Goal: Transaction & Acquisition: Purchase product/service

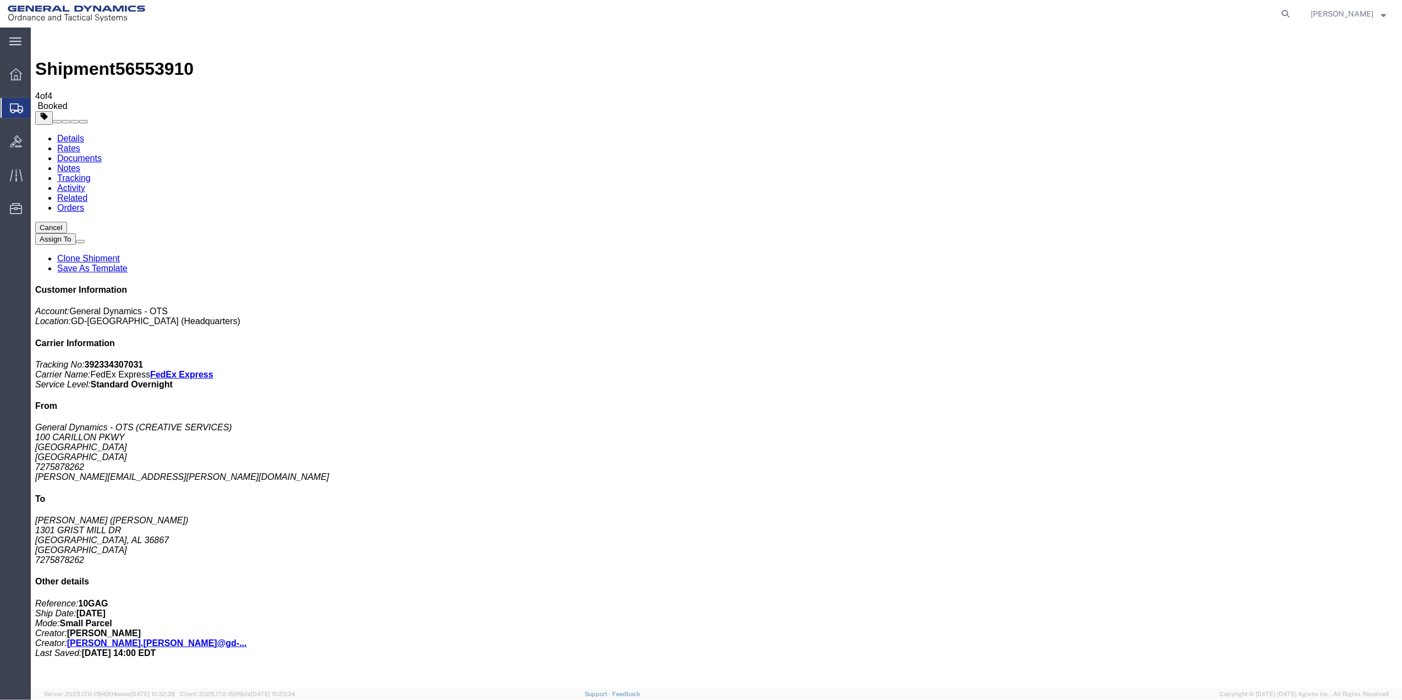
click at [0, 0] on span "Create Shipment" at bounding box center [0, 0] width 0 height 0
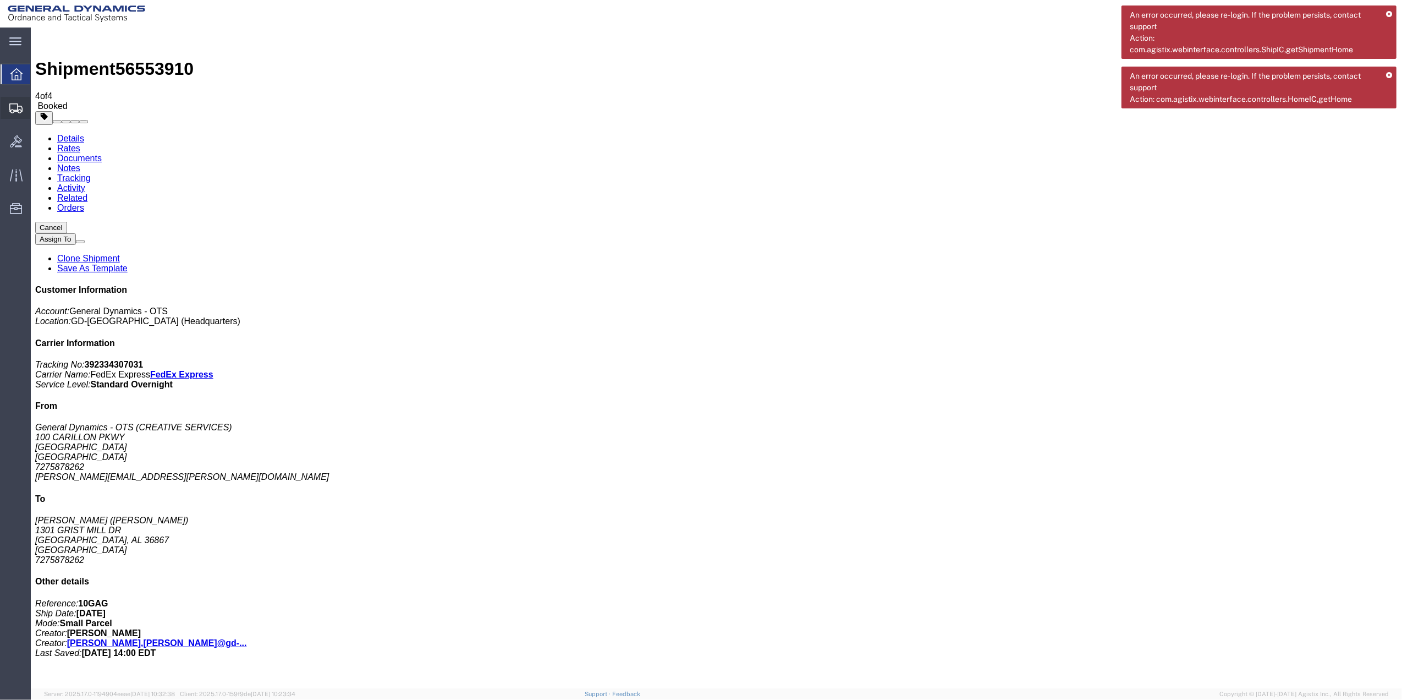
click at [0, 0] on span "Create Shipment" at bounding box center [0, 0] width 0 height 0
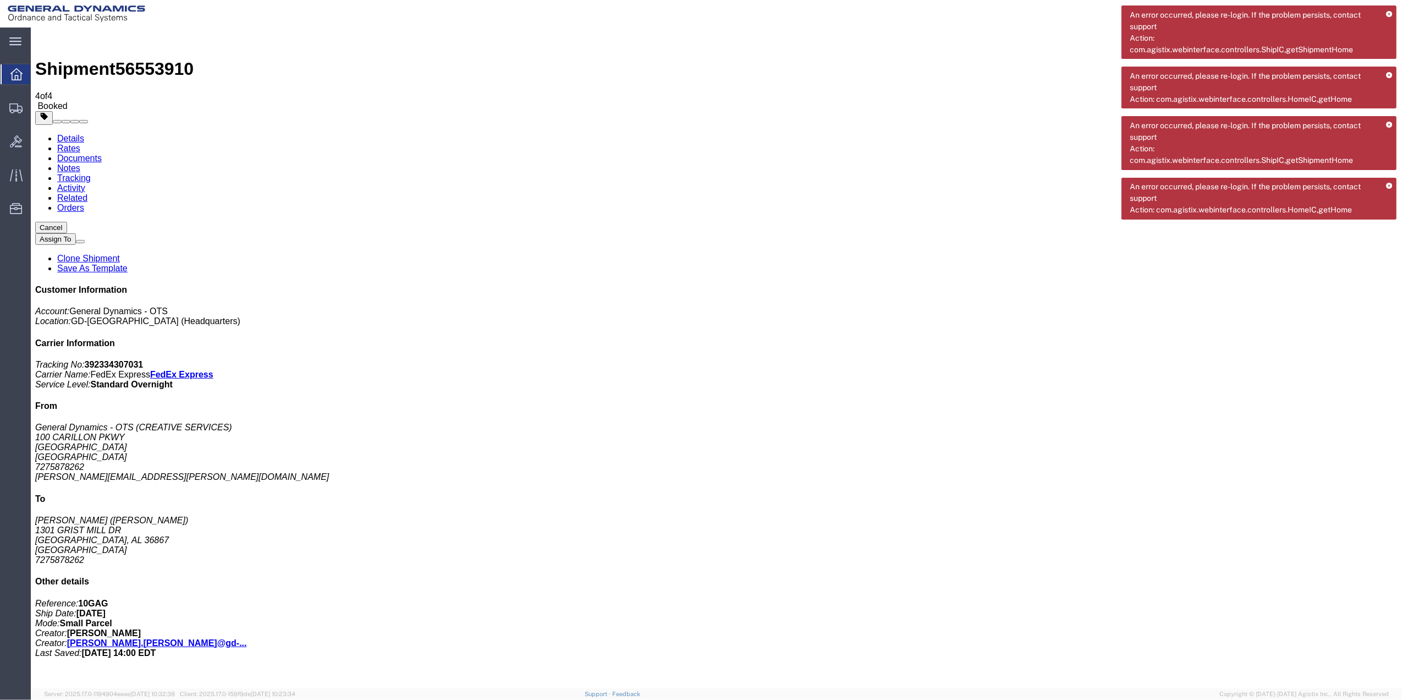
click at [56, 7] on img at bounding box center [76, 13] width 137 height 16
click at [14, 73] on icon at bounding box center [16, 74] width 12 height 12
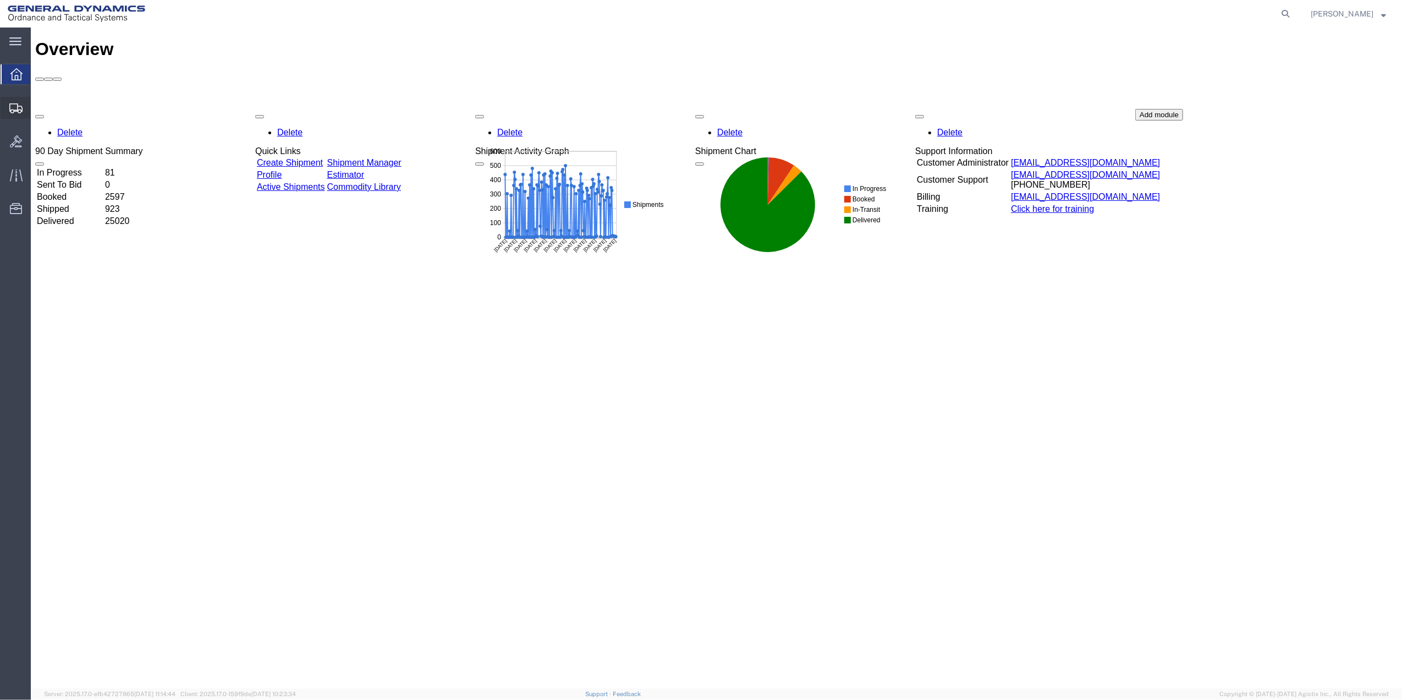
click at [0, 0] on span "Create Shipment" at bounding box center [0, 0] width 0 height 0
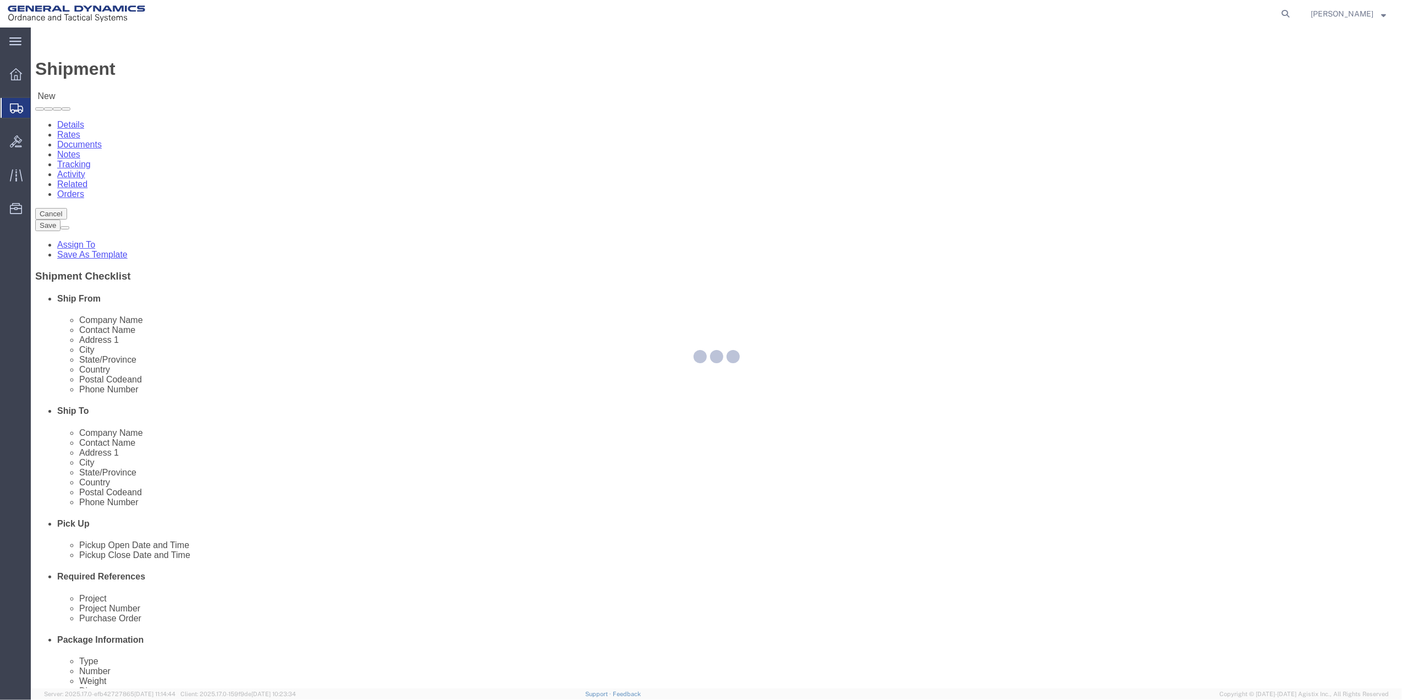
select select
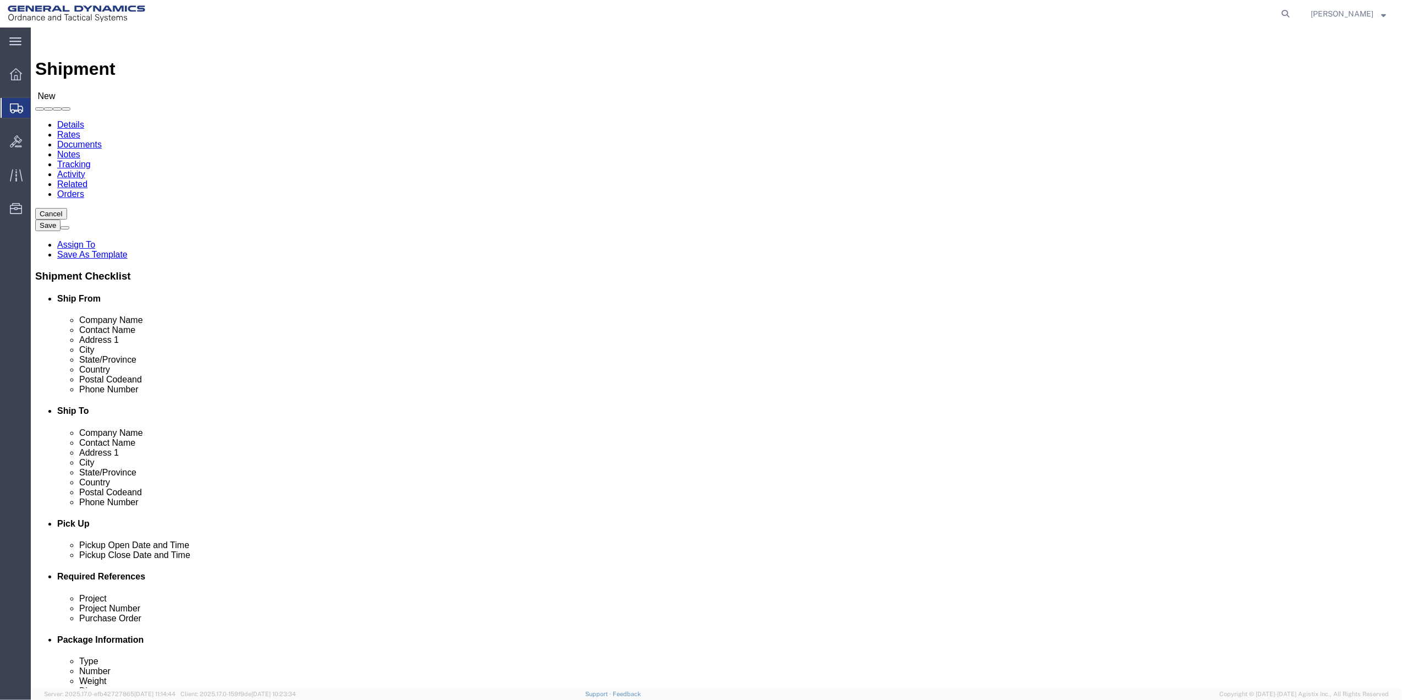
click input "text"
type input "tam le"
drag, startPoint x: 235, startPoint y: 245, endPoint x: 756, endPoint y: 257, distance: 520.4
click p "- General Dynamics - OTS - (TAM LE) 100 CARILLON, Saint Petersburg, FL, 33716, …"
select select "FL"
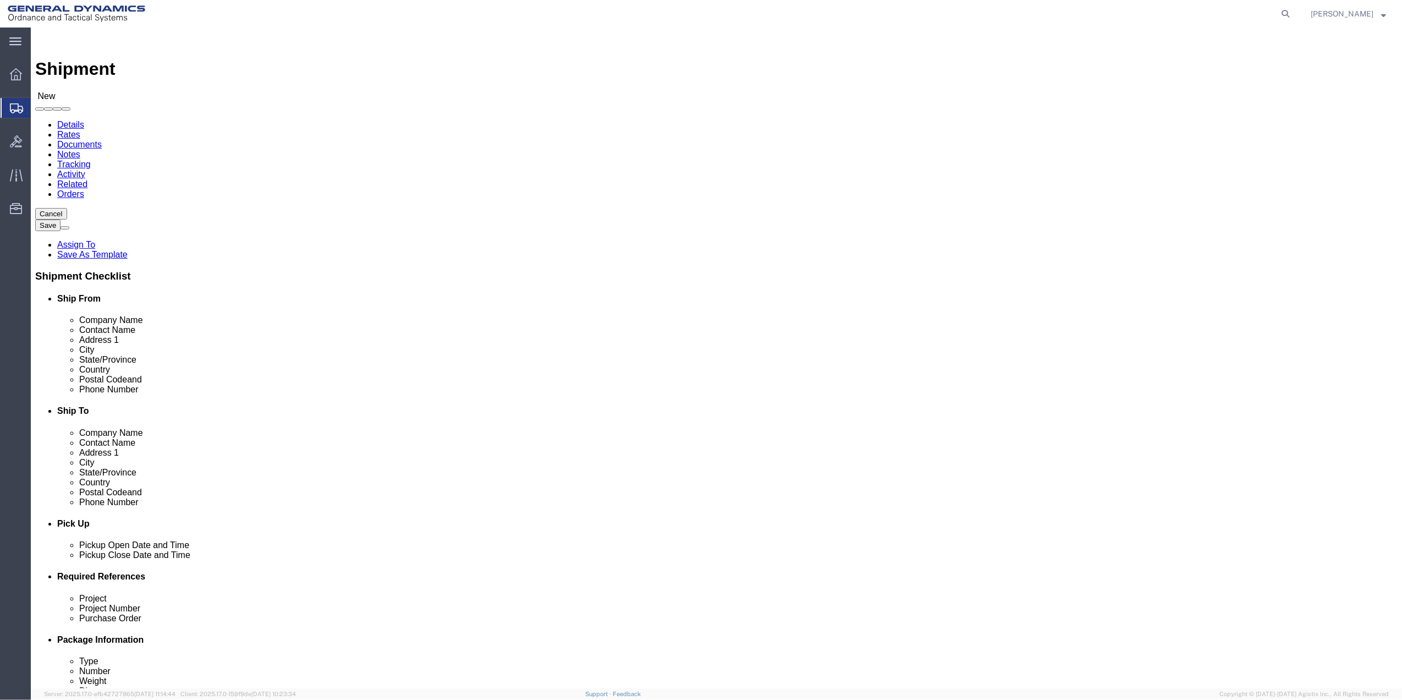
type input "TAM LE"
click input "text"
type input "SUSAN REY"
click p "- SUSAN REYNOLDS - (SUSAN REYNOLDS) 507 SWEET GUM ALY, QUEEN CITY, TX, 75572, US"
select select "TX"
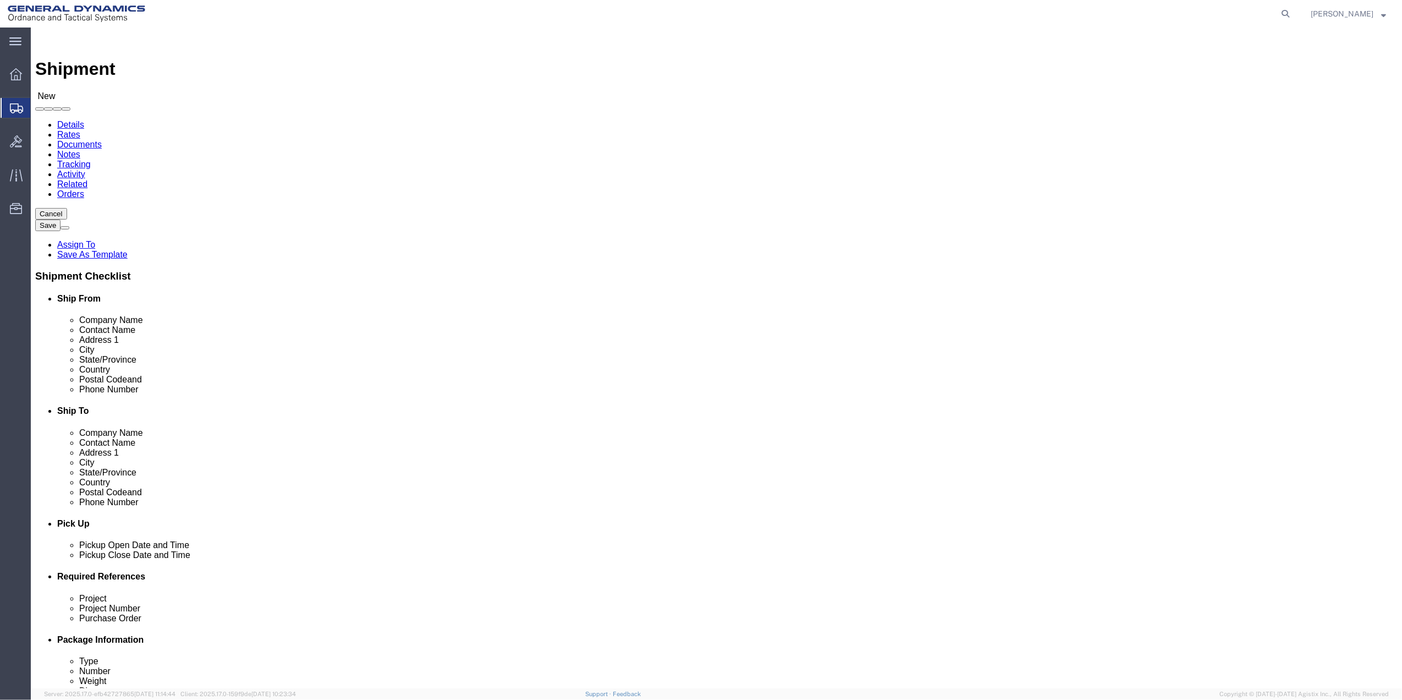
type input "SUSAN REYNOLDS"
click input "text"
type input "727-401-2625"
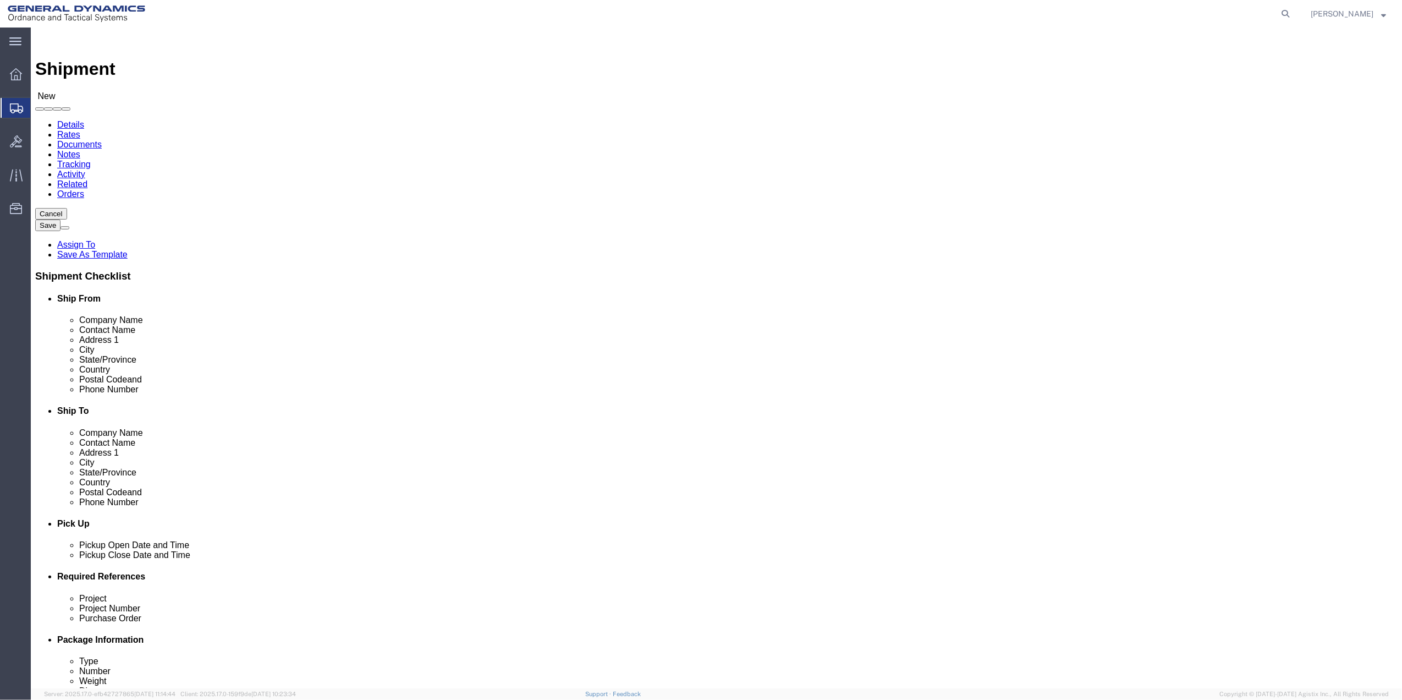
click input "text"
paste input "727-401-2625"
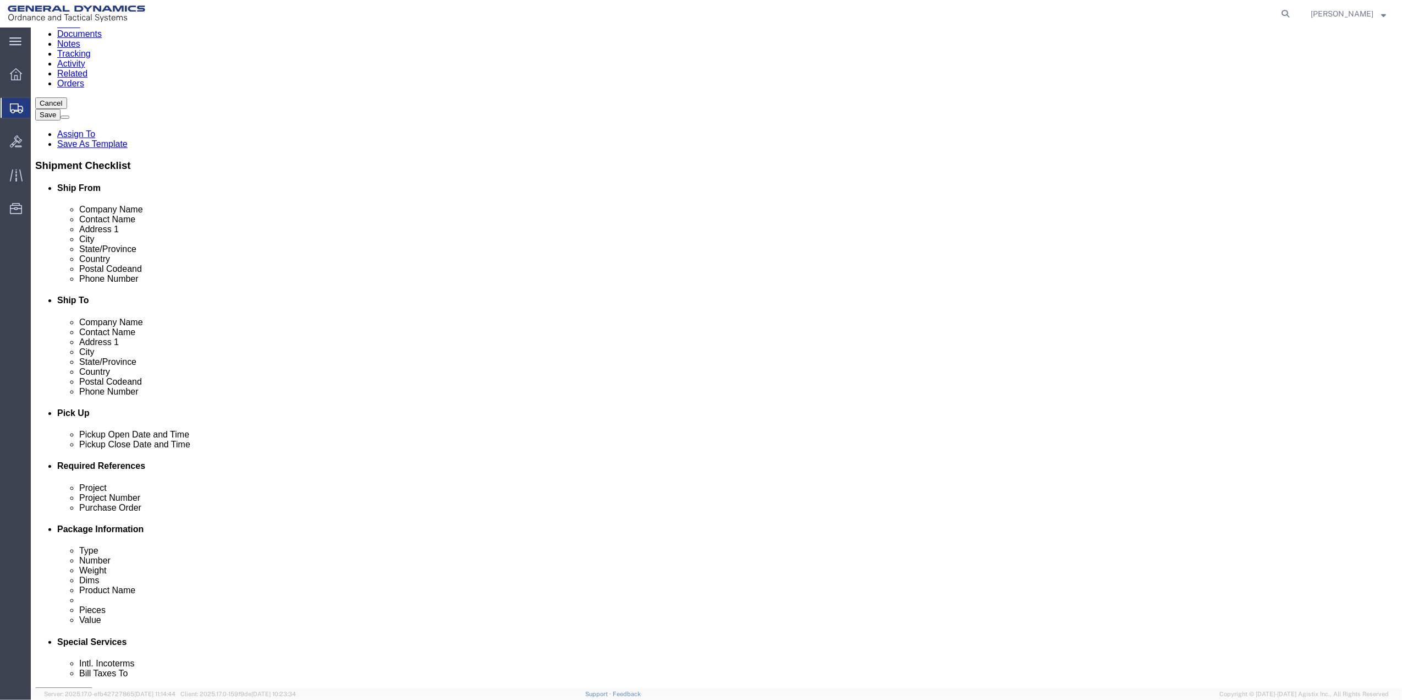
scroll to position [287, 0]
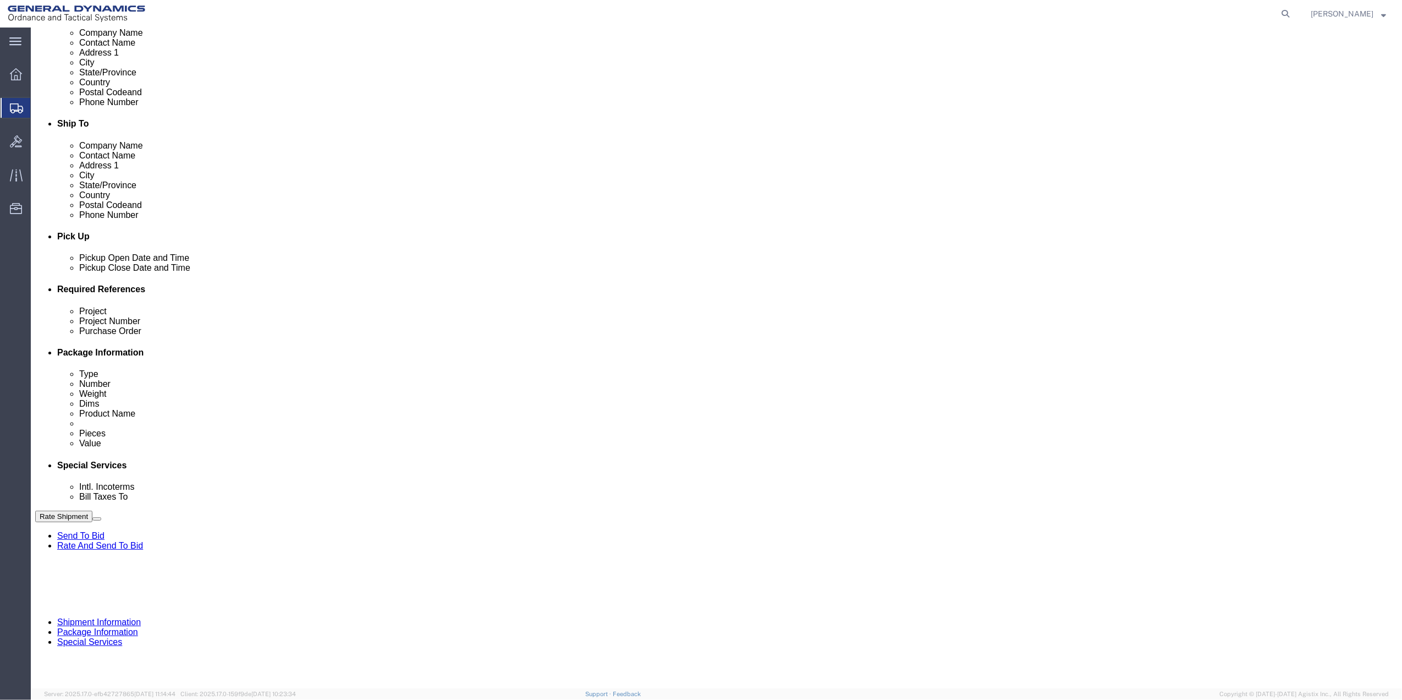
type input "727-401-2625"
click button "Add reference"
click input "text"
type input "9411"
click input "text"
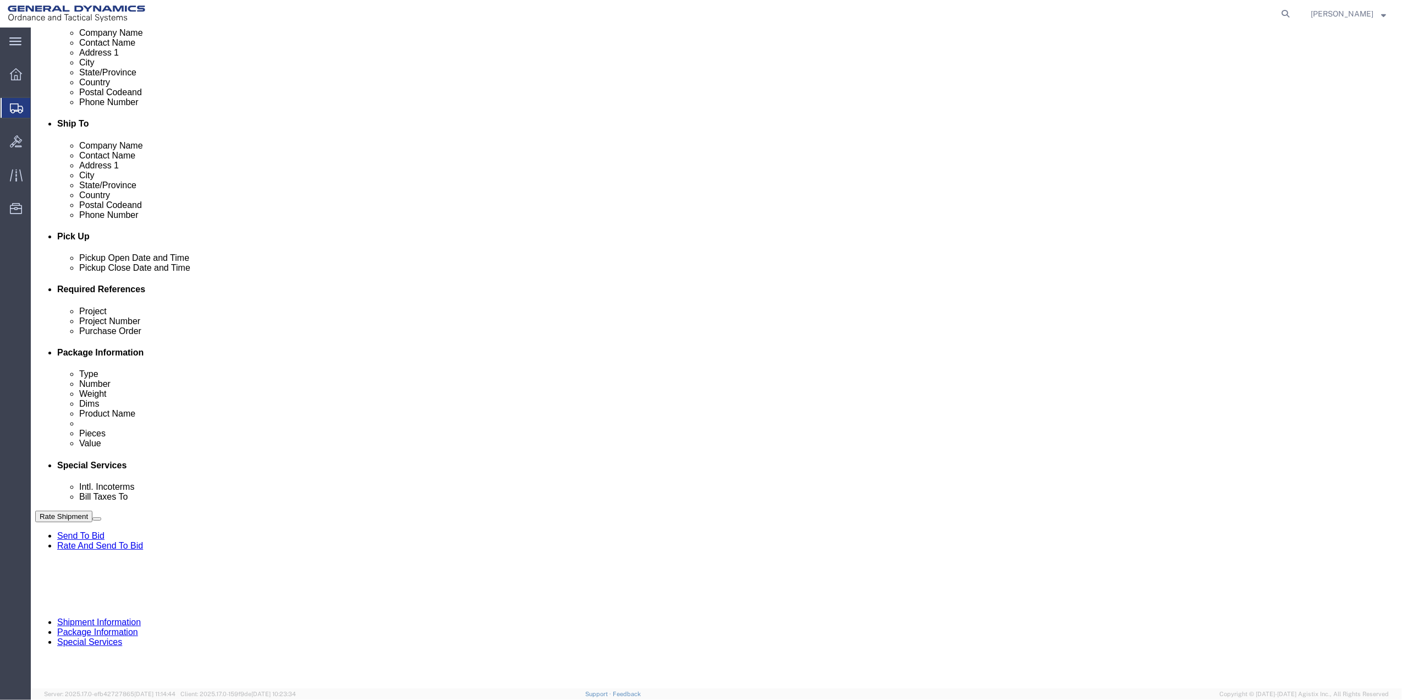
paste input "9411"
type input "9411"
click input "text"
paste input "9411"
type input "9411"
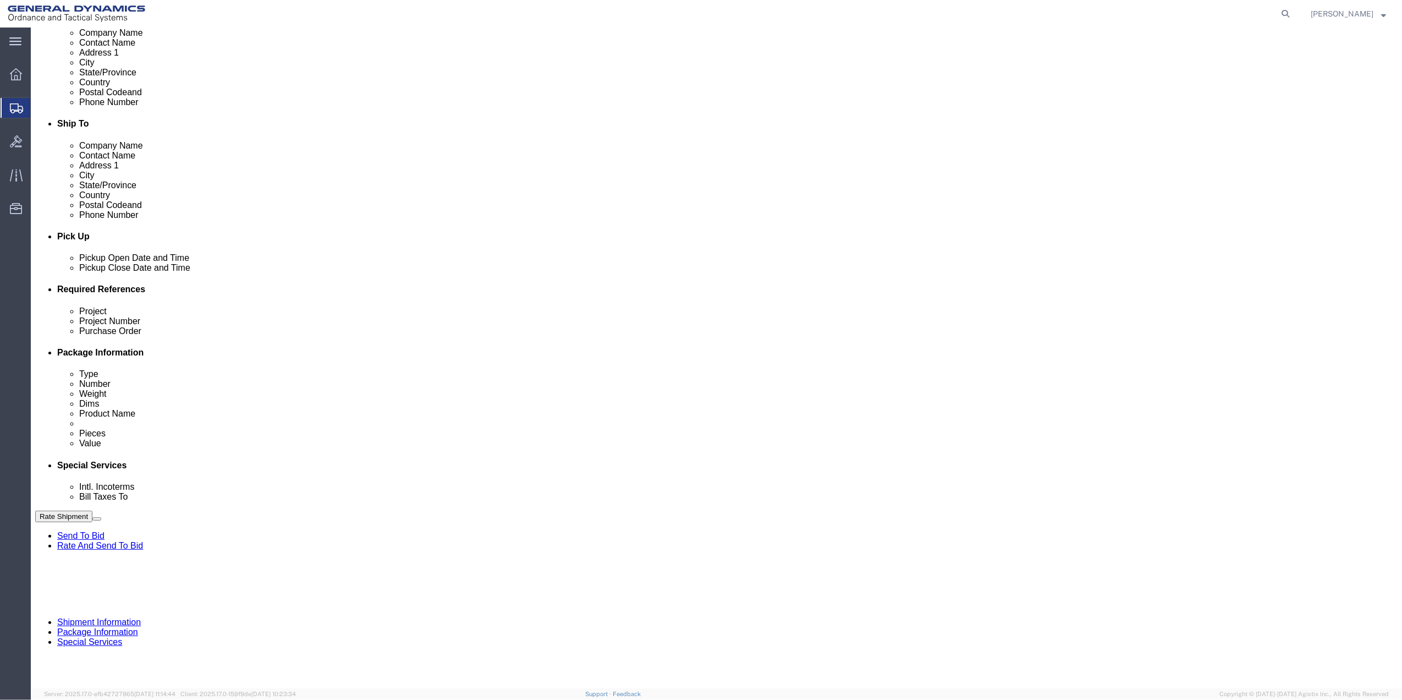
click input "text"
paste input "9411"
type input "9411"
drag, startPoint x: 164, startPoint y: 413, endPoint x: 157, endPoint y: 414, distance: 6.6
click select "Select Account Type Activity ID Airline Appointment Number ASN Batch Request # …"
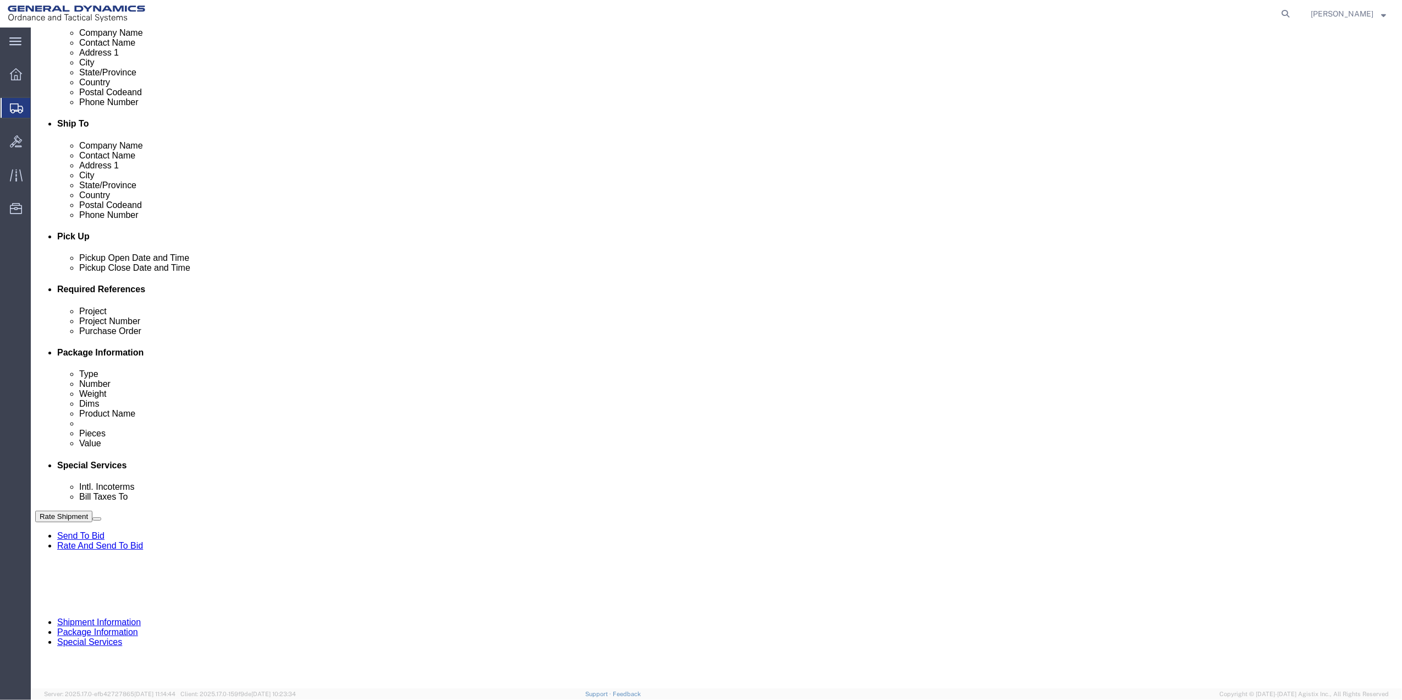
select select "DEPT"
click select "Select Account Type Activity ID Airline Appointment Number ASN Batch Request # …"
click link "Package Information"
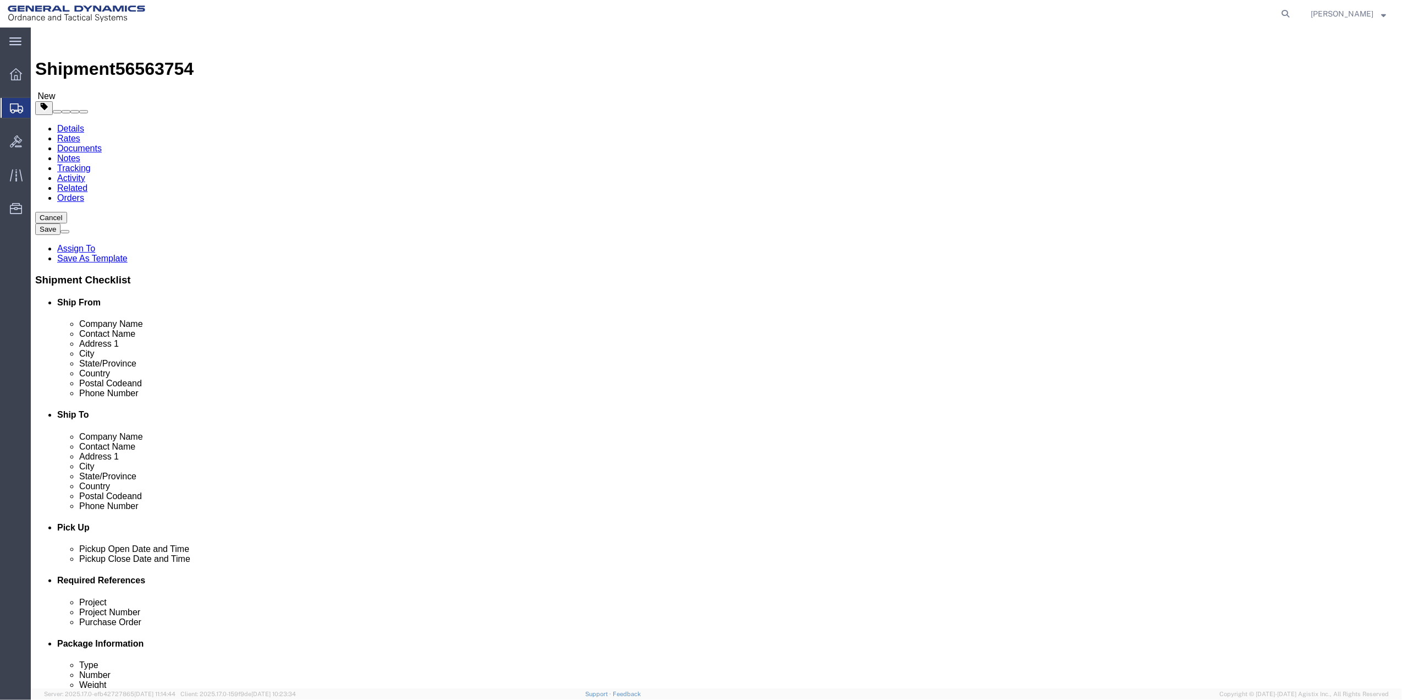
click select "Select Bale(s) Basket(s) Bolt(s) Bottle(s) Buckets Bulk Bundle(s) Can(s) Cardbo…"
select select "PAK"
click select "Select Bale(s) Basket(s) Bolt(s) Bottle(s) Buckets Bulk Bundle(s) Can(s) Cardbo…"
type input "10.25"
type input "12.75"
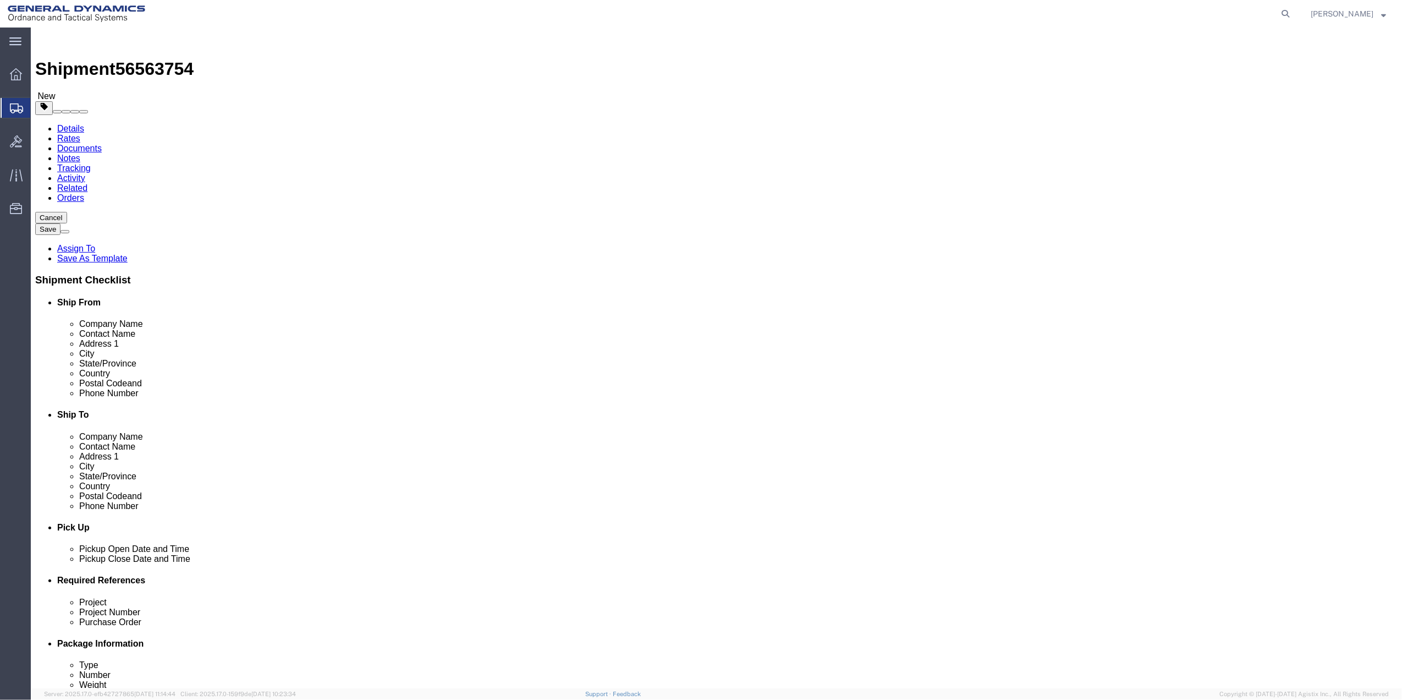
type input "1.00"
drag, startPoint x: 241, startPoint y: 256, endPoint x: 133, endPoint y: 251, distance: 108.5
click div "Weight Total weight of packages in pounds or kilograms 0.00 Select kgs lbs Ship…"
type input "1.5"
click link "Add Content"
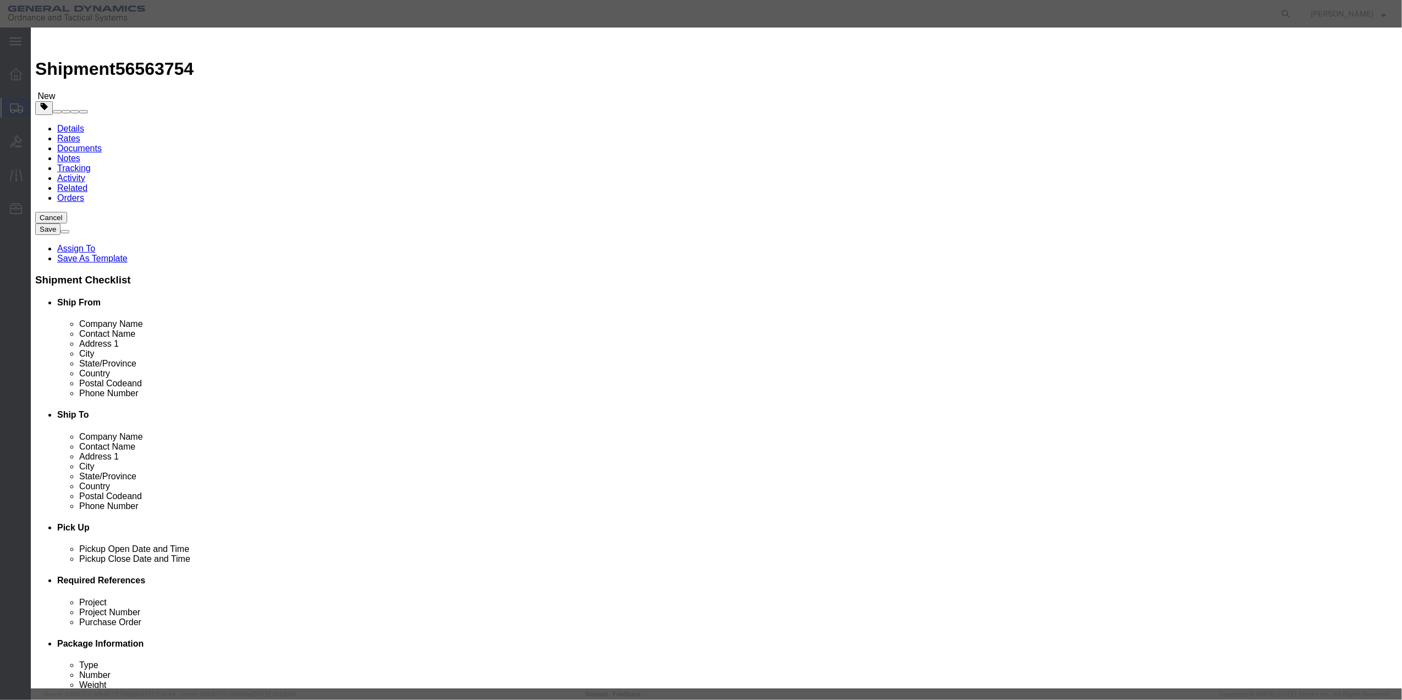
click input "text"
type input "MISC"
click label "Pieces Number of pieces inside all the packages"
click input "0"
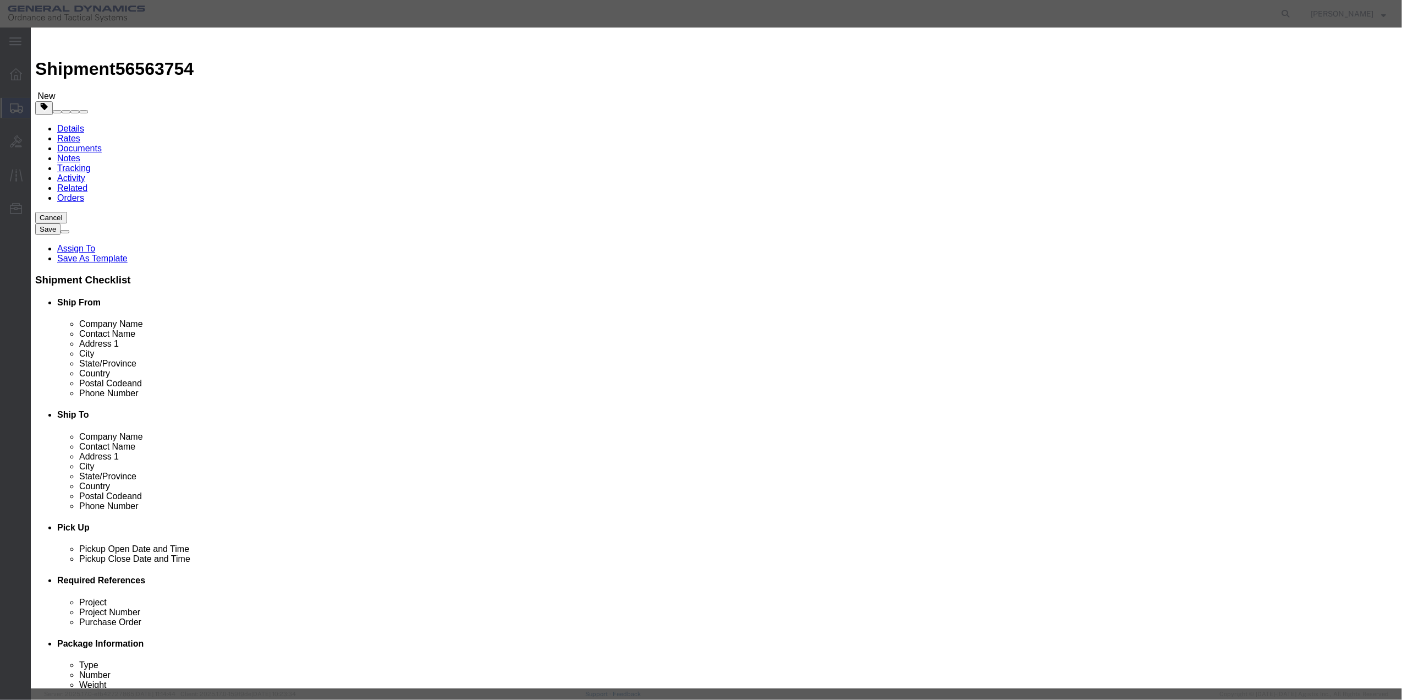
click input "0"
type input "01"
click input "text"
type input "100"
click select "Select 50 55 60 65 70 85 92.5 100 125 175 250 300 400"
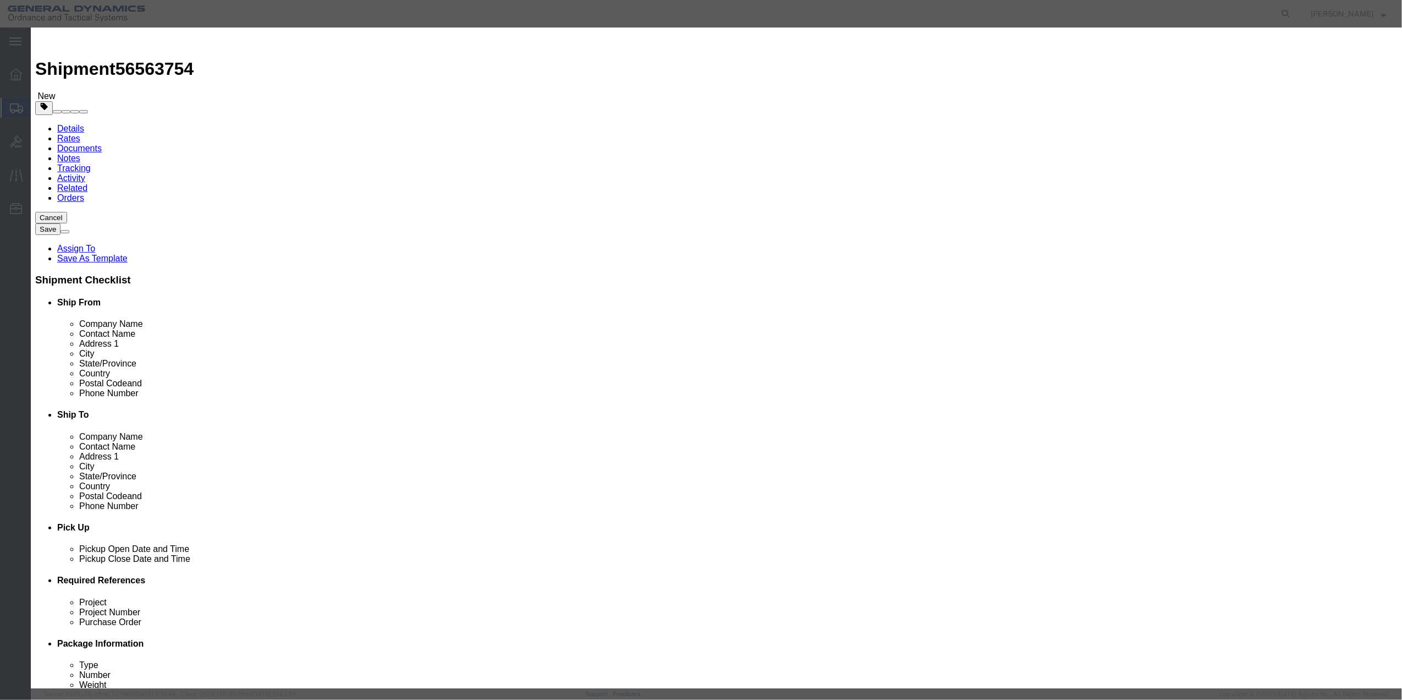
select select "70"
click select "Select 50 55 60 65 70 85 92.5 100 125 175 250 300 400"
click button "Save & Close"
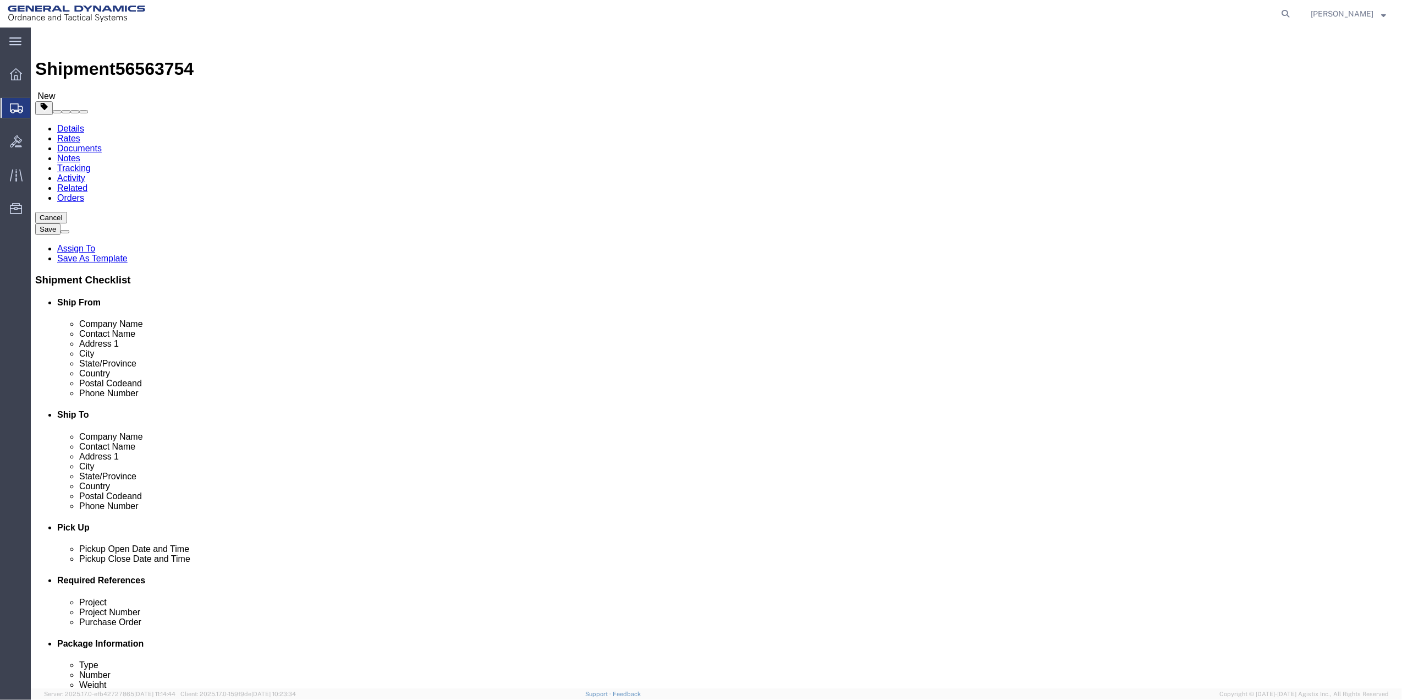
click icon
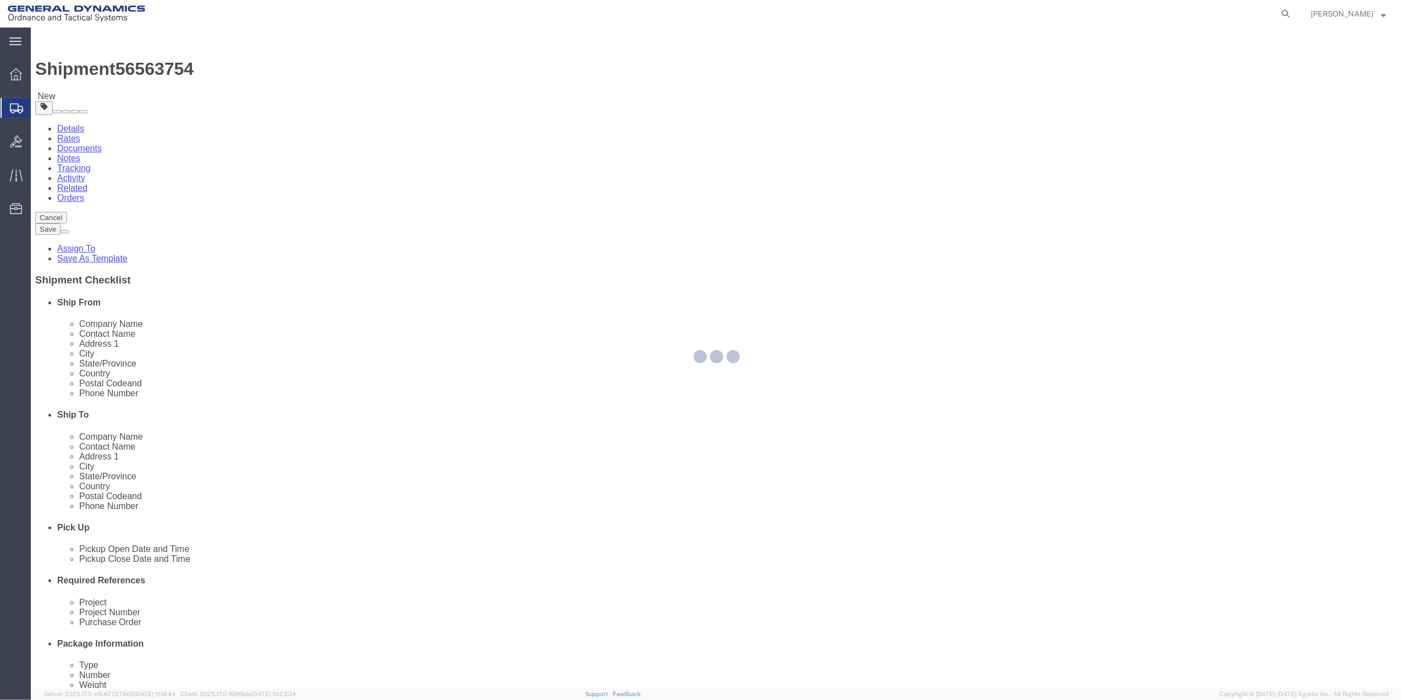
select select
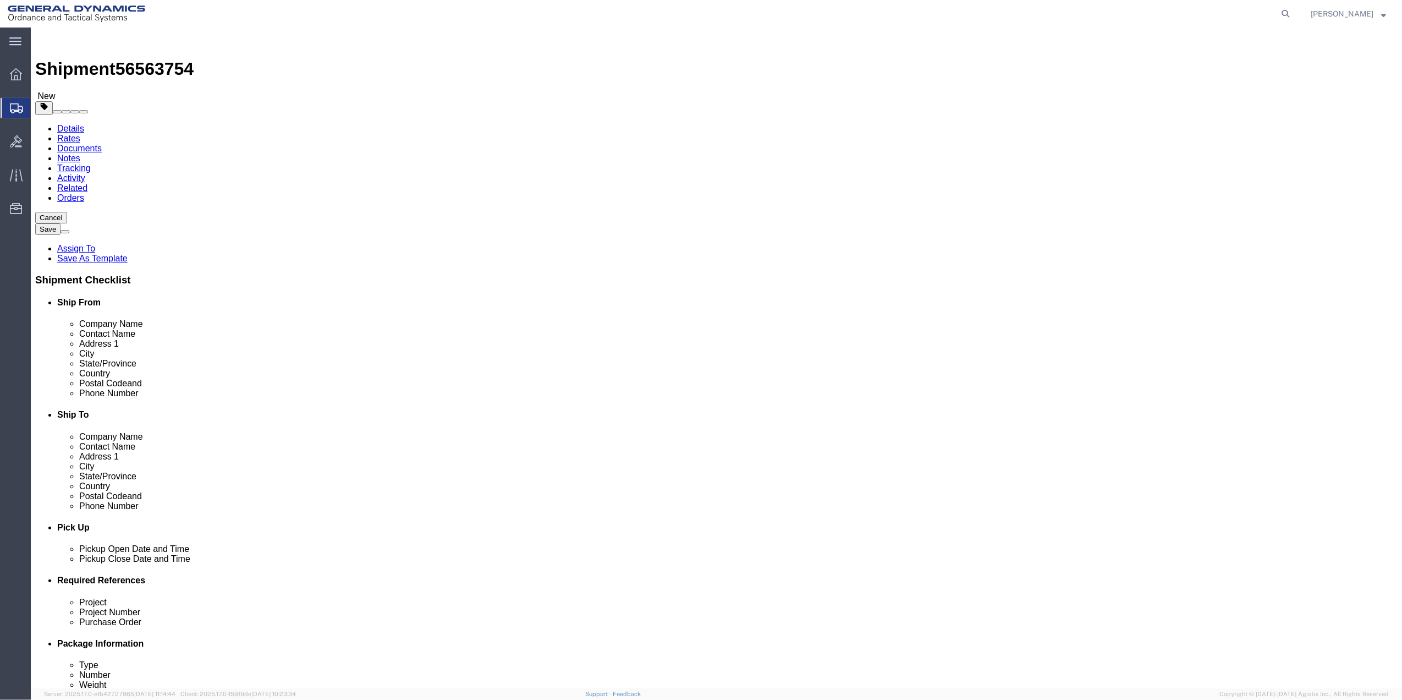
click input "Return Label Required"
checkbox input "true"
select select "5"
select select "7"
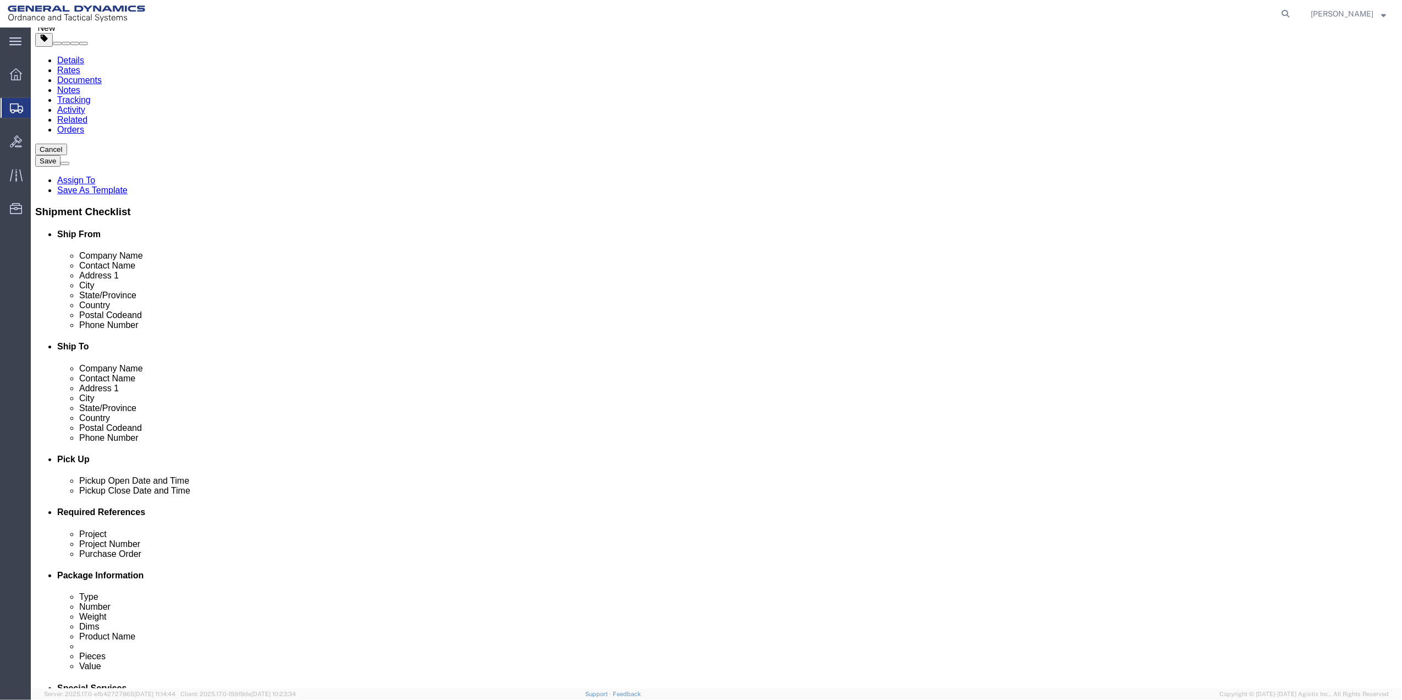
scroll to position [73, 0]
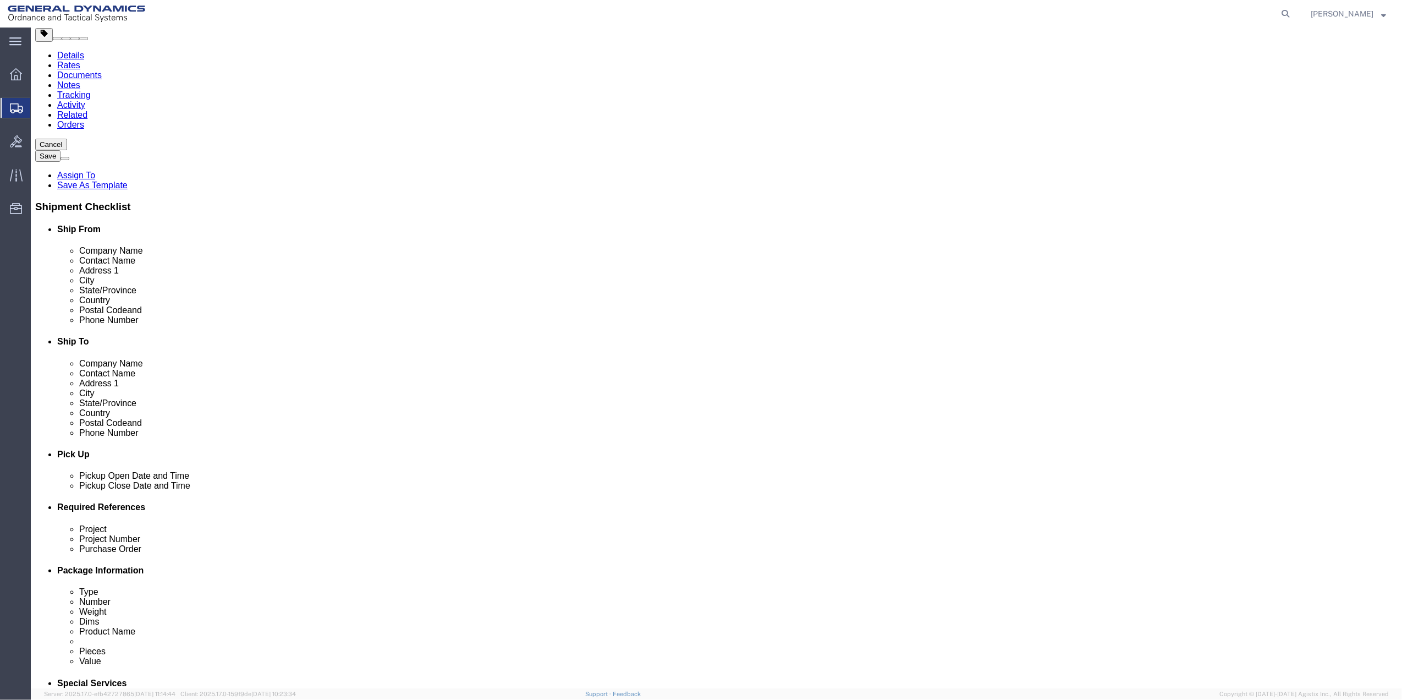
click select "Select Buyer Cost Center Department Operations Number Order Number Sales Person"
select select "DEPARTMENT"
click select "Select Buyer Cost Center Department Operations Number Order Number Sales Person"
click select "Select Anniston Bothell Camden Defuniak Springs GDAS Garland Huntsville Joplin …"
select select "1763983"
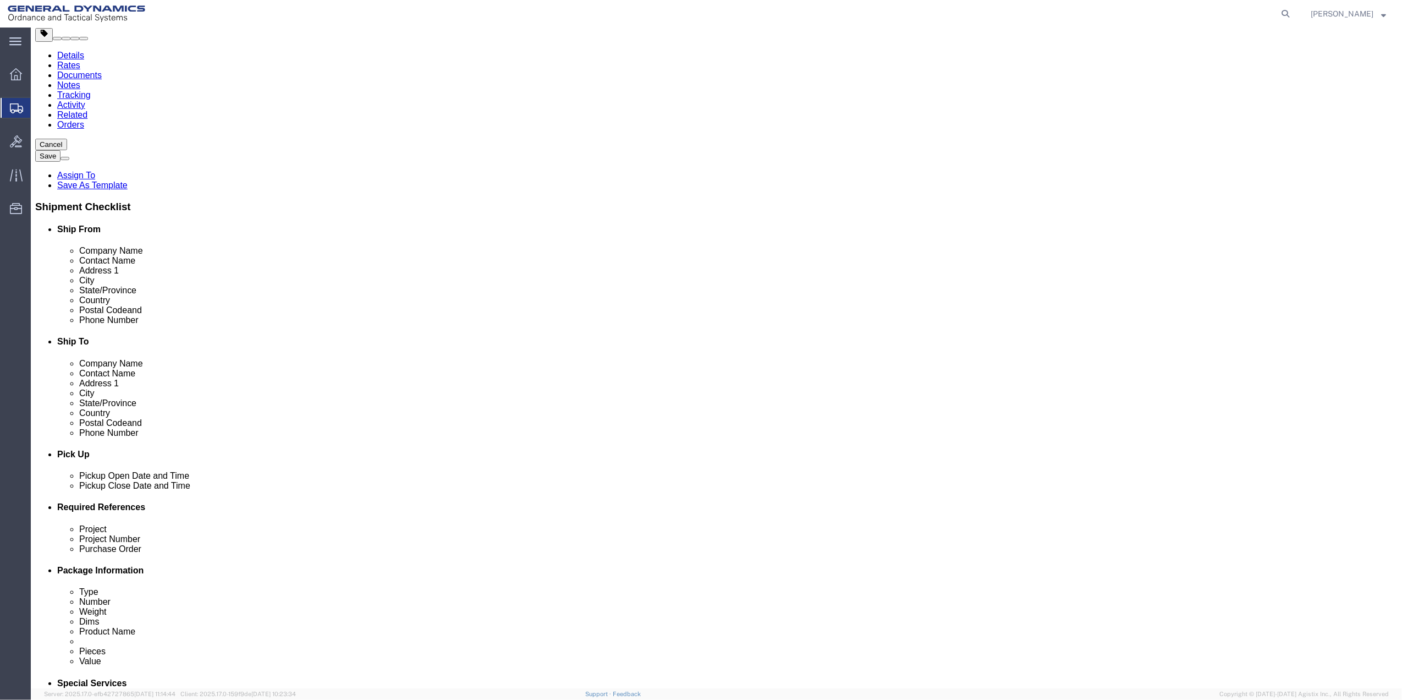
click select "Select Anniston Bothell Camden Defuniak Springs GDAS Garland Huntsville Joplin …"
click select "Select 10AFM 10GAG 10GAH 10GFL 10GFO 10GIE 10GIS 30MABS St Pete Program"
select select "214681"
click select "Select 10AFM 10GAG 10GAH 10GFL 10GFO 10GIE 10GIS 30MABS St Pete Program"
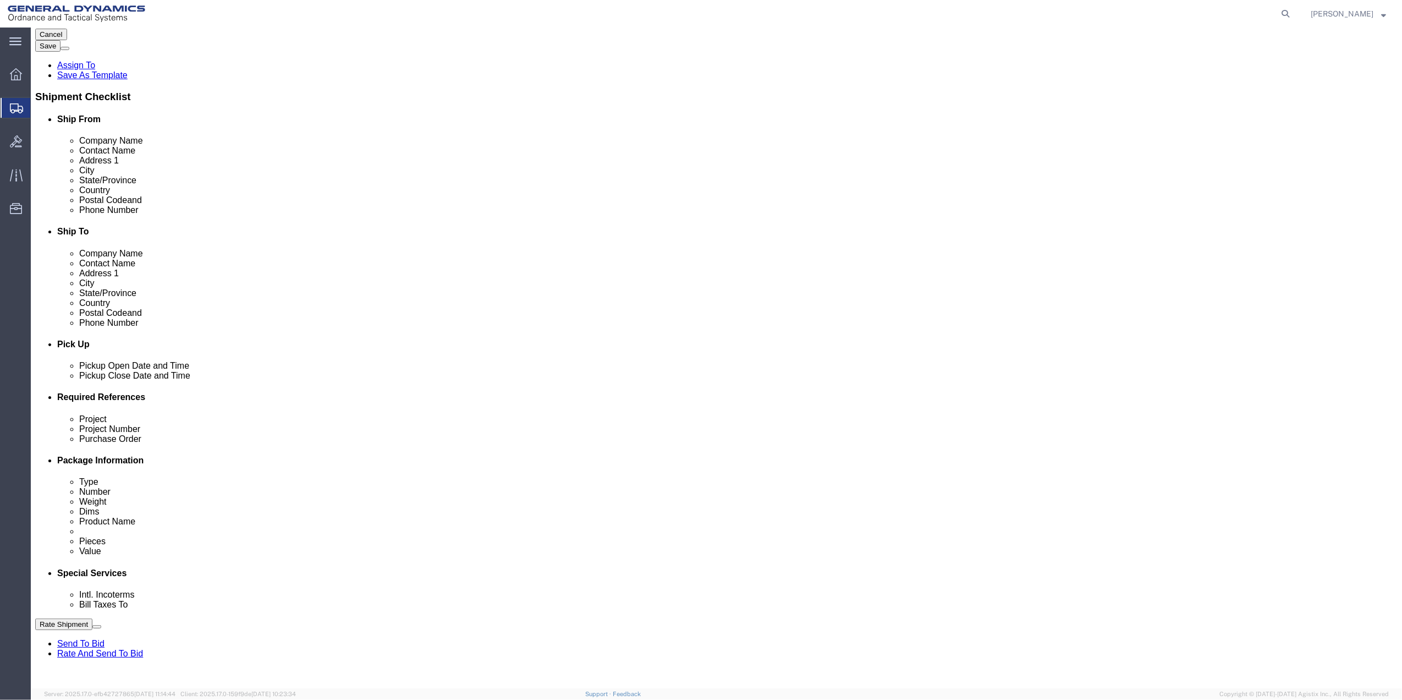
scroll to position [366, 0]
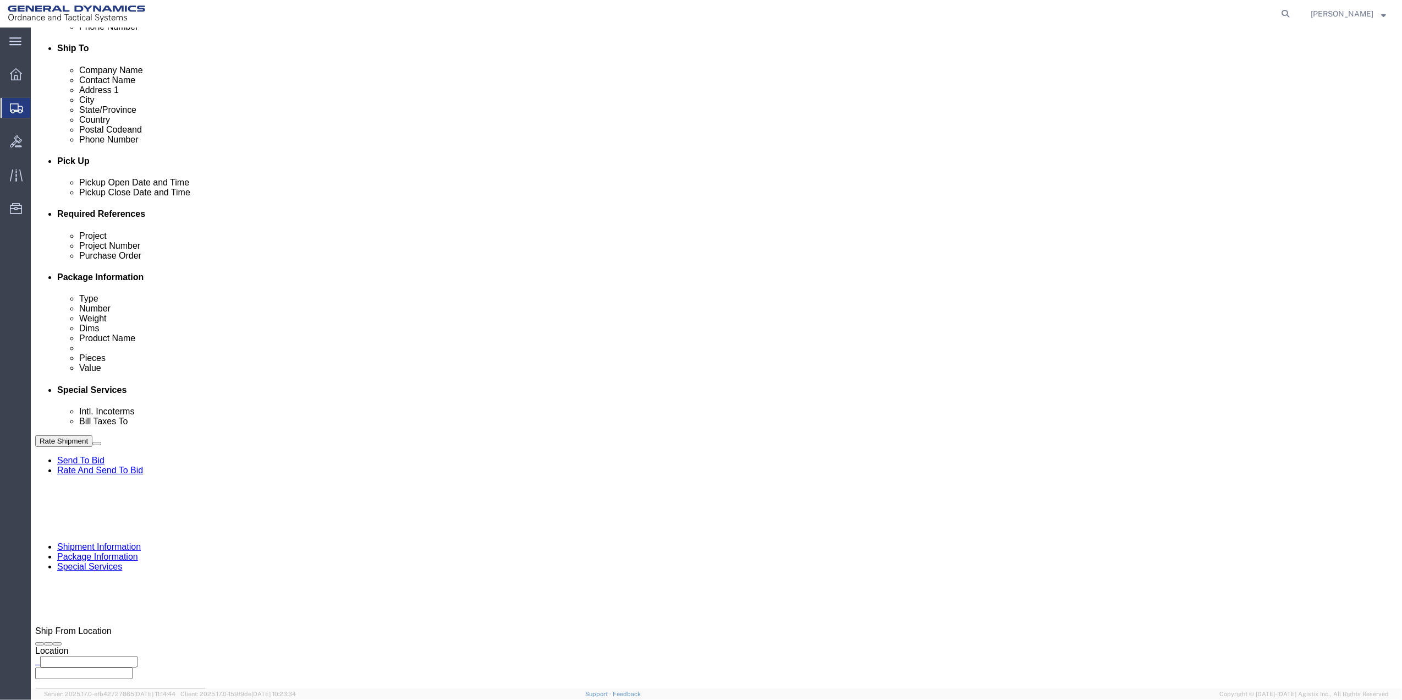
click input "General Dynamics OTS % Data2Logistics"
click p "- GEDOTS %DATA 2 LOGISTICS - (GEDOTS %DATA 2 LOGISTICS) PO BOX 61050, FORT MYER…"
type input "GEDOTS %DATA 2 LOGISTICS"
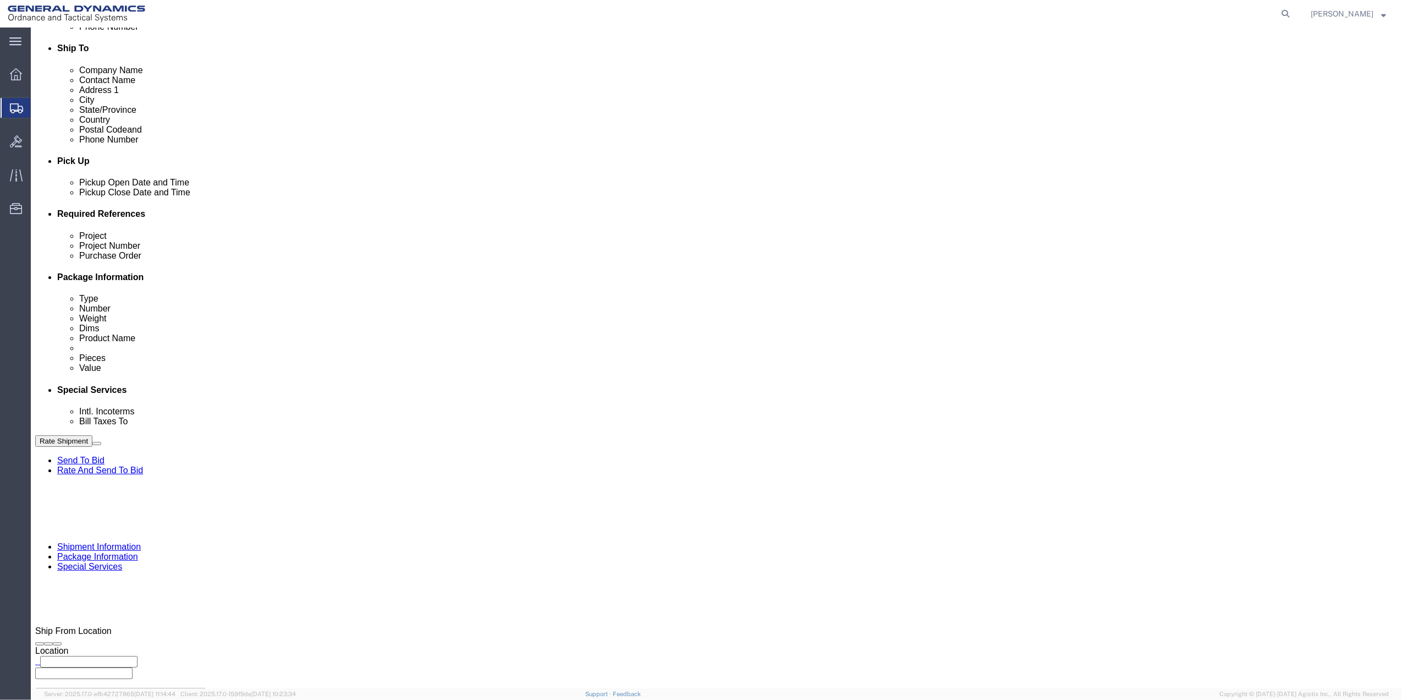
type input "PO BOX 61050"
type input "GEDOTS %DATA 2 LOGISTICS"
type input "FORT MYERS"
type input "33906"
select select "FL"
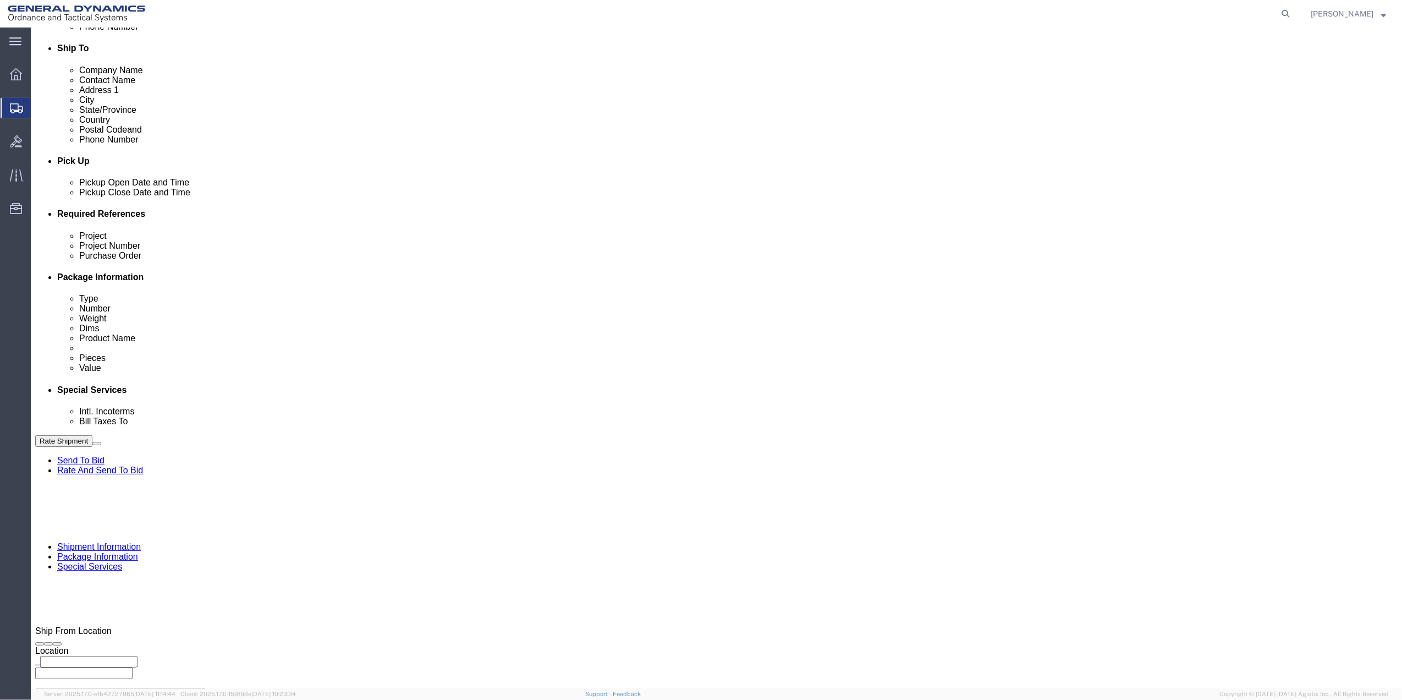
type input "GEDOTS %DATA 2 LOGISTICS"
click button "Rate Shipment"
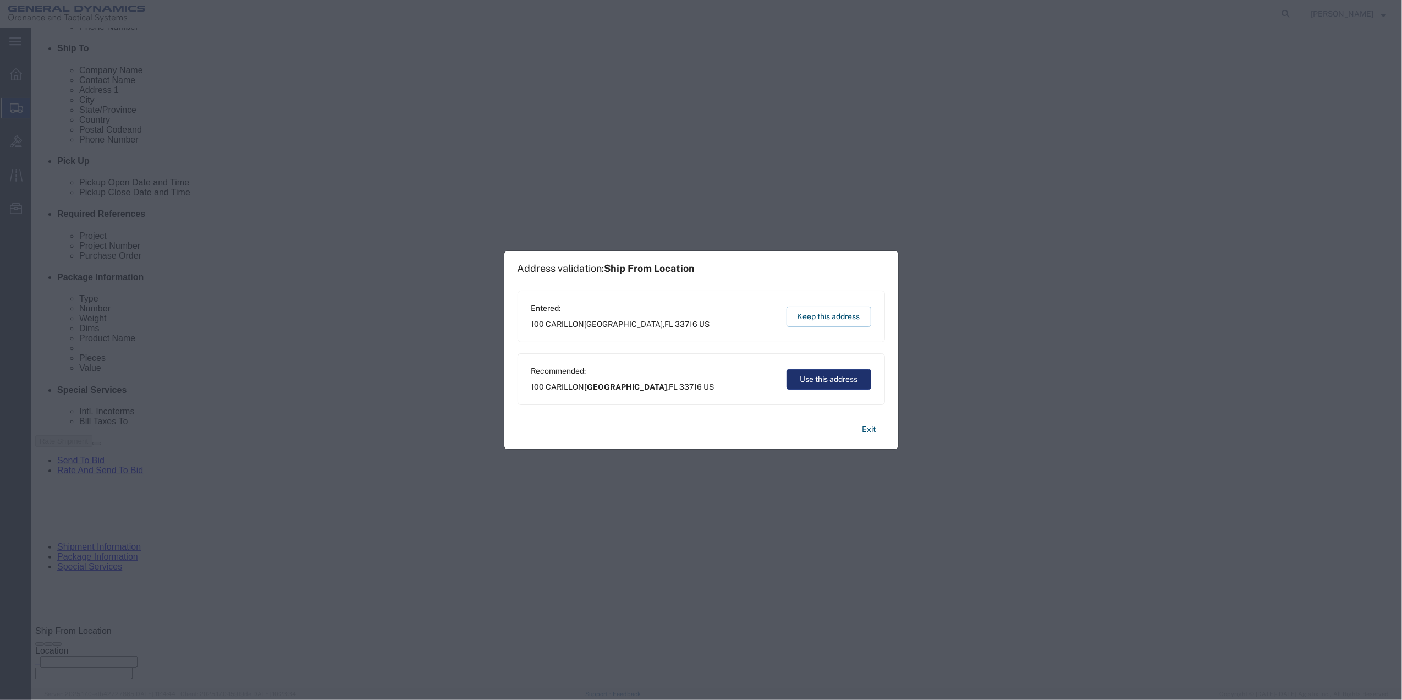
click at [812, 378] on button "Use this address" at bounding box center [828, 379] width 85 height 20
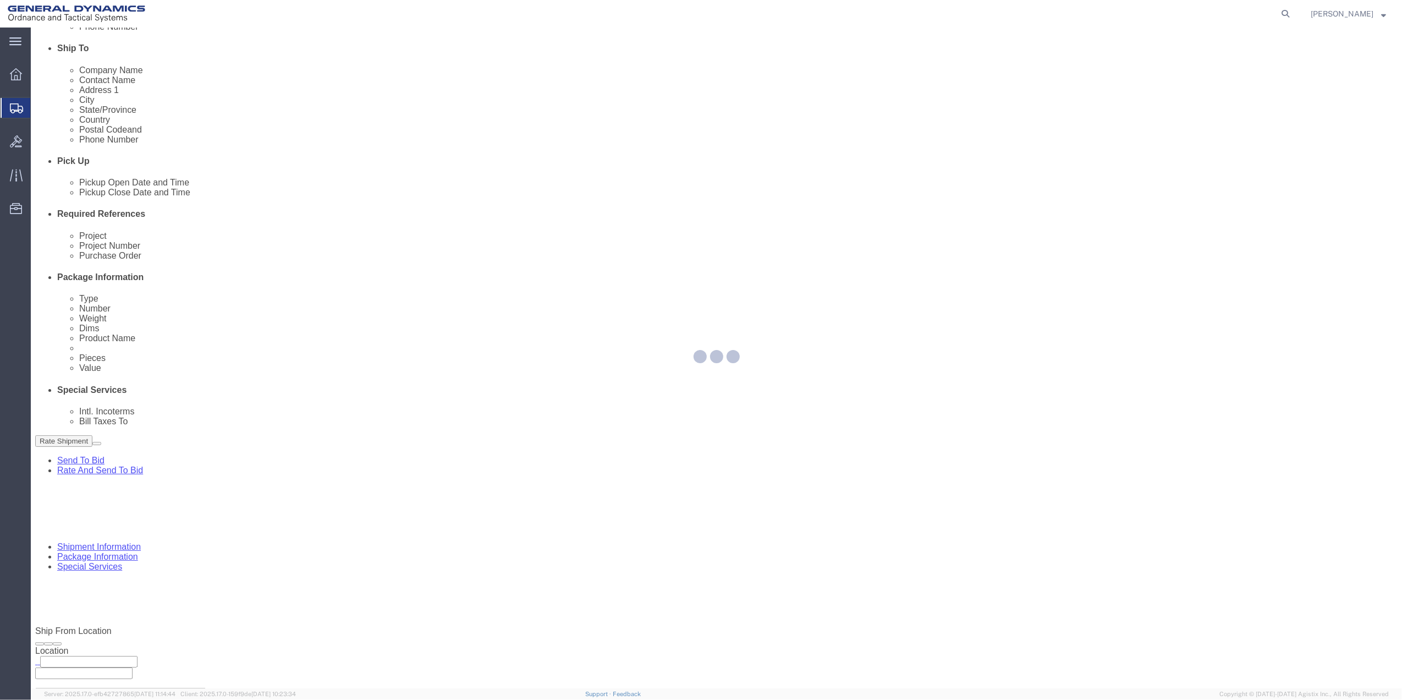
scroll to position [0, 0]
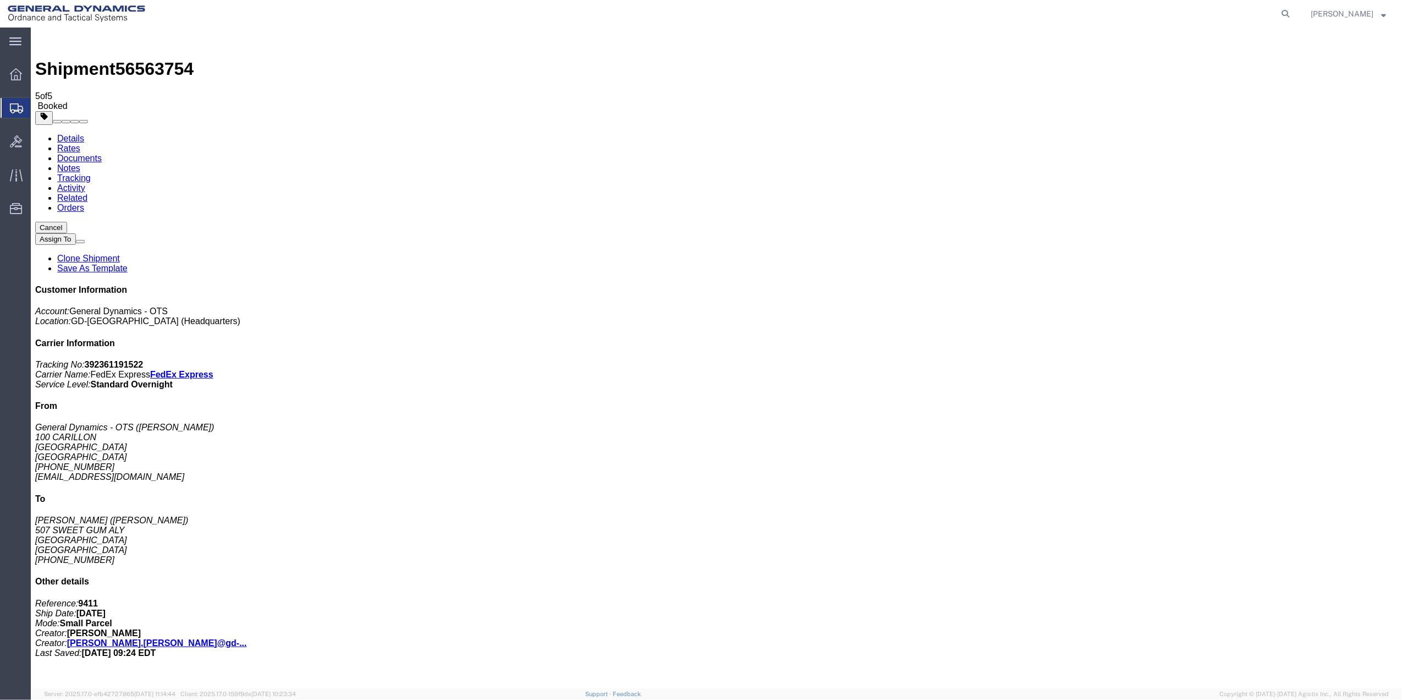
drag, startPoint x: 45, startPoint y: 220, endPoint x: 42, endPoint y: 202, distance: 17.7
checkbox input "true"
checkbox input "false"
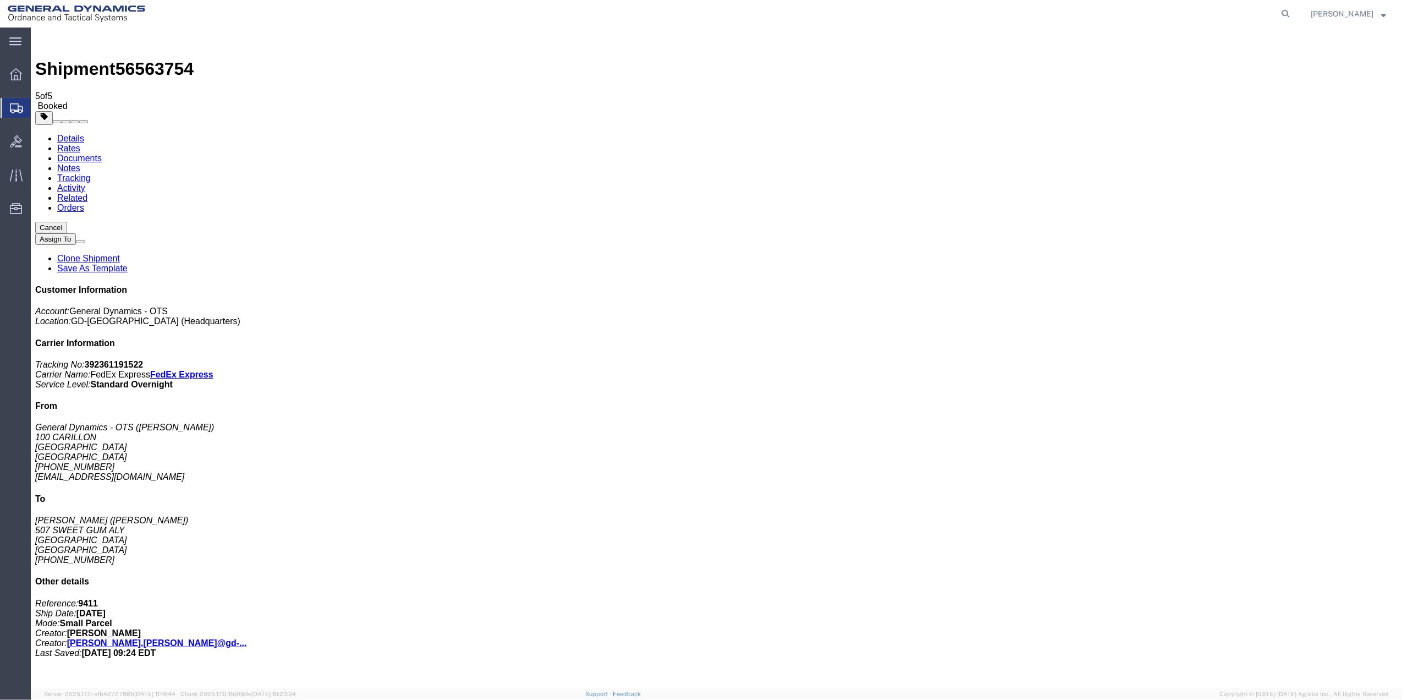
click at [0, 0] on span "Create Shipment" at bounding box center [0, 0] width 0 height 0
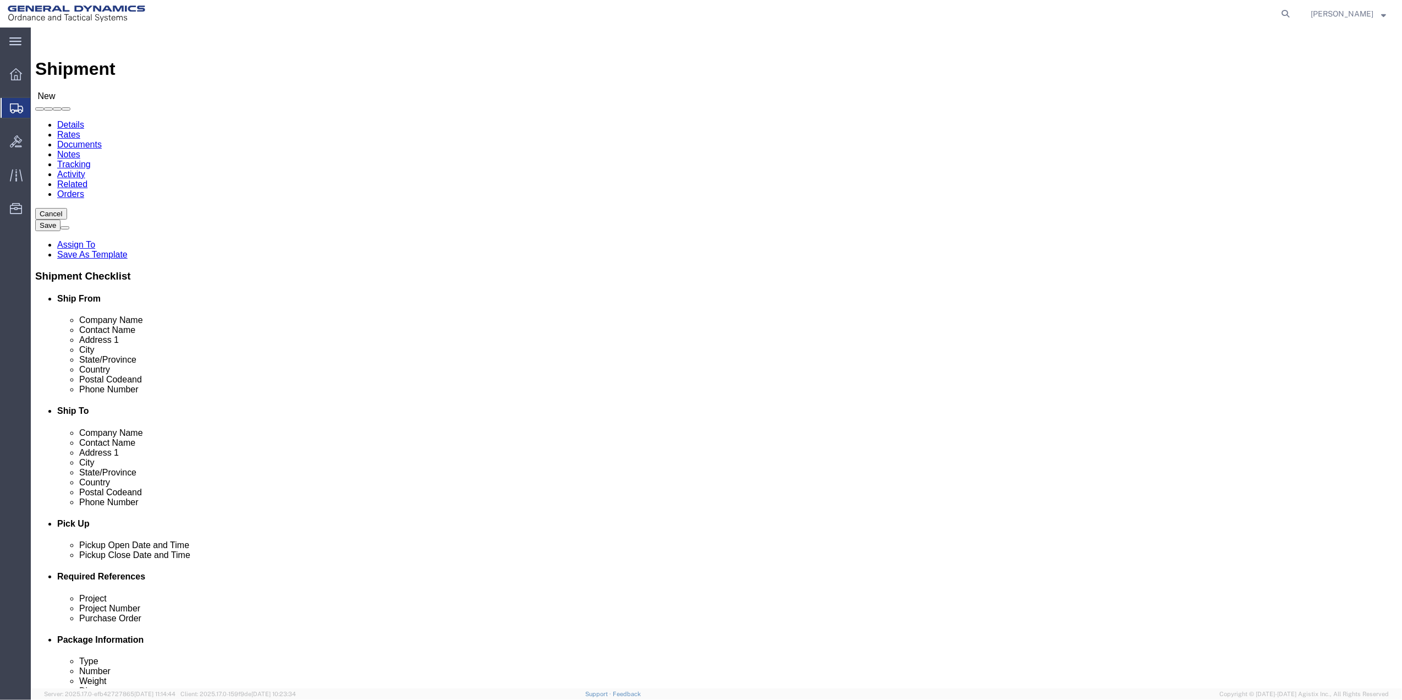
click input "text"
type input "TAM LE"
click p "- General Dynamics - OTS - (TAM LE) 100 CARILLON, Saint Petersburg, FL, 33716, …"
select select "FL"
type input "TAM LE"
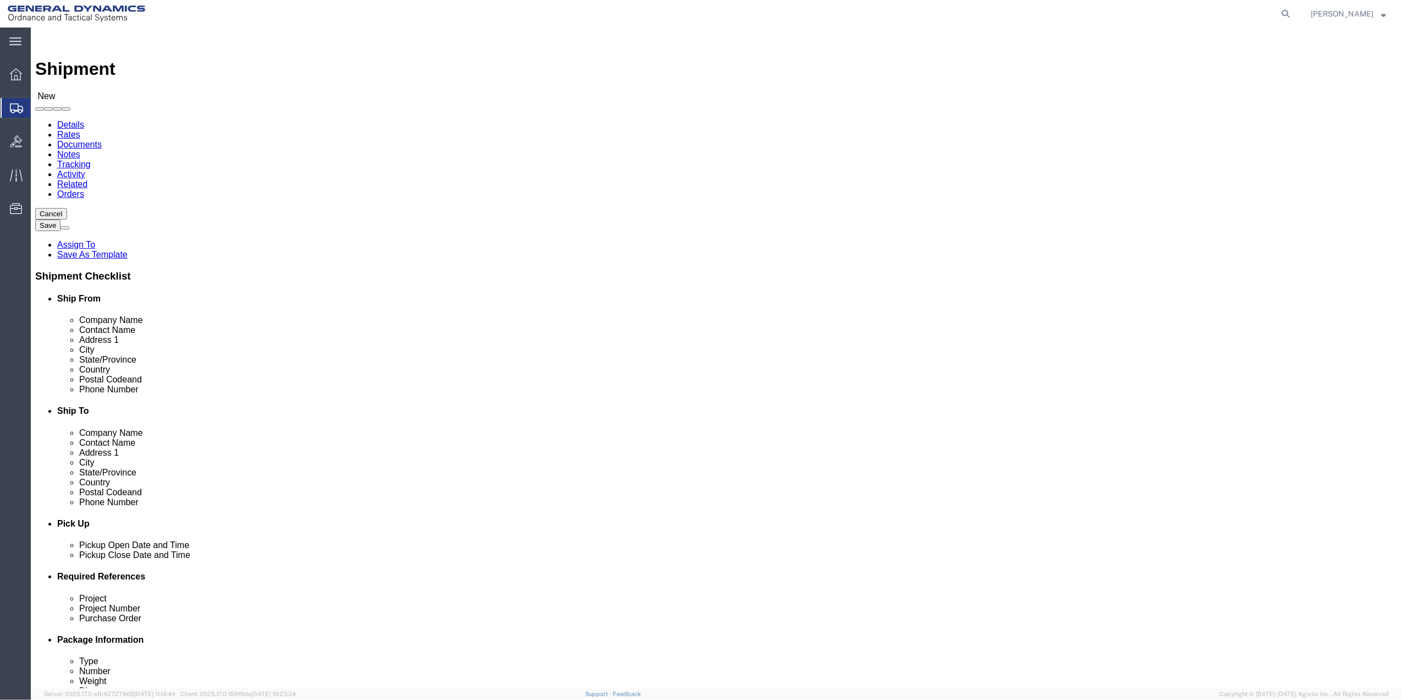
click input "text"
type input "LORI COOK"
click input "text"
type input "SEMINO"
click p "- LORI CROOK - (LORI CROOK) 10419 ORANGE BLOSSOM LN, SEMINOLE, FL, 33772, US"
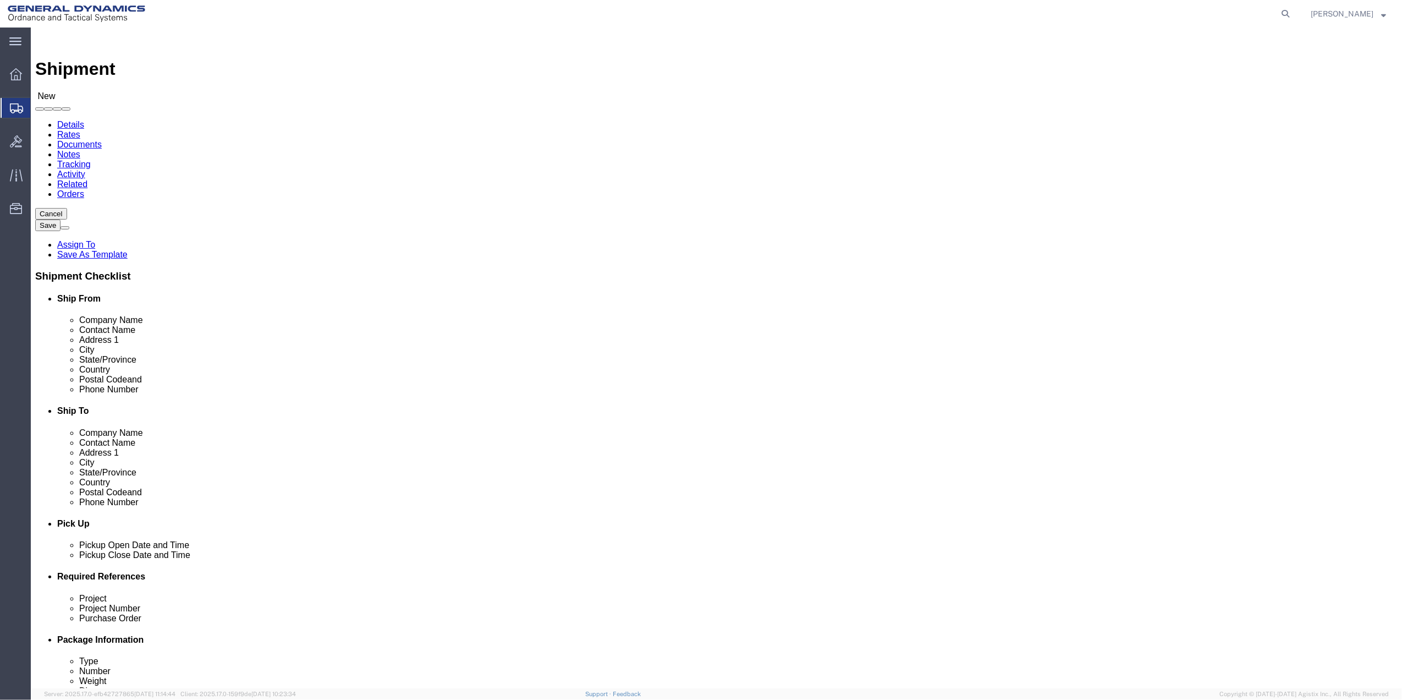
select select "FL"
type input "SEMINOLE"
click input "text"
type input "LORI COOK"
click input "LORI COOK"
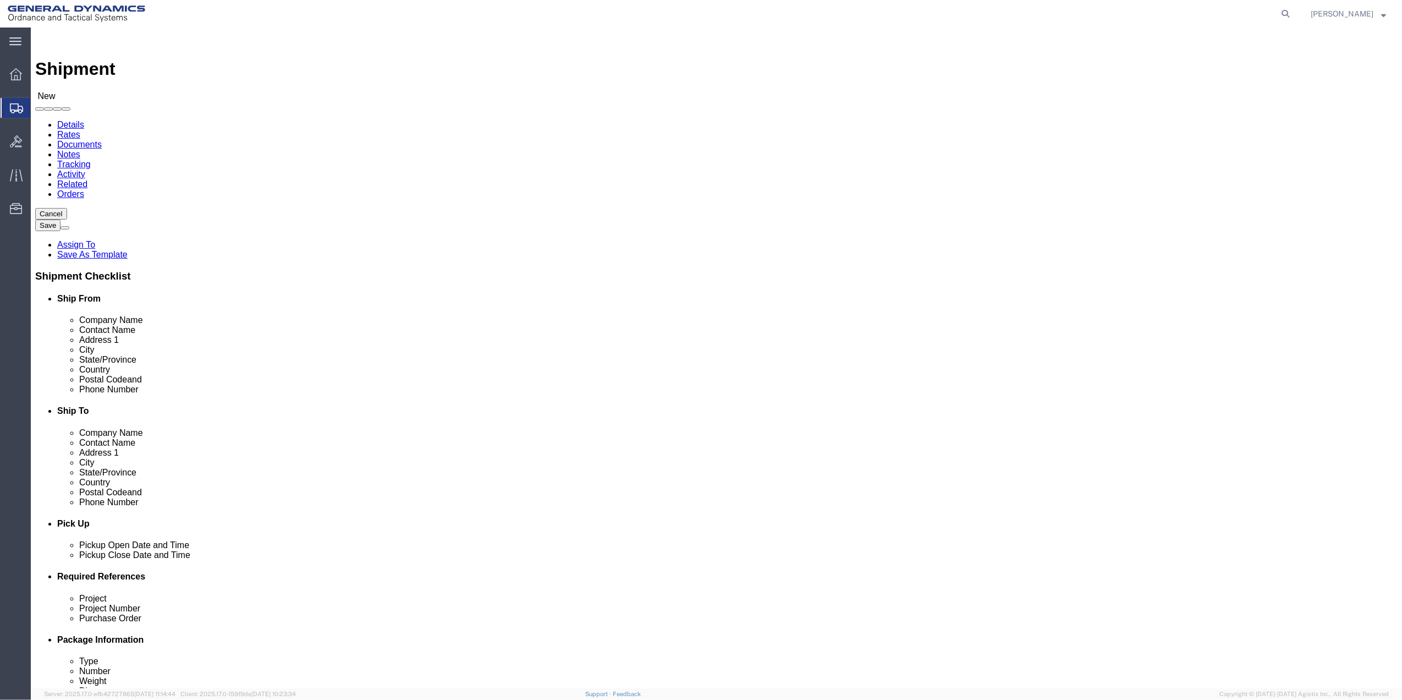
type input "LORI COOK"
drag, startPoint x: 1091, startPoint y: 131, endPoint x: 991, endPoint y: 174, distance: 109.1
click span
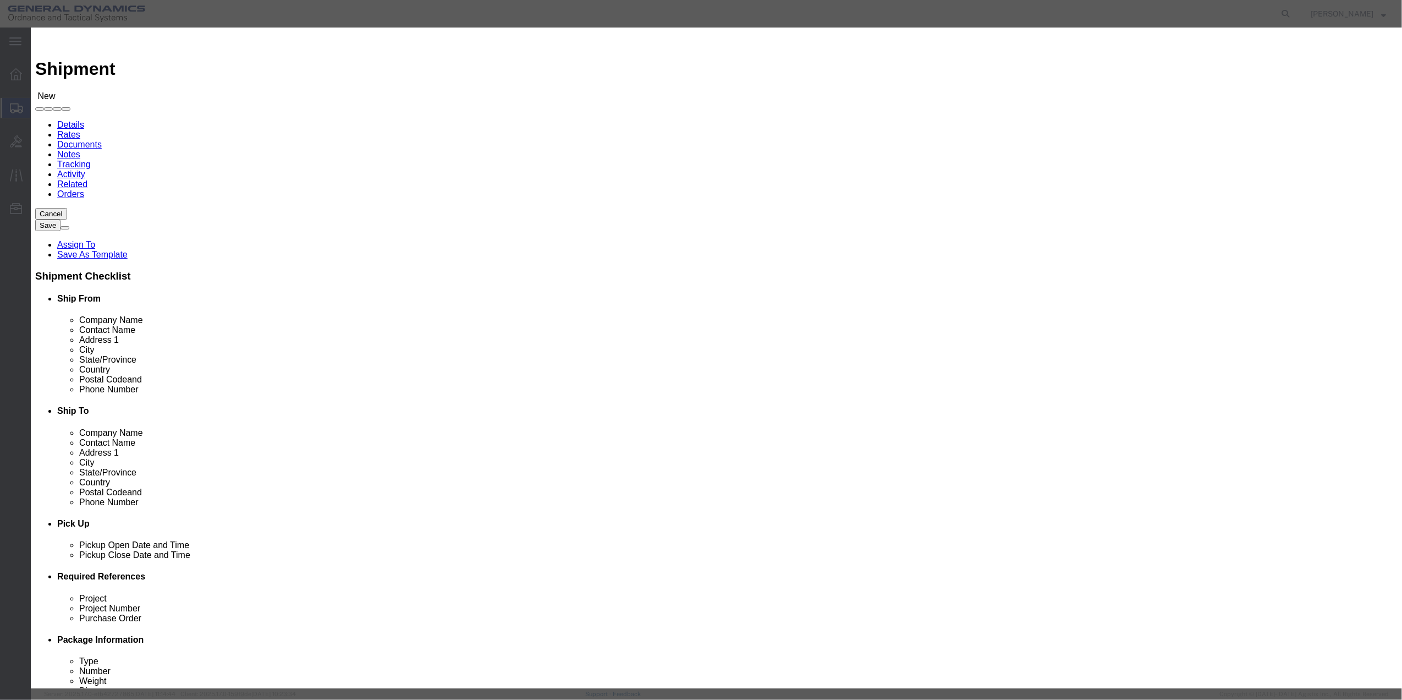
click input "checkbox"
checkbox input "true"
click button "Save"
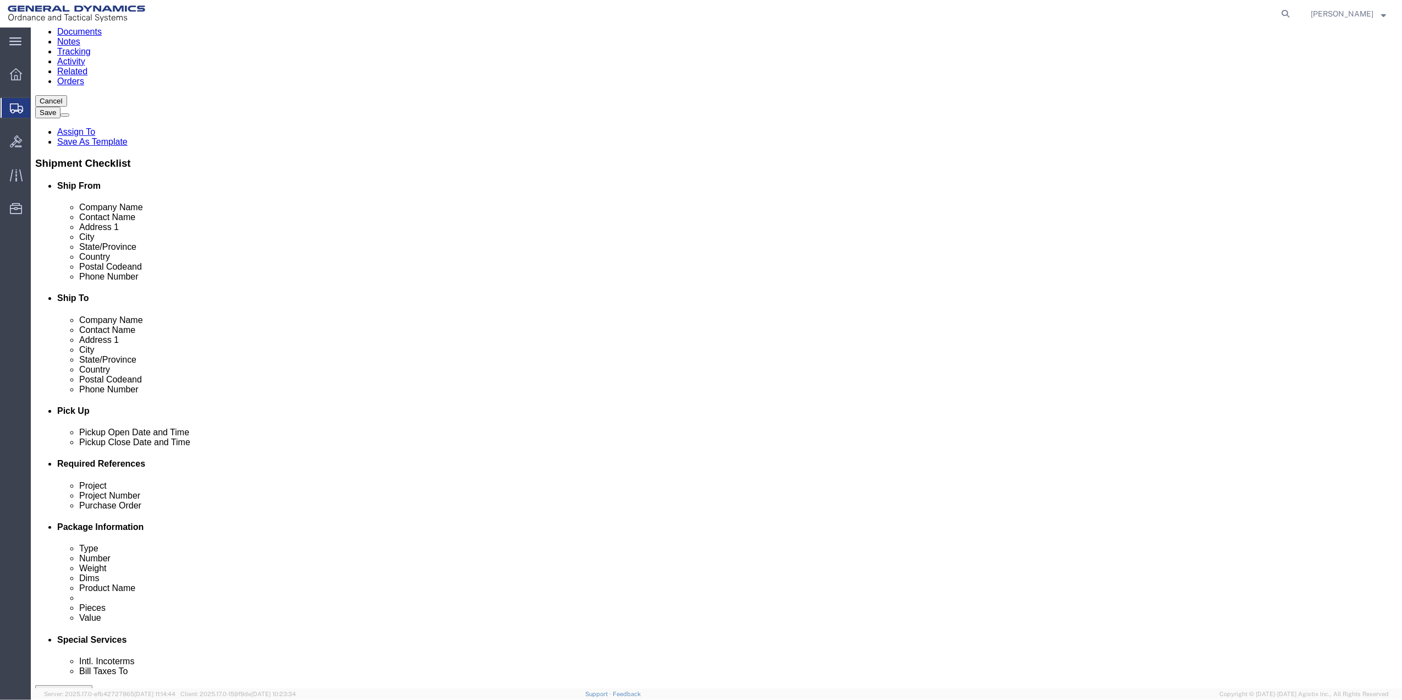
scroll to position [287, 0]
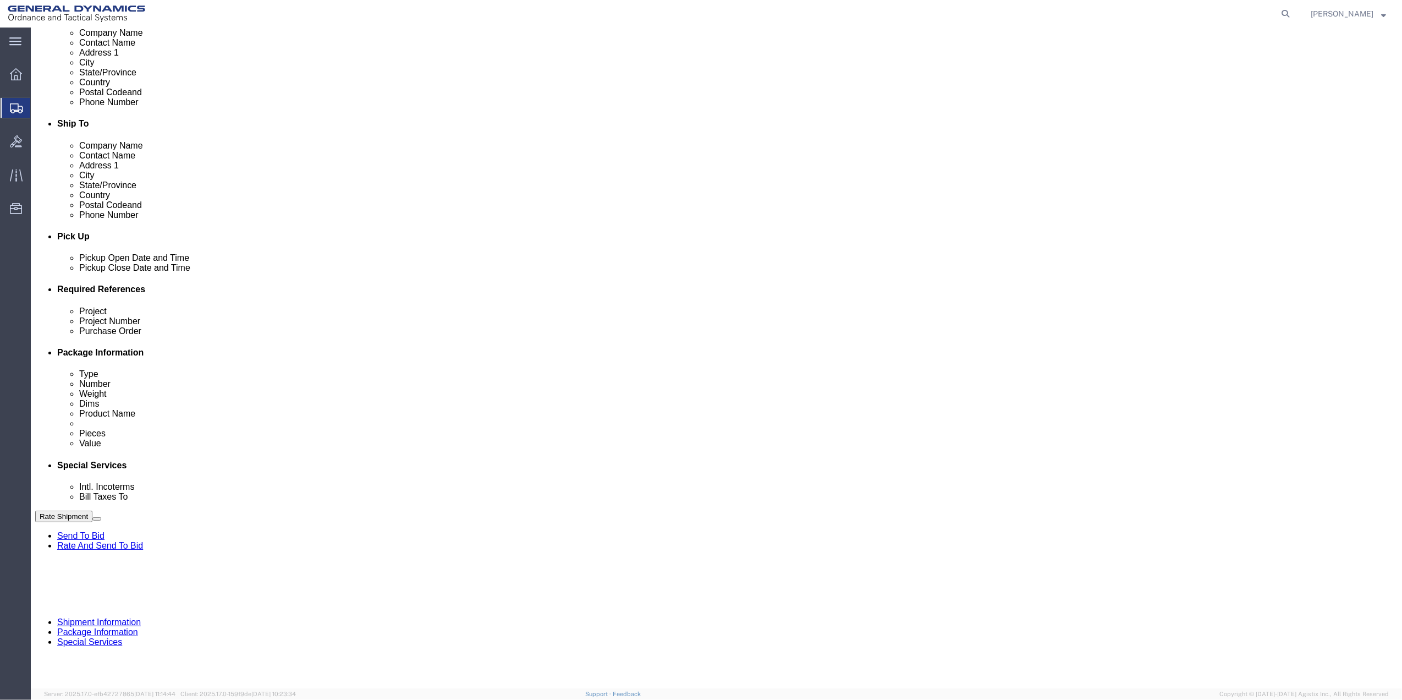
click button "Add reference"
click input "text"
type input "9411"
click input "text"
paste input "9411"
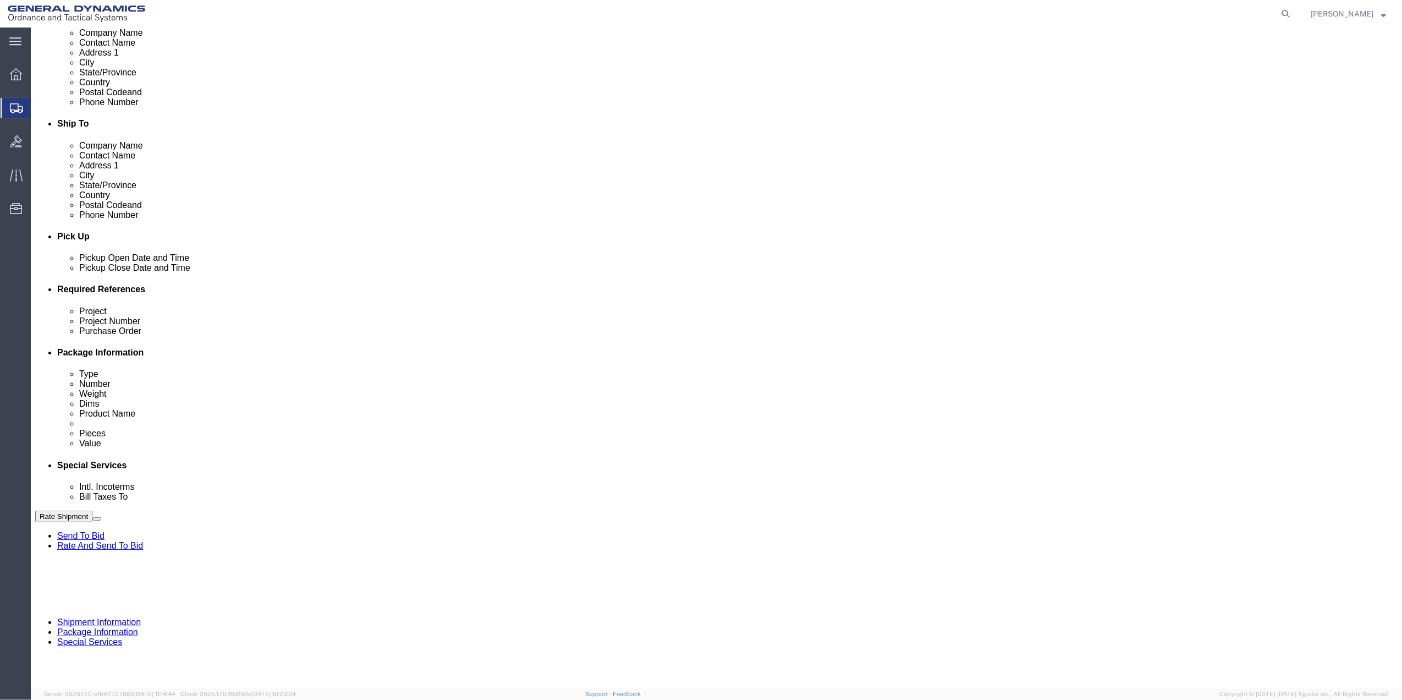
type input "9411"
click div "Project"
click input "text"
paste input "9411"
type input "9411"
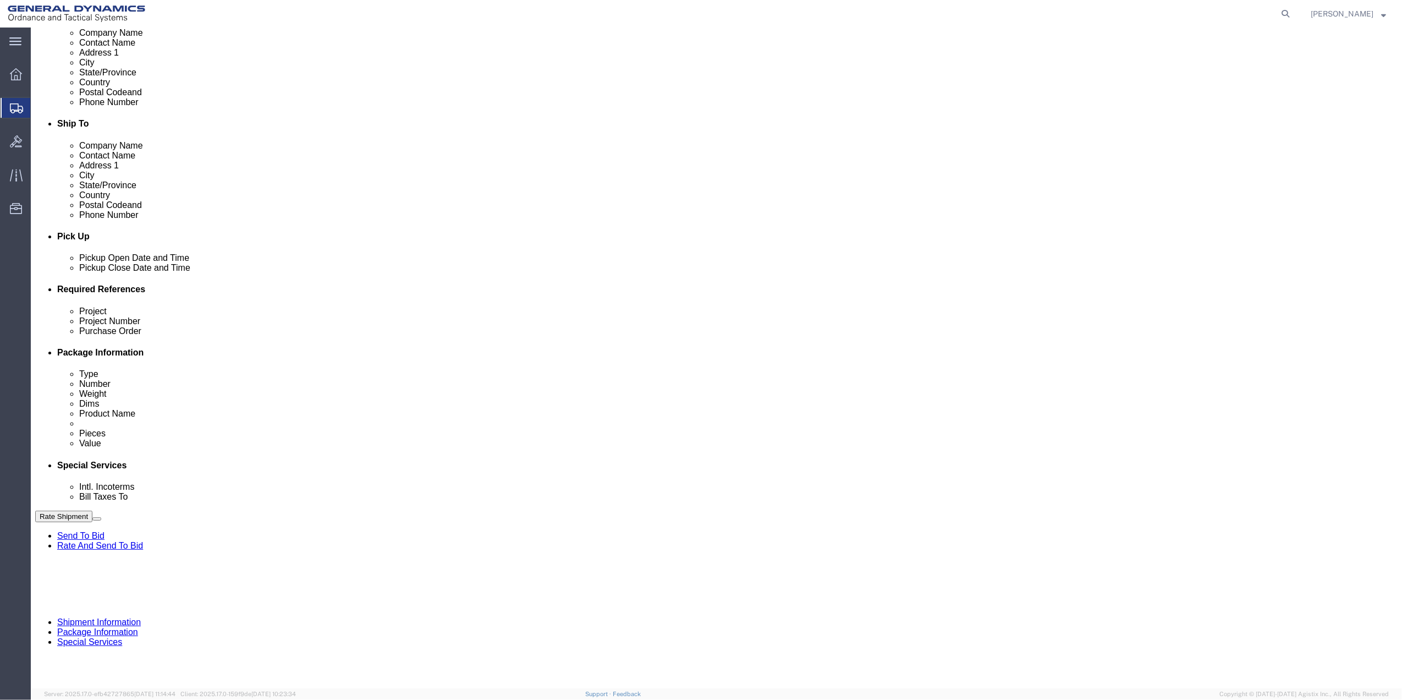
drag, startPoint x: 235, startPoint y: 415, endPoint x: 221, endPoint y: 415, distance: 14.3
click input "text"
paste input "9411"
type input "9411"
drag, startPoint x: 161, startPoint y: 413, endPoint x: 150, endPoint y: 404, distance: 14.4
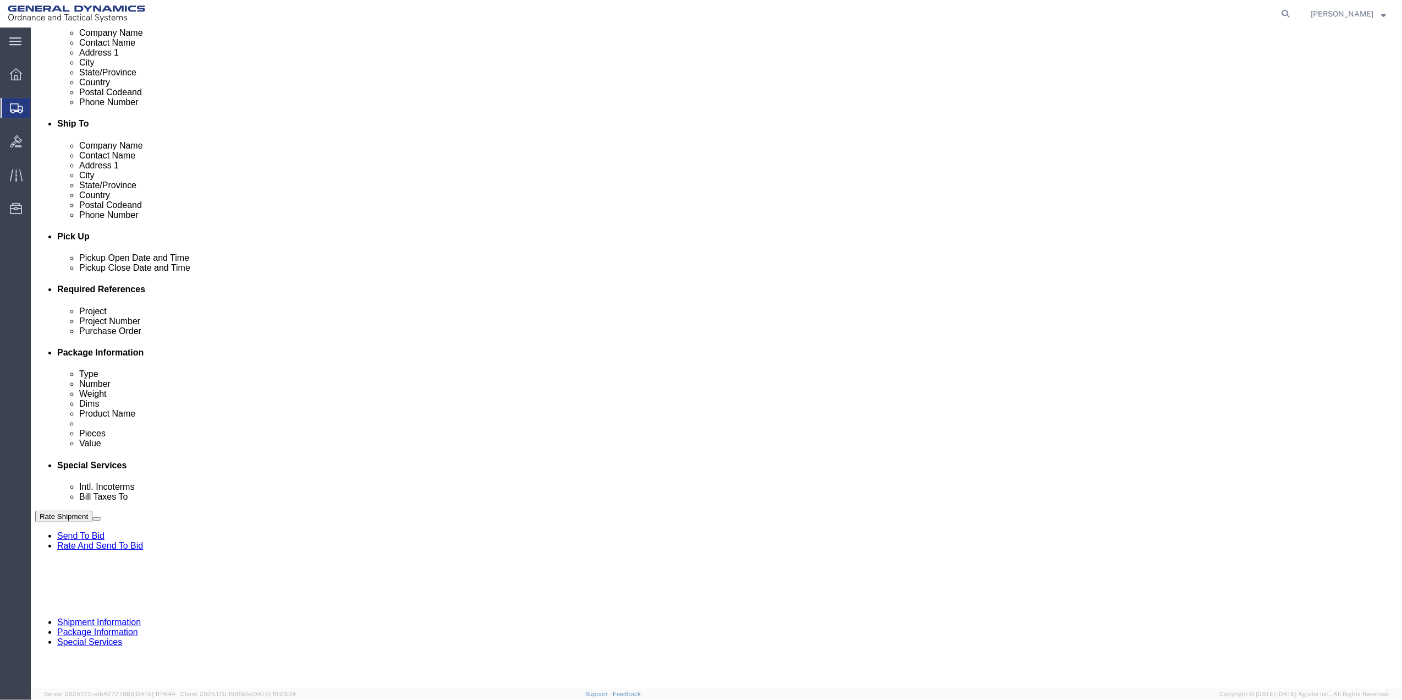
click select "Select Account Type Activity ID Airline Appointment Number ASN Batch Request # …"
select select "DEPT"
click select "Select Account Type Activity ID Airline Appointment Number ASN Batch Request # …"
click link "Package Information"
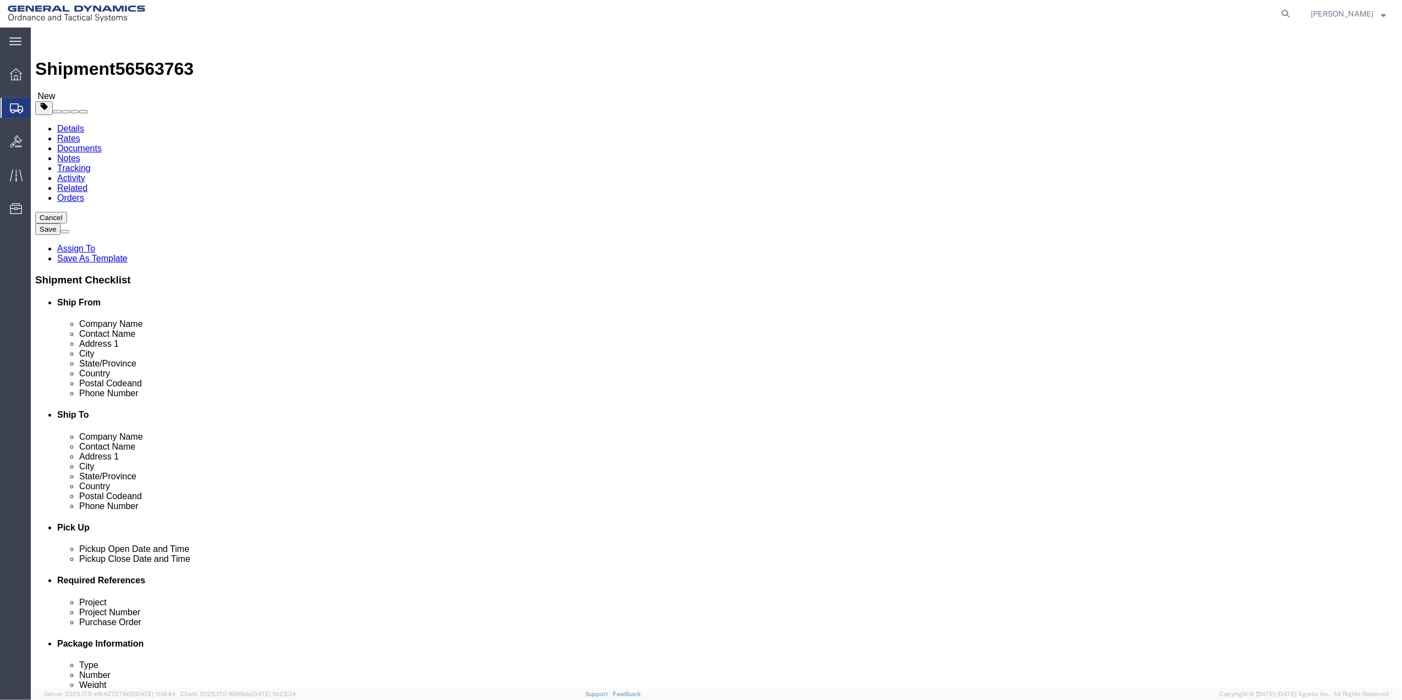
click div "Package Type Select Bale(s) Basket(s) Bolt(s) Bottle(s) Buckets Bulk Bundle(s) …"
click select "Select Bale(s) Basket(s) Bolt(s) Bottle(s) Buckets Bulk Bundle(s) Can(s) Cardbo…"
select select "PAK"
click select "Select Bale(s) Basket(s) Bolt(s) Bottle(s) Buckets Bulk Bundle(s) Can(s) Cardbo…"
type input "10.25"
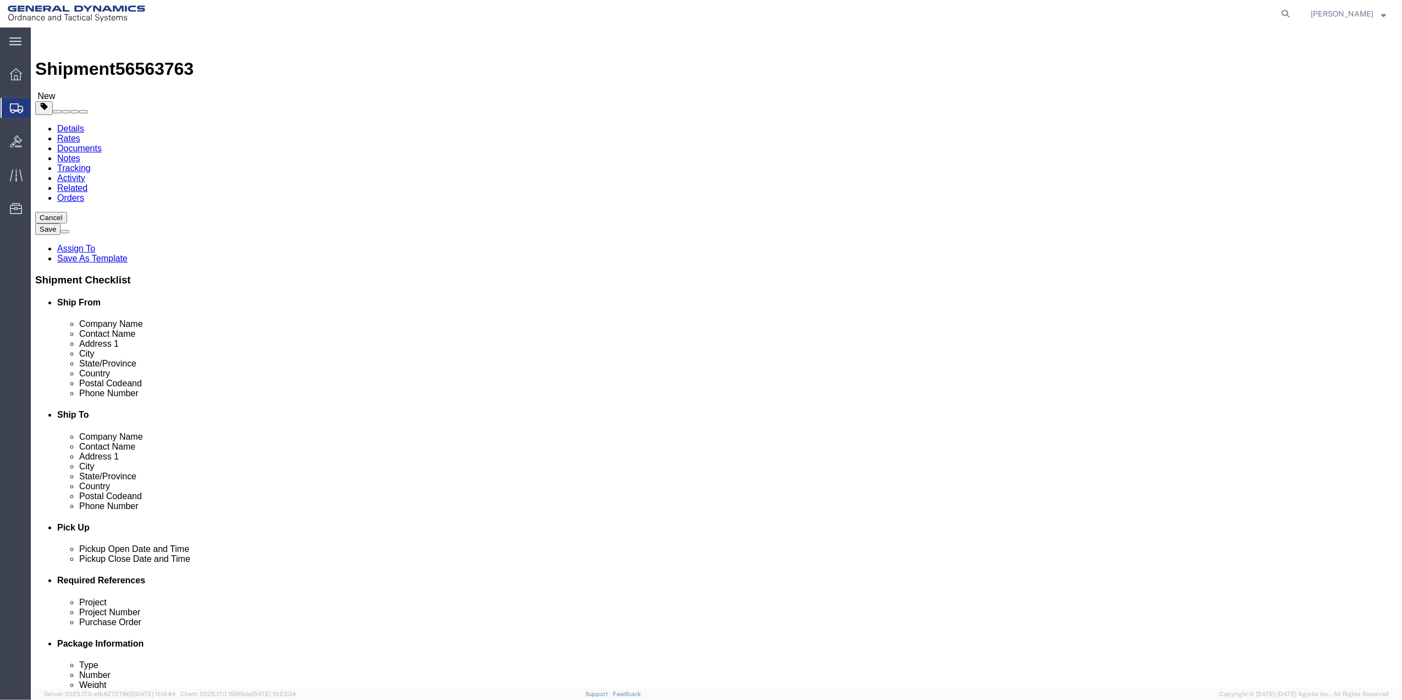
type input "12.75"
type input "1.00"
click input "0.00"
type input "1.5"
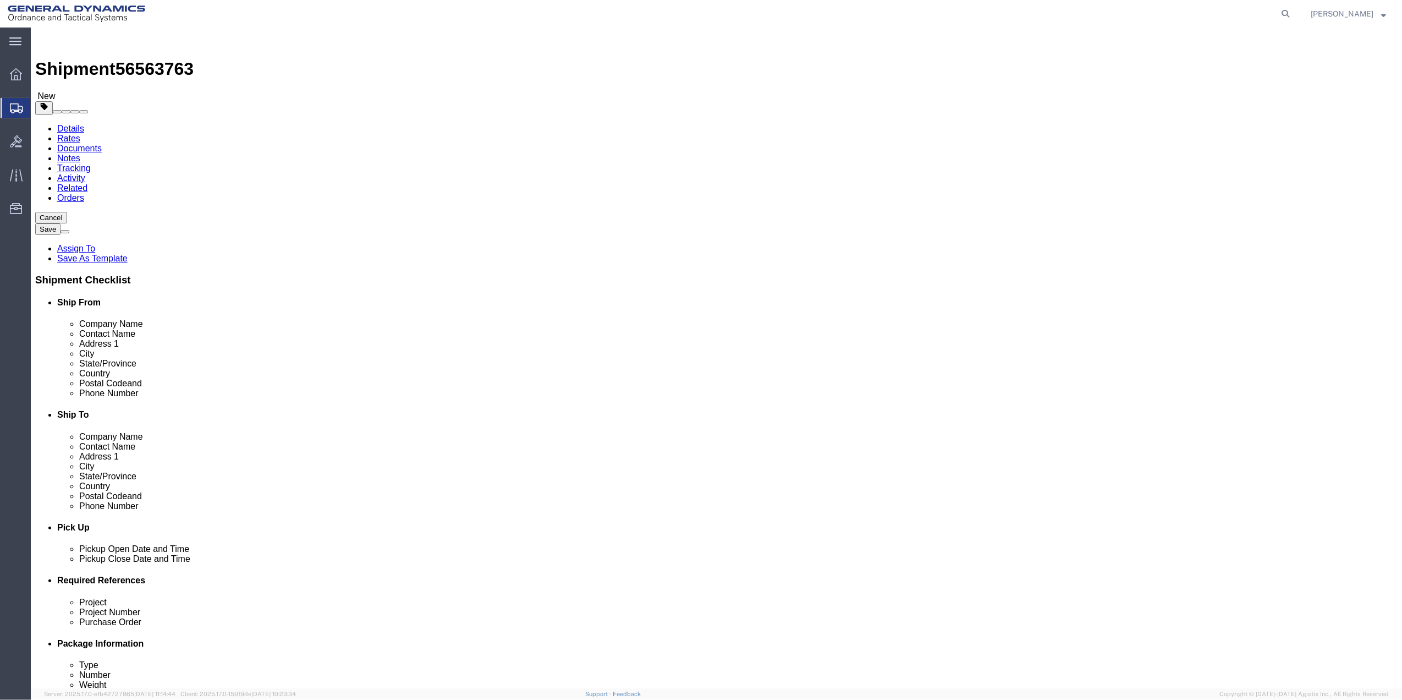
click link "Add Content"
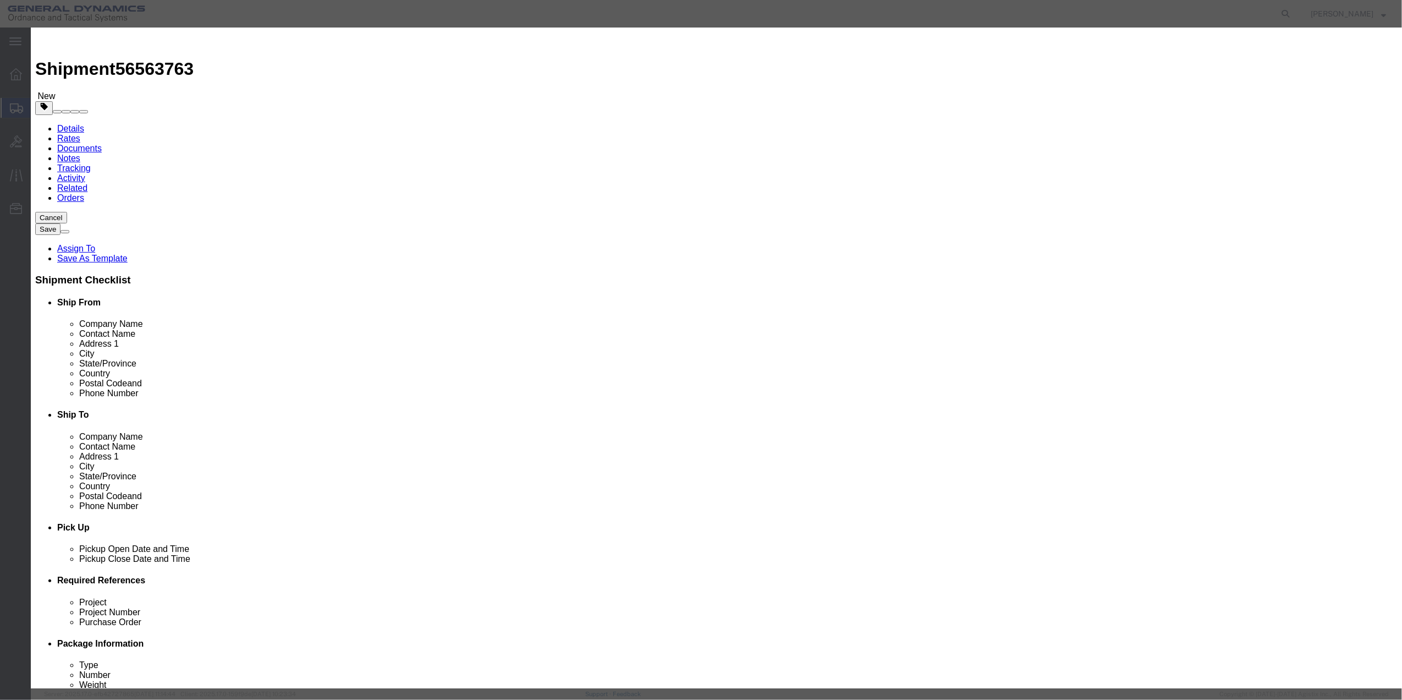
click div "Commodity library"
click input "text"
type input "MISC"
click input "0"
type input "01"
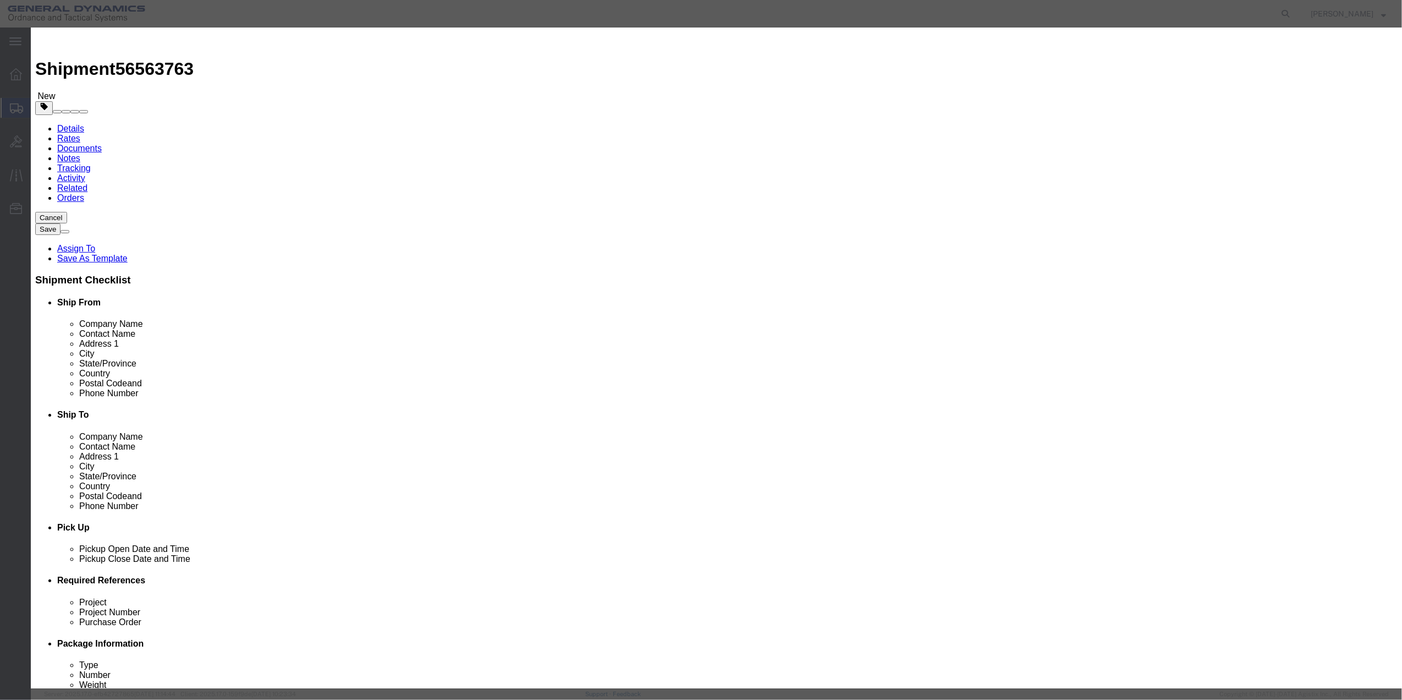
type input "100"
click select "Select 50 55 60 65 70 85 92.5 100 125 175 250 300 400"
select select "70"
click select "Select 50 55 60 65 70 85 92.5 100 125 175 250 300 400"
click button "Save & Close"
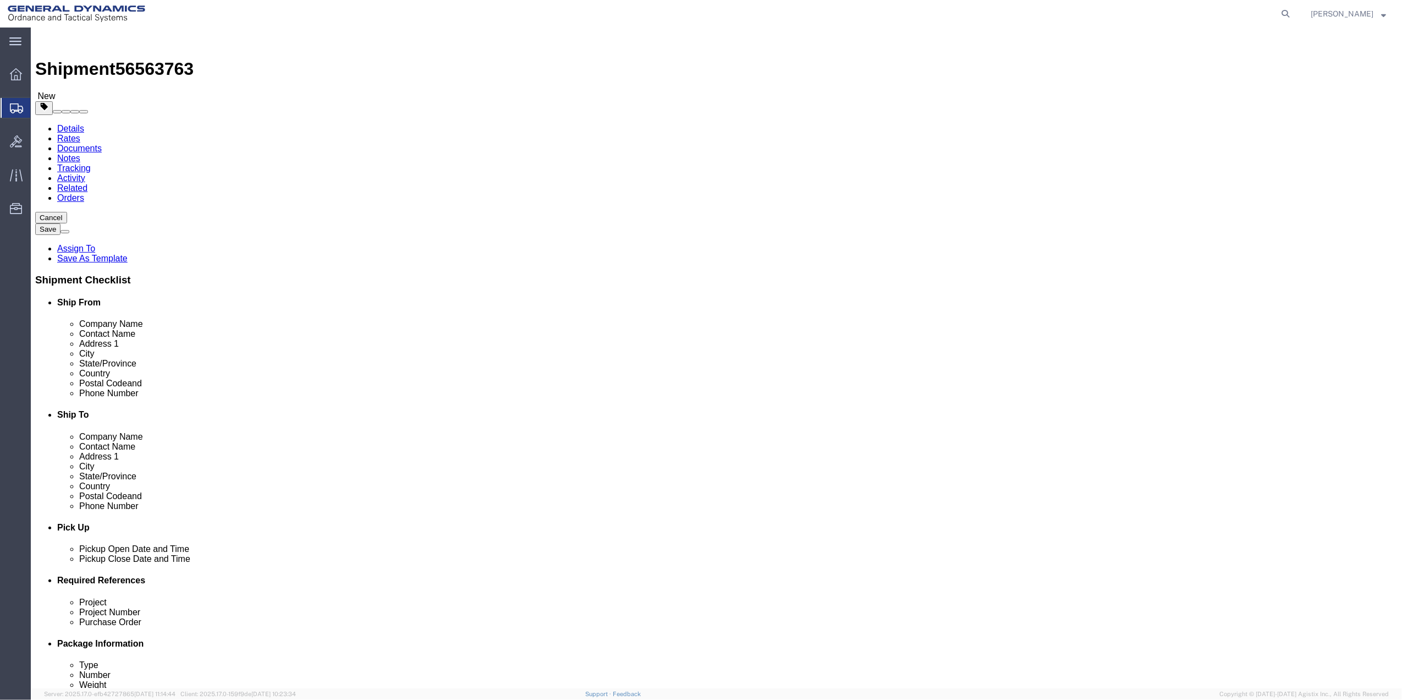
click icon
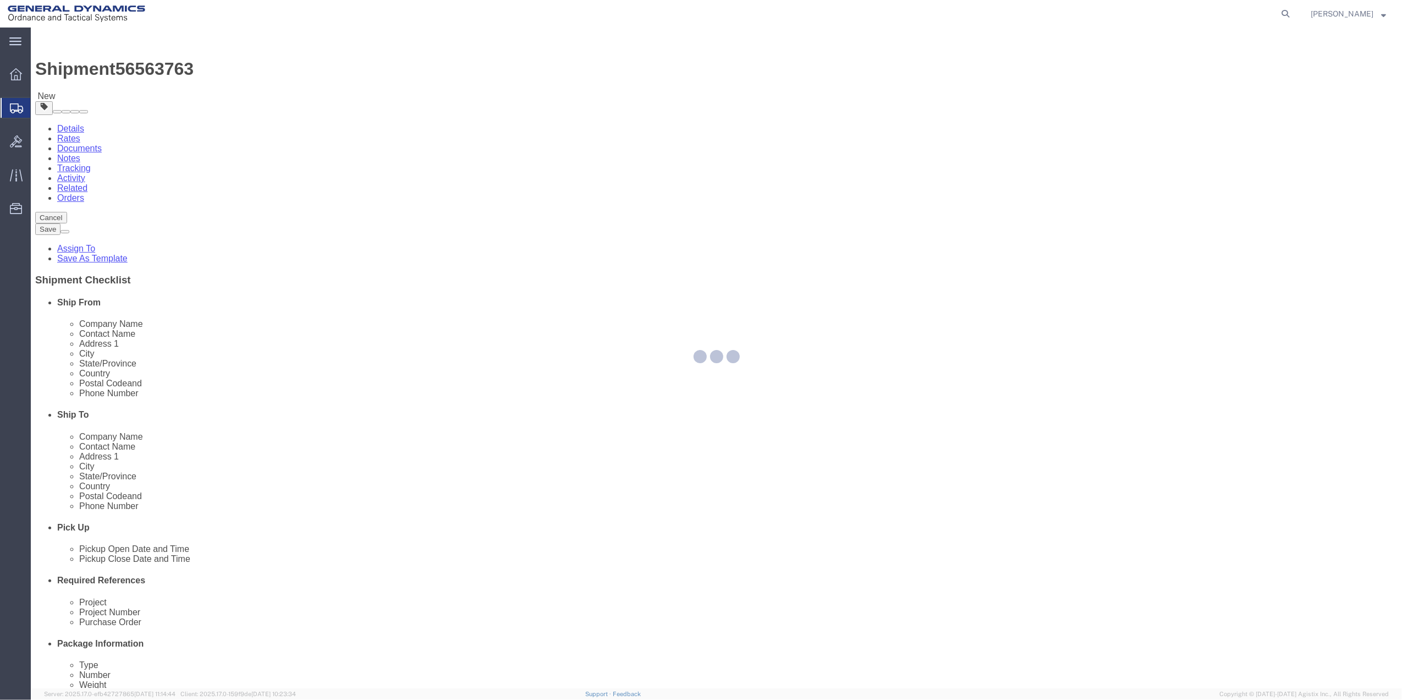
select select
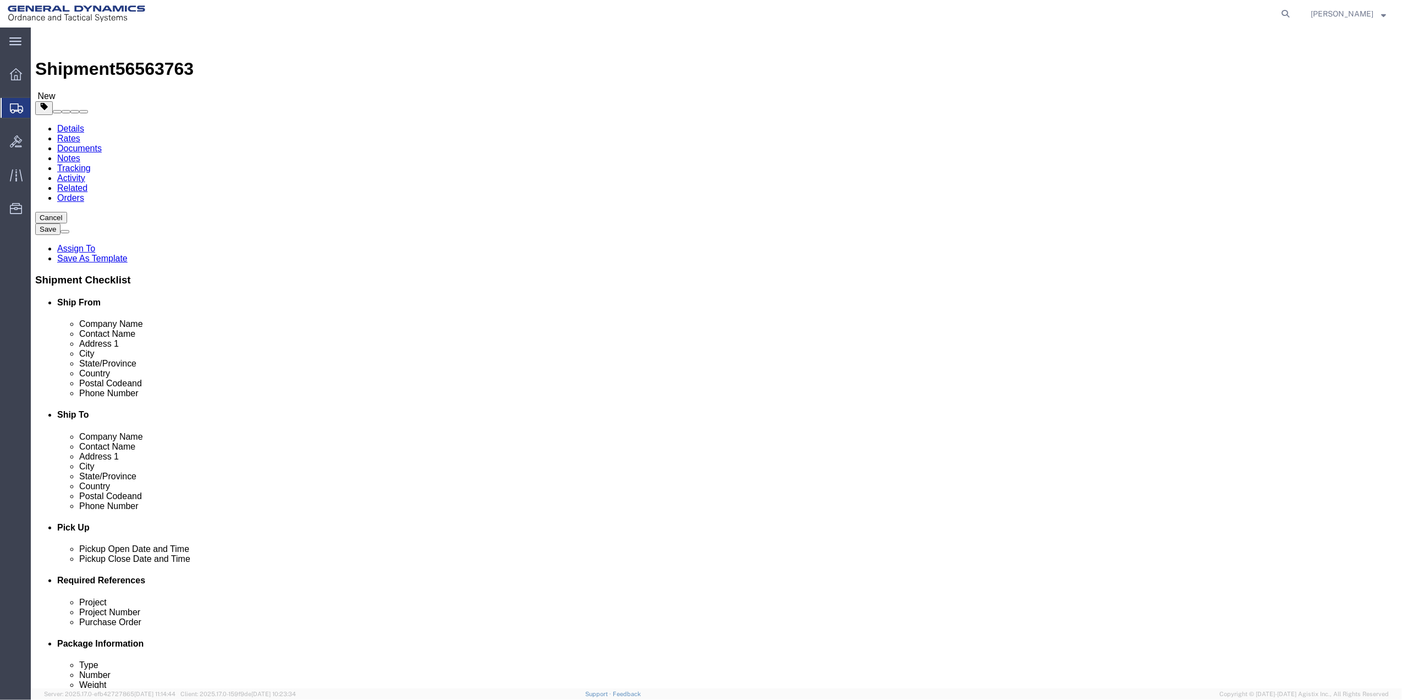
click label "Return Label Required"
click input "Return Label Required"
checkbox input "true"
select select "5"
select select "7"
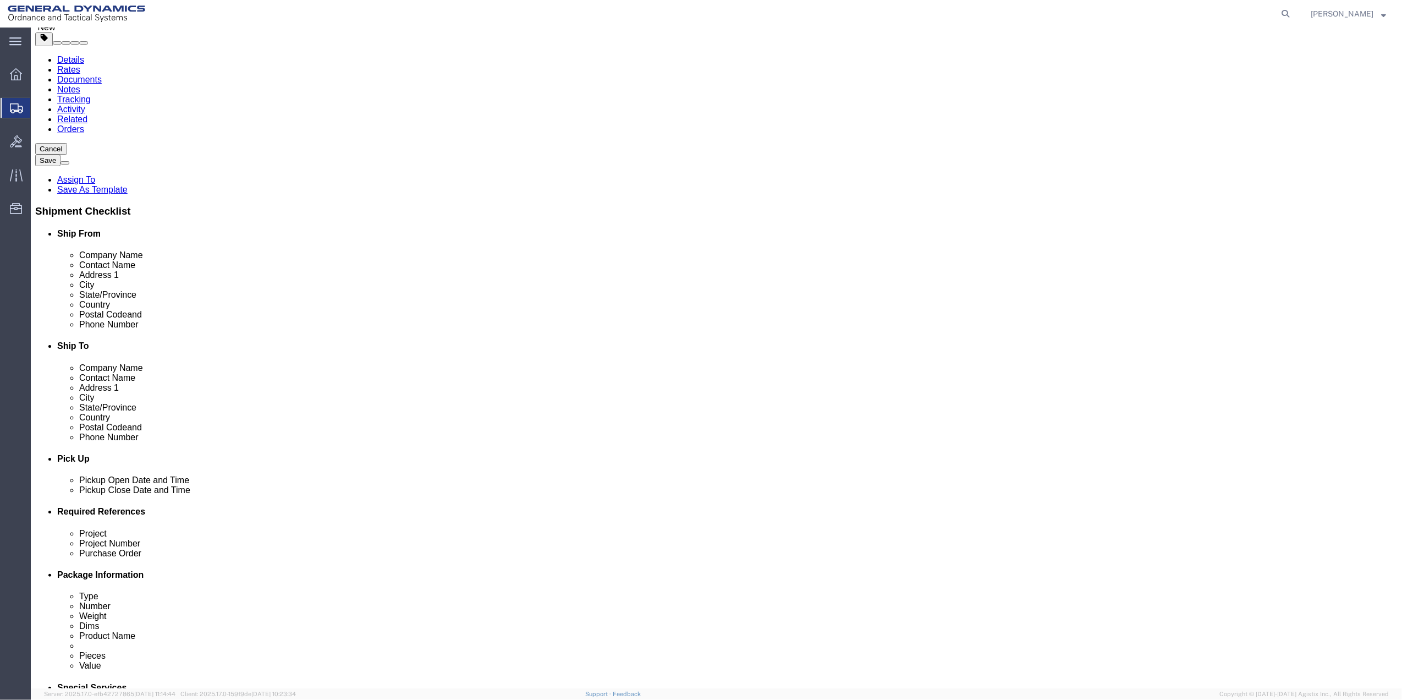
scroll to position [73, 0]
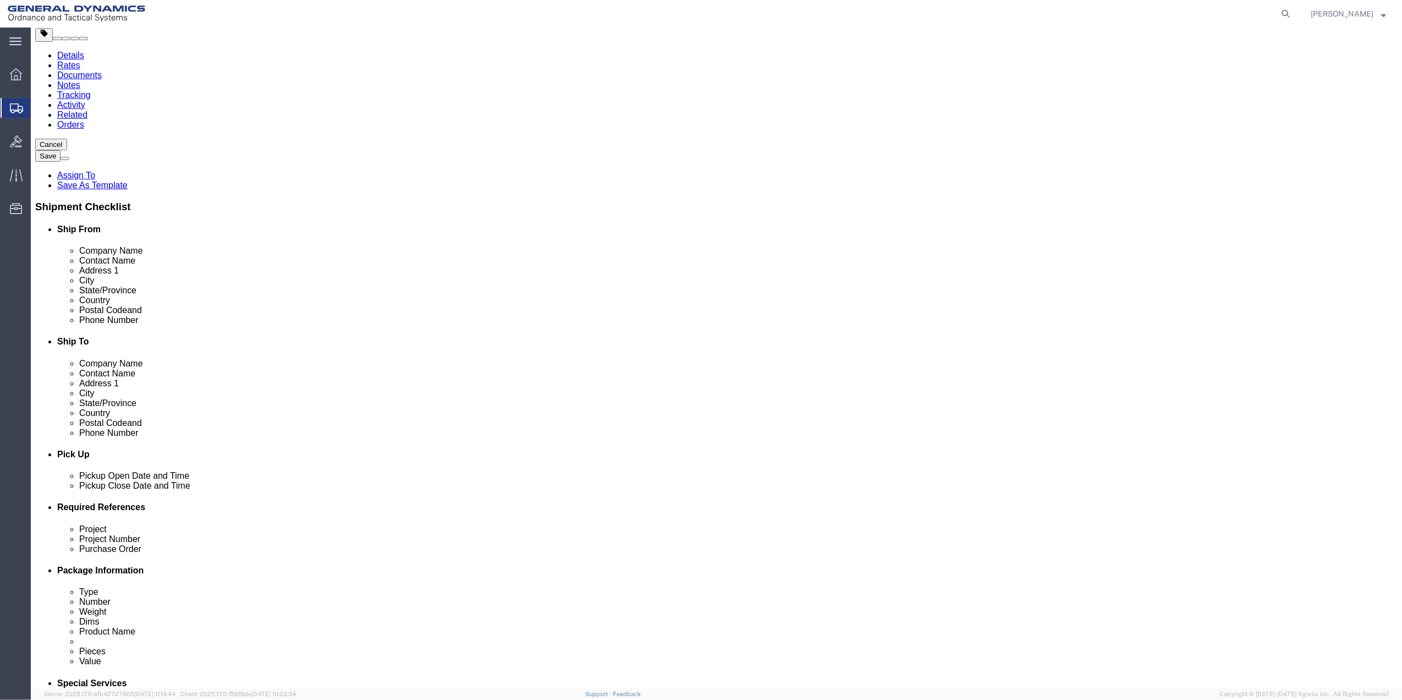
click select "Select Buyer Cost Center Department Operations Number Order Number Sales Person"
select select "DEPARTMENT"
click select "Select Buyer Cost Center Department Operations Number Order Number Sales Person"
click select "Select Anniston Bothell Camden Defuniak Springs GDAS Garland Huntsville Joplin …"
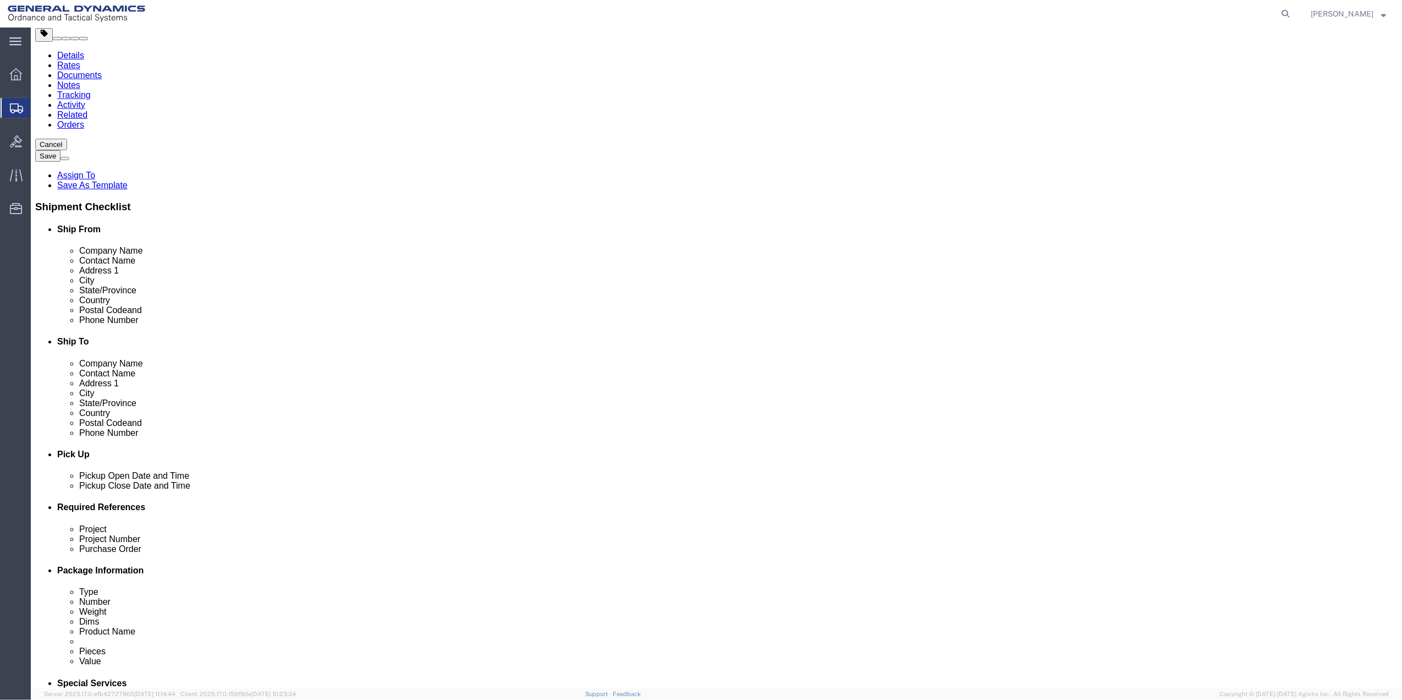
select select "1763983"
click select "Select Anniston Bothell Camden Defuniak Springs GDAS Garland Huntsville Joplin …"
click select "Select 10AFM 10GAG 10GAH 10GFL 10GFO 10GIE 10GIS 30MABS St Pete Program"
select select "214681"
click select "Select 10AFM 10GAG 10GAH 10GFL 10GFO 10GIE 10GIS 30MABS St Pete Program"
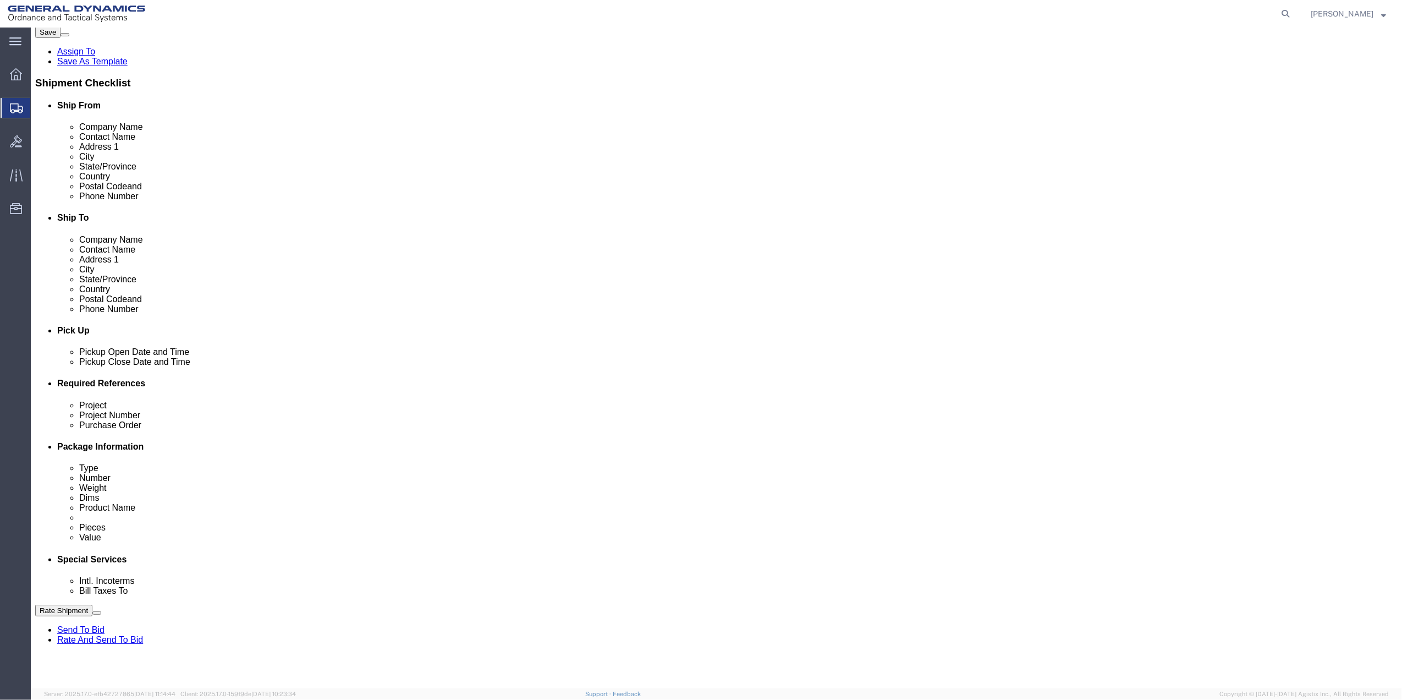
scroll to position [366, 0]
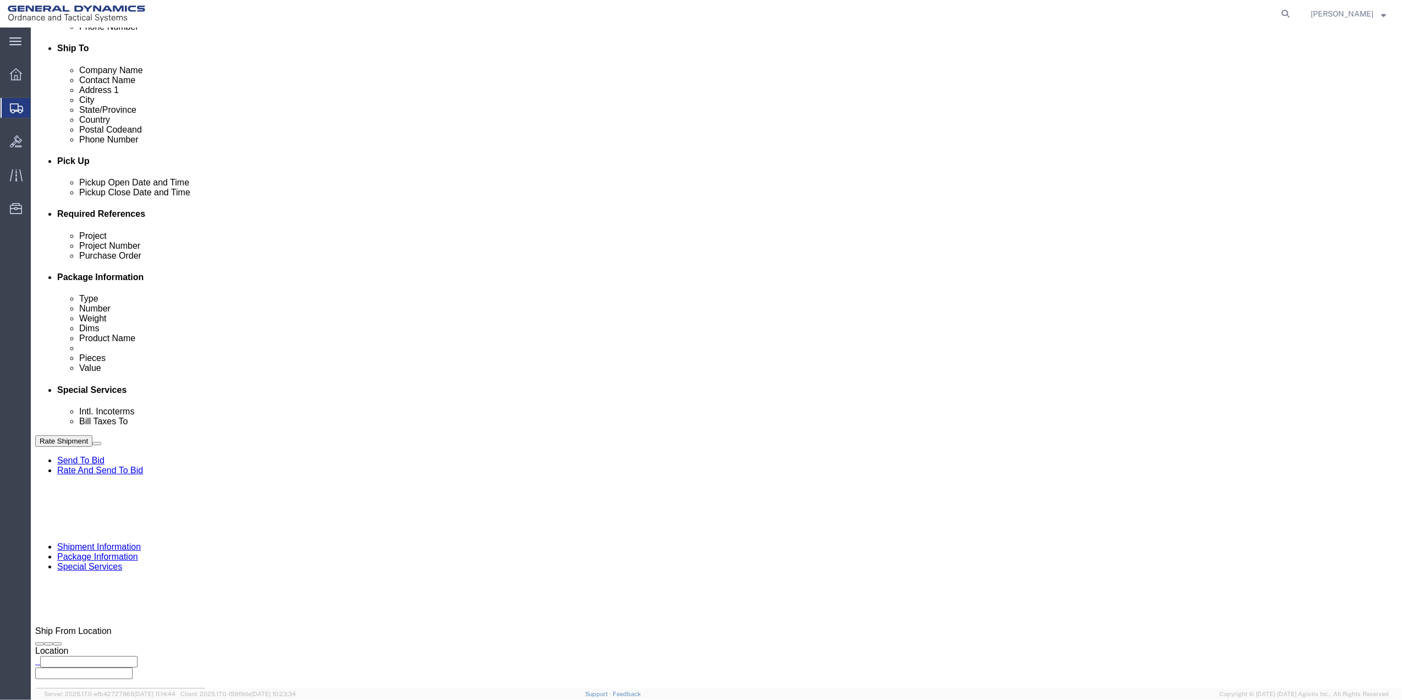
click input "General Dynamics OTS % Data2Logistics"
click p "- GEDOTS %DATA 2 LOGISTICS - (GEDOTS %DATA 2 LOGISTICS) PO BOX 61050, FORT MYER…"
type input "GEDOTS %DATA 2 LOGISTICS"
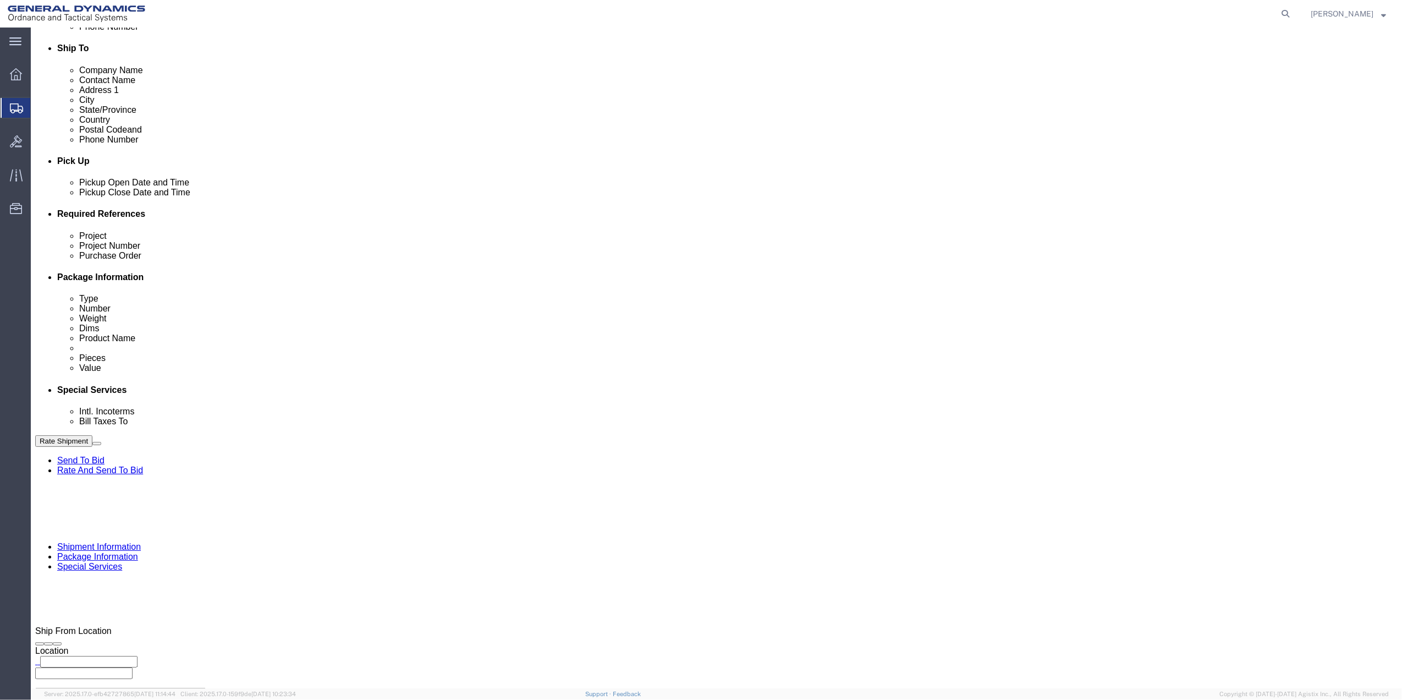
type input "PO BOX 61050"
type input "GEDOTS %DATA 2 LOGISTICS"
type input "FORT MYERS"
type input "33906"
select select "FL"
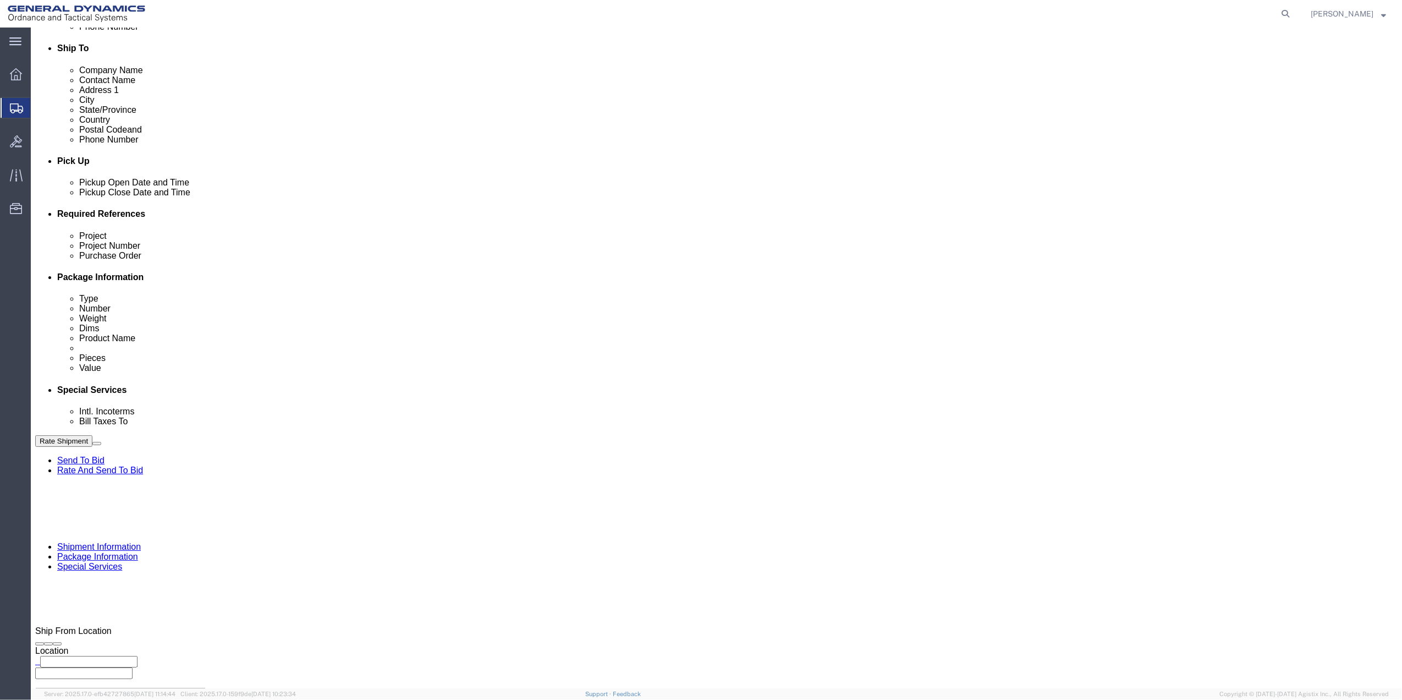
type input "GEDOTS %DATA 2 LOGISTICS"
click button "Rate Shipment"
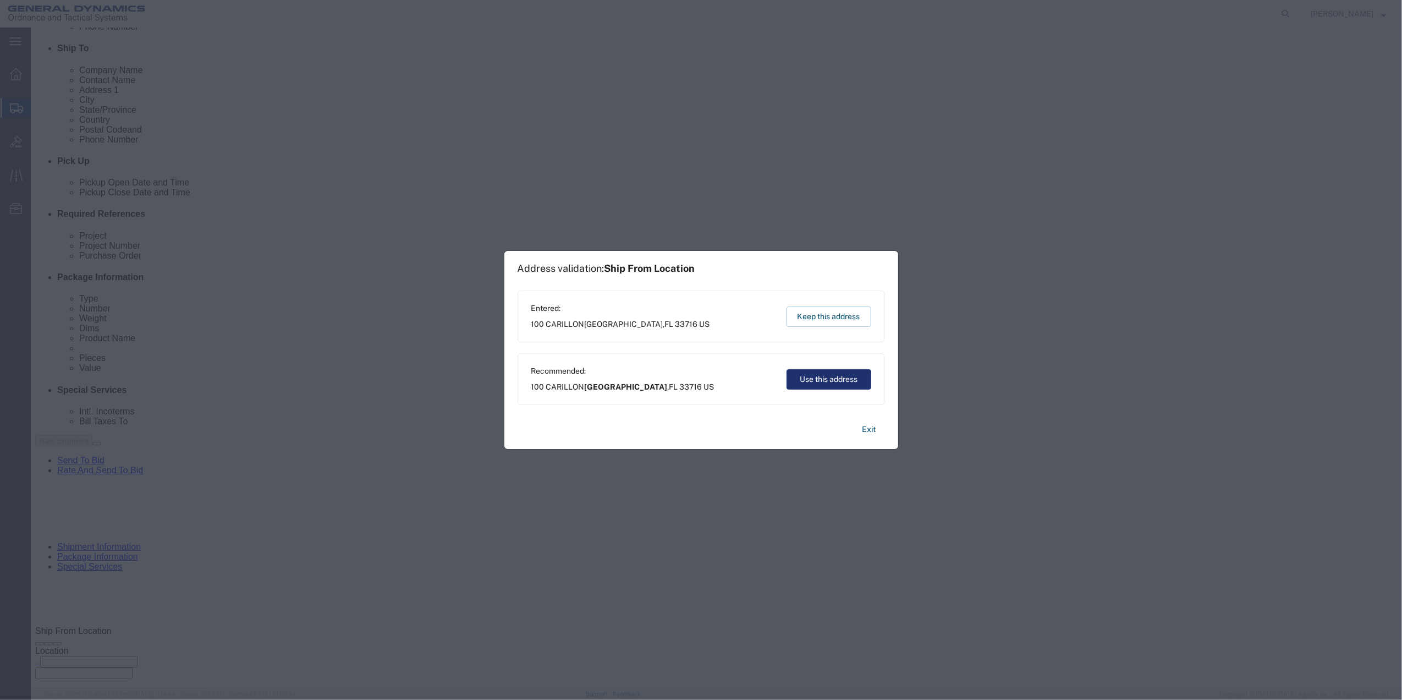
click at [852, 372] on button "Use this address" at bounding box center [828, 379] width 85 height 20
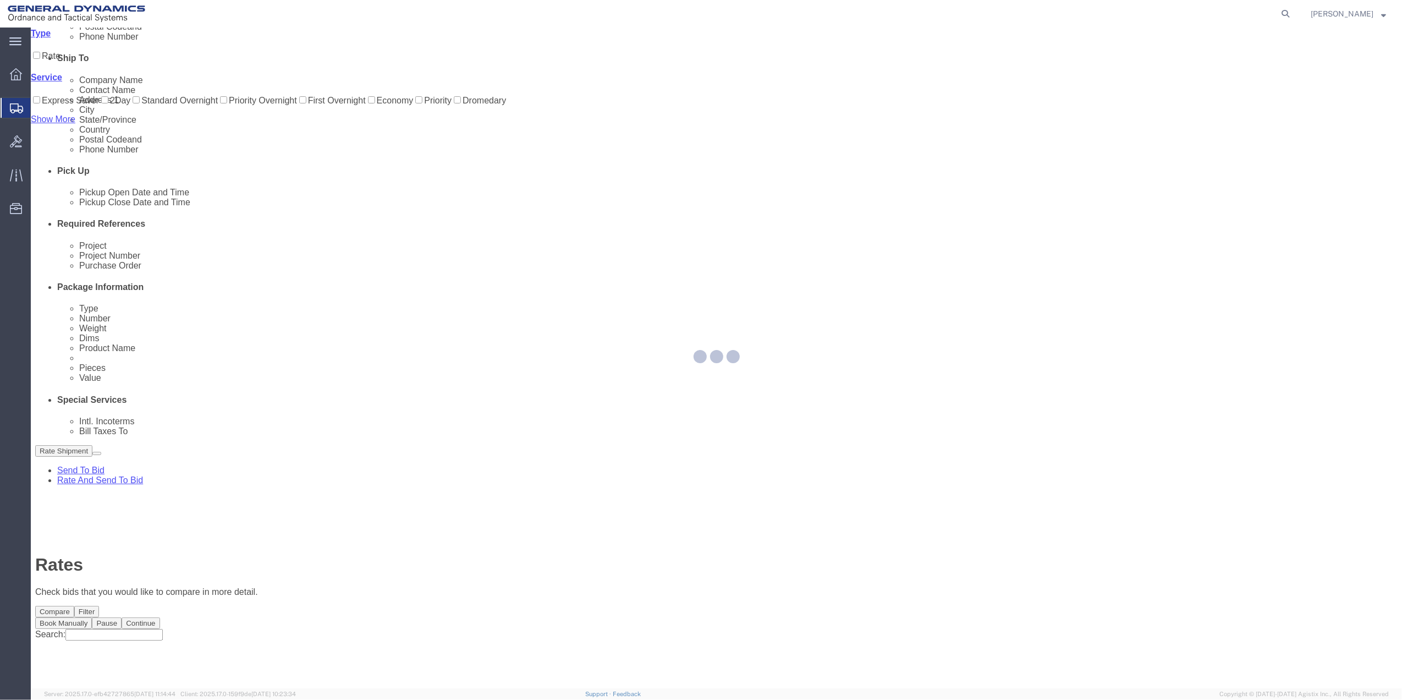
scroll to position [0, 0]
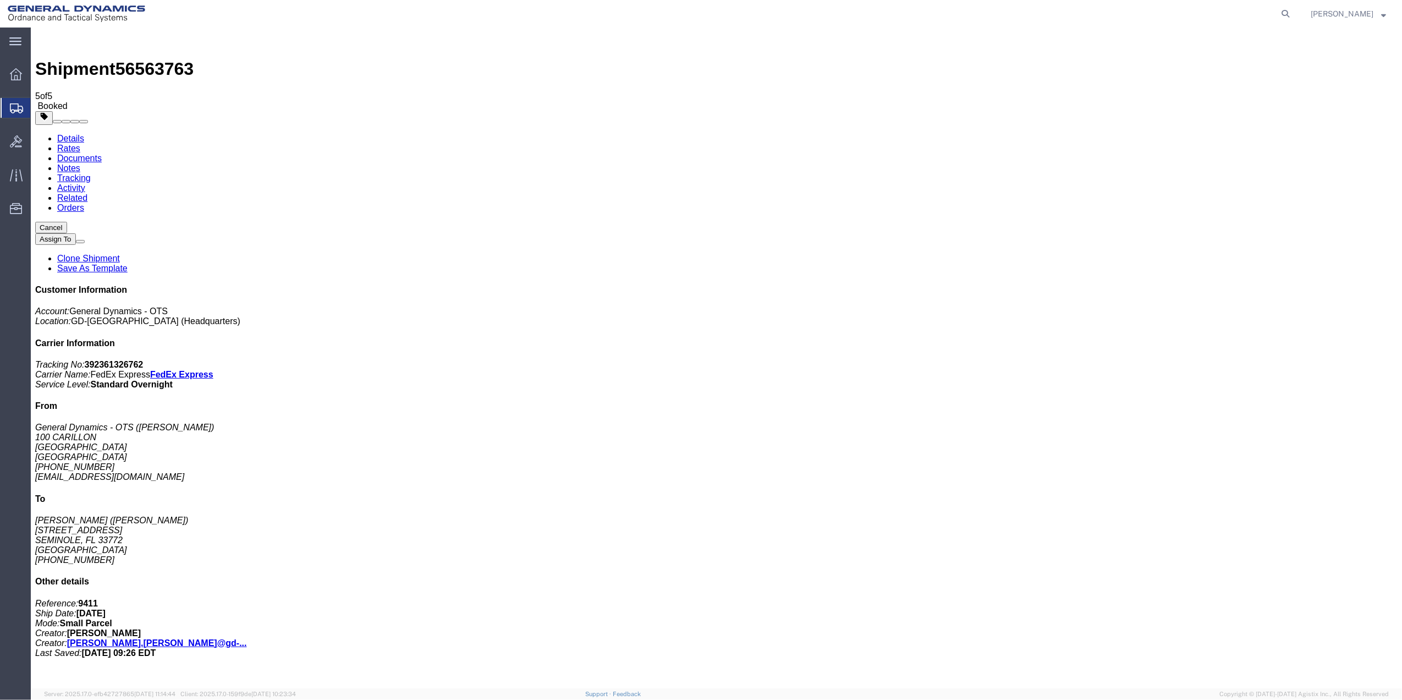
drag, startPoint x: 125, startPoint y: 220, endPoint x: 537, endPoint y: 242, distance: 412.5
click at [0, 0] on span "Create Shipment" at bounding box center [0, 0] width 0 height 0
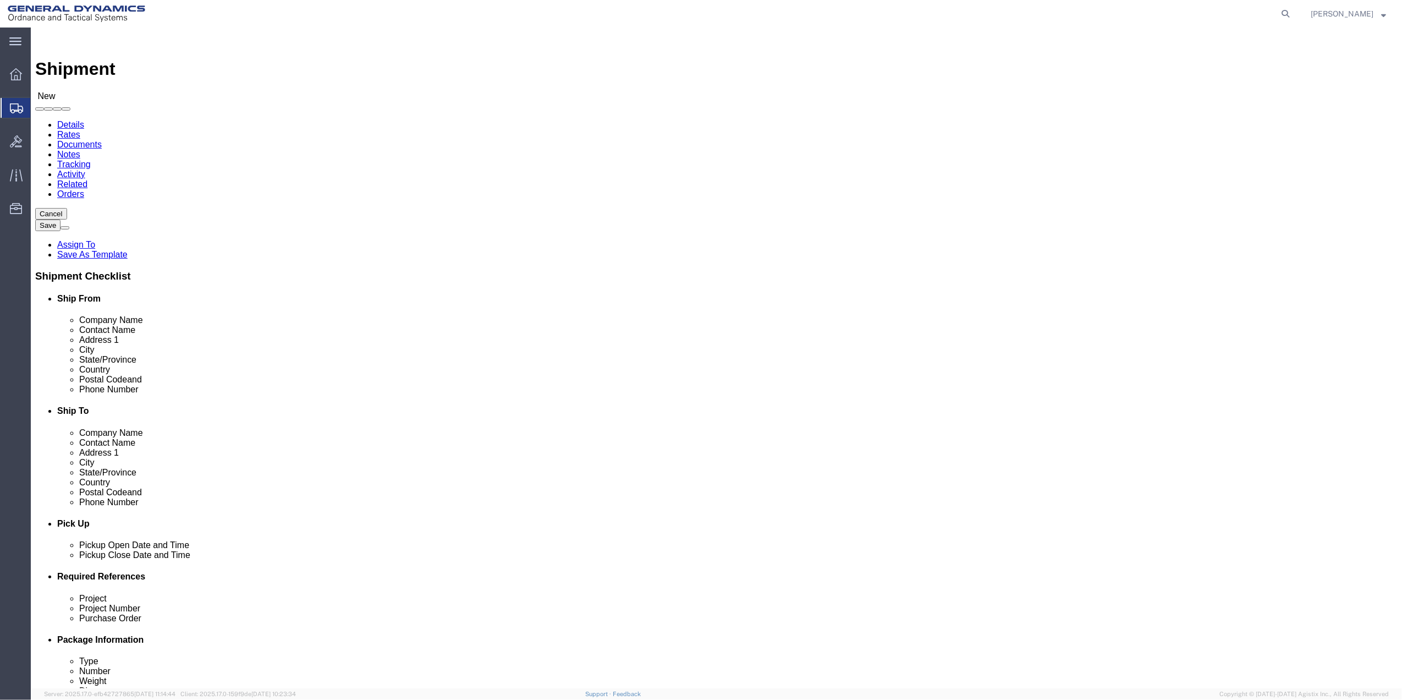
click input "text"
type input "CREATIVE"
click p "- General Dynamics - OTS - (CREATIVE SERVICES) 100 CARILLON PKWY, ST PETERSBURG…"
select select "FL"
type input "CREATIVE SERVICES"
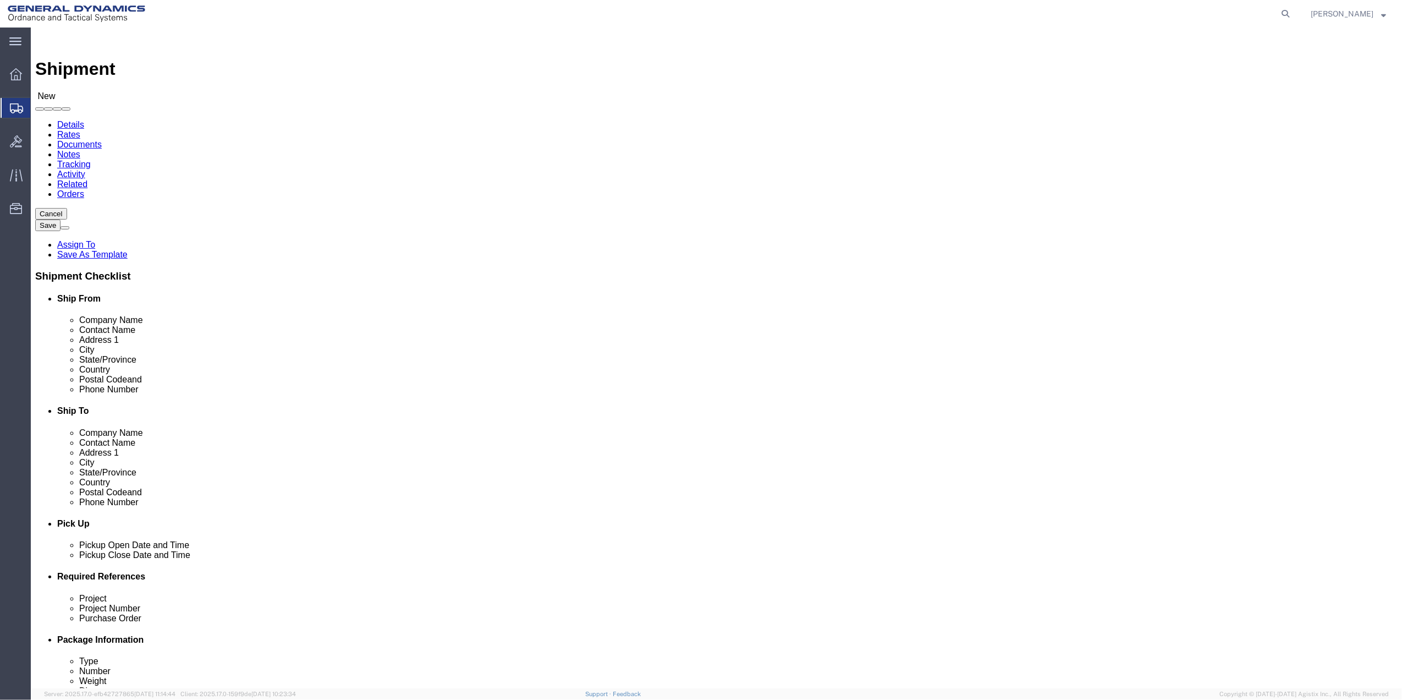
click input "text"
type input "JOHN CAR"
click p "- JOHN CARSON - (JOHN CARSON) 1301 GRIST MILL DR, PHENIX, AL, 36867, US"
select select "AL"
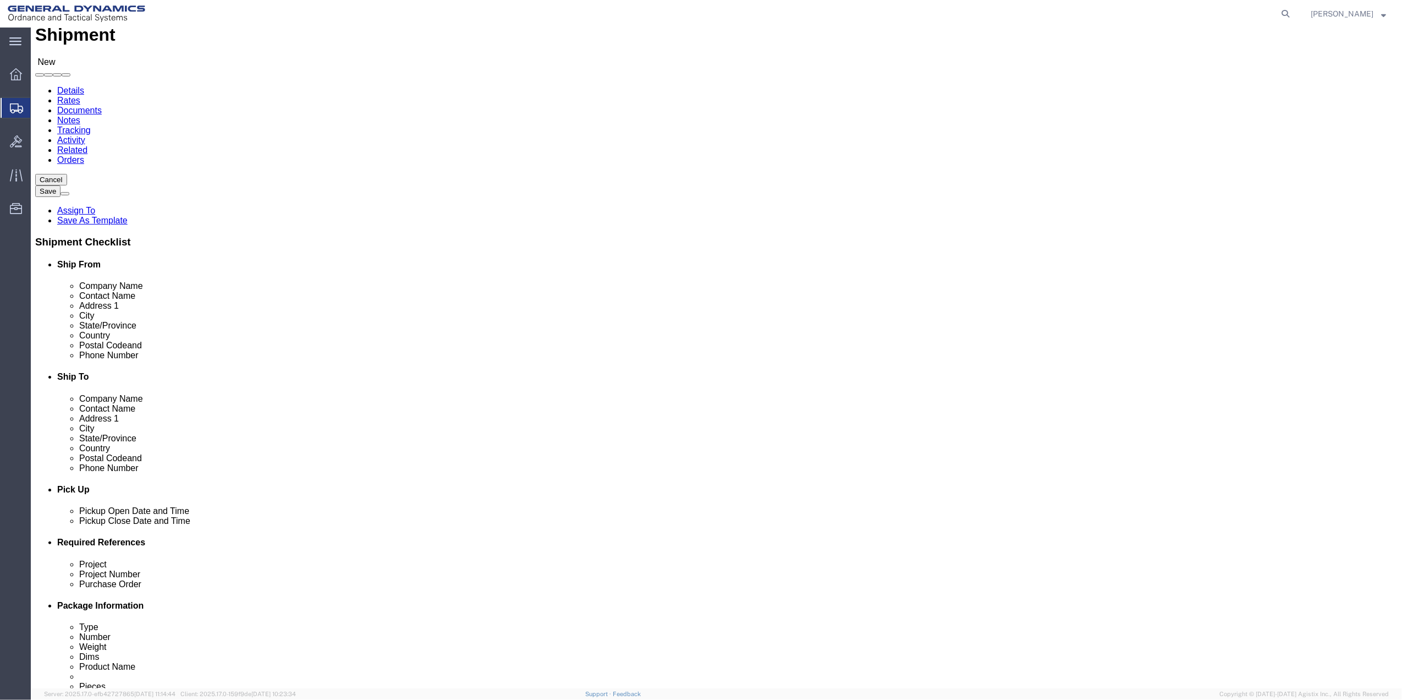
scroll to position [73, 0]
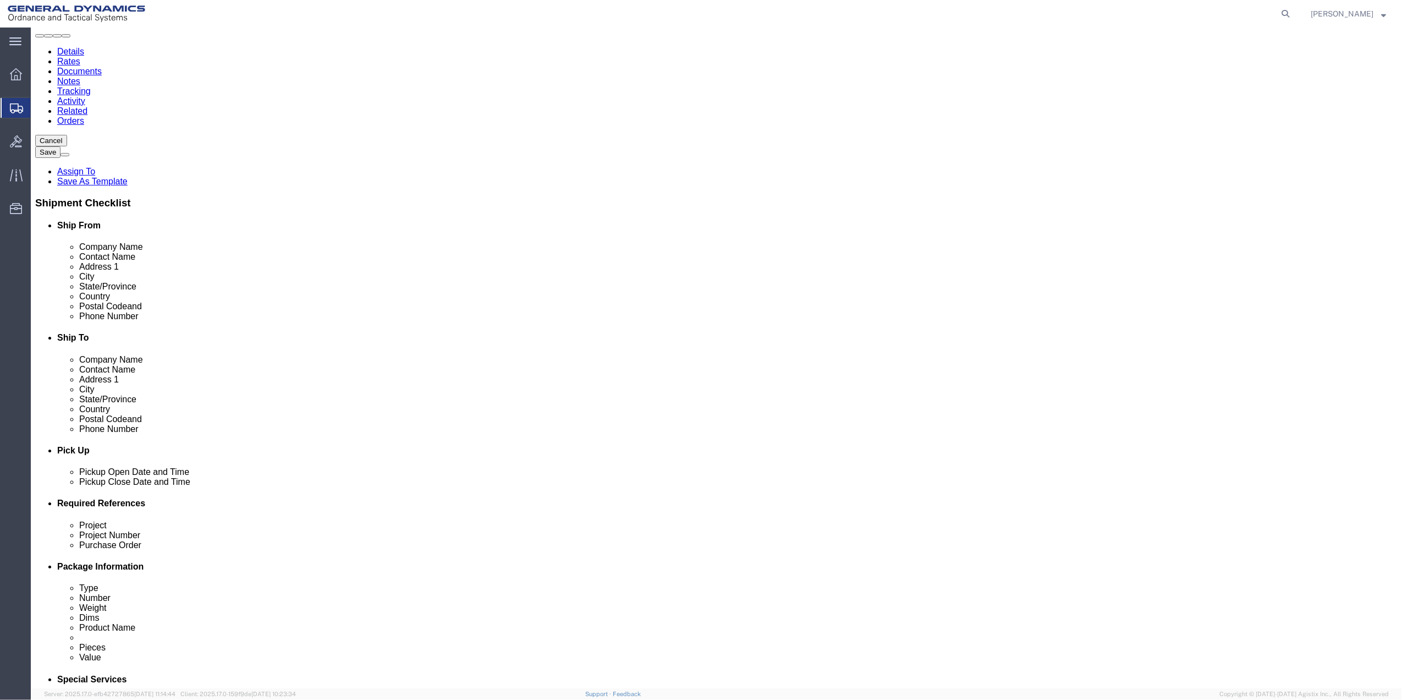
type input "JOHN CARSON"
click input "text"
type input "7275878262"
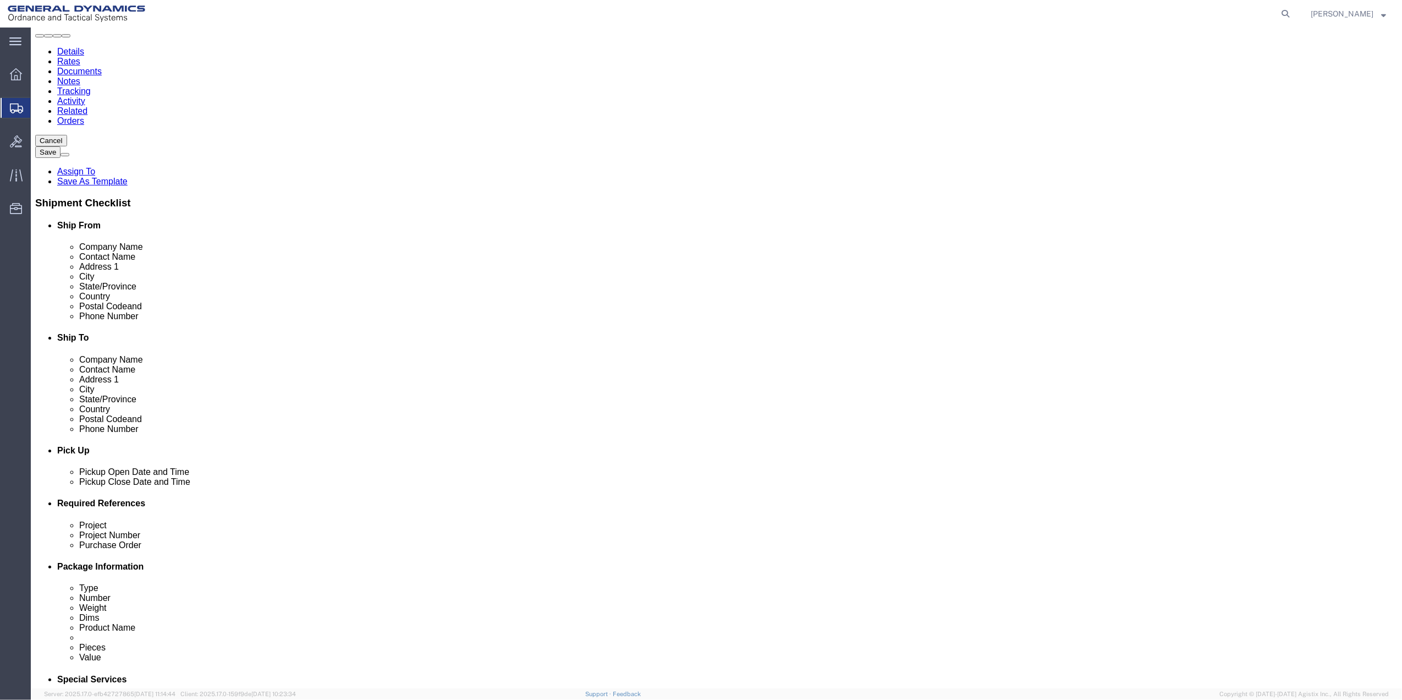
click input "text"
paste input "7275878262"
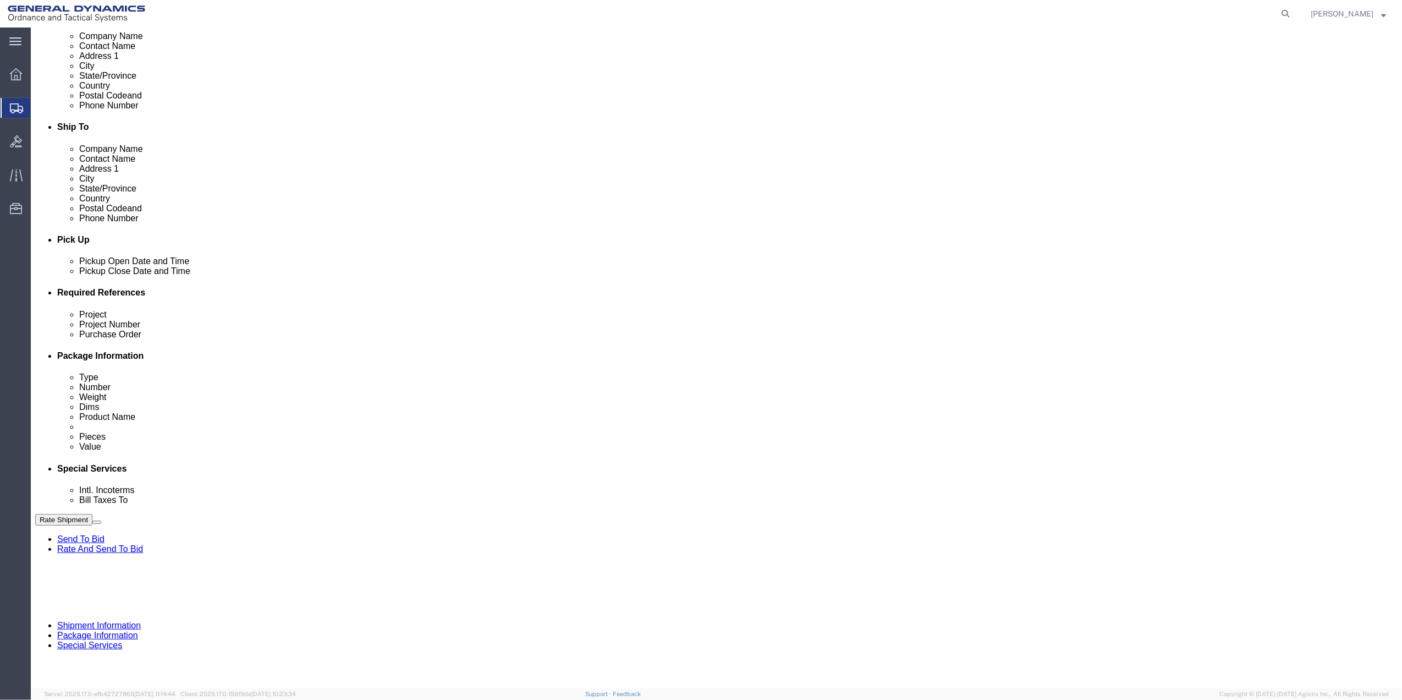
scroll to position [287, 0]
type input "7275878262"
click button "Add reference"
click input "text"
type input "10GAG"
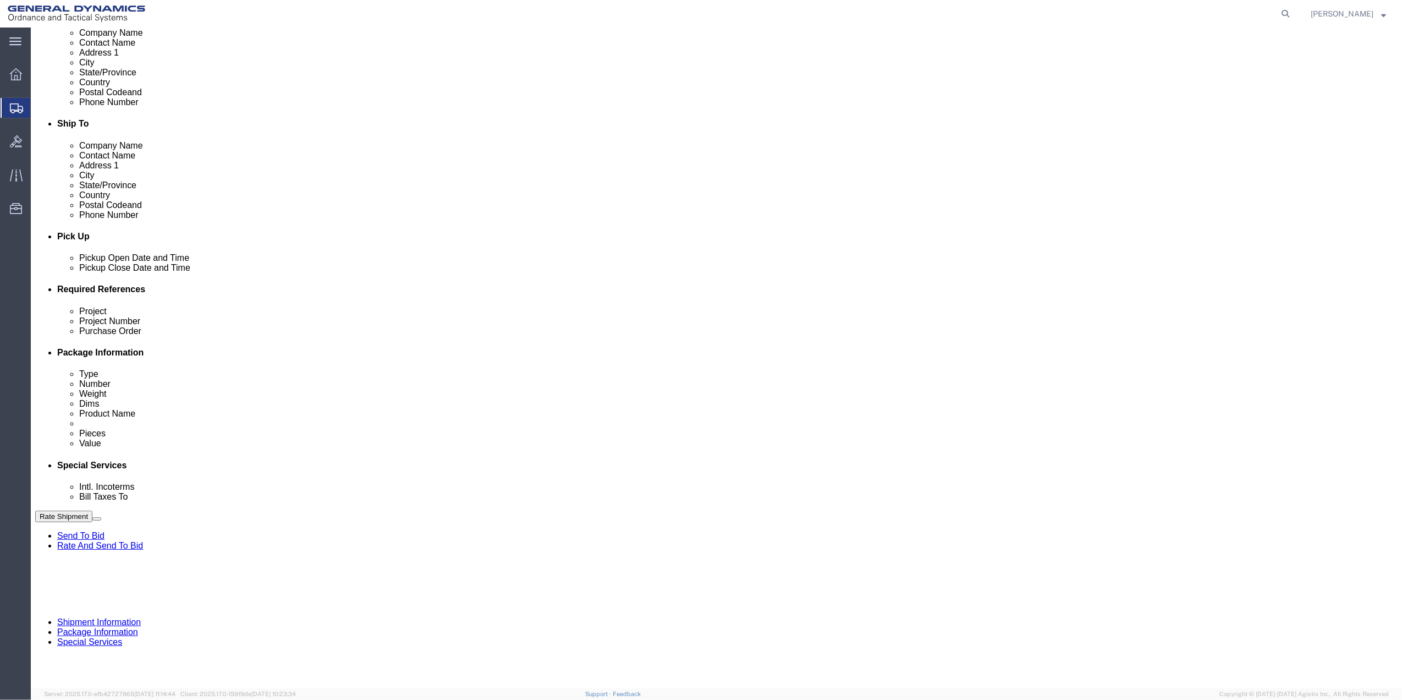
click input "text"
paste input "10GAG"
type input "10GAG"
click div "Project"
click input "text"
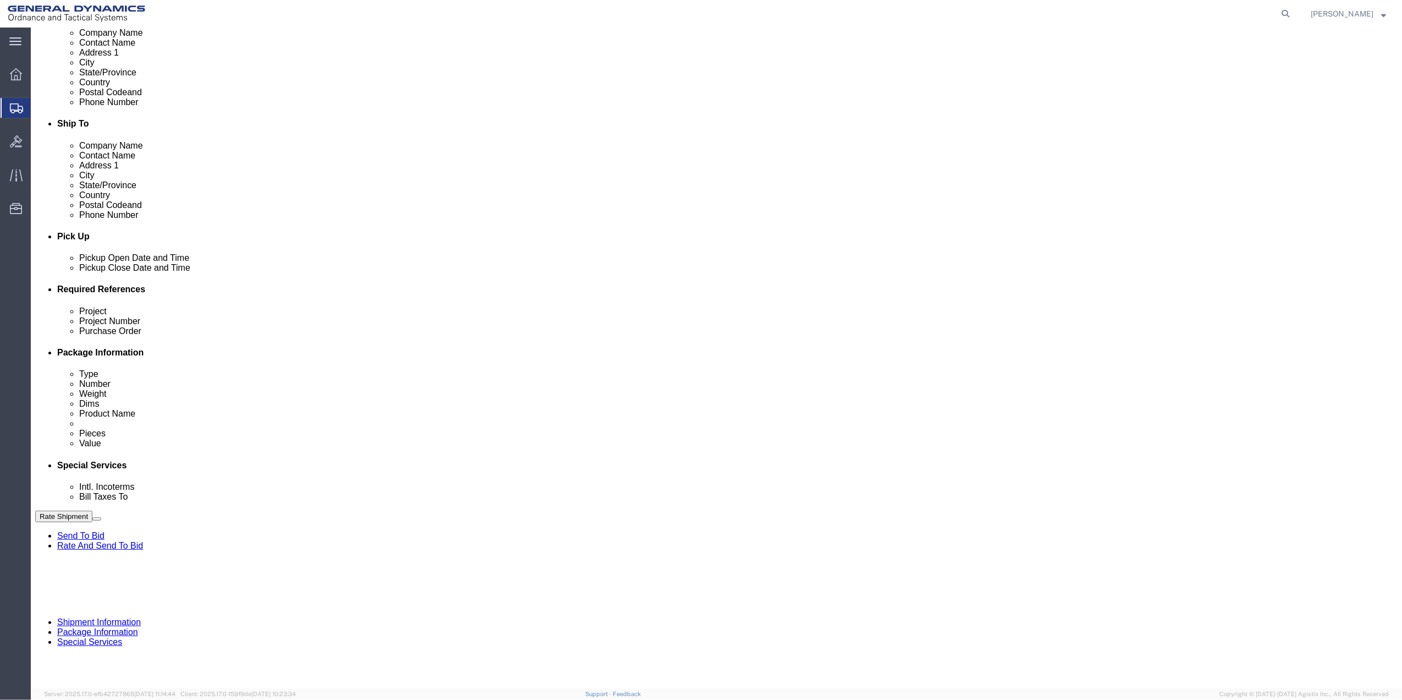
paste input "10GAG"
type input "10GAG"
drag, startPoint x: 241, startPoint y: 415, endPoint x: 225, endPoint y: 413, distance: 15.5
click input "text"
paste input "10GAG"
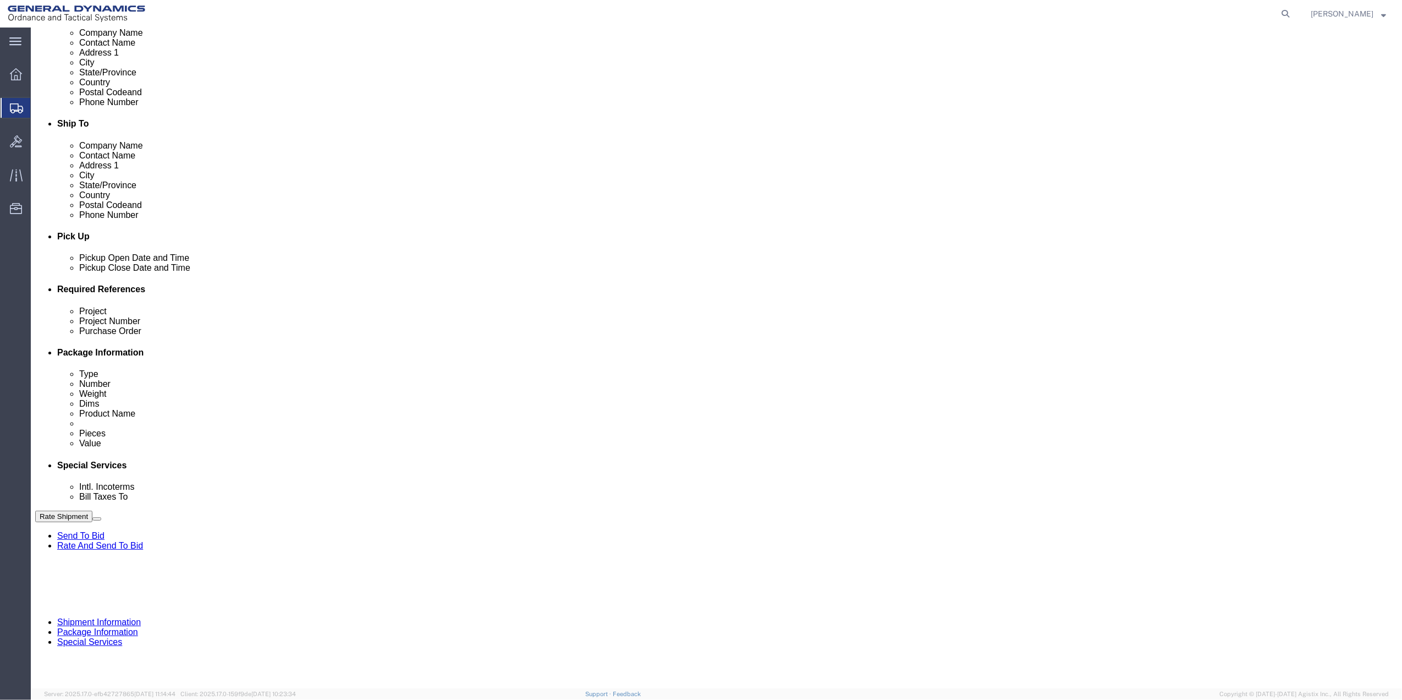
type input "10GAG"
click select "Select Account Type Activity ID Airline Appointment Number ASN Batch Request # …"
select select "DEPT"
click select "Select Account Type Activity ID Airline Appointment Number ASN Batch Request # …"
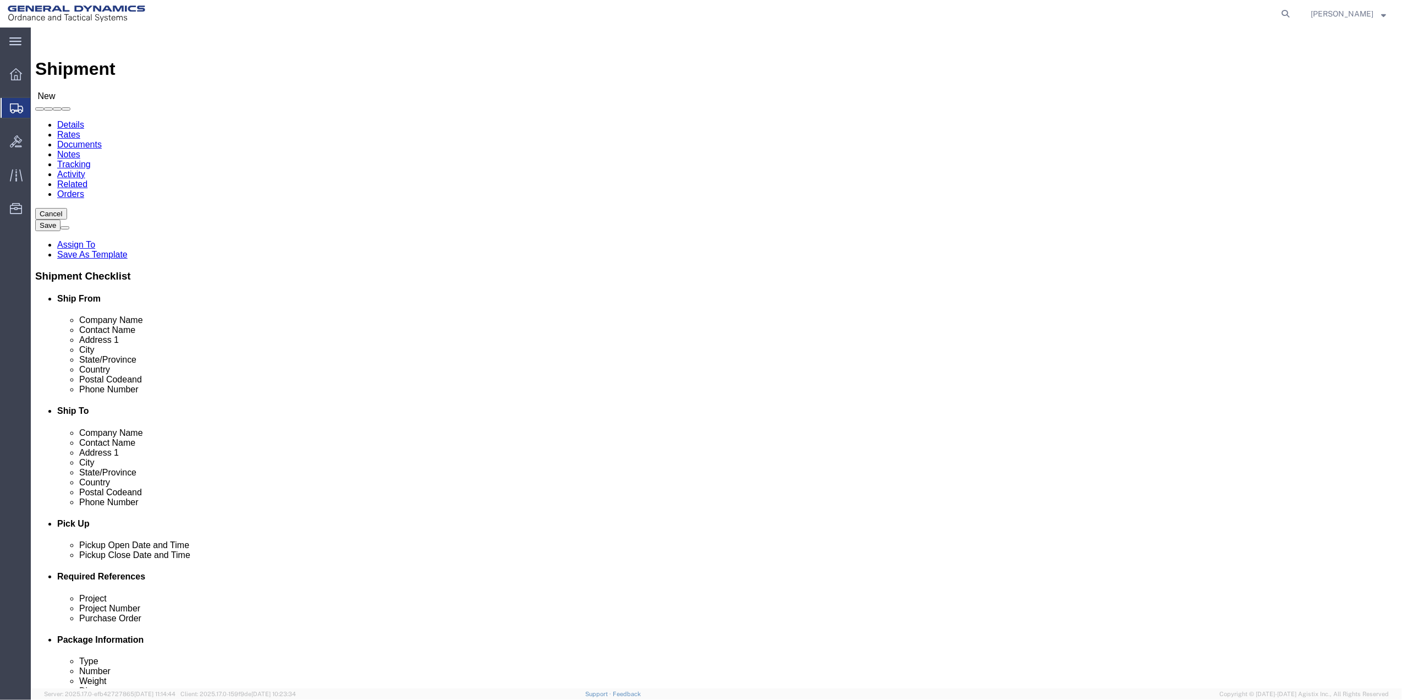
scroll to position [309, 0]
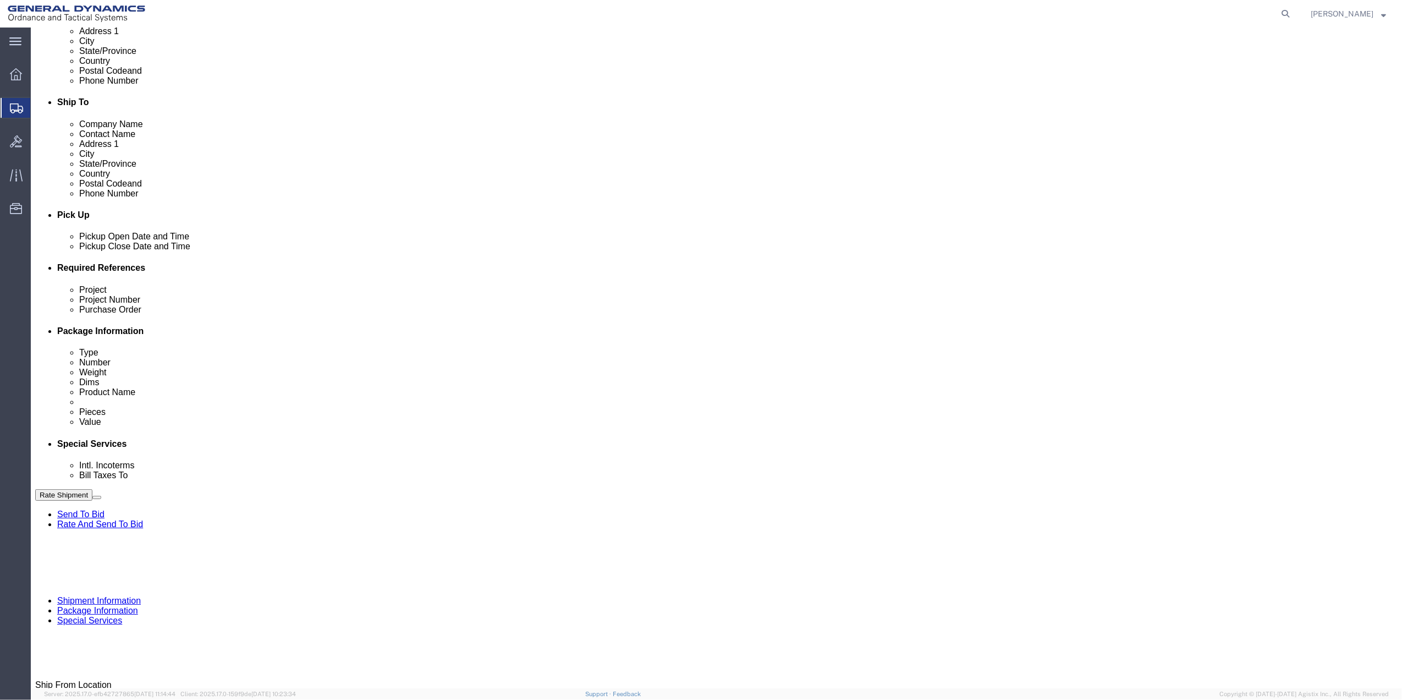
click button "Continue"
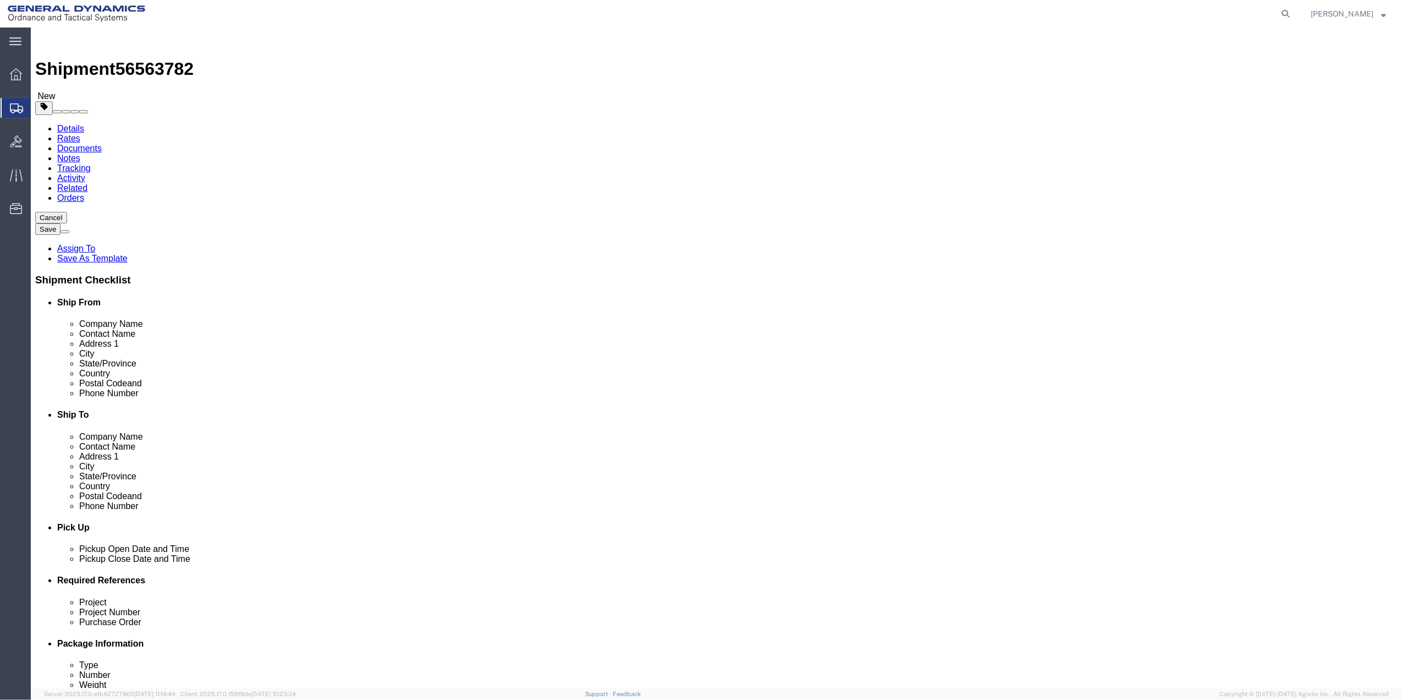
drag, startPoint x: 271, startPoint y: 192, endPoint x: 271, endPoint y: 201, distance: 8.8
click select "Select Bale(s) Basket(s) Bolt(s) Bottle(s) Buckets Bulk Bundle(s) Can(s) Cardbo…"
select select "ENV"
click select "Select Bale(s) Basket(s) Bolt(s) Bottle(s) Buckets Bulk Bundle(s) Can(s) Cardbo…"
type input "9.50"
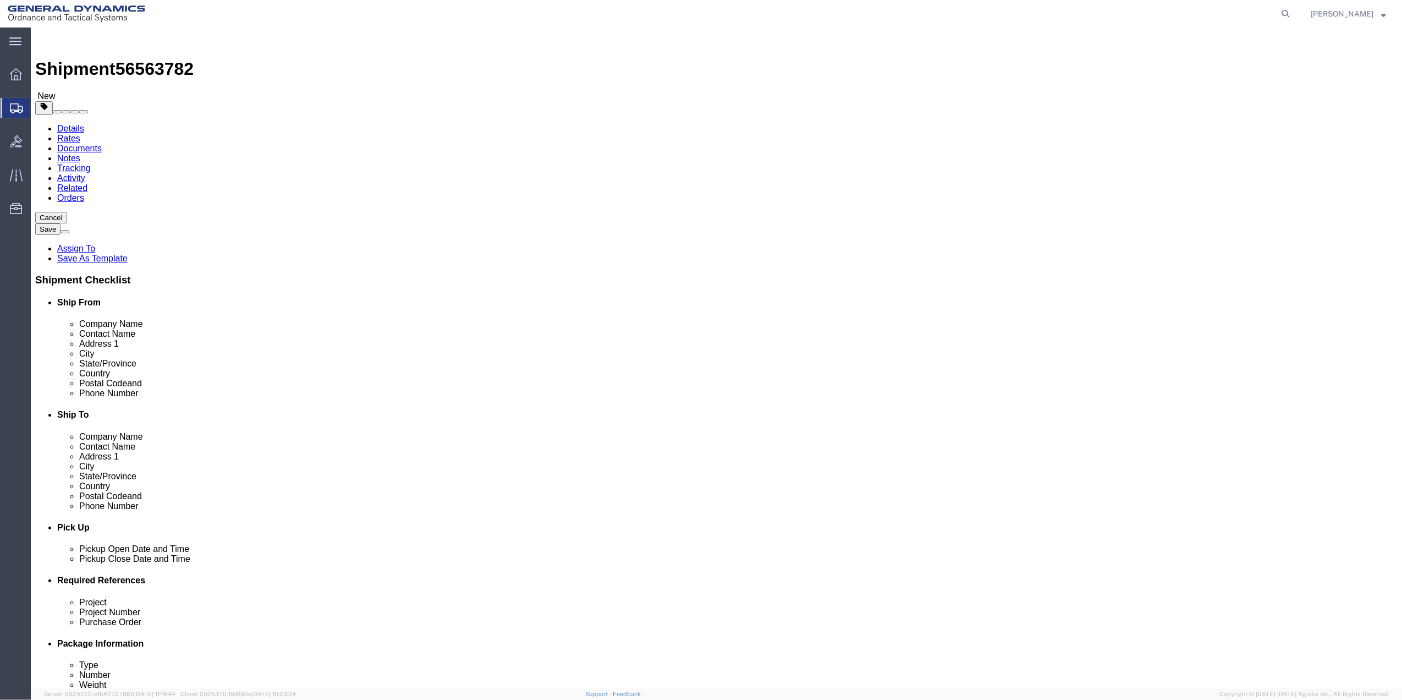
type input "12.50"
type input "0.25"
type input "1"
click div "1 x Envelope Package Type Select Bale(s) Basket(s) Bolt(s) Bottle(s) Buckets Bu…"
click link "Add Content"
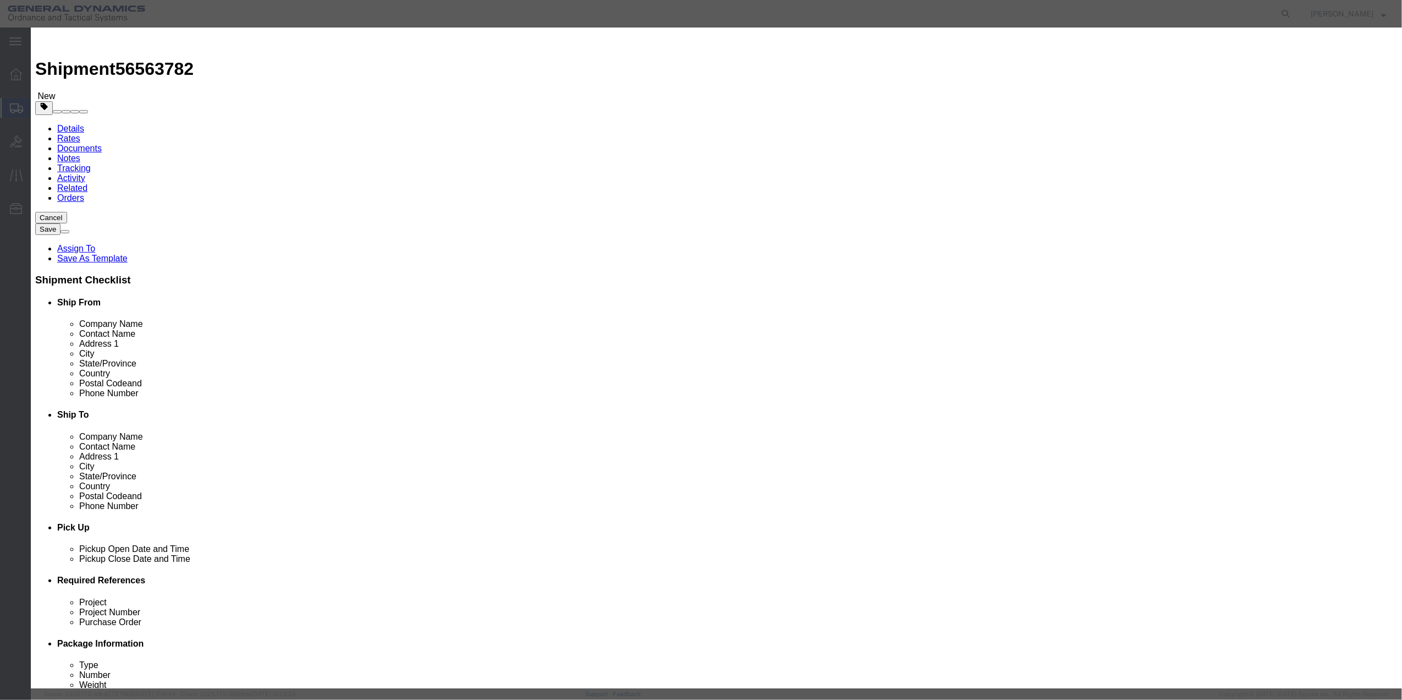
click input "text"
type input "MISC"
type input "100"
click input "0"
type input "01"
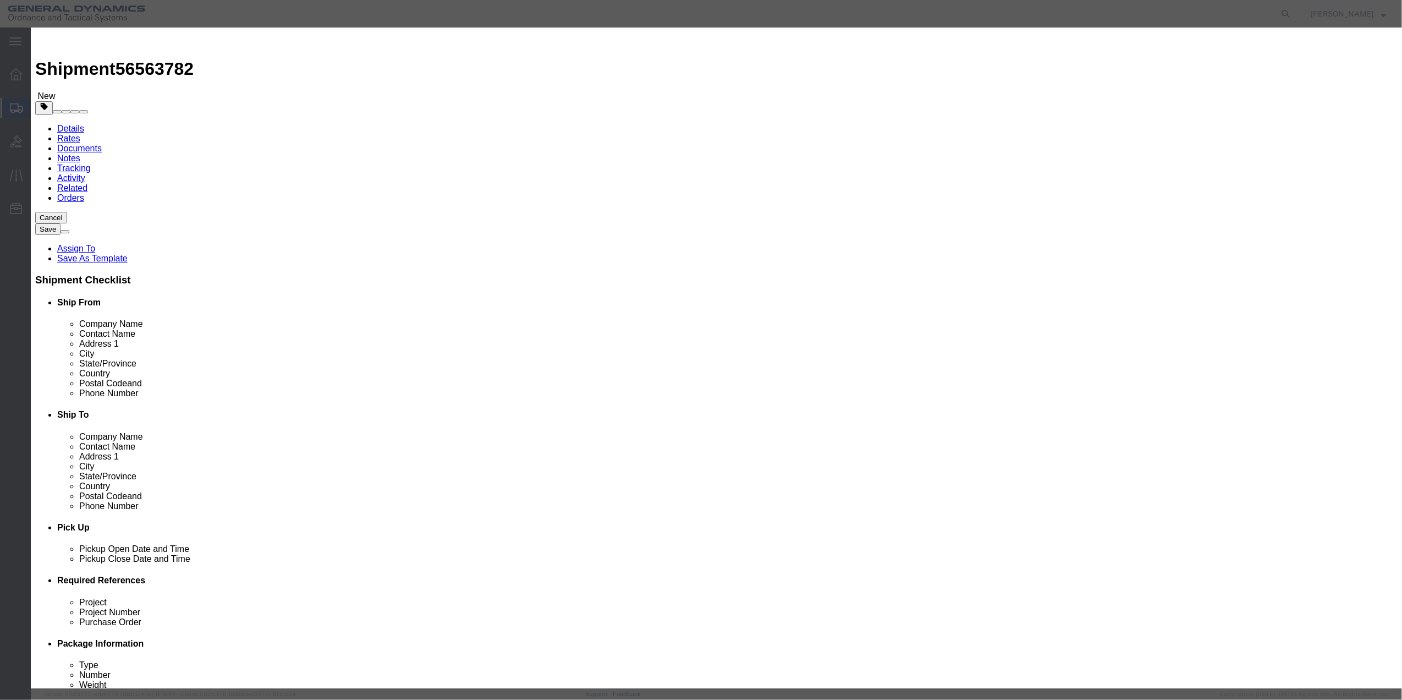
click select "Select 50 55 60 65 70 85 92.5 100 125 175 250 300 400"
select select "70"
click select "Select 50 55 60 65 70 85 92.5 100 125 175 250 300 400"
drag, startPoint x: 899, startPoint y: 380, endPoint x: 491, endPoint y: 196, distance: 447.2
click div "Save & Add Another Save & Close Close"
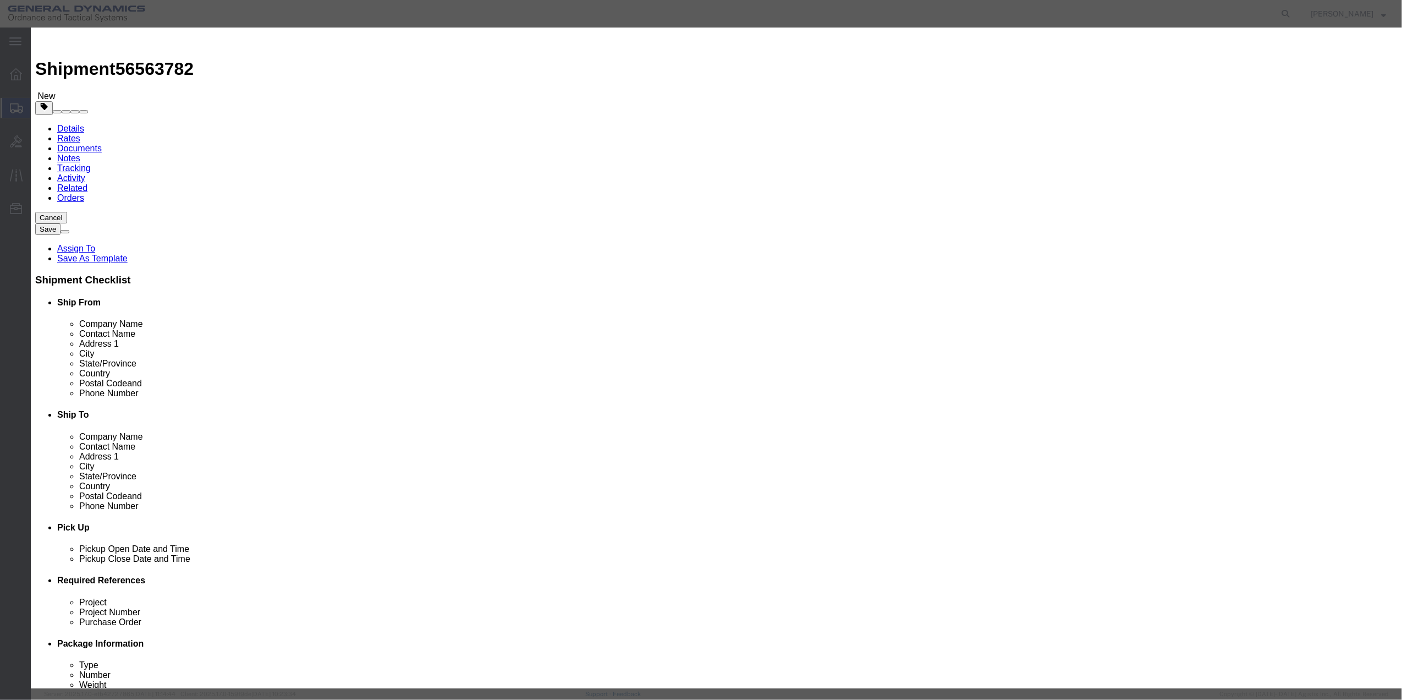
click button "Save & Close"
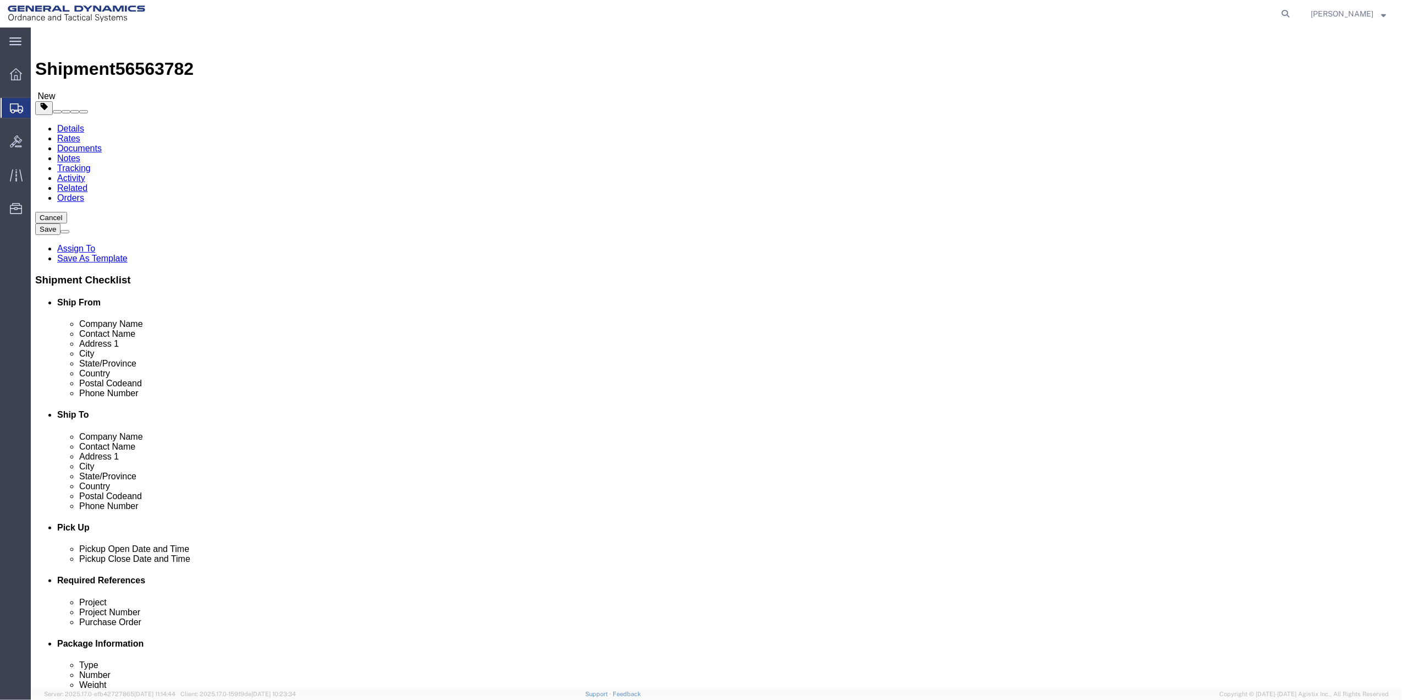
click icon
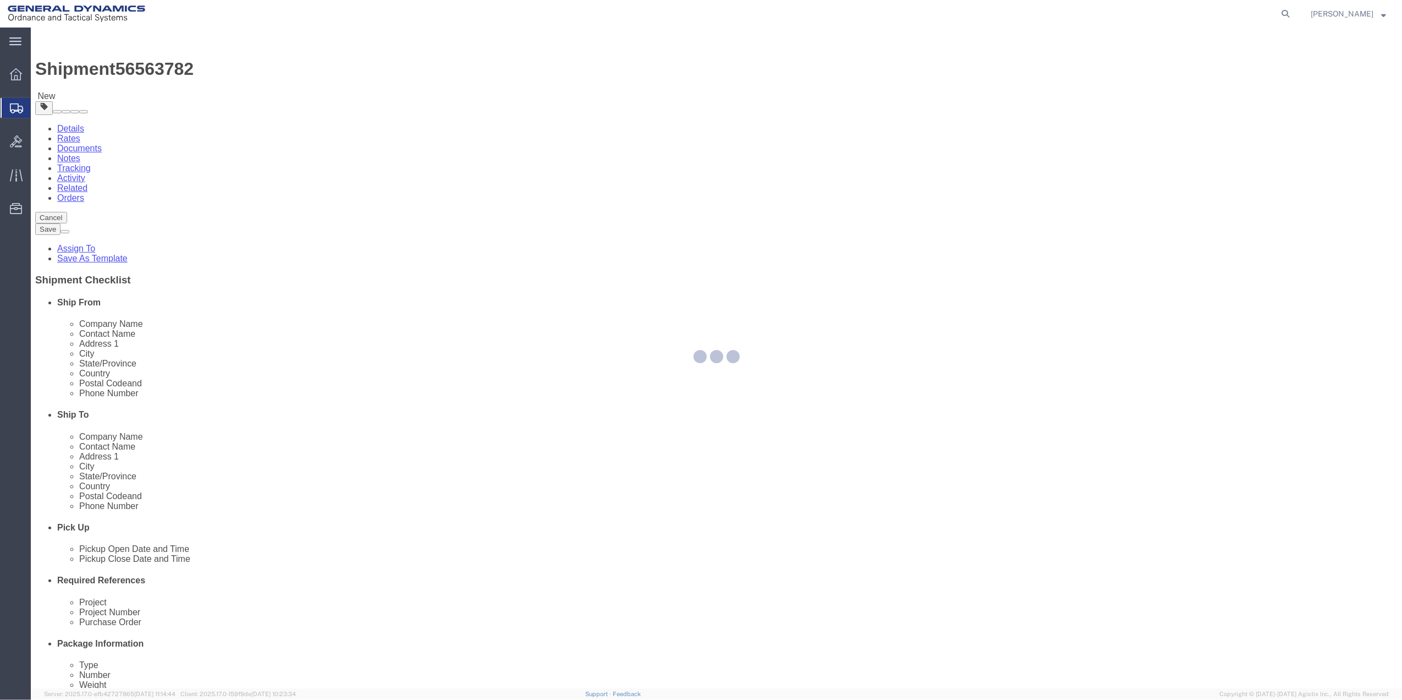
select select
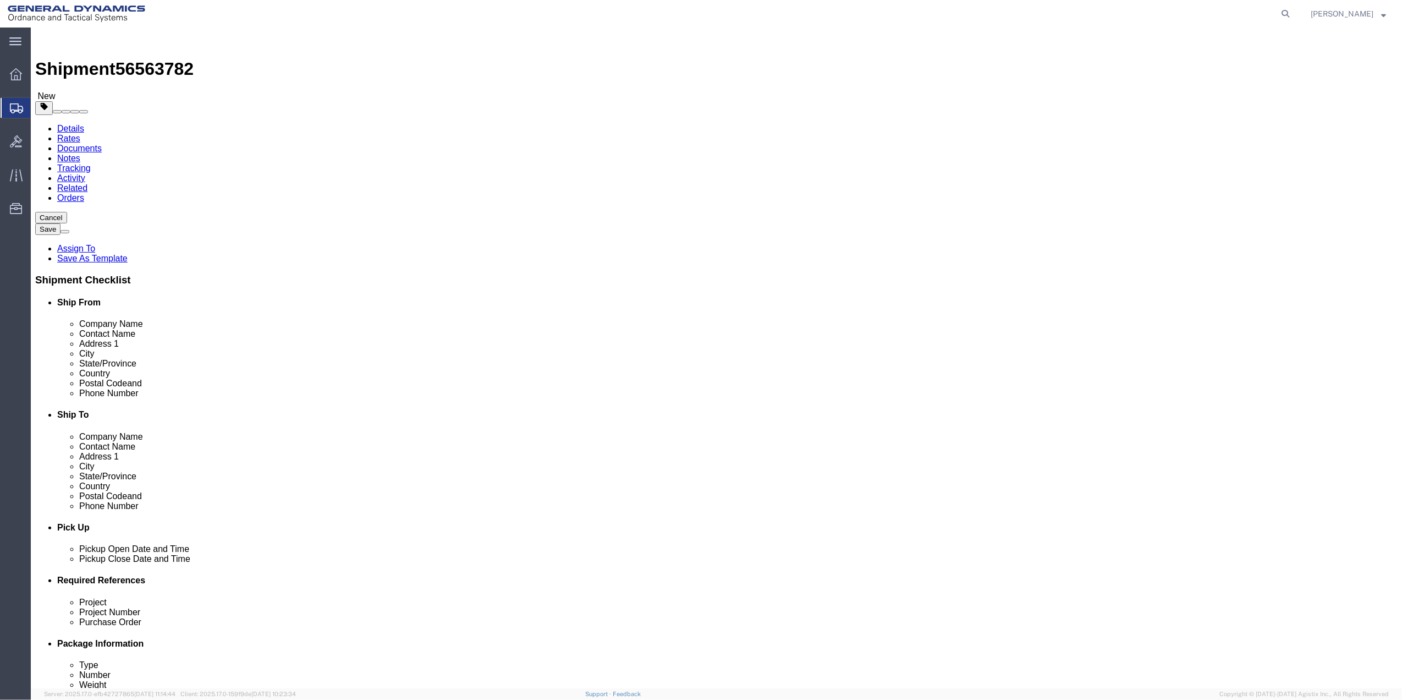
click select "Select Buyer Cost Center Department Operations Number Order Number Sales Person"
select select "DEPARTMENT"
click select "Select Buyer Cost Center Department Operations Number Order Number Sales Person"
click select "Select Anniston Bothell Camden Defuniak Springs GDAS Garland Huntsville Joplin …"
select select "1763983"
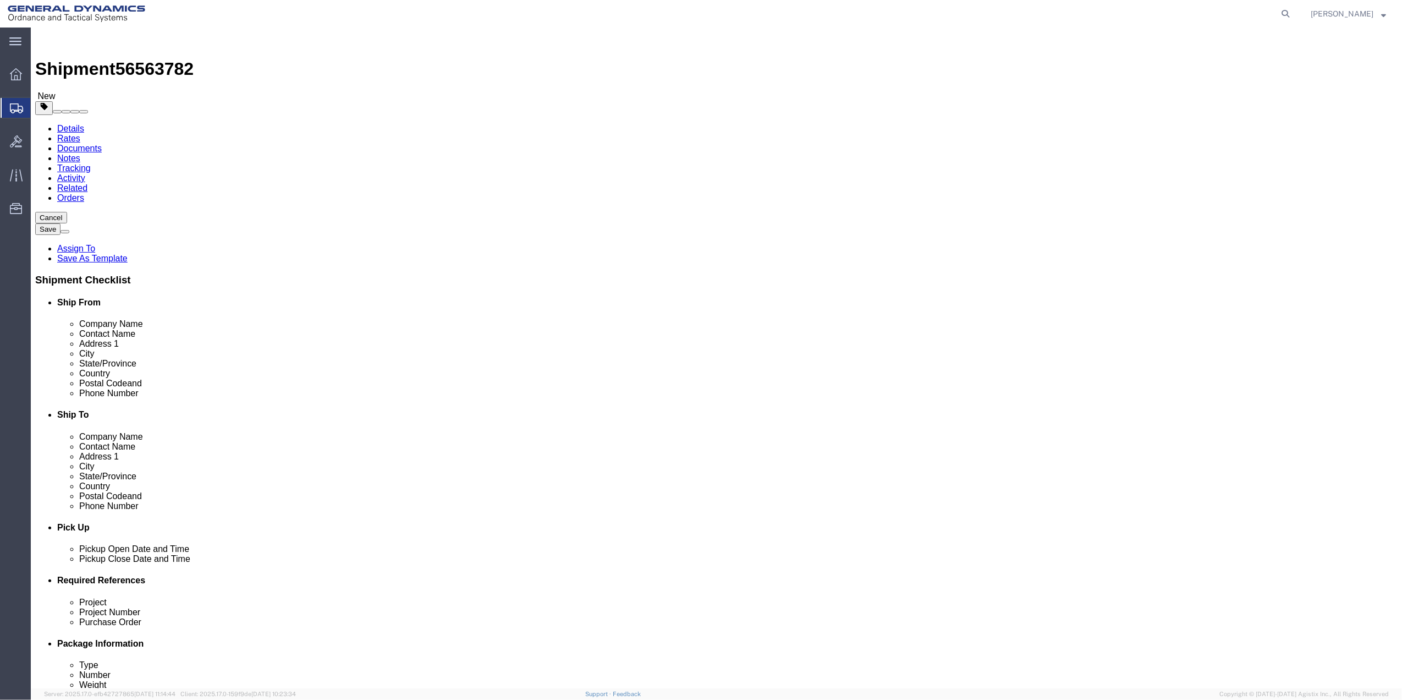
click select "Select Anniston Bothell Camden Defuniak Springs GDAS Garland Huntsville Joplin …"
click select "Select 10AFM 10GAG 10GAH 10GFL 10GFO 10GIE 10GIS 30MABS St Pete Program"
select select "214681"
click select "Select 10AFM 10GAG 10GAH 10GFL 10GFO 10GIE 10GIS 30MABS St Pete Program"
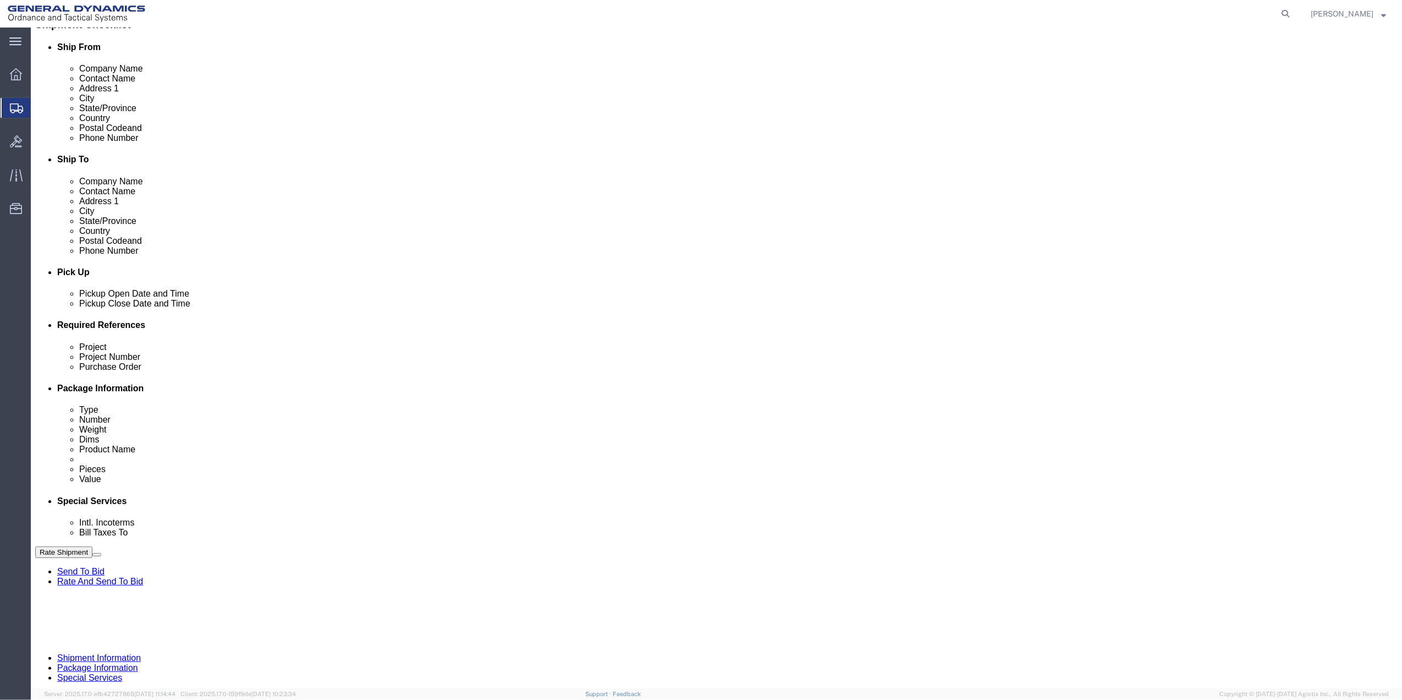
scroll to position [293, 0]
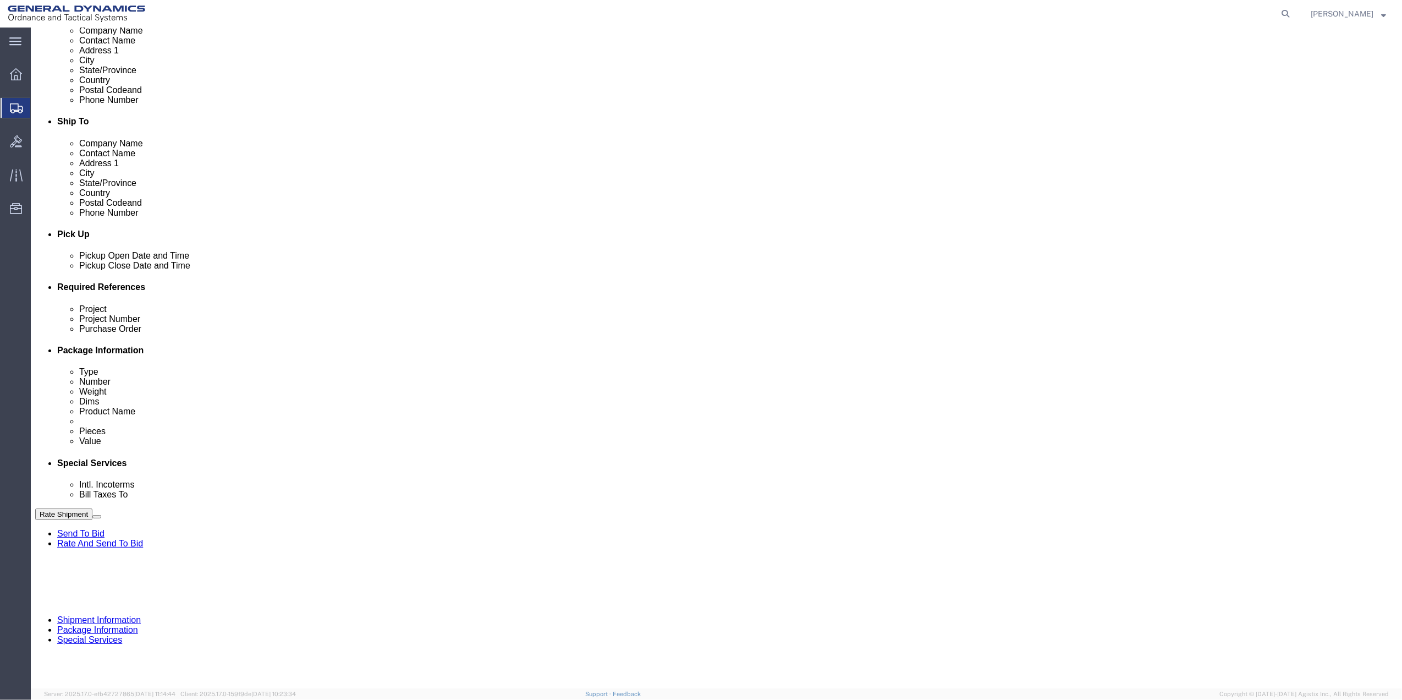
click input "General Dynamics OTS % Data2Logistics"
click p "- GEDOTS %DATA 2 LOGISTICS - (GEDOTS %DATA 2 LOGISTICS) PO BOX 61050, FORT MYER…"
type input "GEDOTS %DATA 2 LOGISTICS"
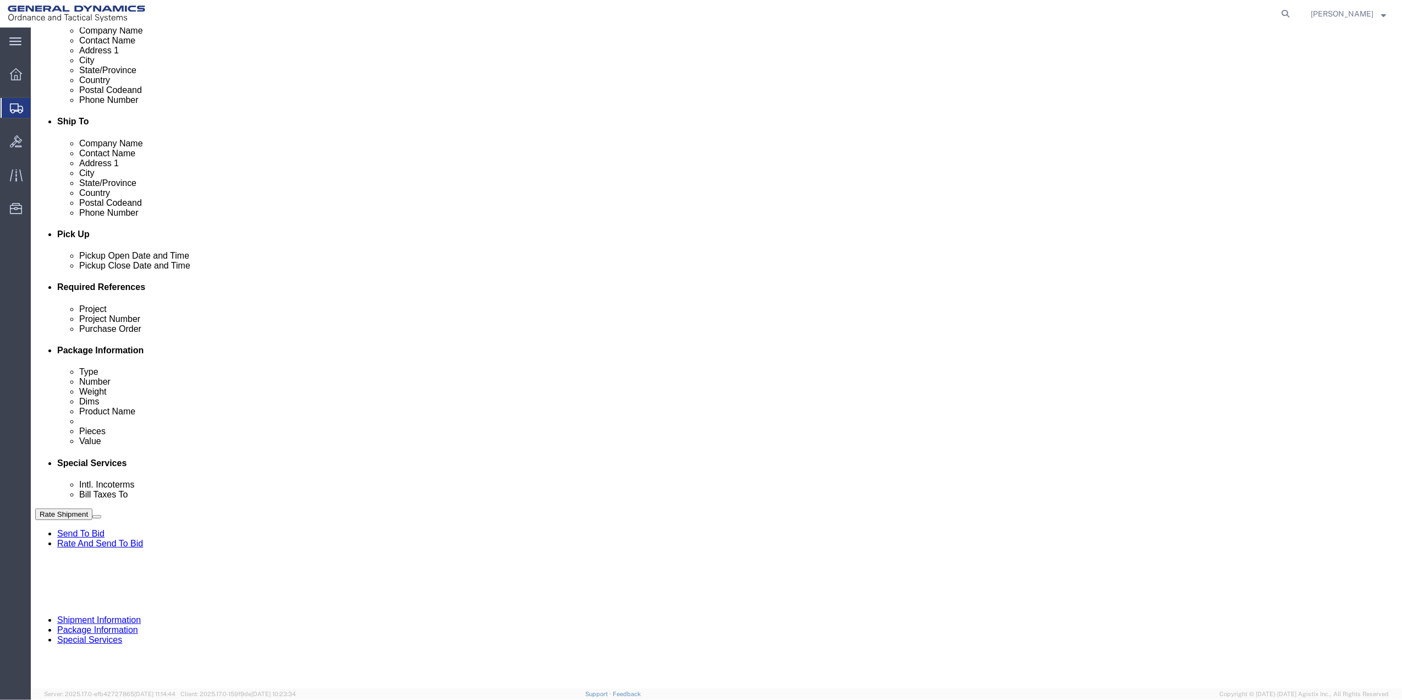
type input "PO BOX 61050"
type input "GEDOTS %DATA 2 LOGISTICS"
type input "FORT MYERS"
type input "33906"
select select "FL"
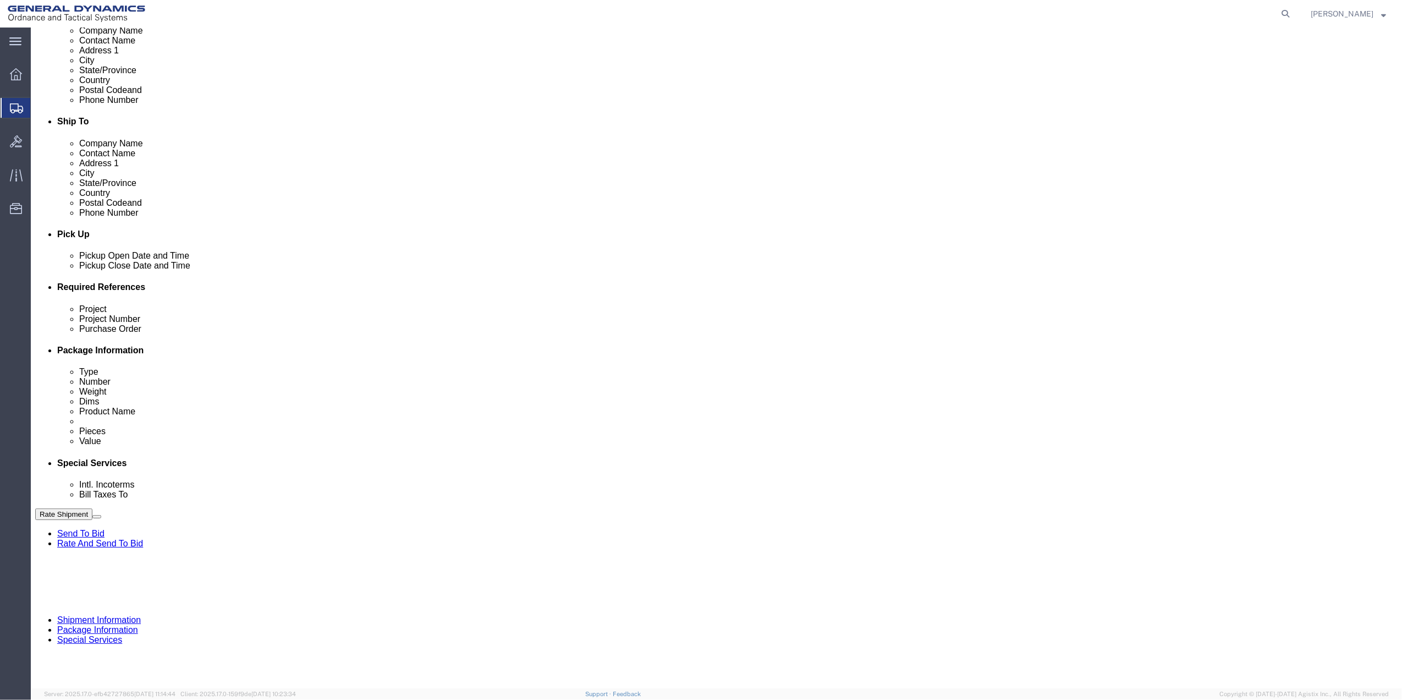
type input "GEDOTS %DATA 2 LOGISTICS"
click div "Rate Shipment Send To Bid Rate And Send To Bid"
click button "Rate Shipment"
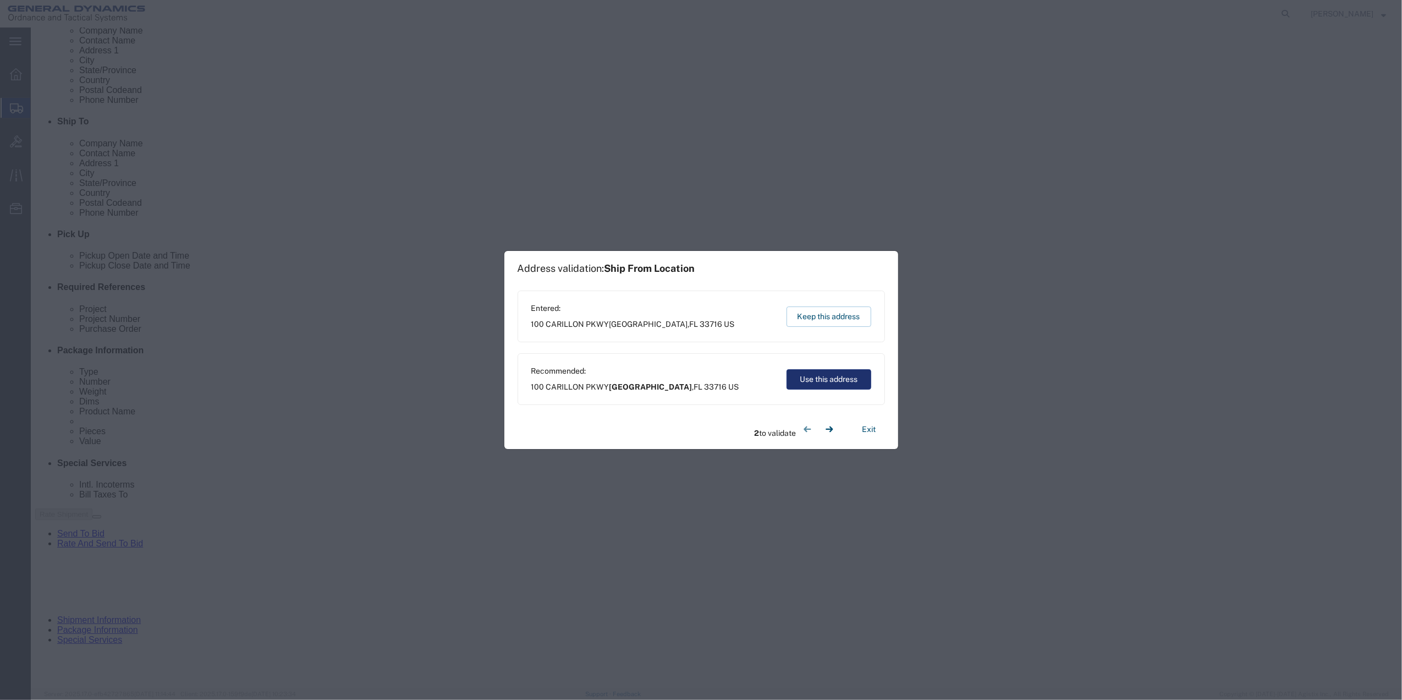
click at [810, 383] on button "Use this address" at bounding box center [828, 379] width 85 height 20
click at [806, 375] on button "Use this address" at bounding box center [828, 379] width 85 height 20
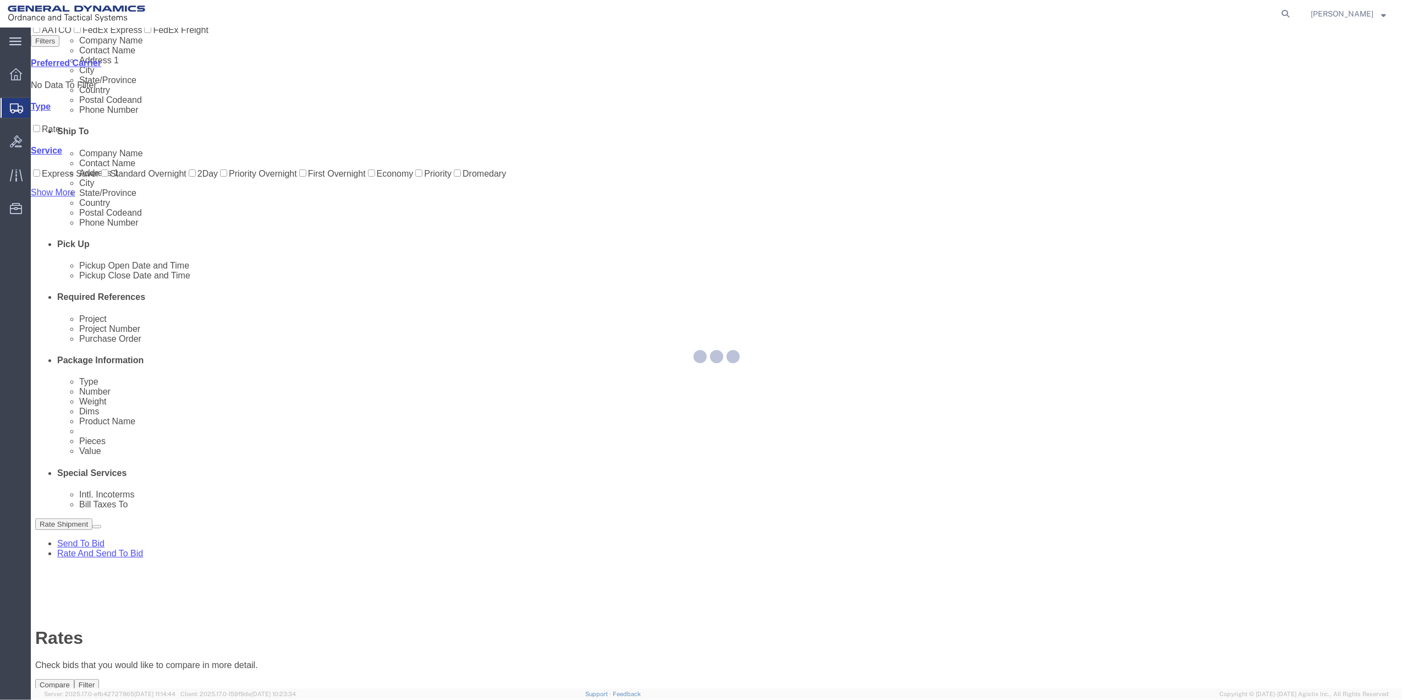
scroll to position [0, 0]
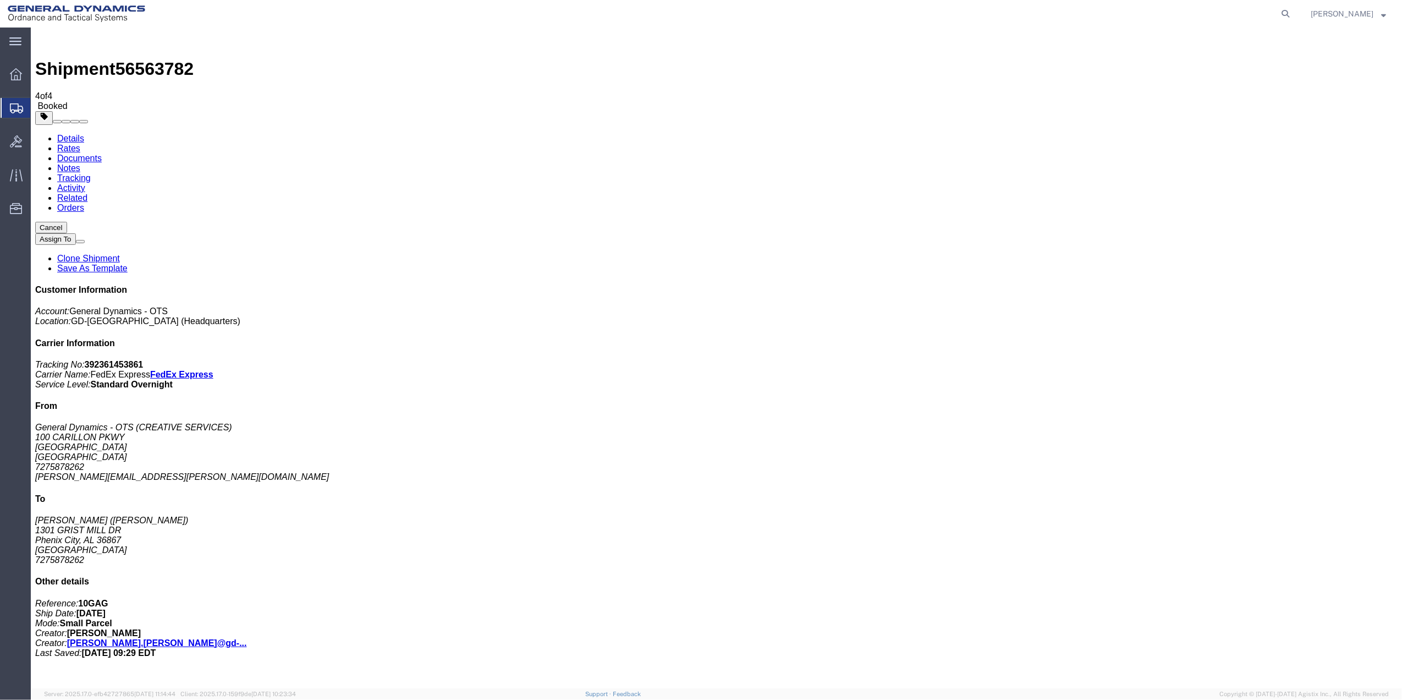
click at [0, 0] on span "Create Shipment" at bounding box center [0, 0] width 0 height 0
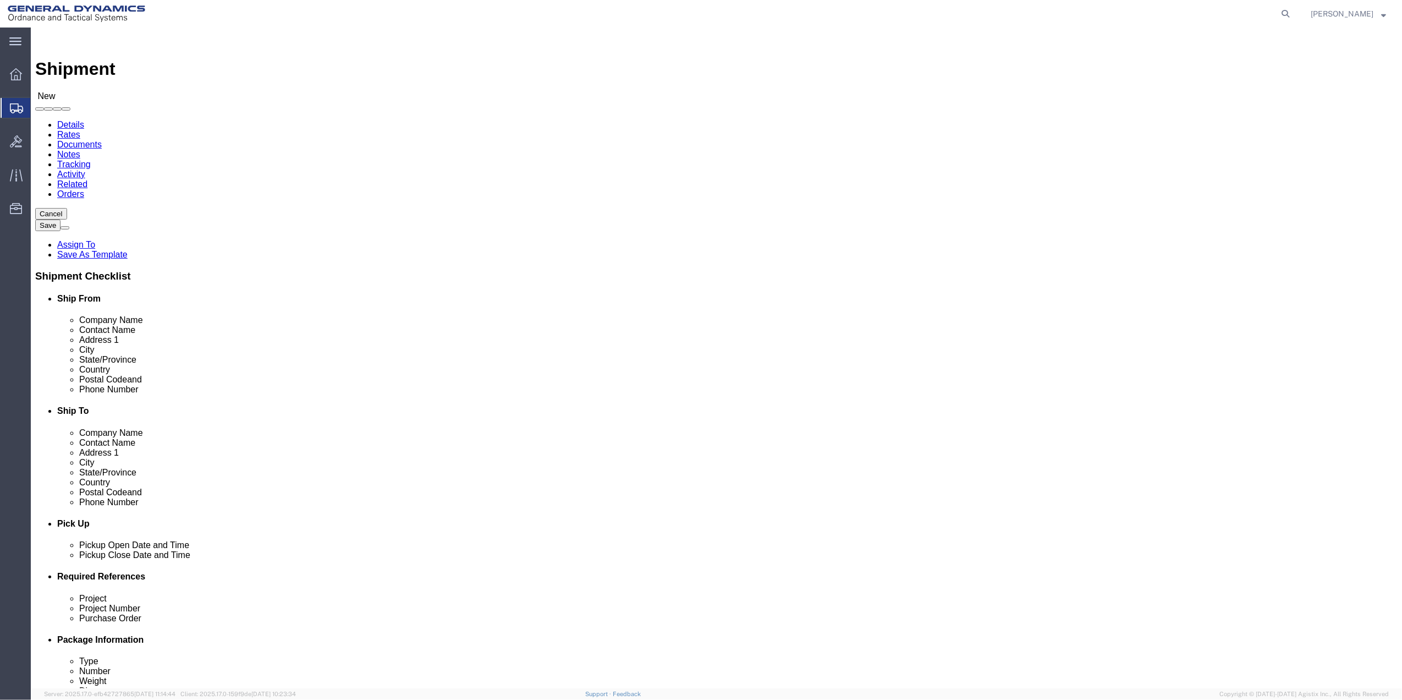
click input "text"
type input "TAM LE"
click span "- General Dynamics - OTS - (TAM LE) 100 CARILLON, Saint Petersburg, FL, 33716, …"
click p "- General Dynamics - OTS - (TAM LE) 100 CARILLON, Saint Petersburg, FL, 33716, …"
select select "FL"
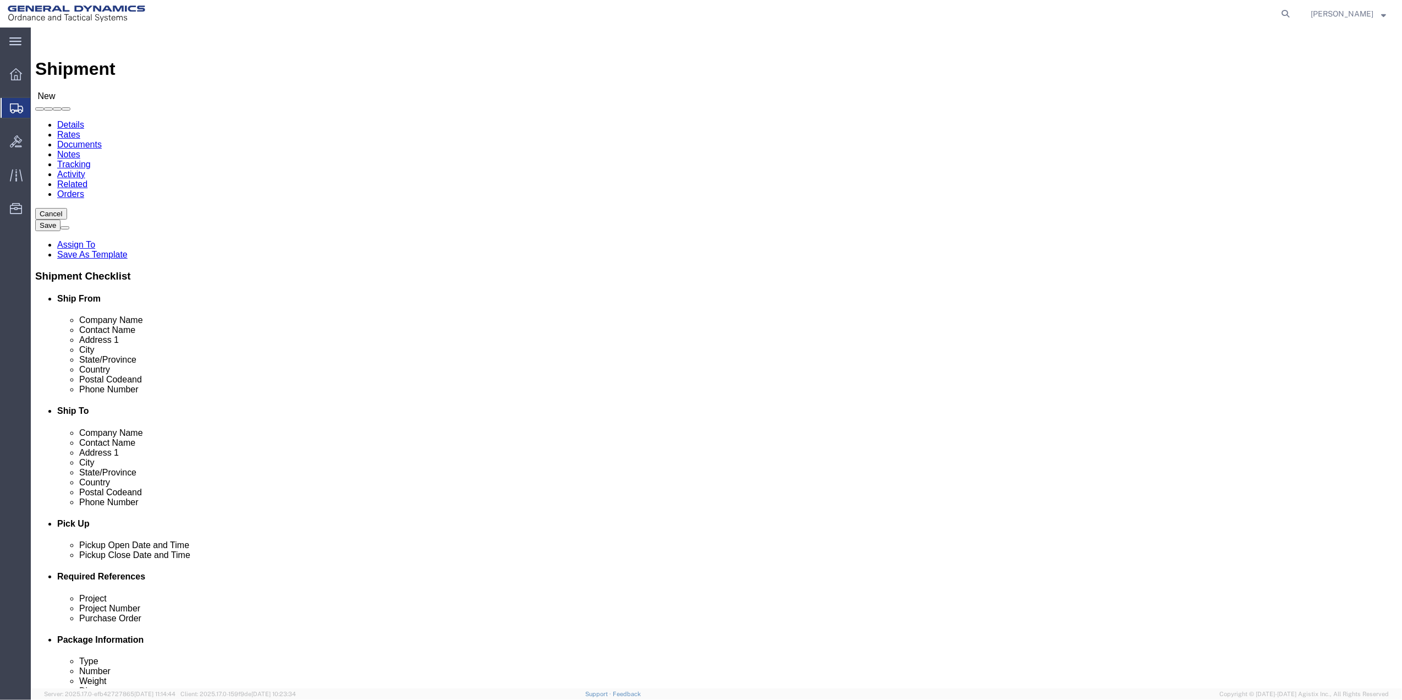
type input "TAM LE"
click input "text"
type input "NICK CRU"
click p "- NICK CRUZ - (NICK CRUZ) 1422 NEW YARDBIRD ST, WENDELL, NC, 27591, US"
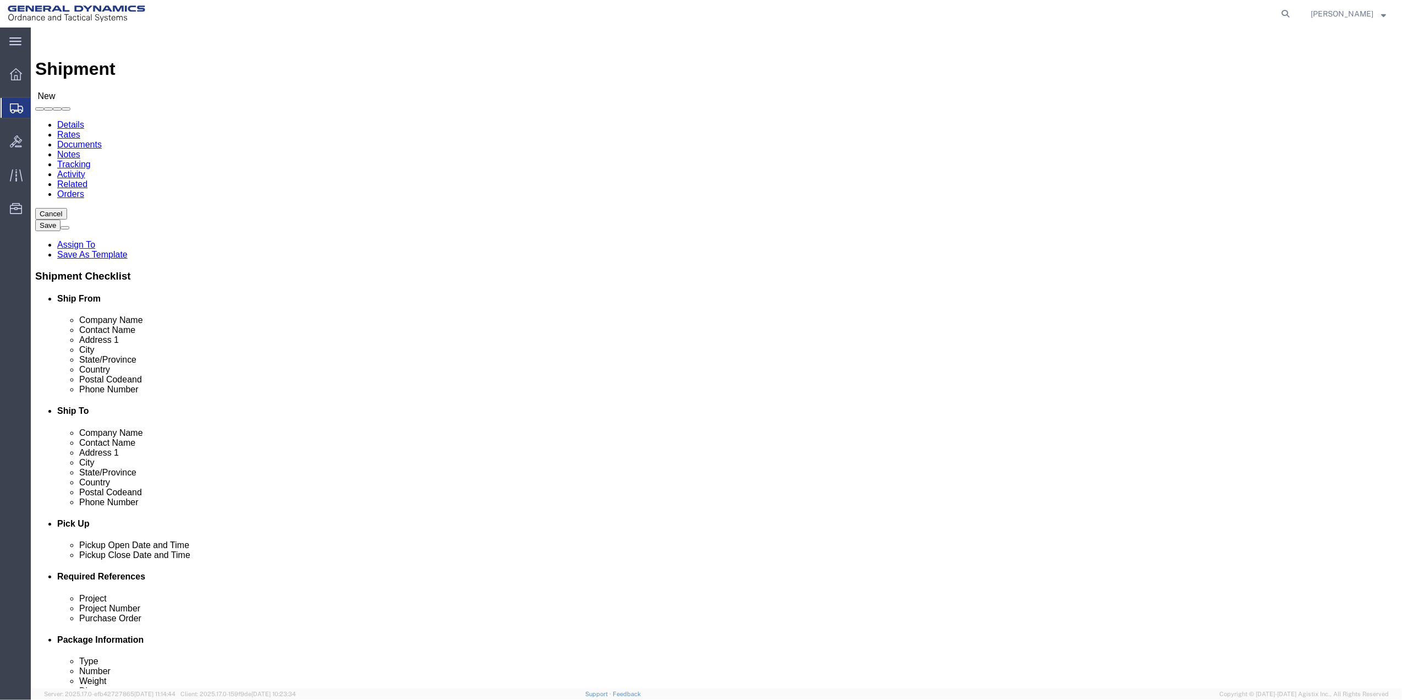
select select "NC"
type input "NICK CRUZ"
click input "text"
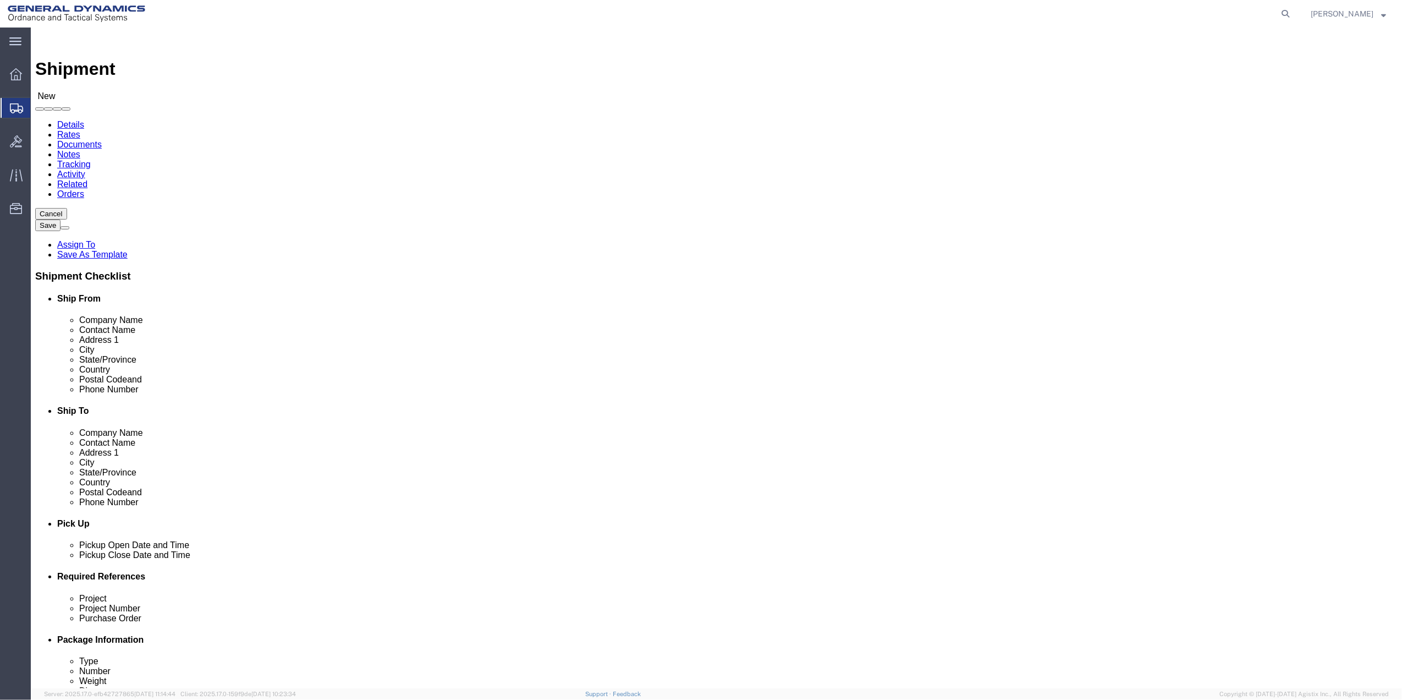
type input "727-401-2625"
click input "text"
paste input "727-401-2625"
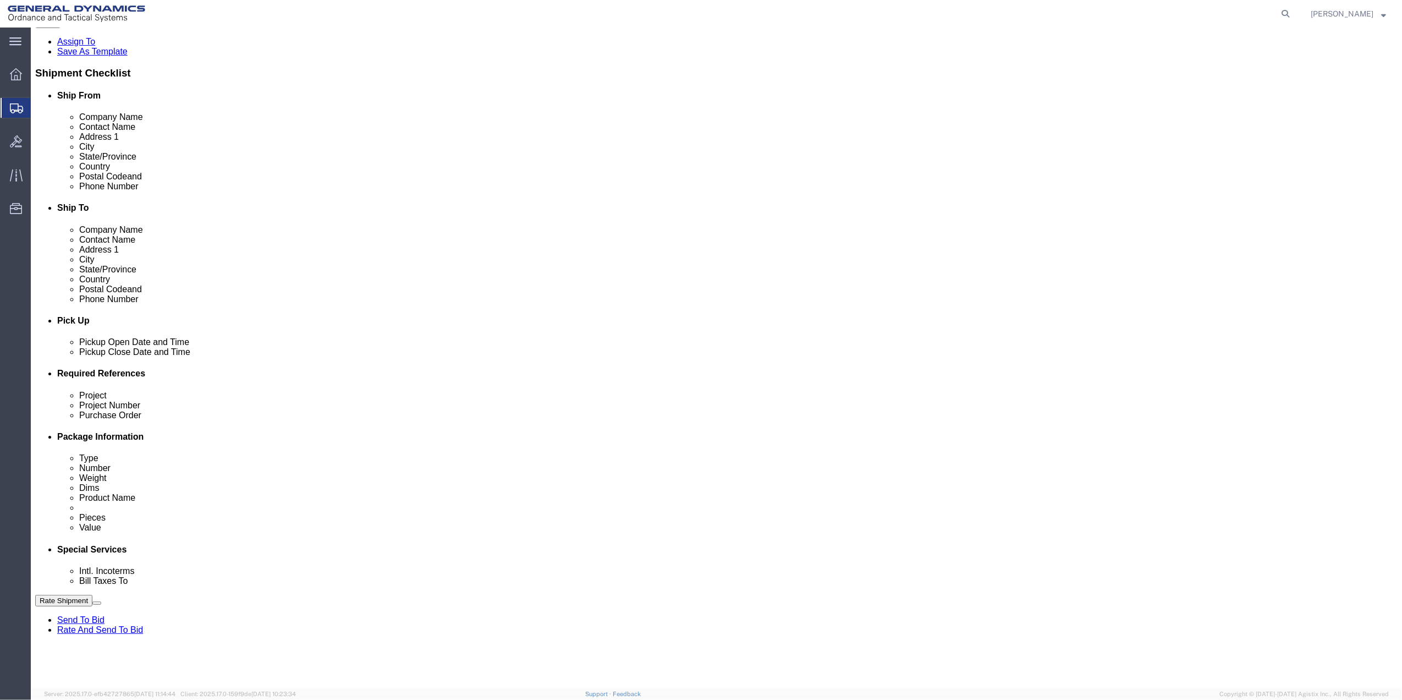
scroll to position [220, 0]
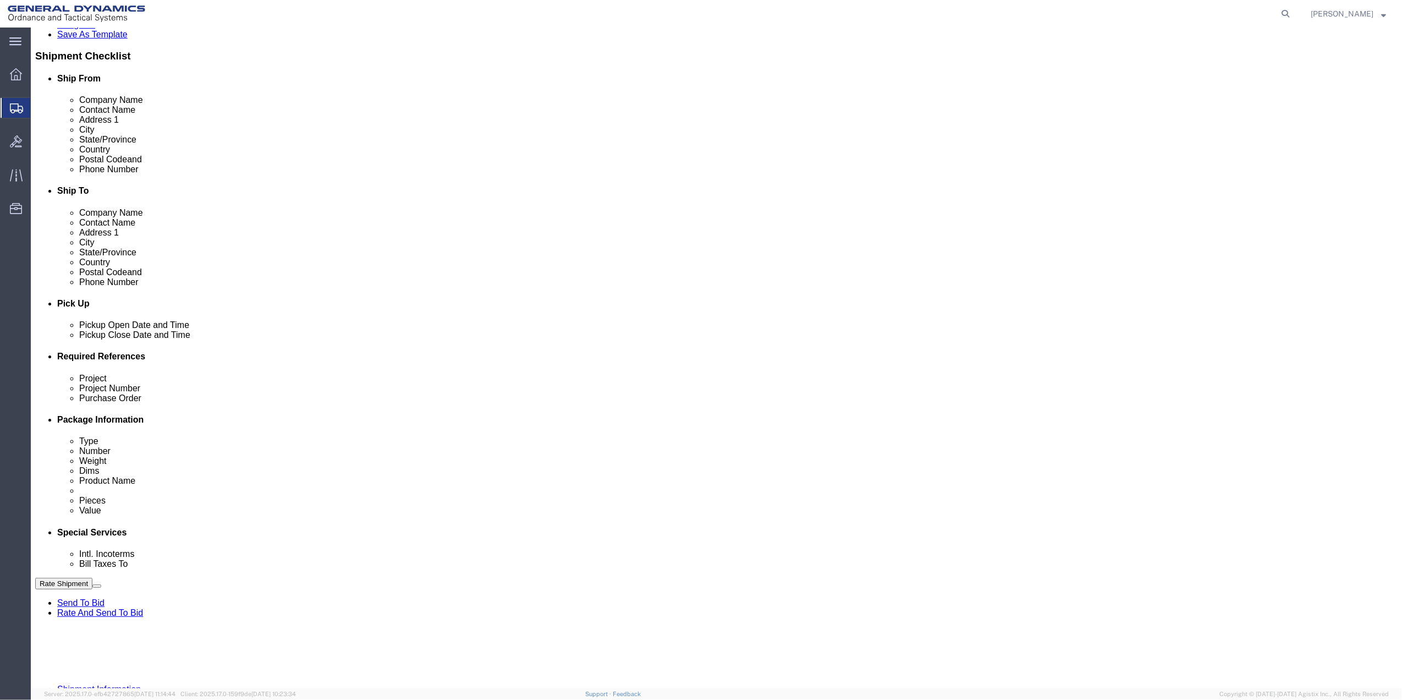
type input "727-401-2625"
drag, startPoint x: 1078, startPoint y: 424, endPoint x: 1070, endPoint y: 437, distance: 14.8
click button "Add reference"
click input "text"
type input "9411"
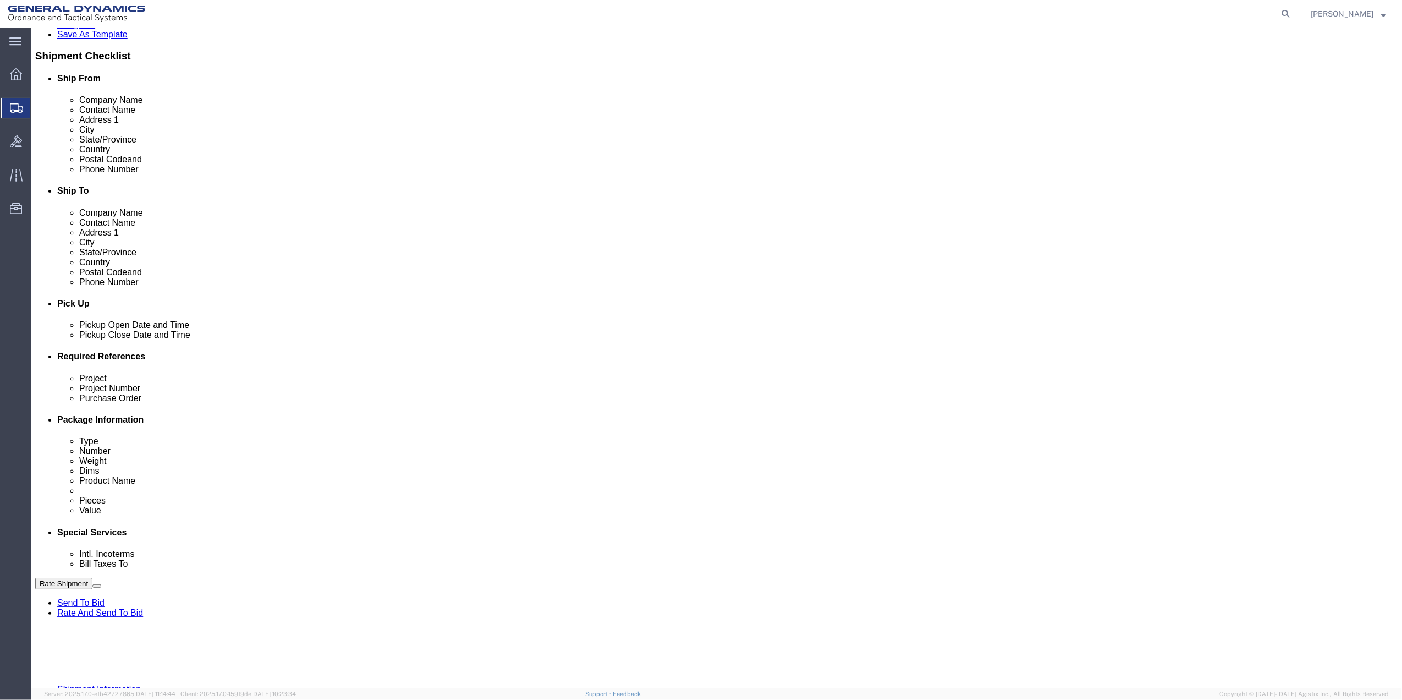
click input "text"
paste input "9411"
type input "9411"
click input "text"
paste input "9411"
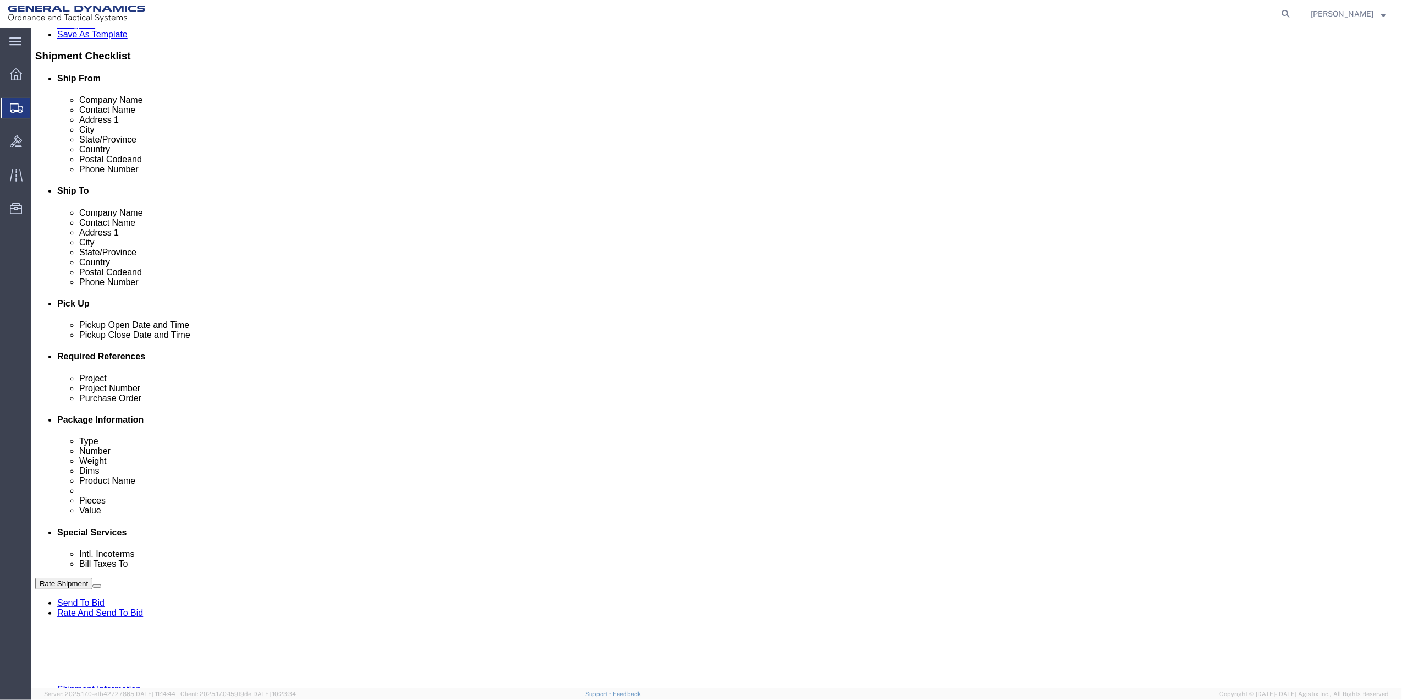
type input "9411"
drag, startPoint x: 222, startPoint y: 477, endPoint x: 148, endPoint y: 477, distance: 74.2
click input "text"
paste input "9411"
type input "9411"
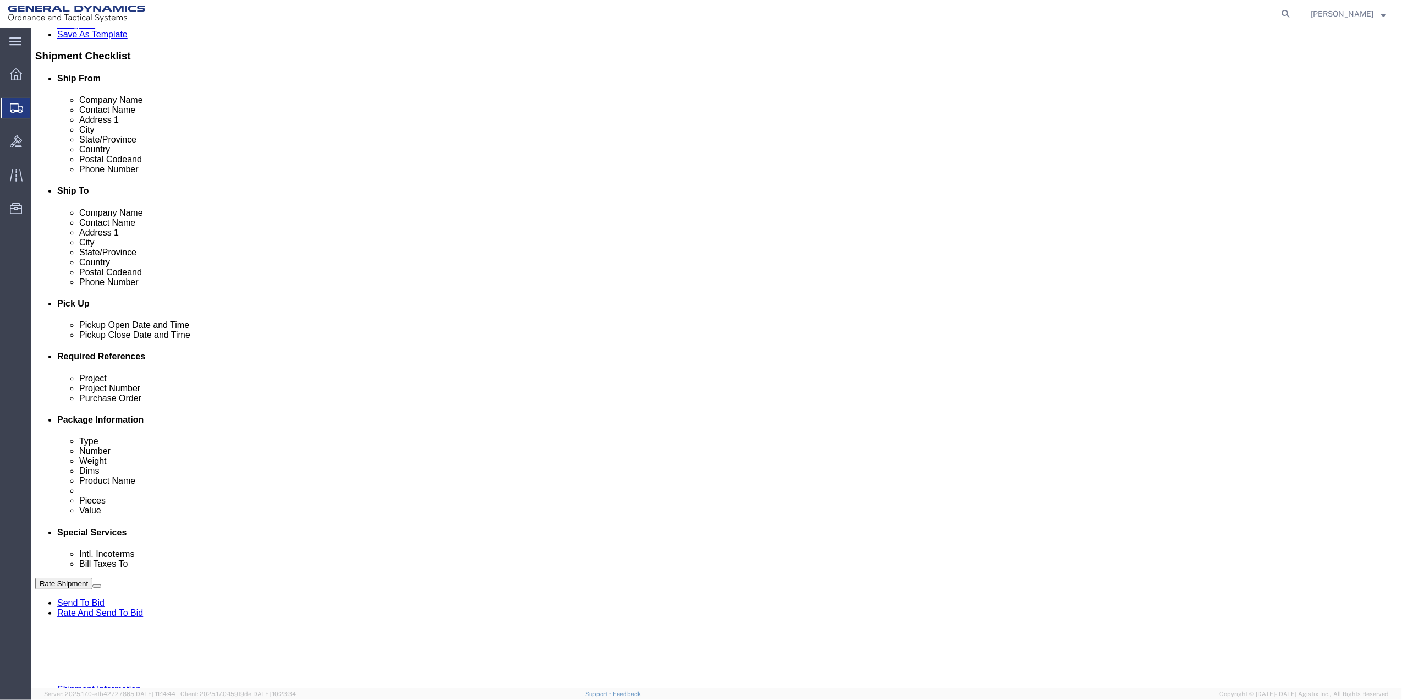
drag, startPoint x: 145, startPoint y: 477, endPoint x: 142, endPoint y: 472, distance: 5.9
click select "Select Account Type Activity ID Airline Appointment Number ASN Batch Request # …"
select select "DEPT"
click select "Select Account Type Activity ID Airline Appointment Number ASN Batch Request # …"
click link "Package Information"
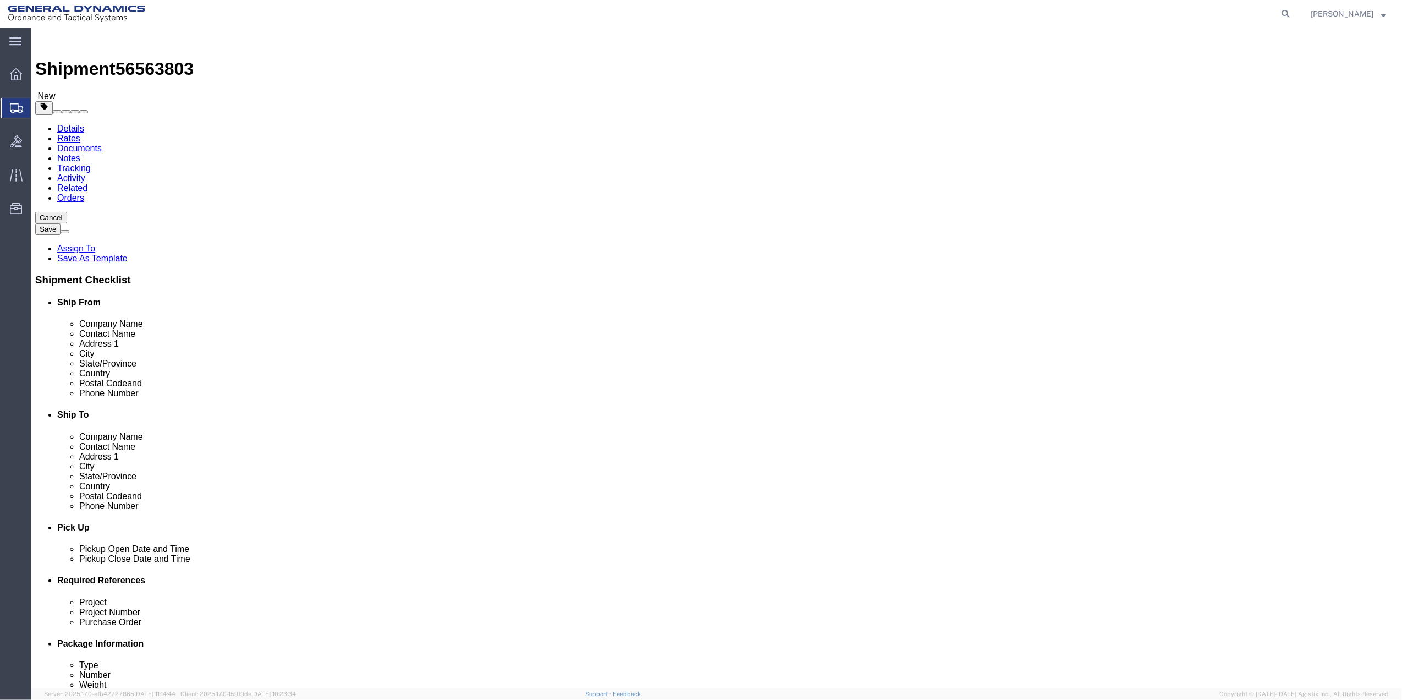
click select "Select Bale(s) Basket(s) Bolt(s) Bottle(s) Buckets Bulk Bundle(s) Can(s) Cardbo…"
select select "PAK"
click select "Select Bale(s) Basket(s) Bolt(s) Bottle(s) Buckets Bulk Bundle(s) Can(s) Cardbo…"
type input "10.25"
type input "12.75"
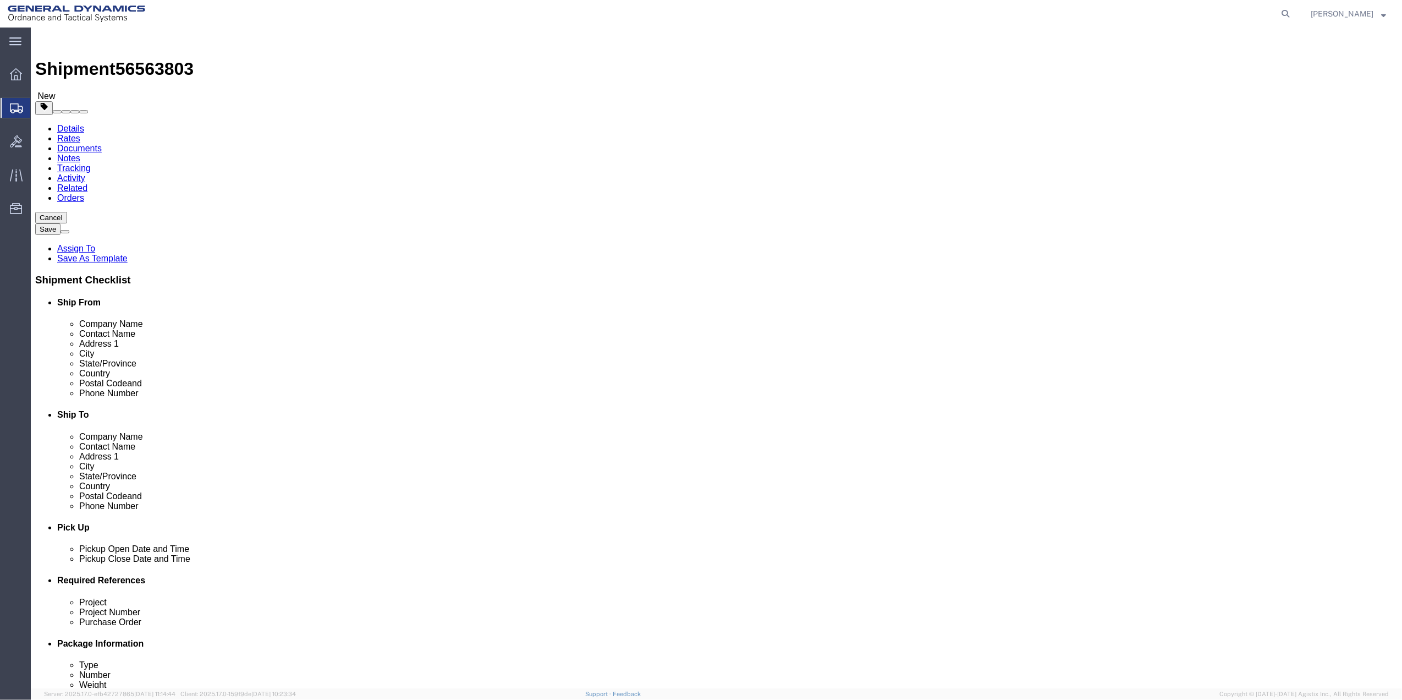
type input "1.00"
click input "0.00"
type input "1.5"
click link "Add Content"
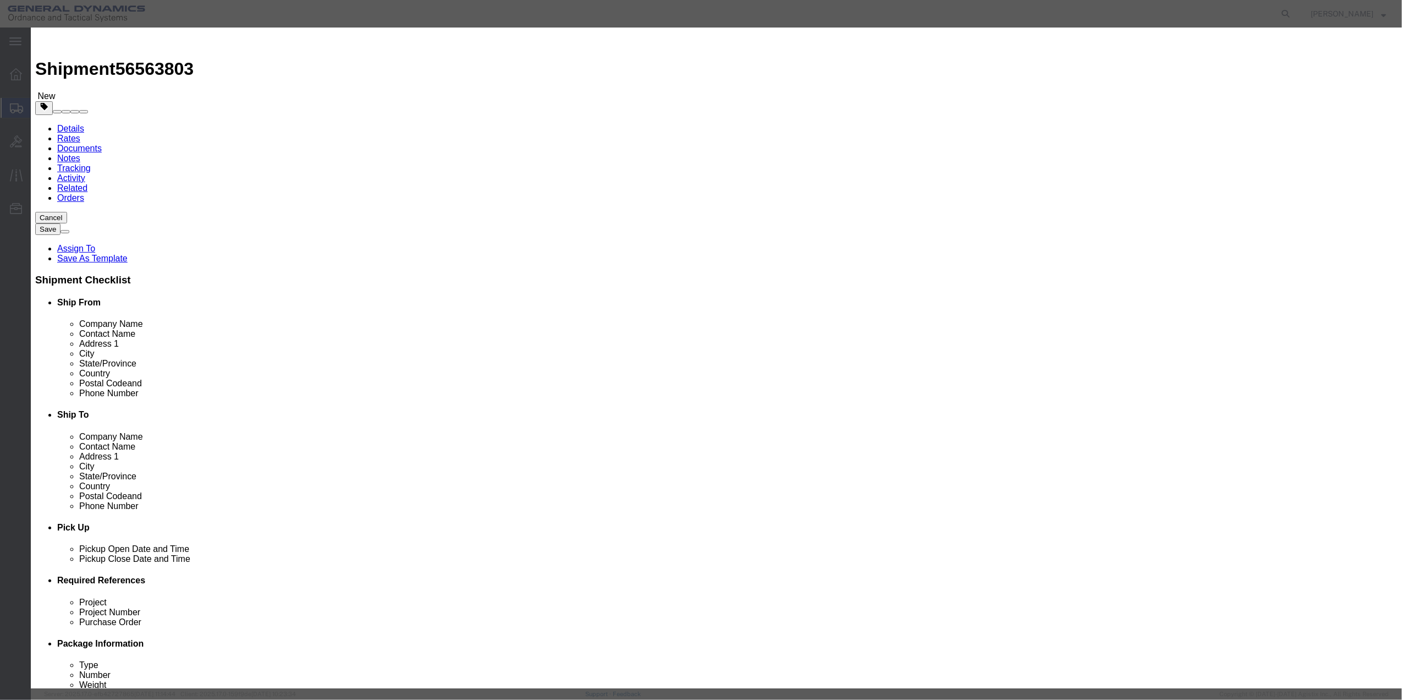
click input "text"
type input "MISC"
click input "0"
type input "01"
type input "100"
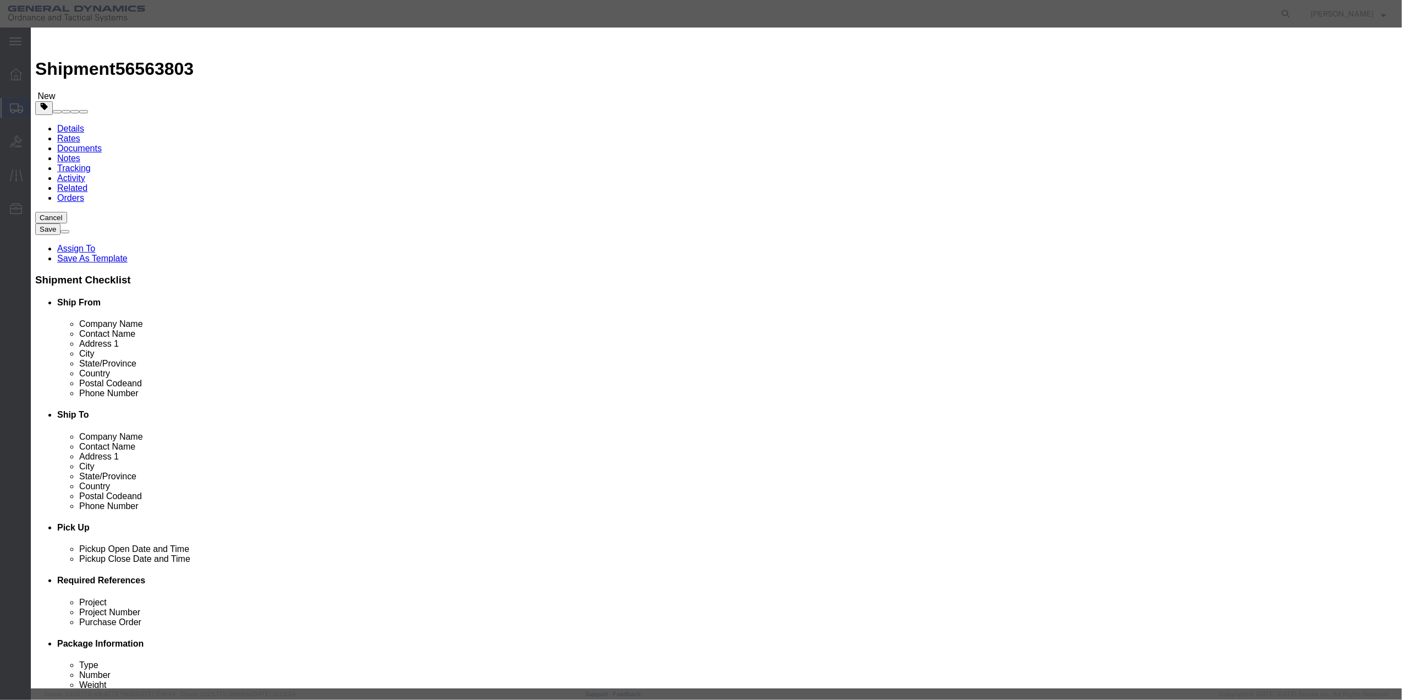
click select "Select 50 55 60 65 70 85 92.5 100 125 175 250 300 400"
select select "70"
click select "Select 50 55 60 65 70 85 92.5 100 125 175 250 300 400"
click button "Save & Close"
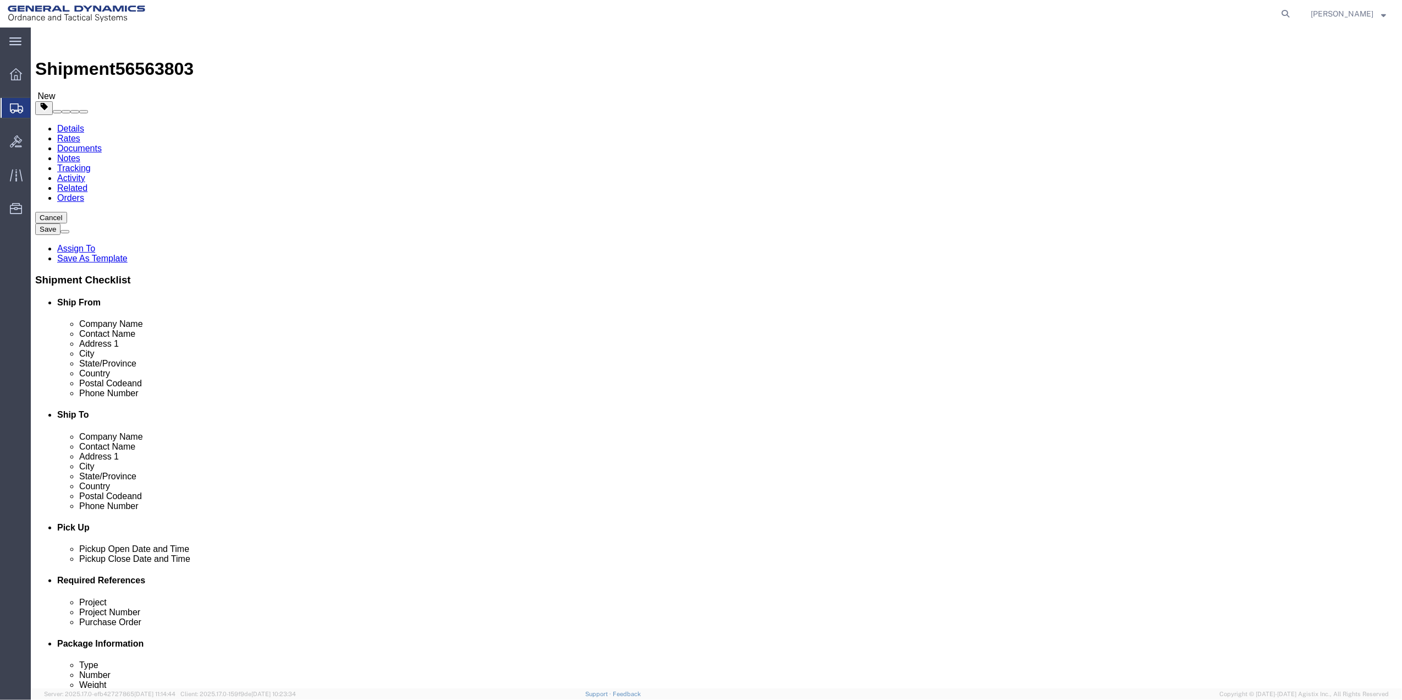
click link "Special Services"
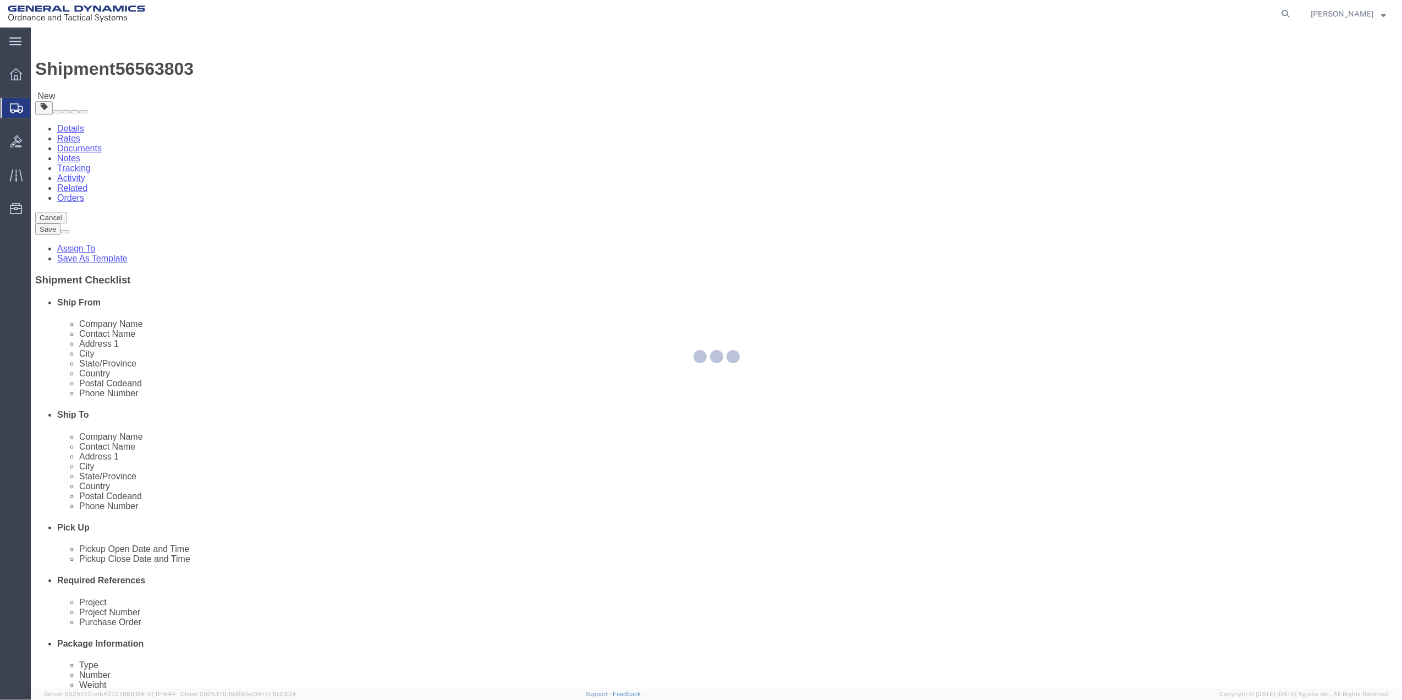
select select
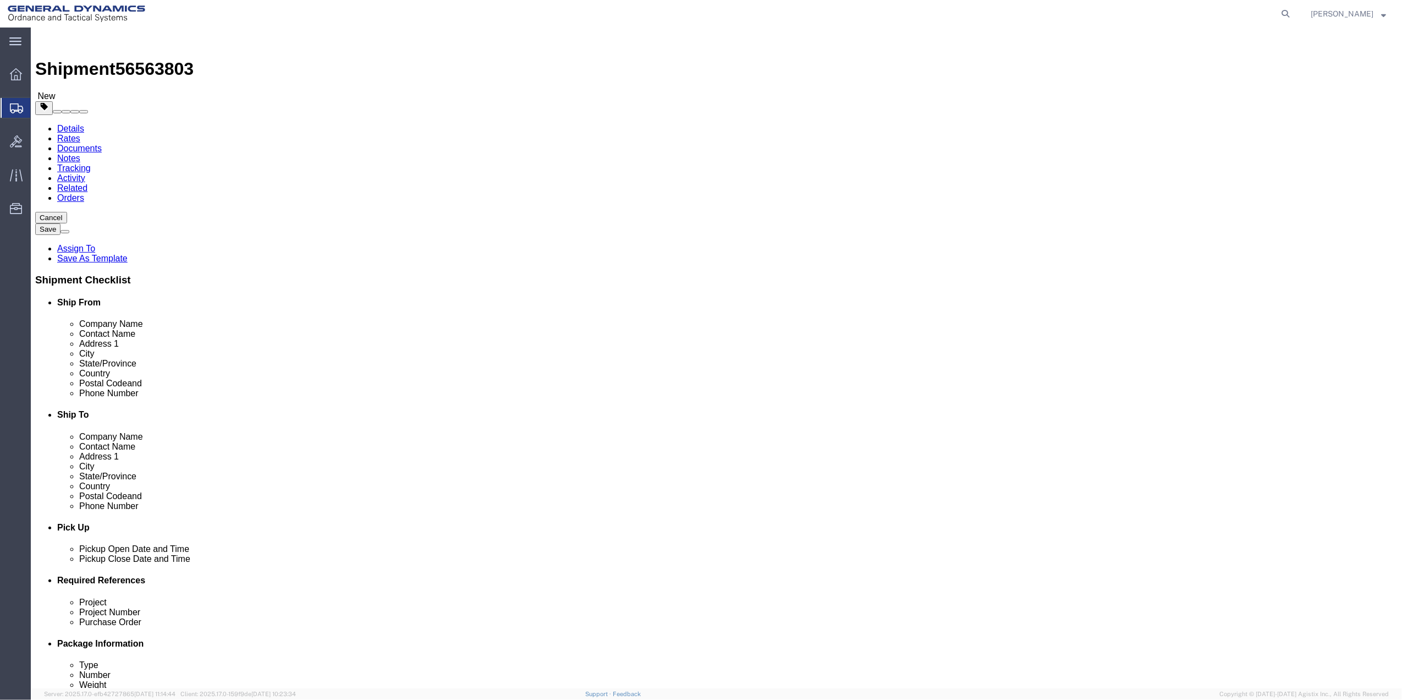
click input "Return Label Required"
checkbox input "true"
select select "5"
select select "7"
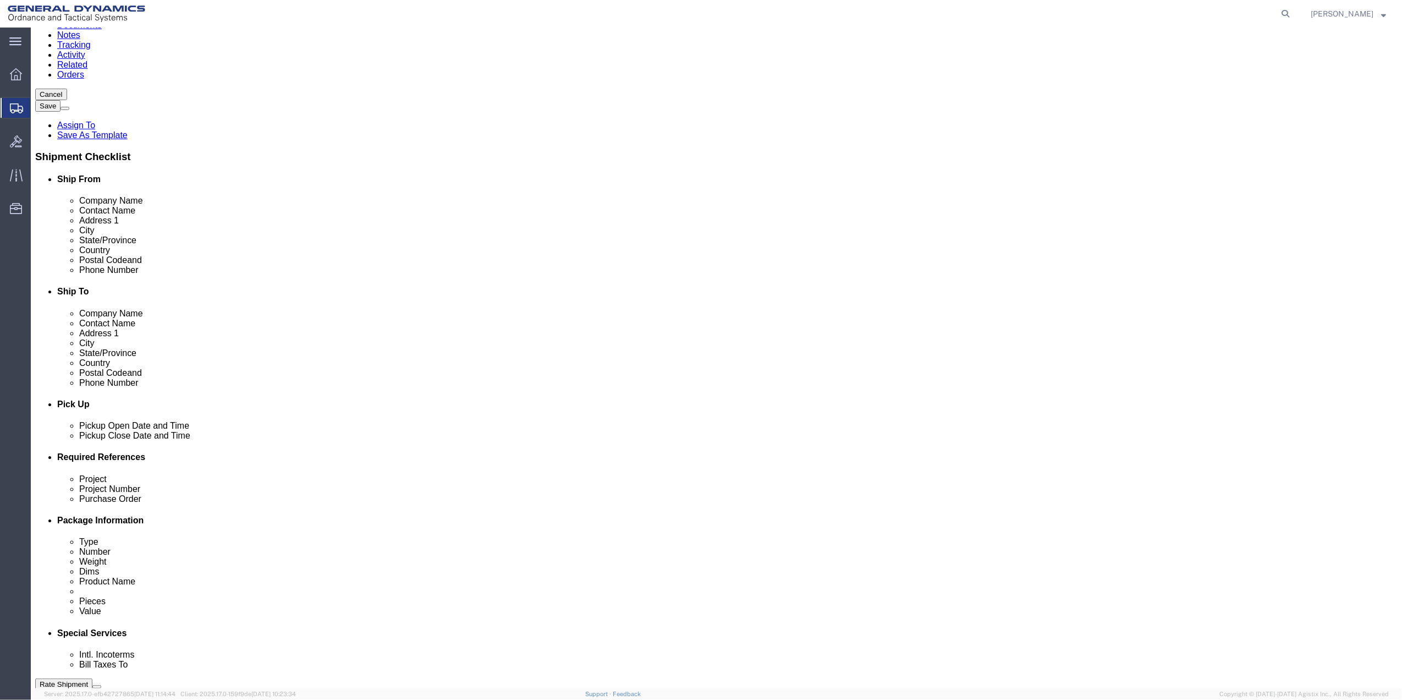
scroll to position [146, 0]
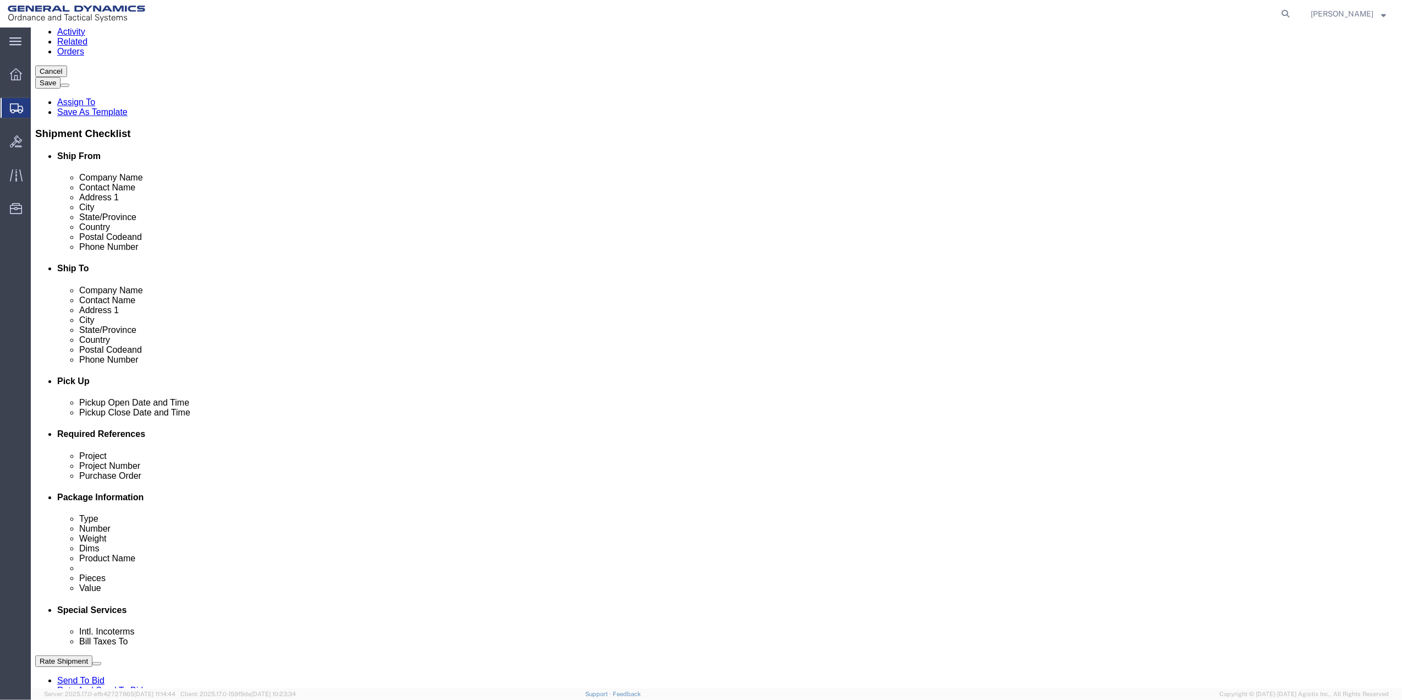
click select "Select Buyer Cost Center Department Operations Number Order Number Sales Person"
select select "DEPARTMENT"
click select "Select Buyer Cost Center Department Operations Number Order Number Sales Person"
drag, startPoint x: 461, startPoint y: 494, endPoint x: 463, endPoint y: 484, distance: 10.0
click select "Select Anniston Bothell Camden Defuniak Springs GDAS Garland Huntsville Joplin …"
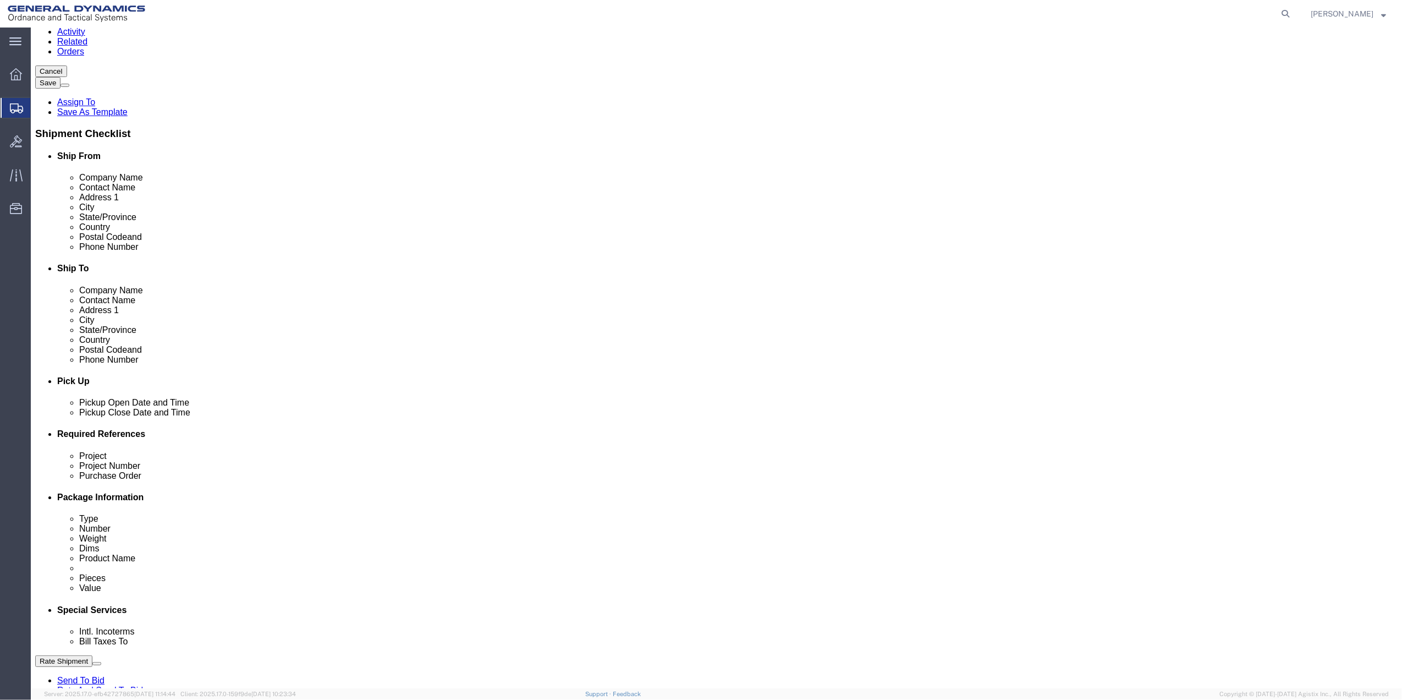
select select "1763983"
click select "Select Anniston Bothell Camden Defuniak Springs GDAS Garland Huntsville Joplin …"
click select "Select 10AFM 10GAG 10GAH 10GFL 10GFO 10GIE 10GIS 30MABS St Pete Program"
select select "214681"
click select "Select 10AFM 10GAG 10GAH 10GFL 10GFO 10GIE 10GIS 30MABS St Pete Program"
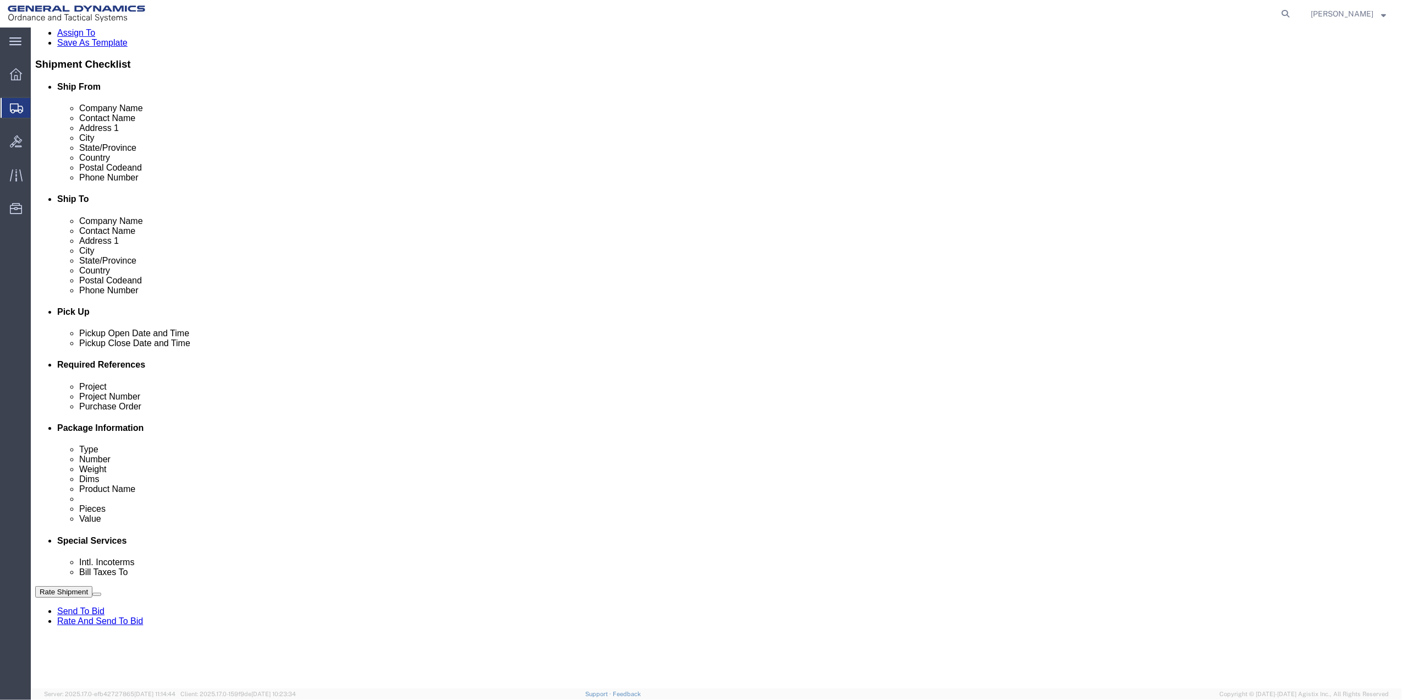
scroll to position [366, 0]
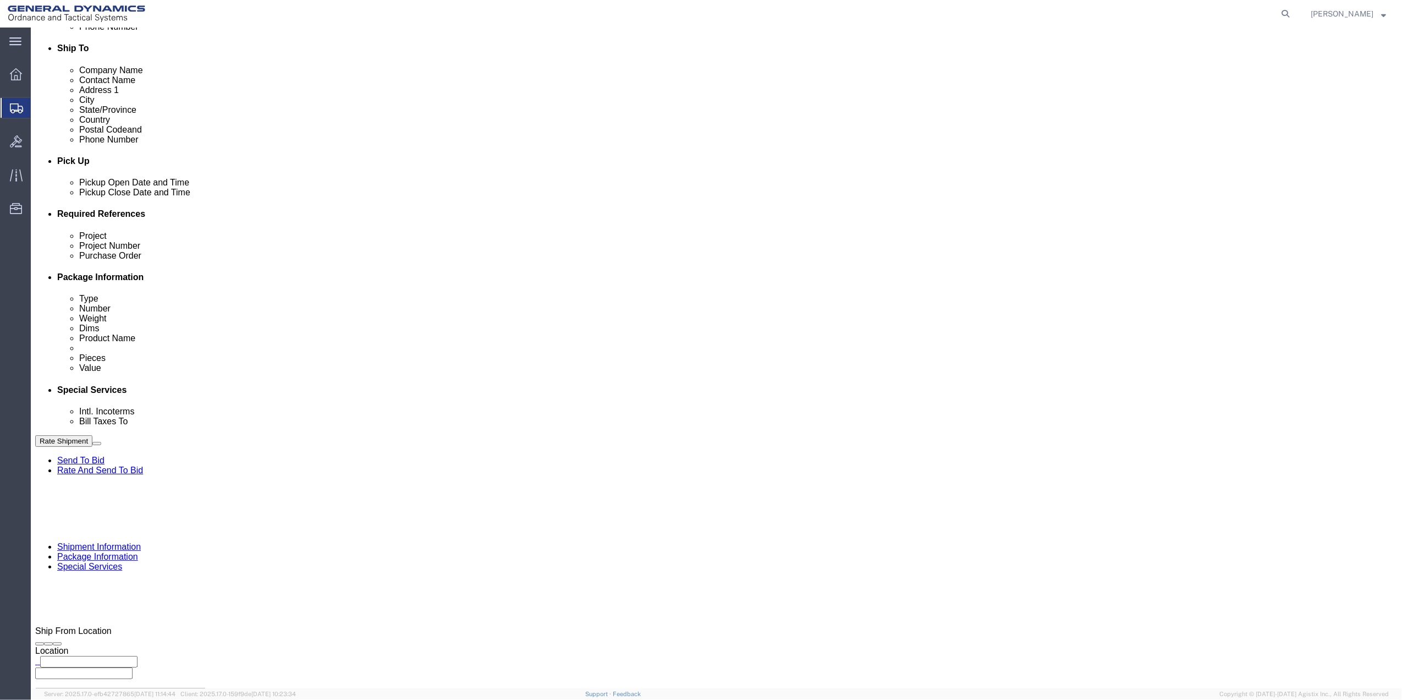
click input "General Dynamics OTS % Data2Logistics"
click p "- GEDOTS %DATA 2 LOGISTICS - (GEDOTS %DATA 2 LOGISTICS) PO BOX 61050, FORT MYER…"
type input "GEDOTS %DATA 2 LOGISTICS"
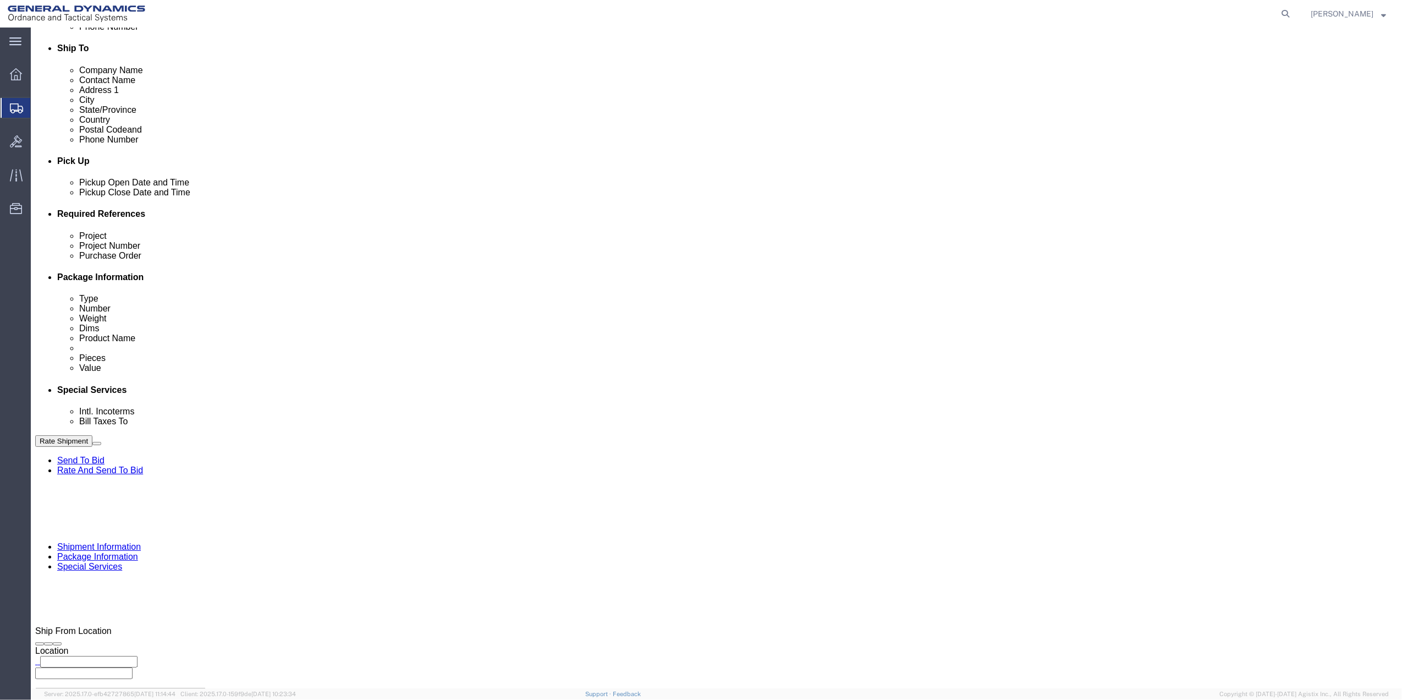
type input "PO BOX 61050"
type input "GEDOTS %DATA 2 LOGISTICS"
type input "FORT MYERS"
type input "33906"
select select "FL"
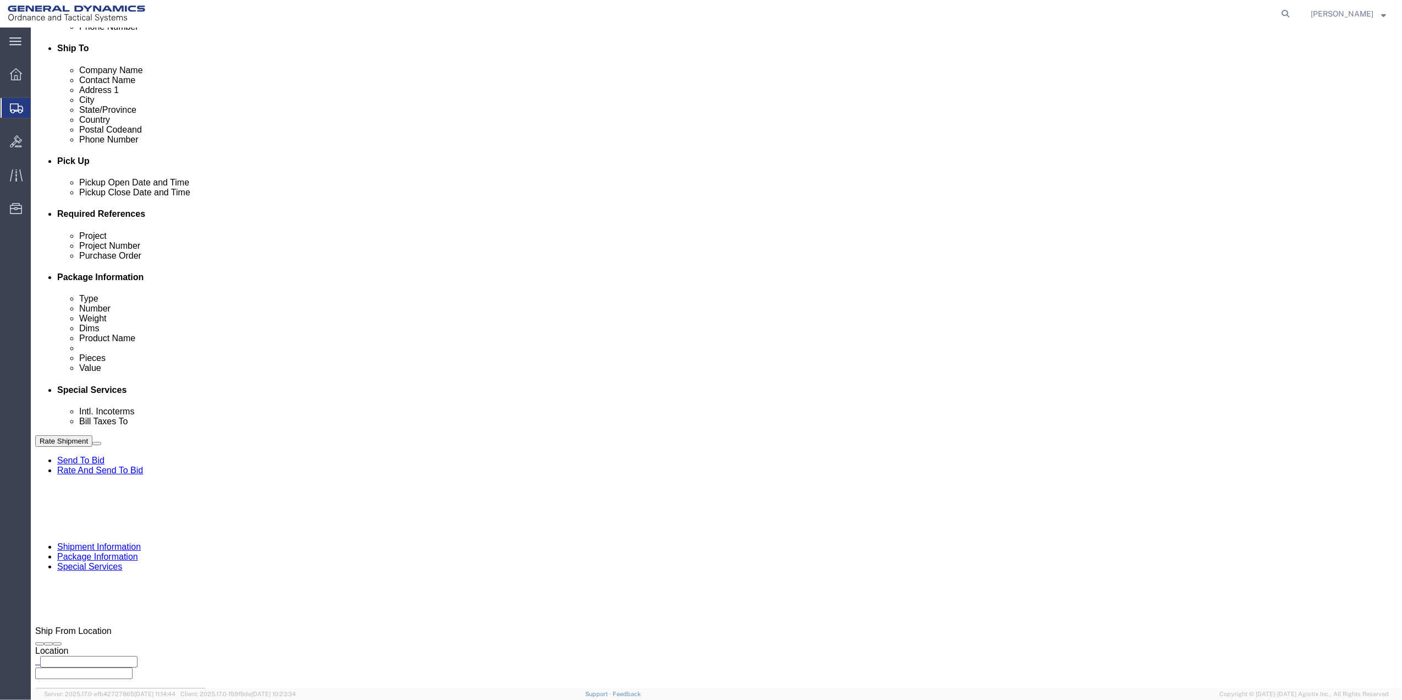
type input "GEDOTS %DATA 2 LOGISTICS"
click button "Rate Shipment"
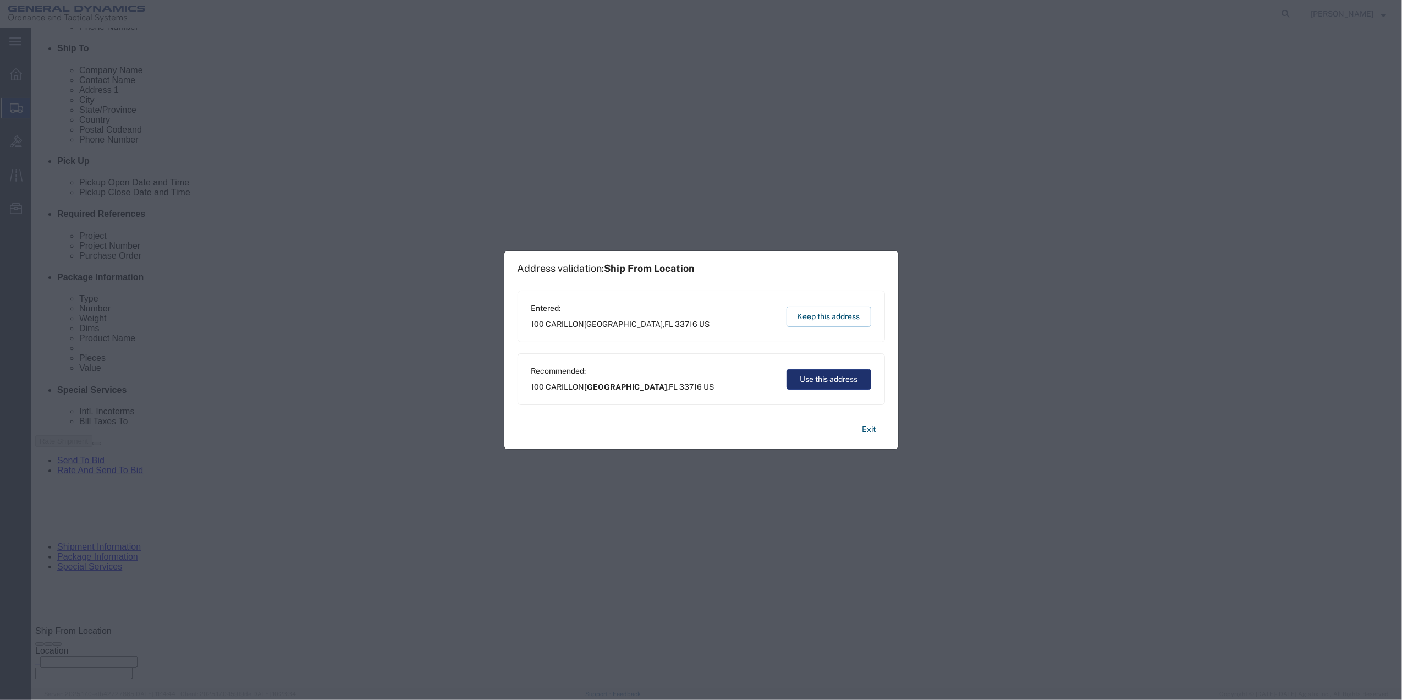
click at [806, 374] on button "Use this address" at bounding box center [828, 379] width 85 height 20
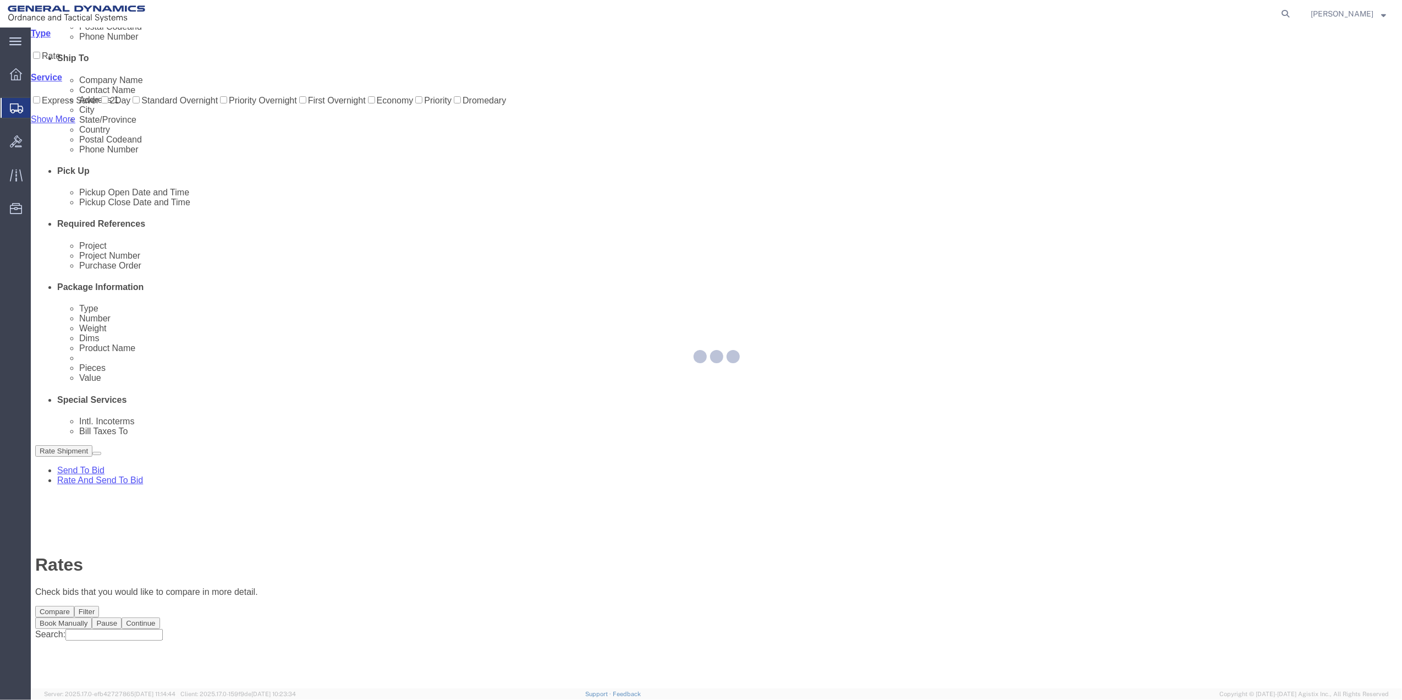
scroll to position [0, 0]
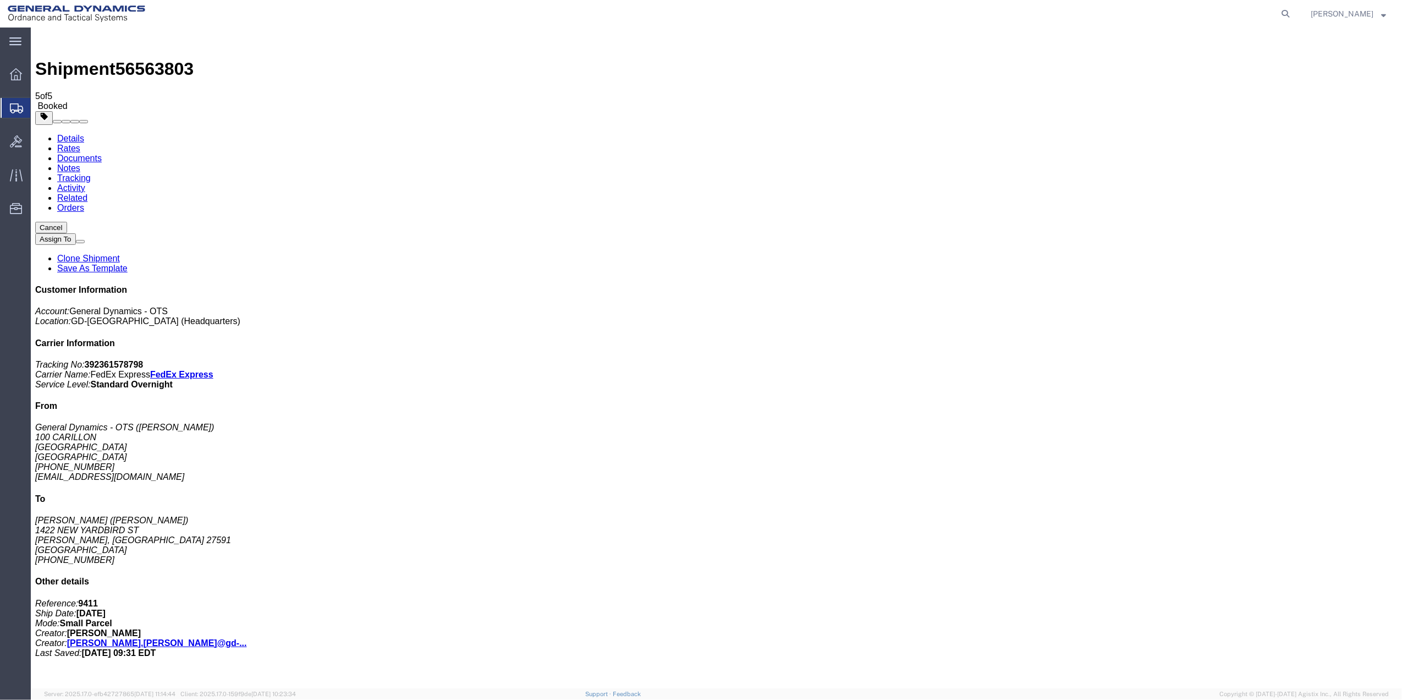
checkbox input "true"
checkbox input "false"
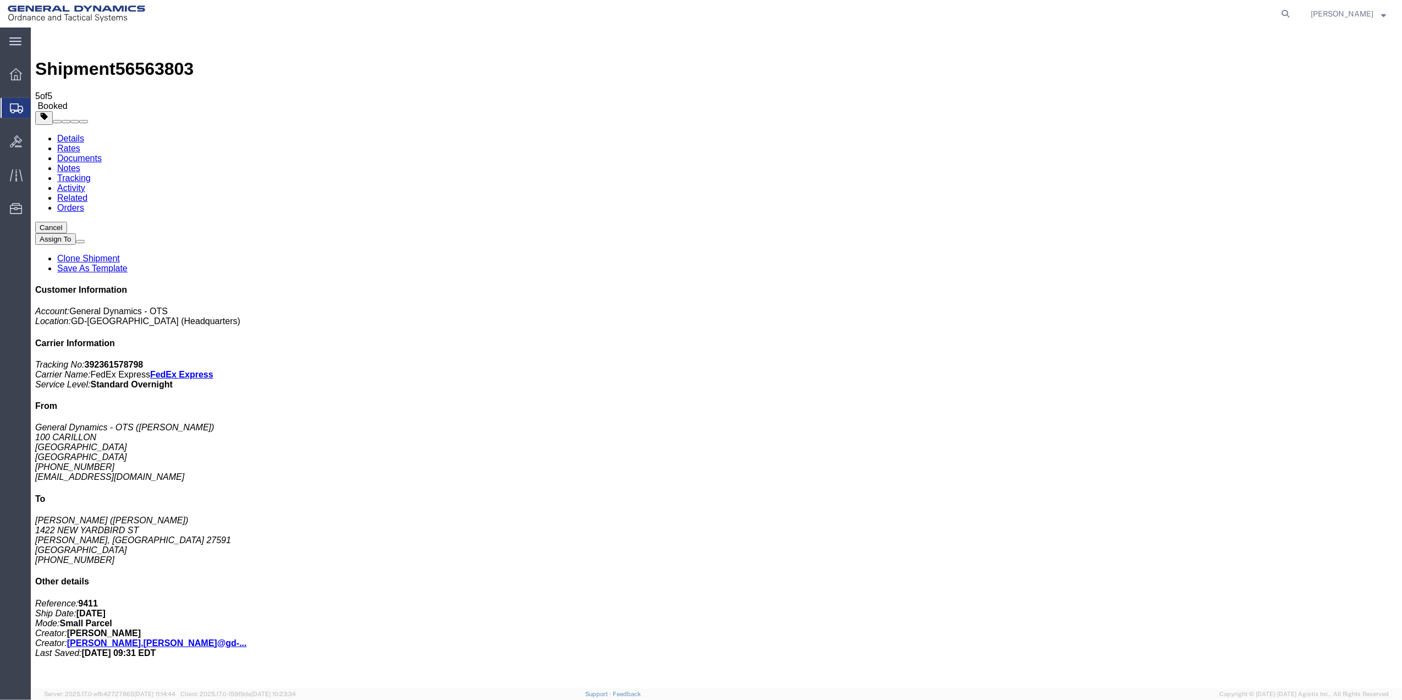
click at [0, 0] on span "Create Shipment" at bounding box center [0, 0] width 0 height 0
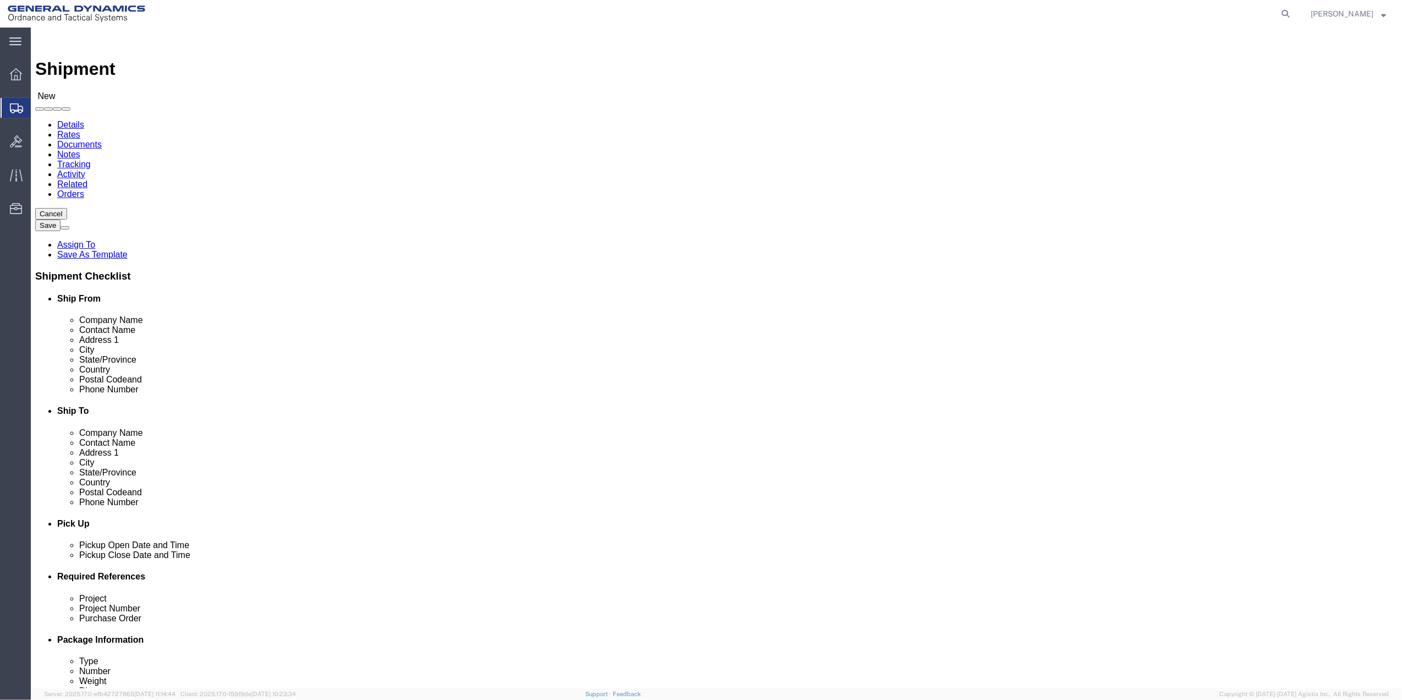
click input "text"
type input "TAM LE"
drag, startPoint x: 247, startPoint y: 245, endPoint x: 643, endPoint y: 241, distance: 396.5
click p "- General Dynamics - OTS - (TAM LE) 100 CARILLON, Saint Petersburg, FL, 33716, …"
select select "FL"
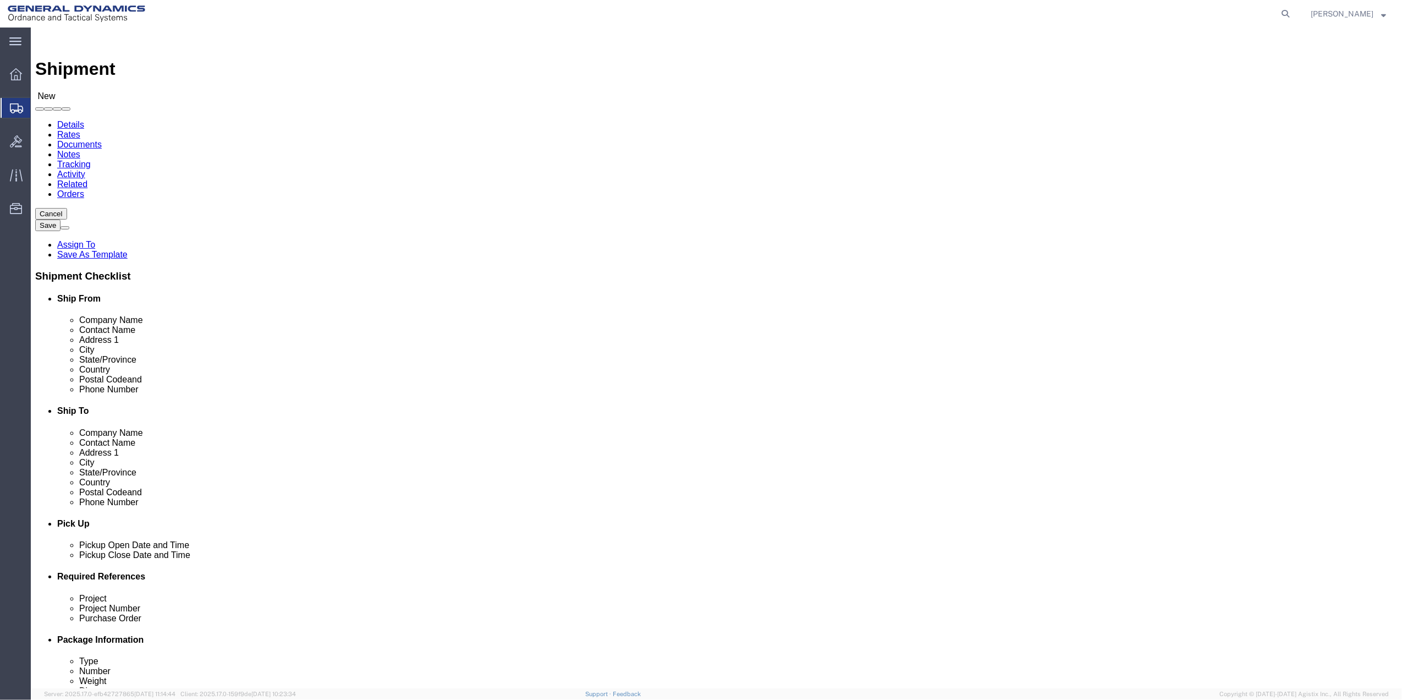
type input "TAM LE"
click input "text"
type input "STEVEN SNE"
click p "- STEVEN SNELL - (STEVEN SNELL) 2264 SPANGLER CIR, YORK, PA, 17406, US"
select select "PA"
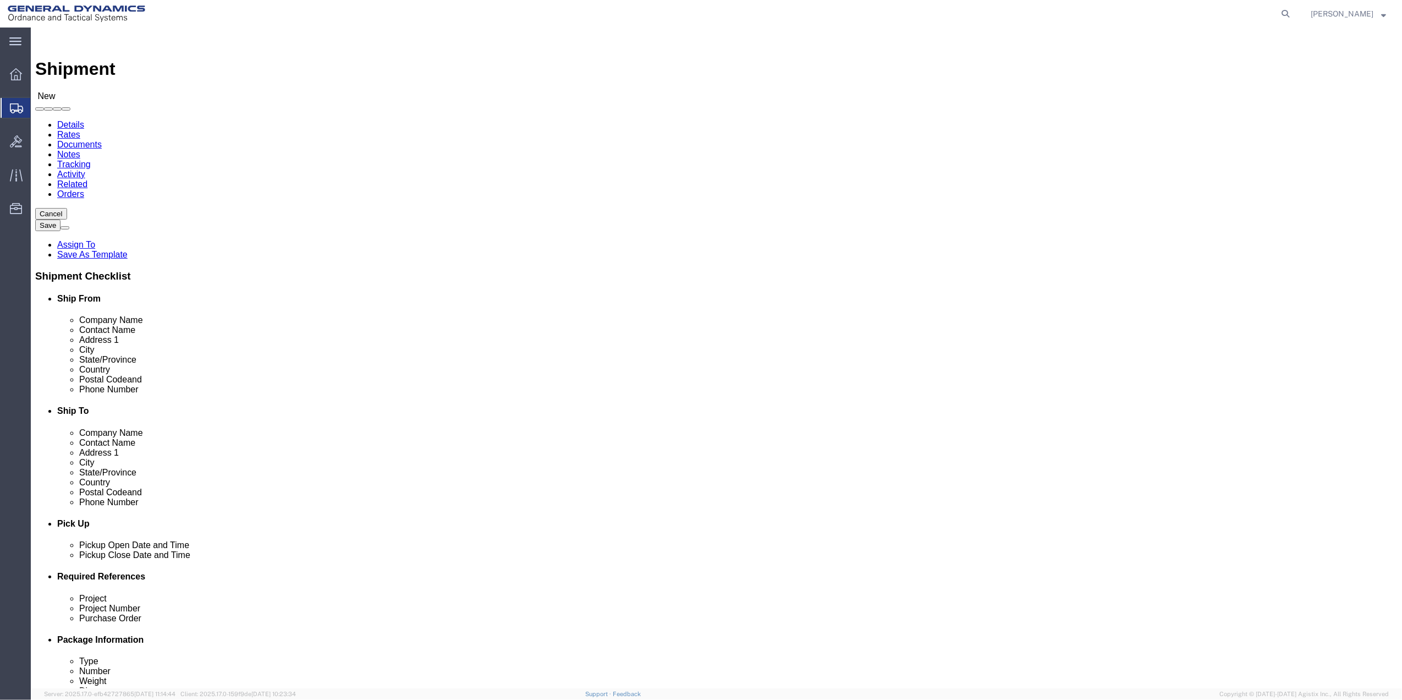
type input "STEVEN SNELL"
click input "text"
type input "727-401-2625"
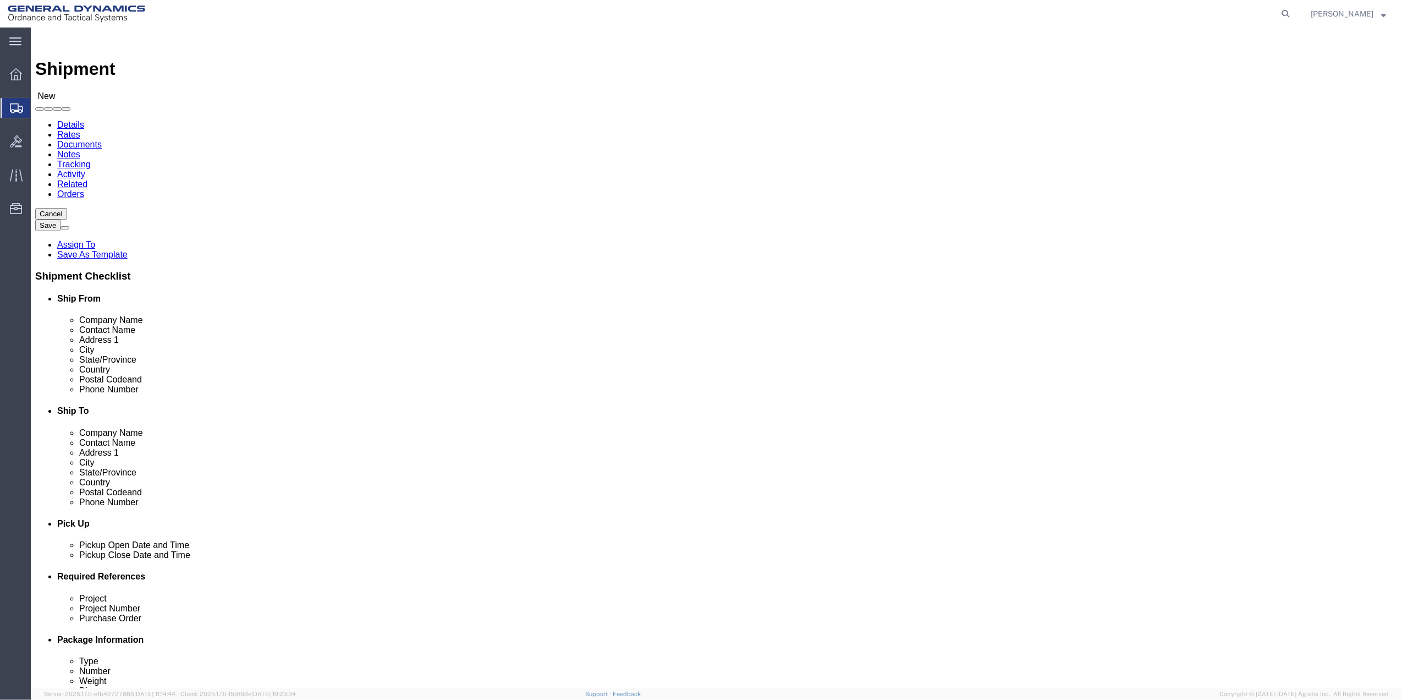
drag, startPoint x: 896, startPoint y: 373, endPoint x: 878, endPoint y: 376, distance: 17.8
click input "text"
paste input "727-401-2625"
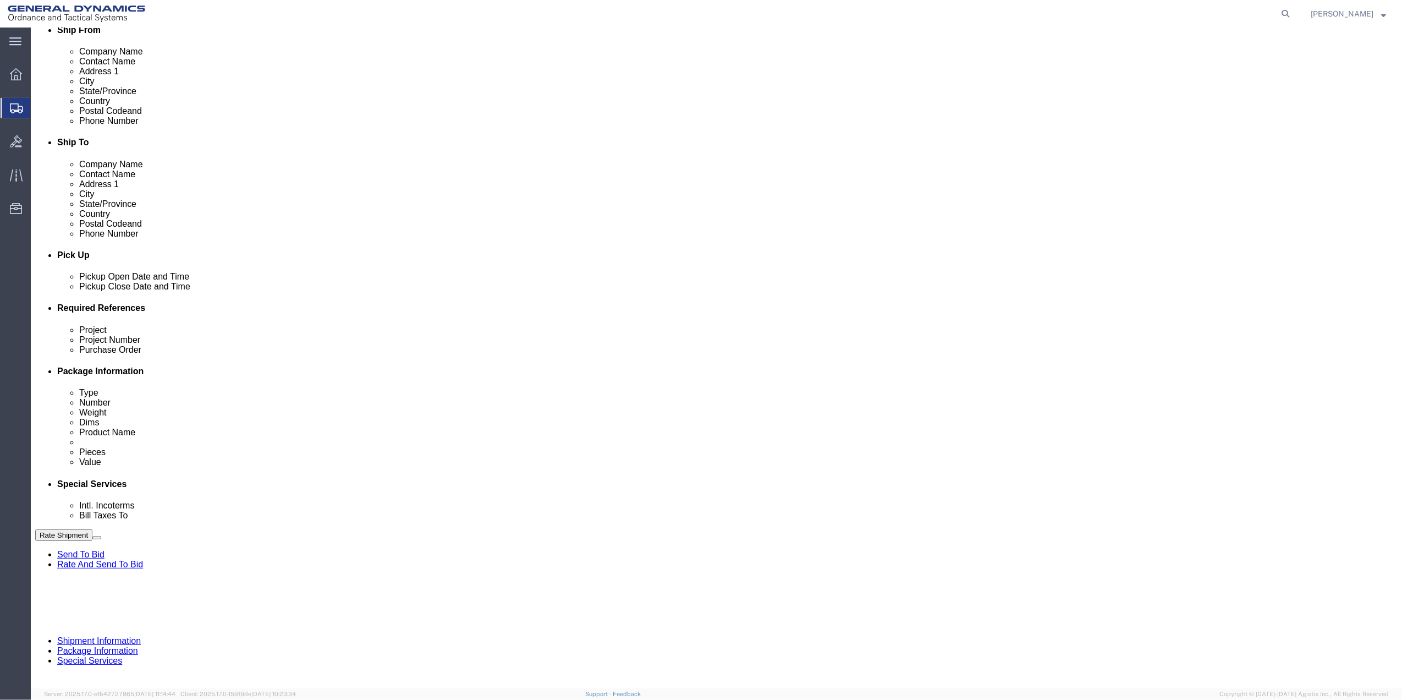
scroll to position [287, 0]
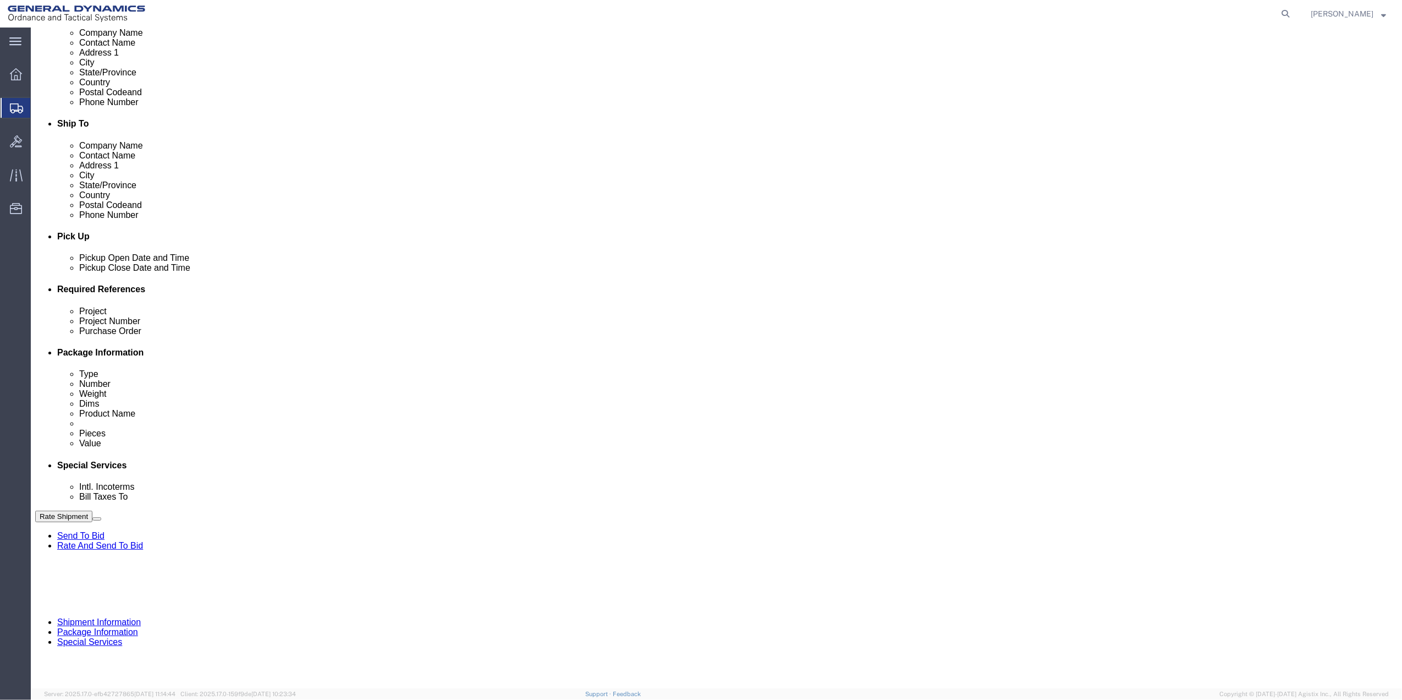
type input "727-401-2625"
drag, startPoint x: 1070, startPoint y: 359, endPoint x: 1037, endPoint y: 381, distance: 40.1
click button "Add reference"
click input "text"
type input "9411"
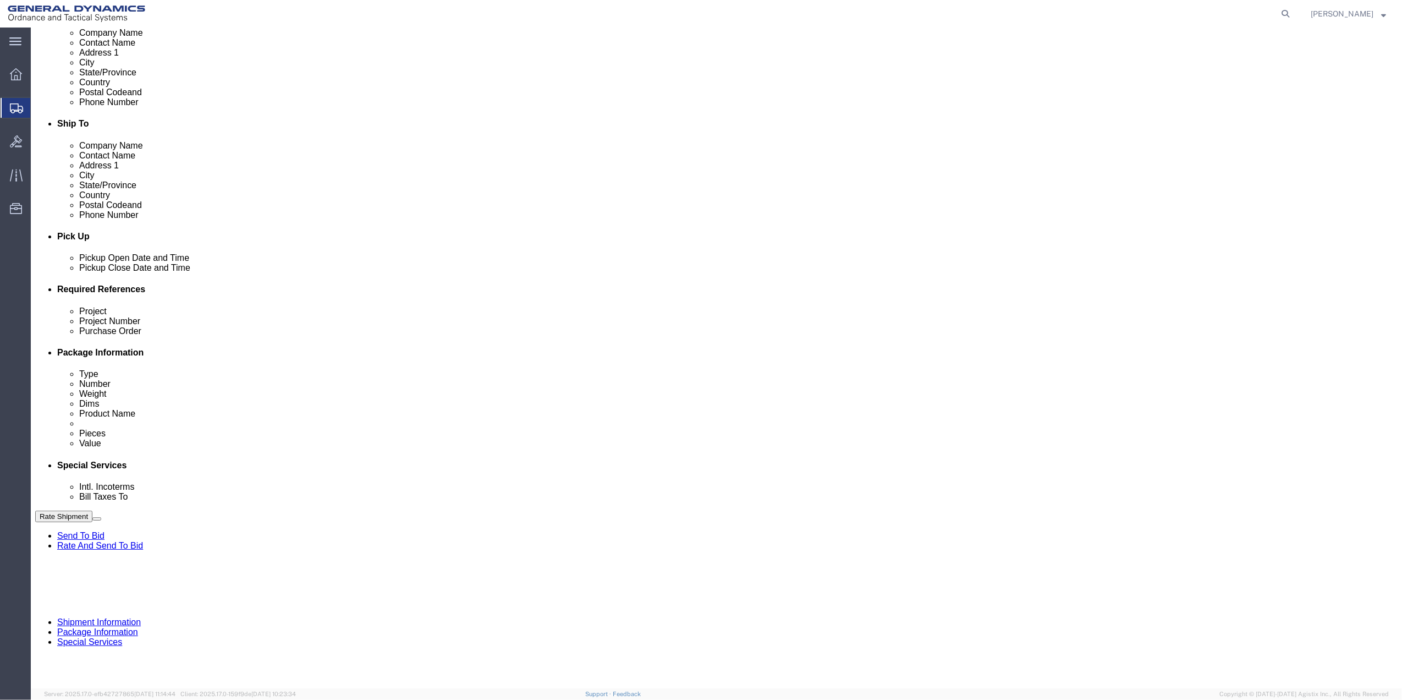
click div "Project Number"
click input "text"
paste input "9411"
type input "9411"
click input "text"
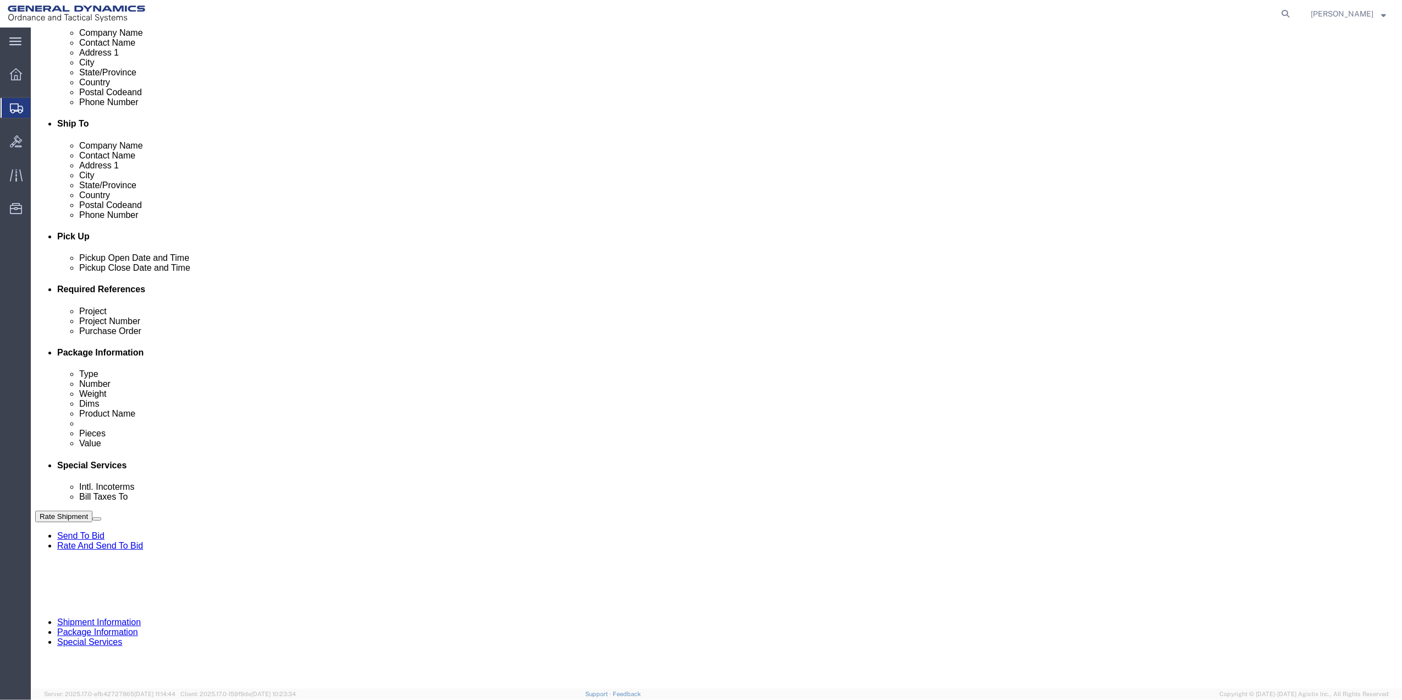
paste input "9411"
type input "9411"
click input "text"
paste input "9411"
type input "9411"
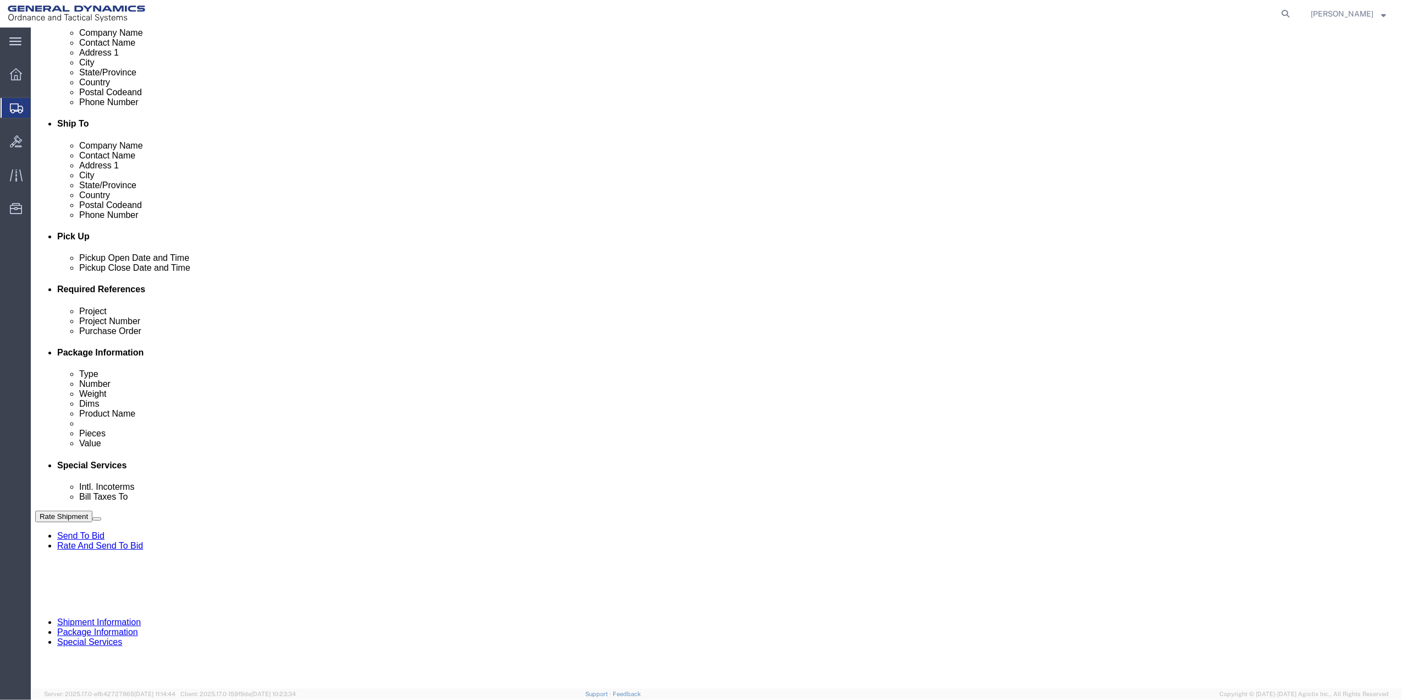
drag, startPoint x: 172, startPoint y: 409, endPoint x: 165, endPoint y: 402, distance: 9.7
click select "Select Account Type Activity ID Airline Appointment Number ASN Batch Request # …"
select select "DEPT"
click select "Select Account Type Activity ID Airline Appointment Number ASN Batch Request # …"
click link "Package Information"
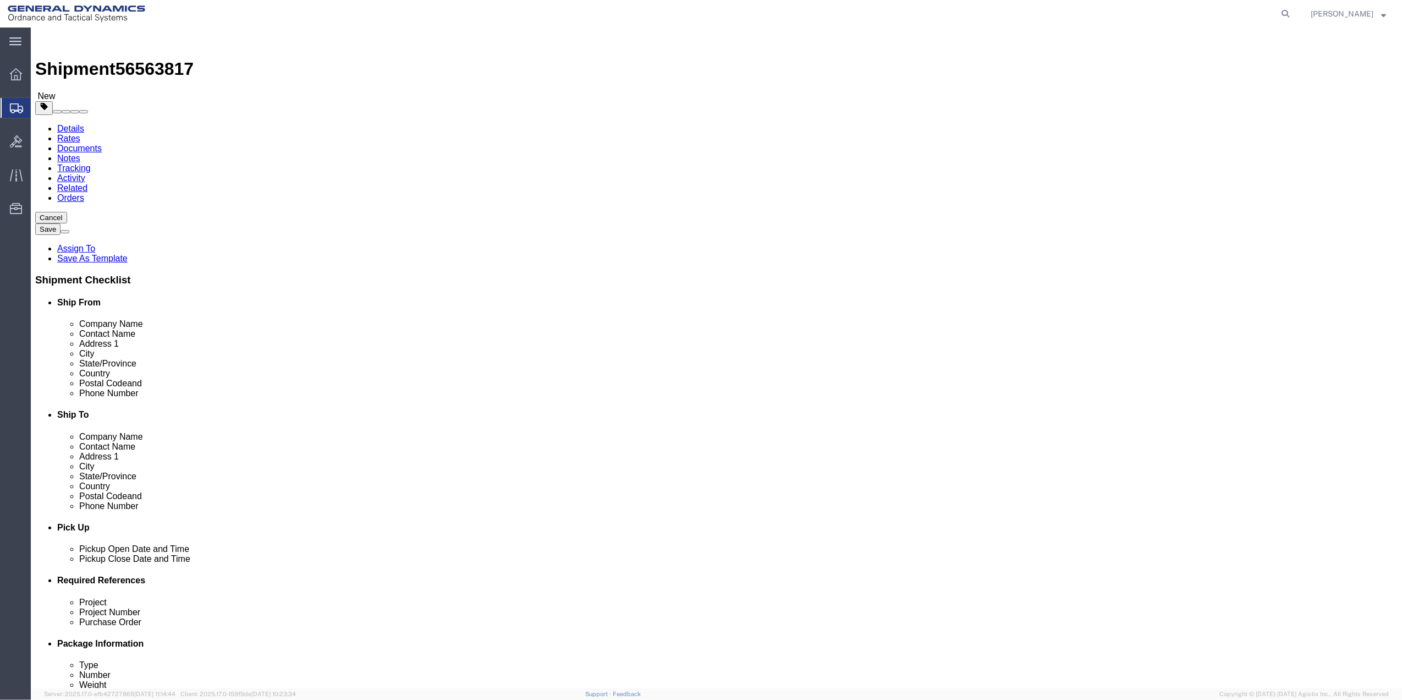
click select "Select Bale(s) Basket(s) Bolt(s) Bottle(s) Buckets Bulk Bundle(s) Can(s) Cardbo…"
select select "PAK"
click select "Select Bale(s) Basket(s) Bolt(s) Bottle(s) Buckets Bulk Bundle(s) Can(s) Cardbo…"
type input "10.25"
type input "12.75"
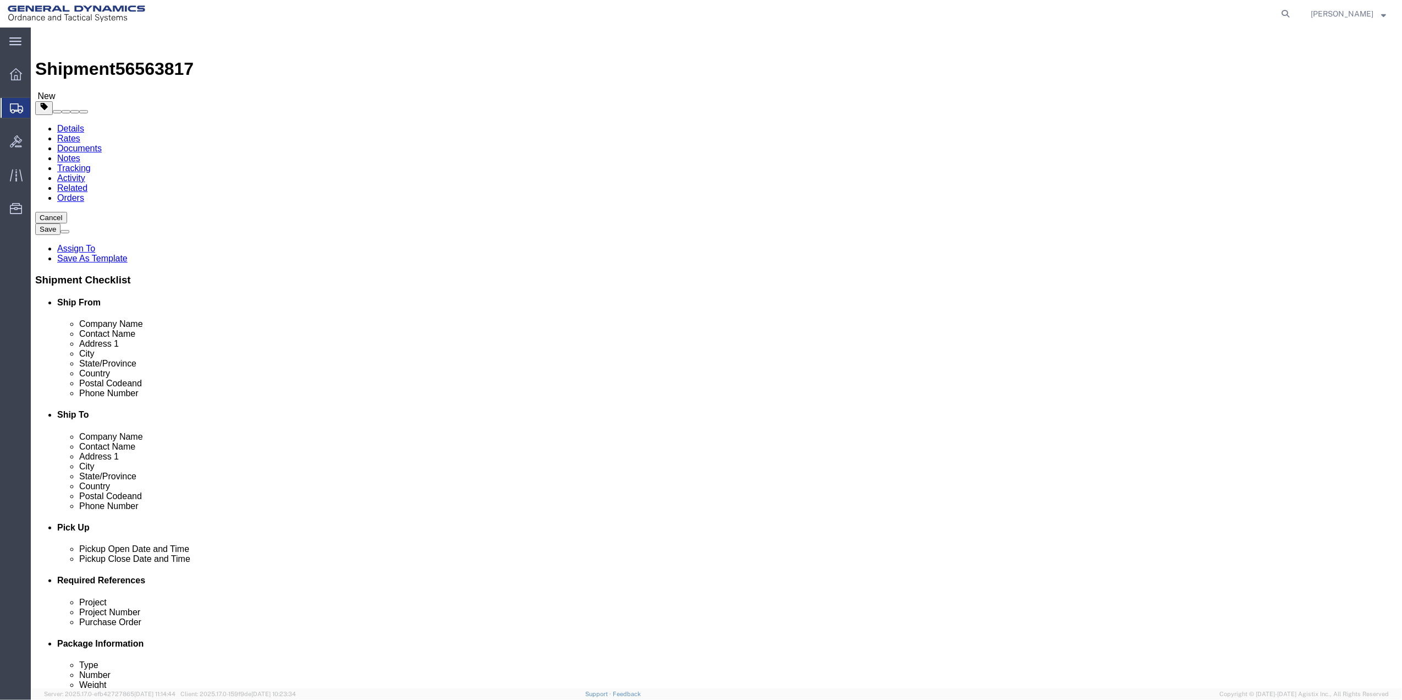
type input "1.00"
click link "Add Content"
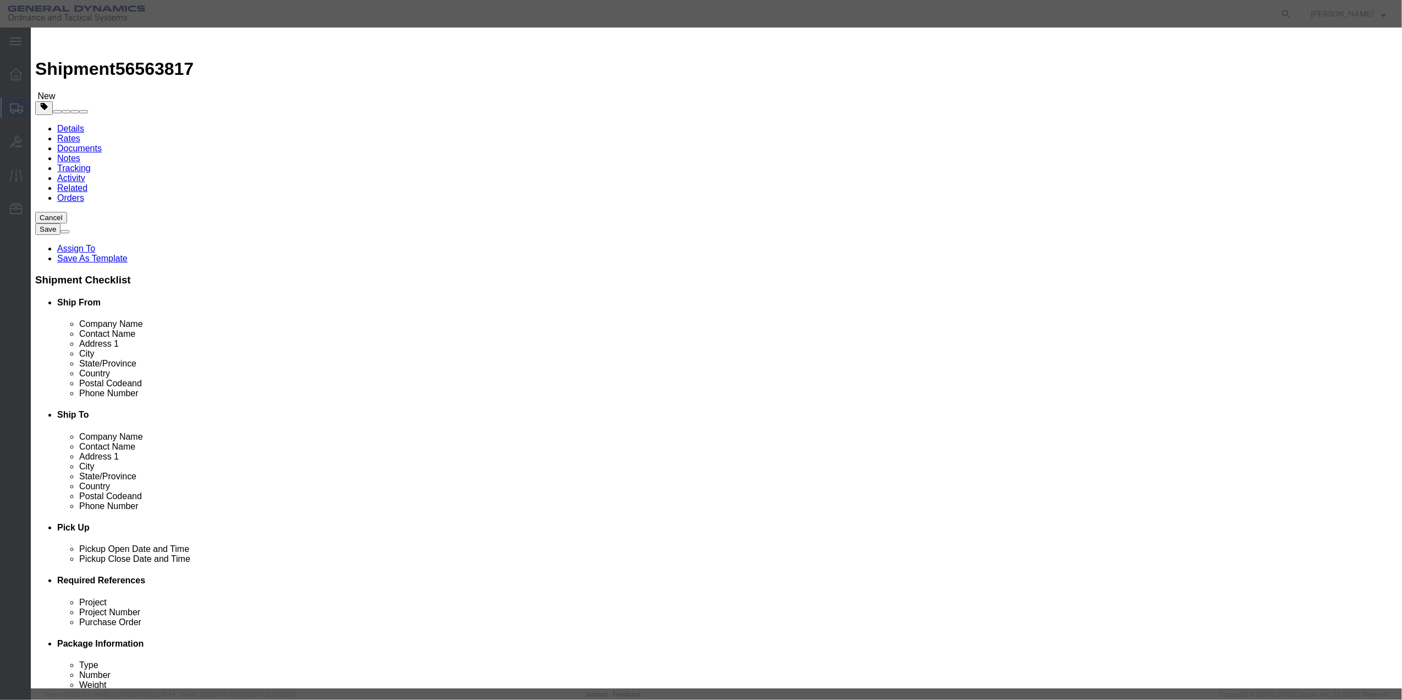
click input "text"
type input "MISC"
type input "100"
select select "US"
click input "0"
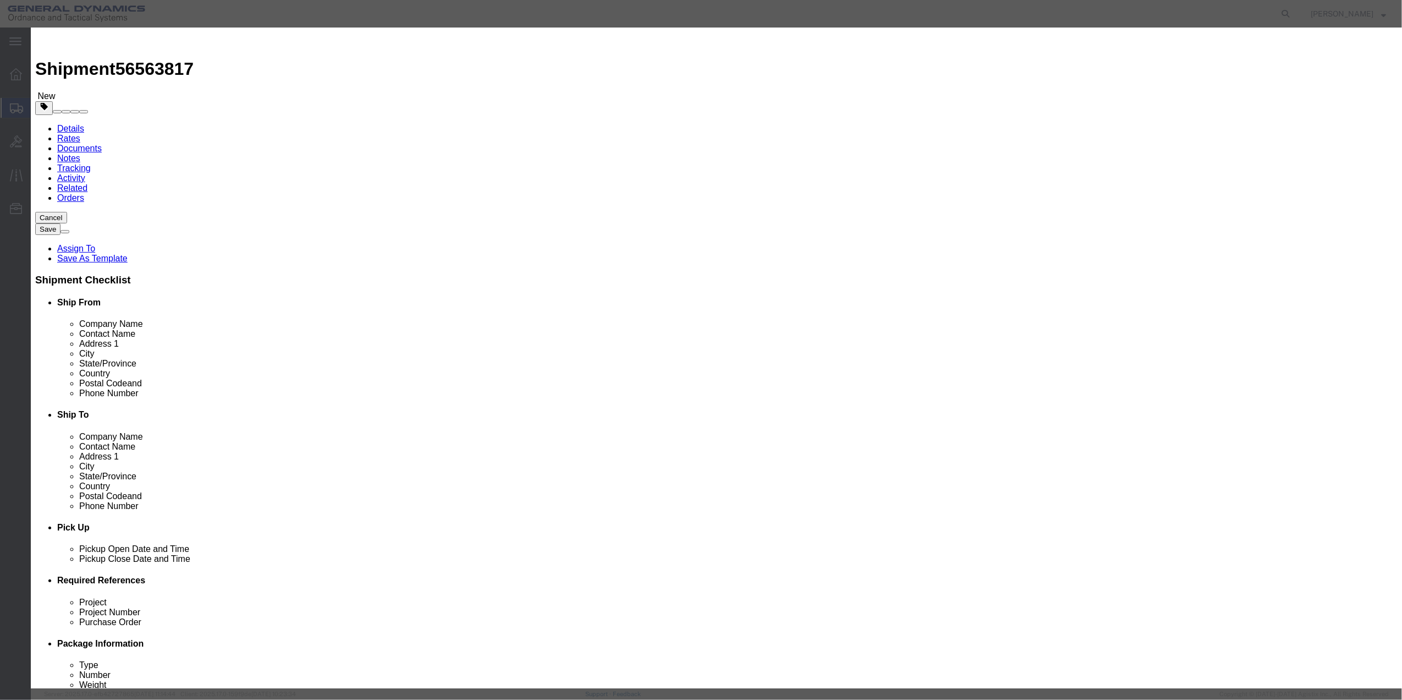
type input "01"
drag, startPoint x: 537, startPoint y: 140, endPoint x: 540, endPoint y: 147, distance: 7.4
click select "Select 50 55 60 65 70 85 92.5 100 125 175 250 300 400"
click div "Product Name MISC Pieces 01 Select Bag Barrels 100Board Feet Bottle Box Blister…"
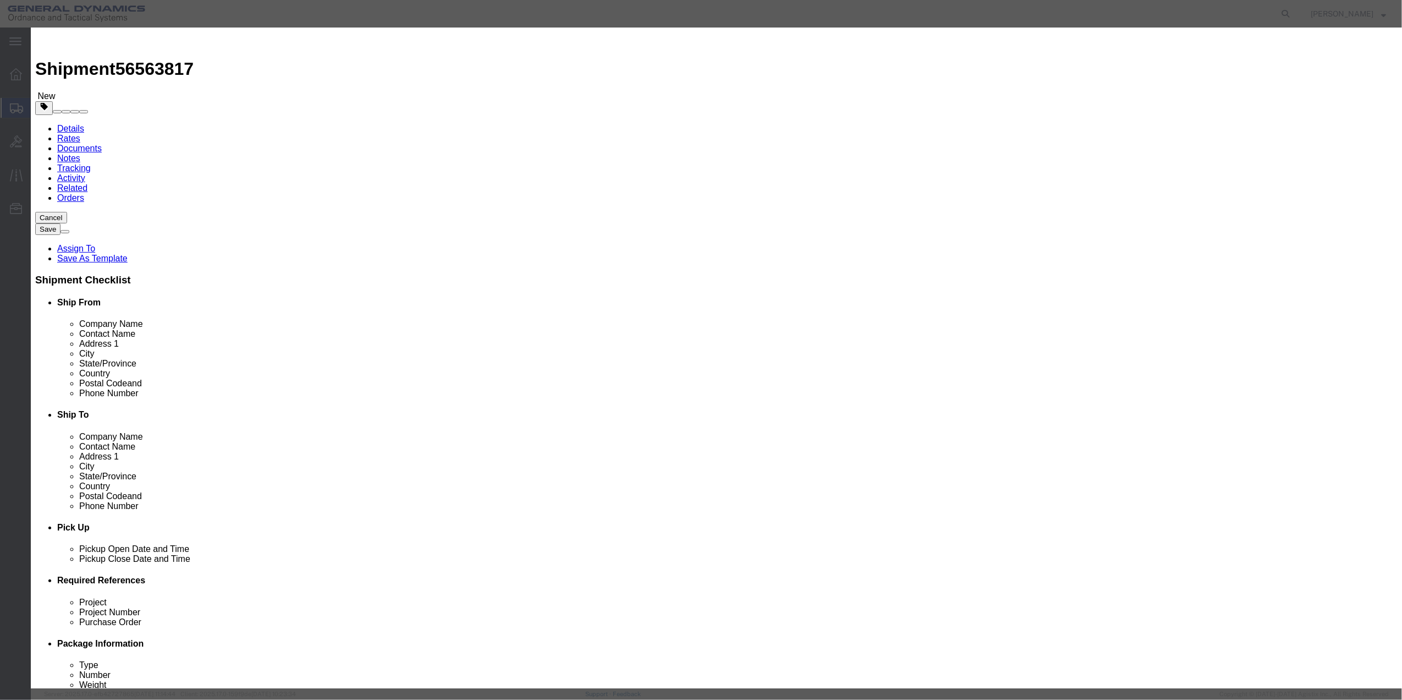
drag, startPoint x: 511, startPoint y: 145, endPoint x: 518, endPoint y: 155, distance: 11.6
click select "Select 50 55 60 65 70 85 92.5 100 125 175 250 300 400"
select select "70"
click select "Select 50 55 60 65 70 85 92.5 100 125 175 250 300 400"
click button "Save & Close"
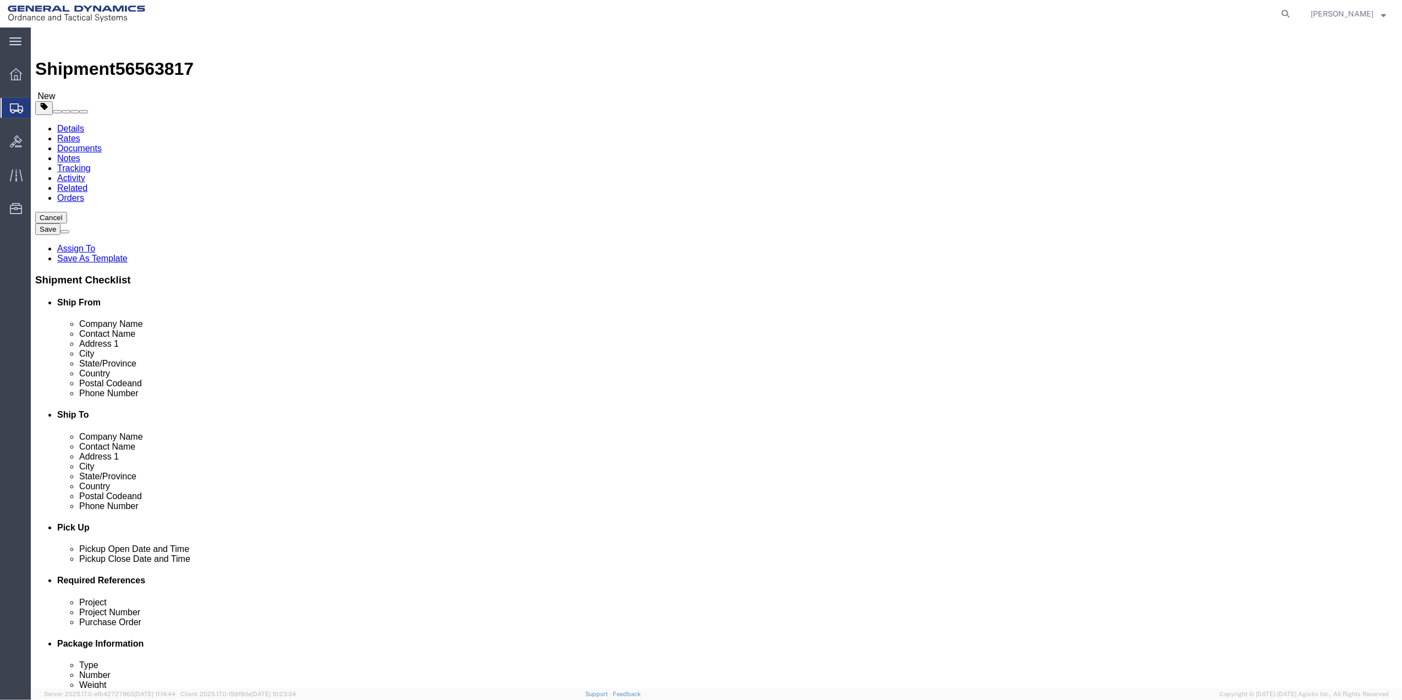
click input "0.00"
type input "1.5"
click link "Special Services"
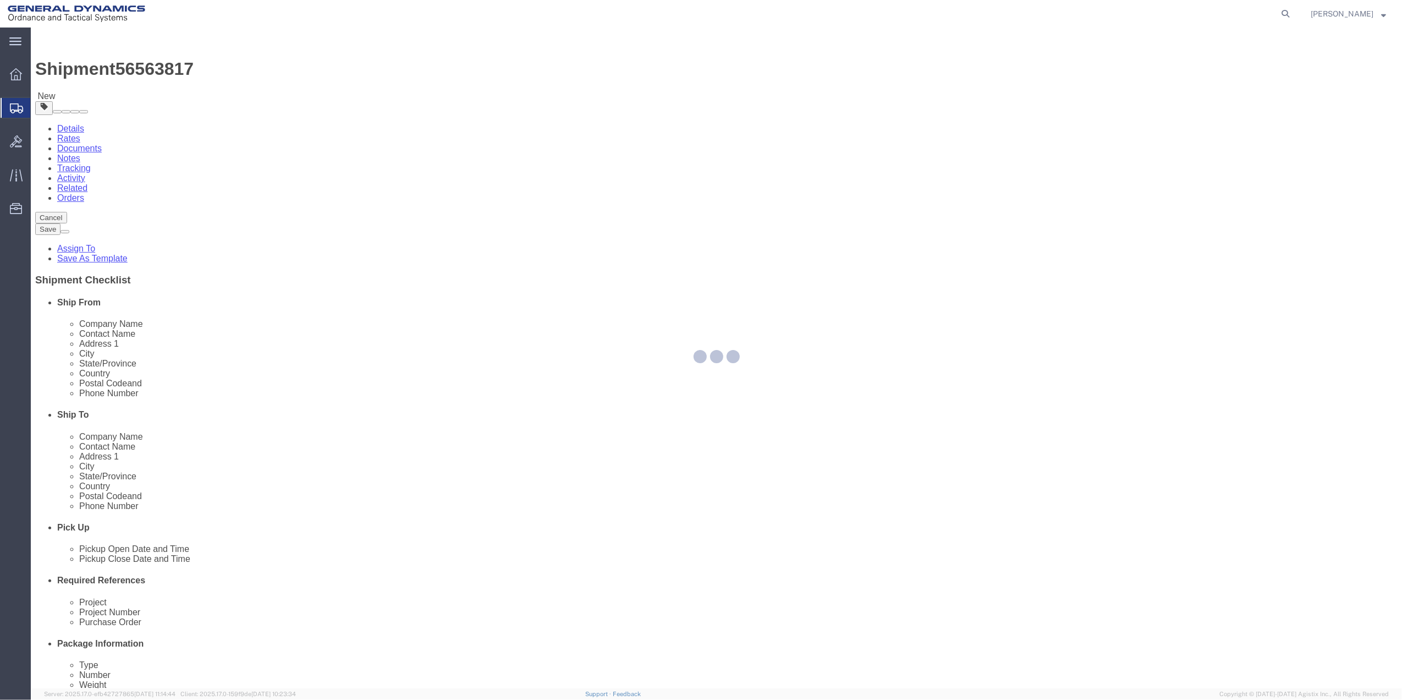
select select
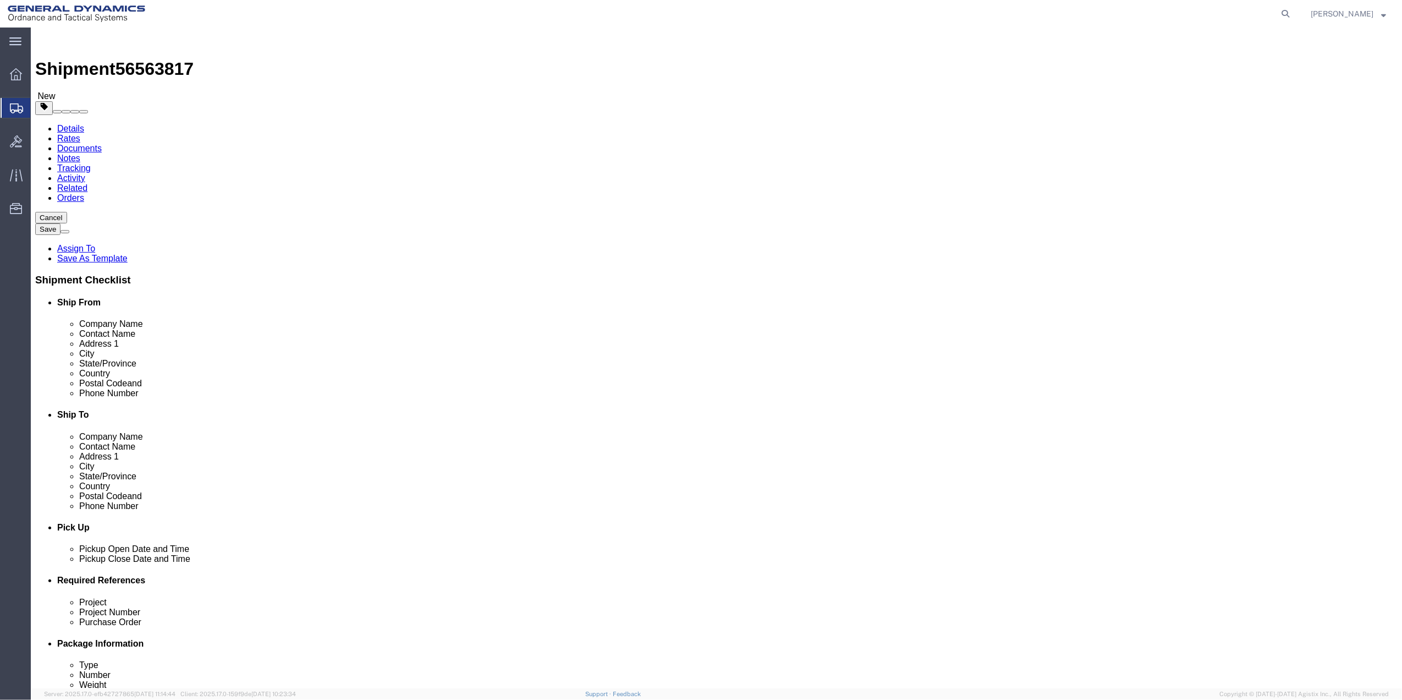
scroll to position [73, 0]
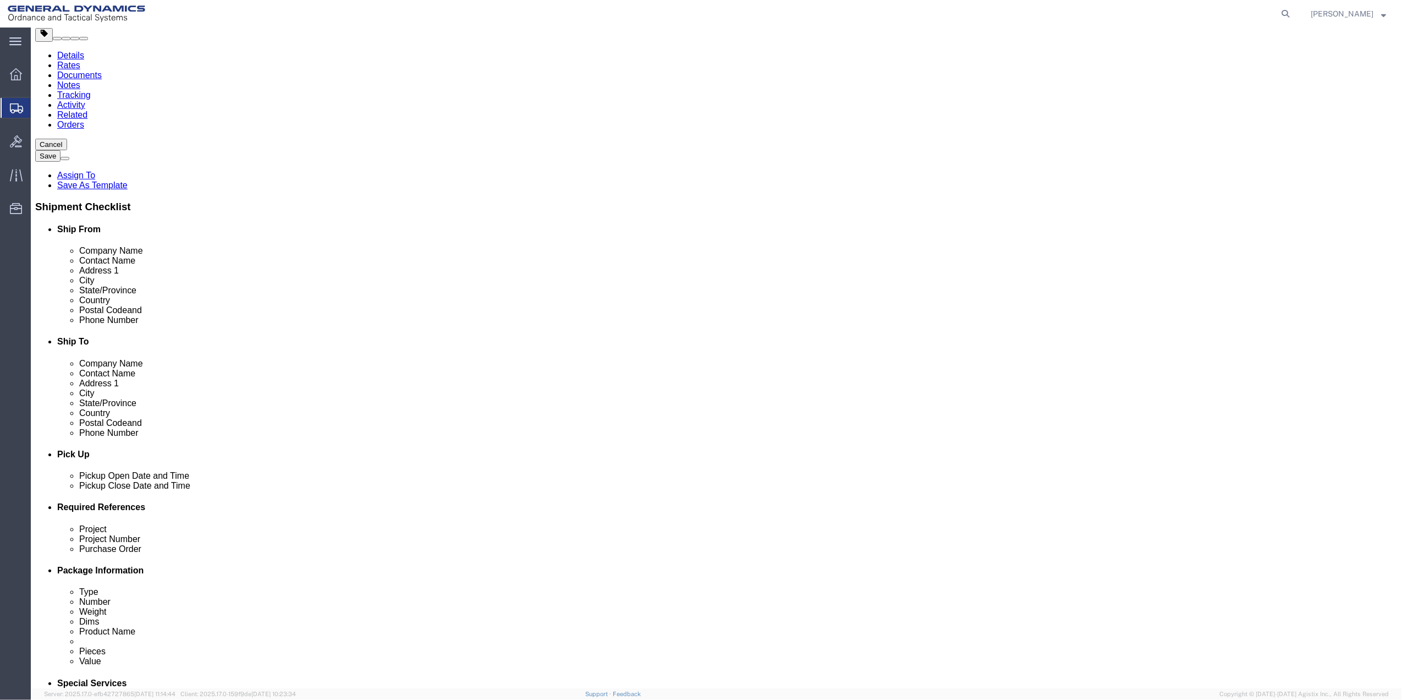
drag, startPoint x: 246, startPoint y: 563, endPoint x: 249, endPoint y: 556, distance: 7.0
click select "Select Buyer Cost Center Department Operations Number Order Number Sales Person"
select select "DEPARTMENT"
click select "Select Buyer Cost Center Department Operations Number Order Number Sales Person"
click select "Select Anniston Bothell Camden Defuniak Springs GDAS Garland Huntsville Joplin …"
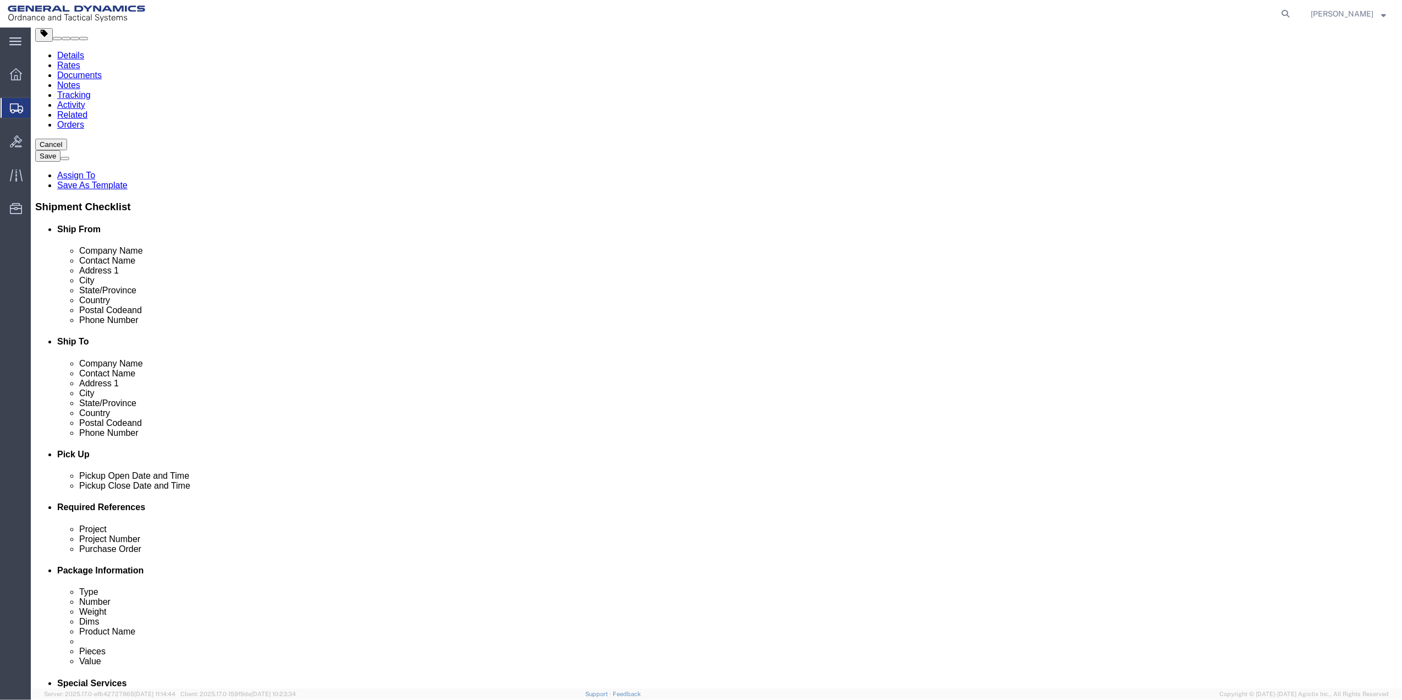
select select "1763983"
click select "Select Anniston Bothell Camden Defuniak Springs GDAS Garland Huntsville Joplin …"
click select "Select 10AFM 10GAG 10GAH 10GFL 10GFO 10GIE 10GIS 30MABS St Pete Program"
select select "214681"
click select "Select 10AFM 10GAG 10GAH 10GFL 10GFO 10GIE 10GIS 30MABS St Pete Program"
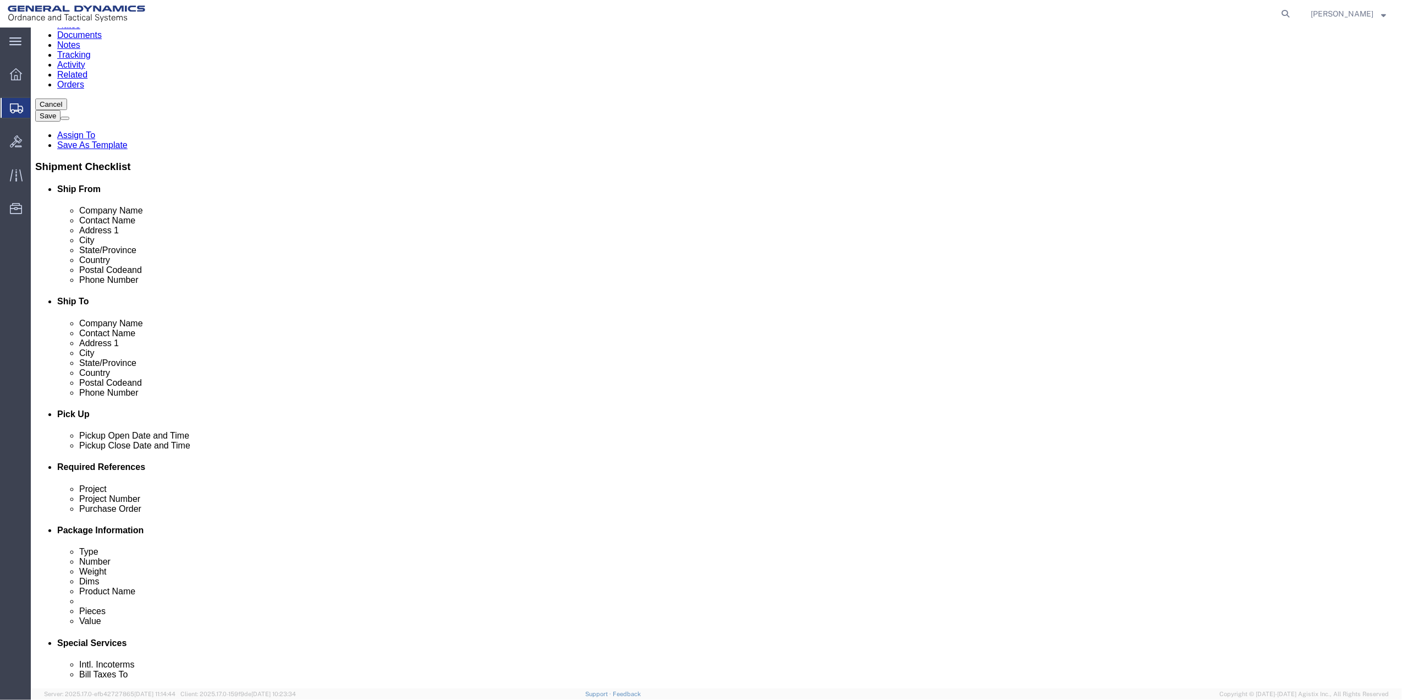
scroll to position [293, 0]
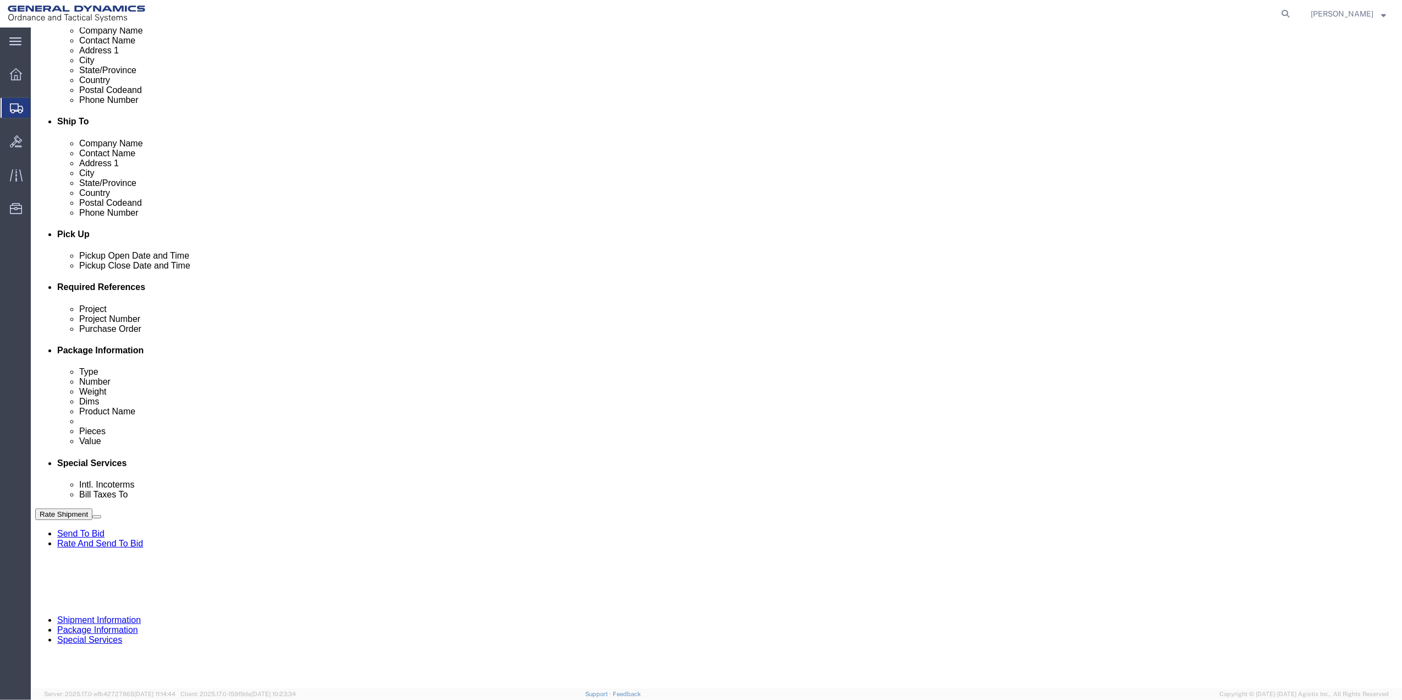
click input "General Dynamics OTS % Data2Logistics"
drag, startPoint x: 333, startPoint y: 550, endPoint x: 638, endPoint y: 554, distance: 304.7
click p "- GEDOTS %DATA 2 LOGISTICS - (GEDOTS %DATA 2 LOGISTICS) PO BOX 61050, FORT MYER…"
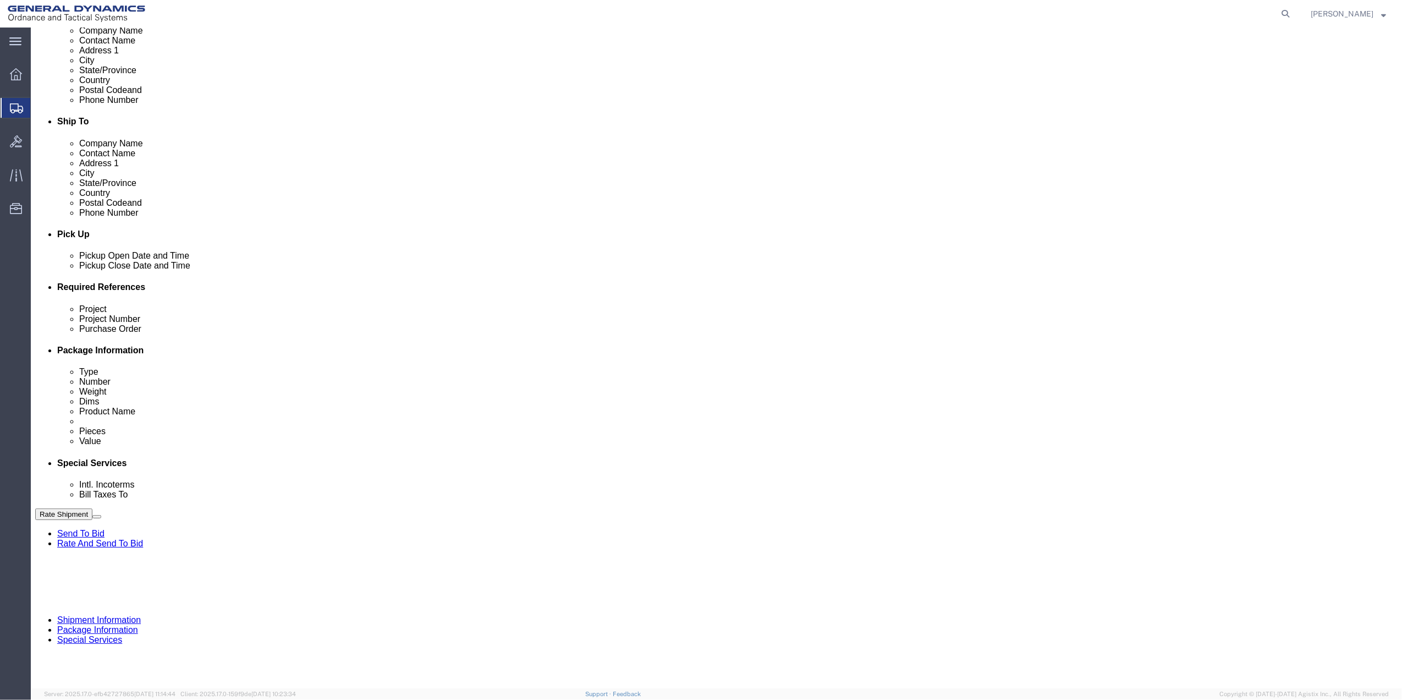
type input "GEDOTS %DATA 2 LOGISTICS"
type input "PO BOX 61050"
type input "GEDOTS %DATA 2 LOGISTICS"
type input "FORT MYERS"
type input "33906"
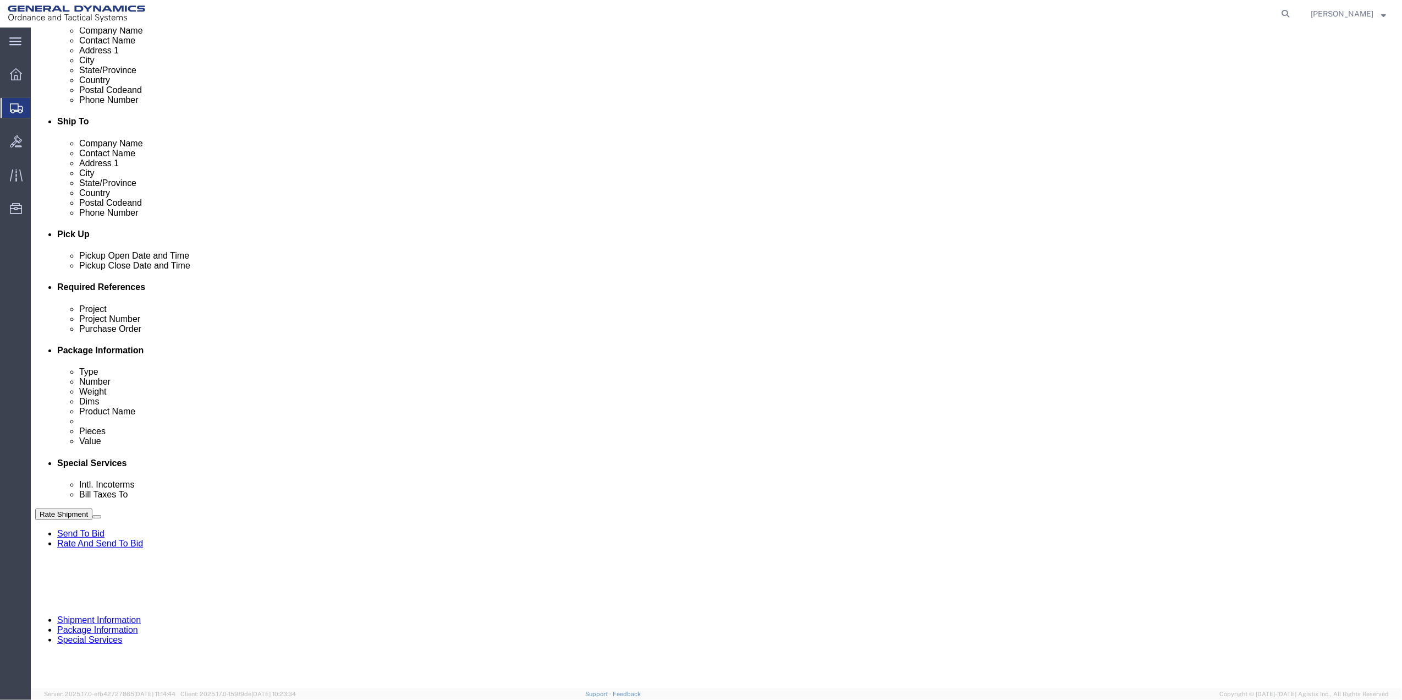
select select "FL"
type input "GEDOTS %DATA 2 LOGISTICS"
click button "Rate Shipment"
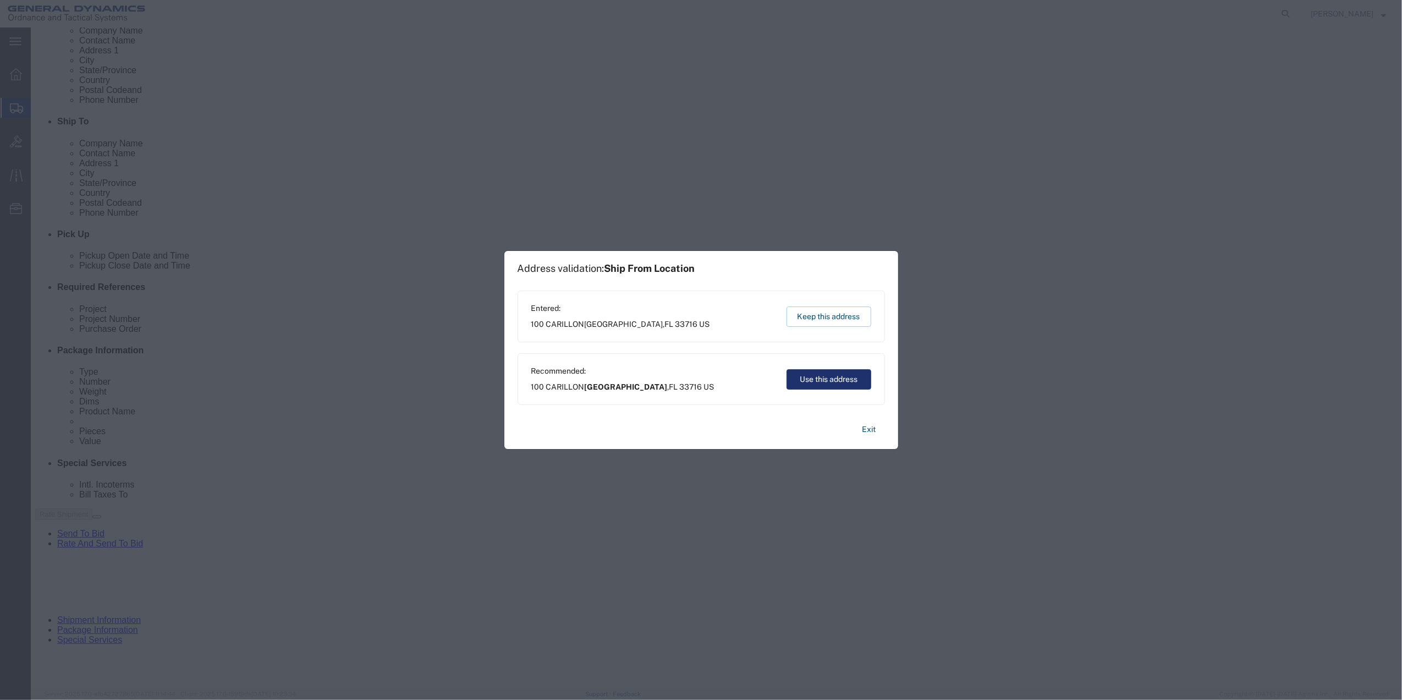
click at [846, 378] on button "Use this address" at bounding box center [828, 379] width 85 height 20
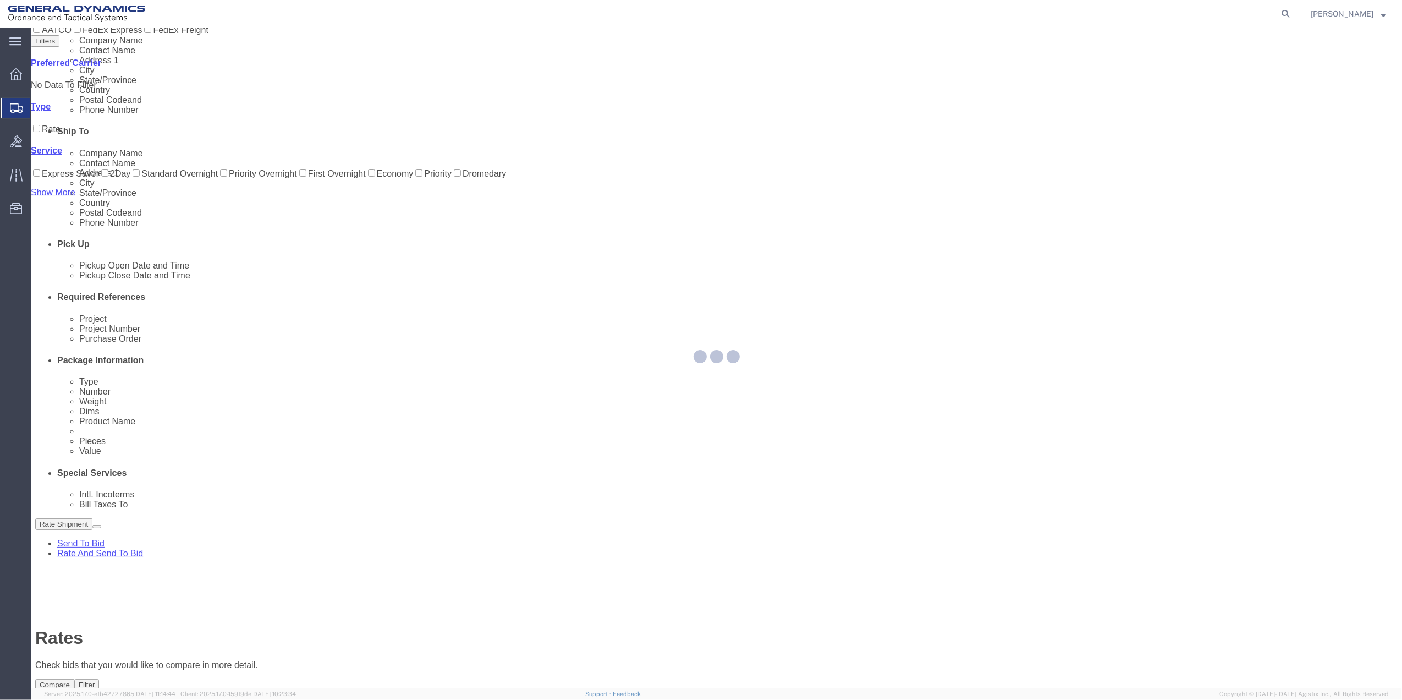
scroll to position [0, 0]
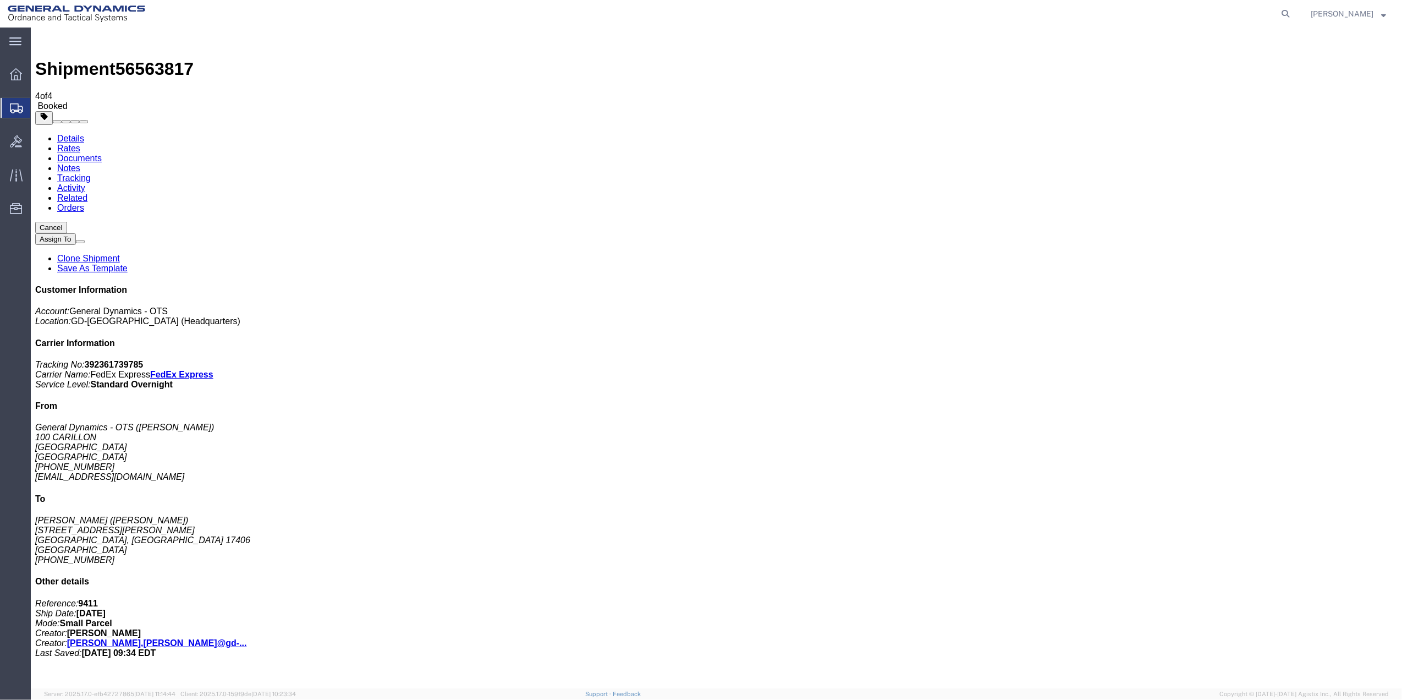
click at [0, 0] on span "Create Shipment" at bounding box center [0, 0] width 0 height 0
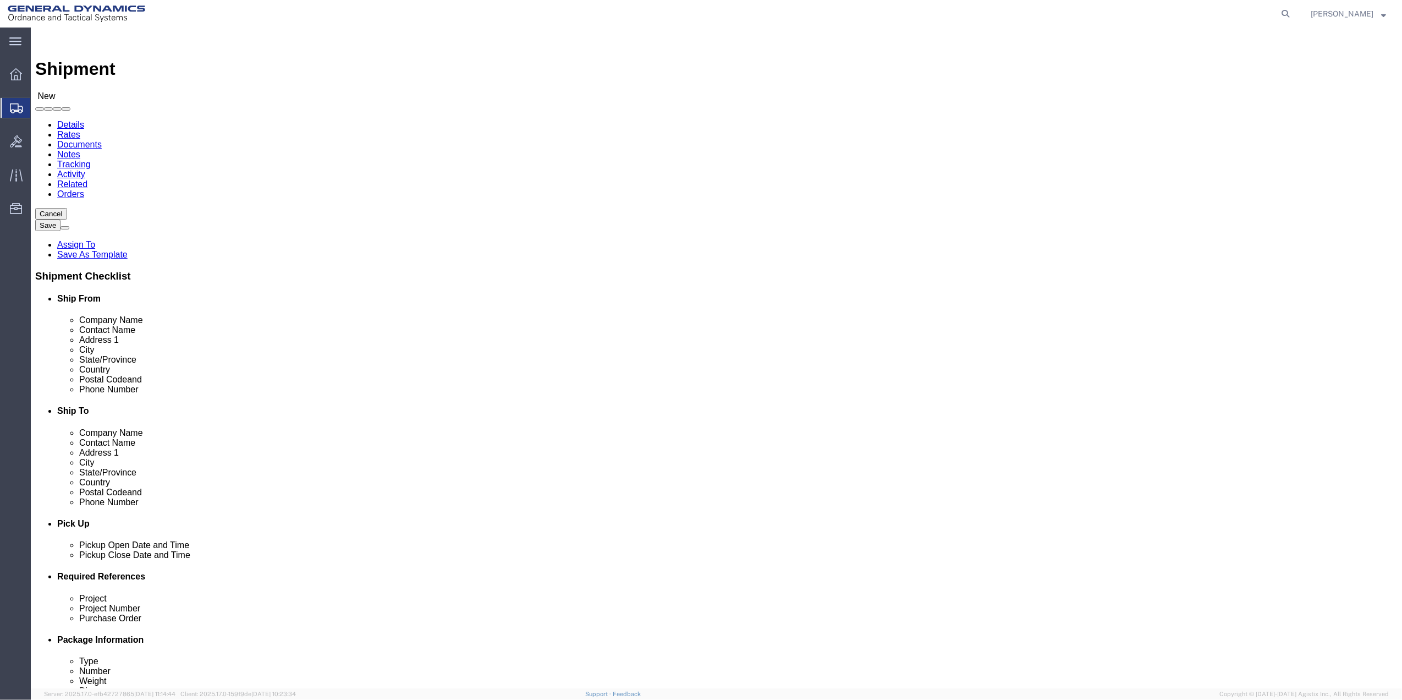
click input "text"
click div "Location Select Select My Profile Location GD-OTS Anniston (Commerce) GD-OTS Ca…"
click input "text"
type input "snell"
click p "- STEVEN SNELL - (STEVEN SNELL) 2264 SPANGLER CIR, YORK, PA, 17406, US"
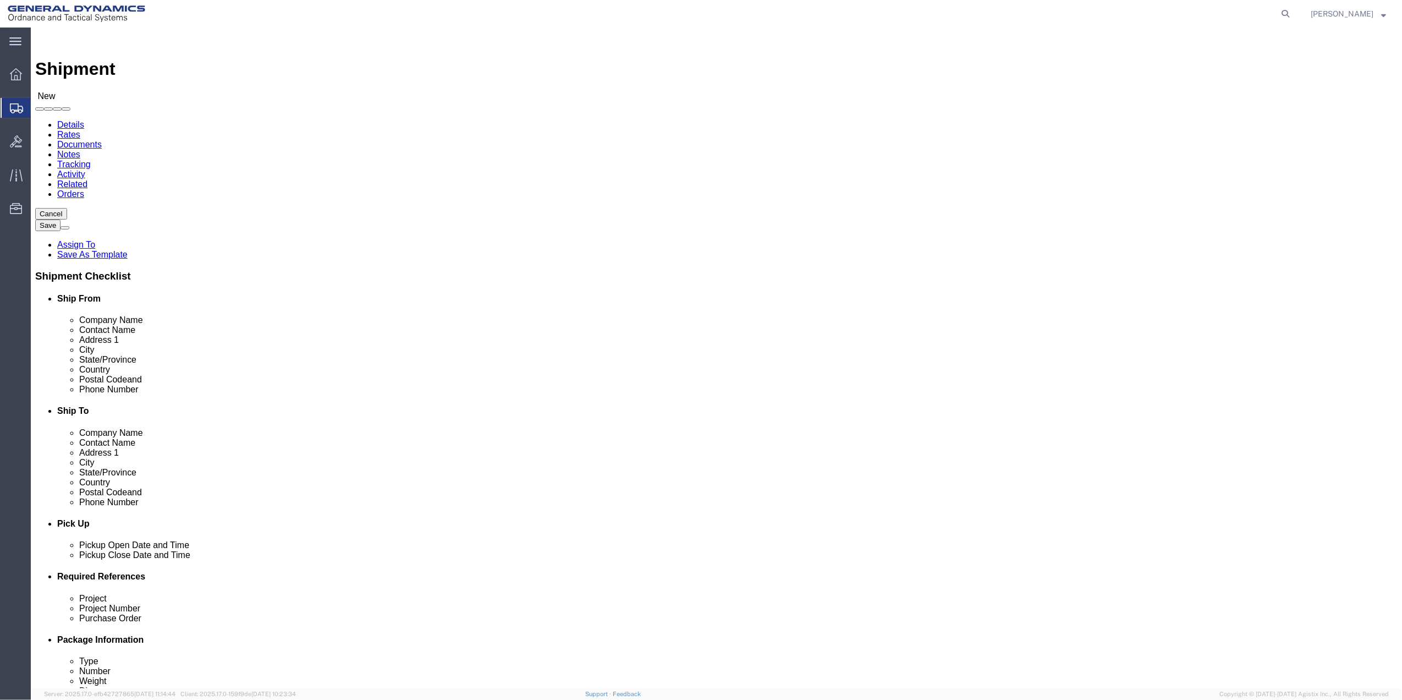
select select "PA"
click input "text"
click p "- General Dynamics - OTS - (TAM LE) 100 CARILLON, Saint Petersburg, FL, 33716, …"
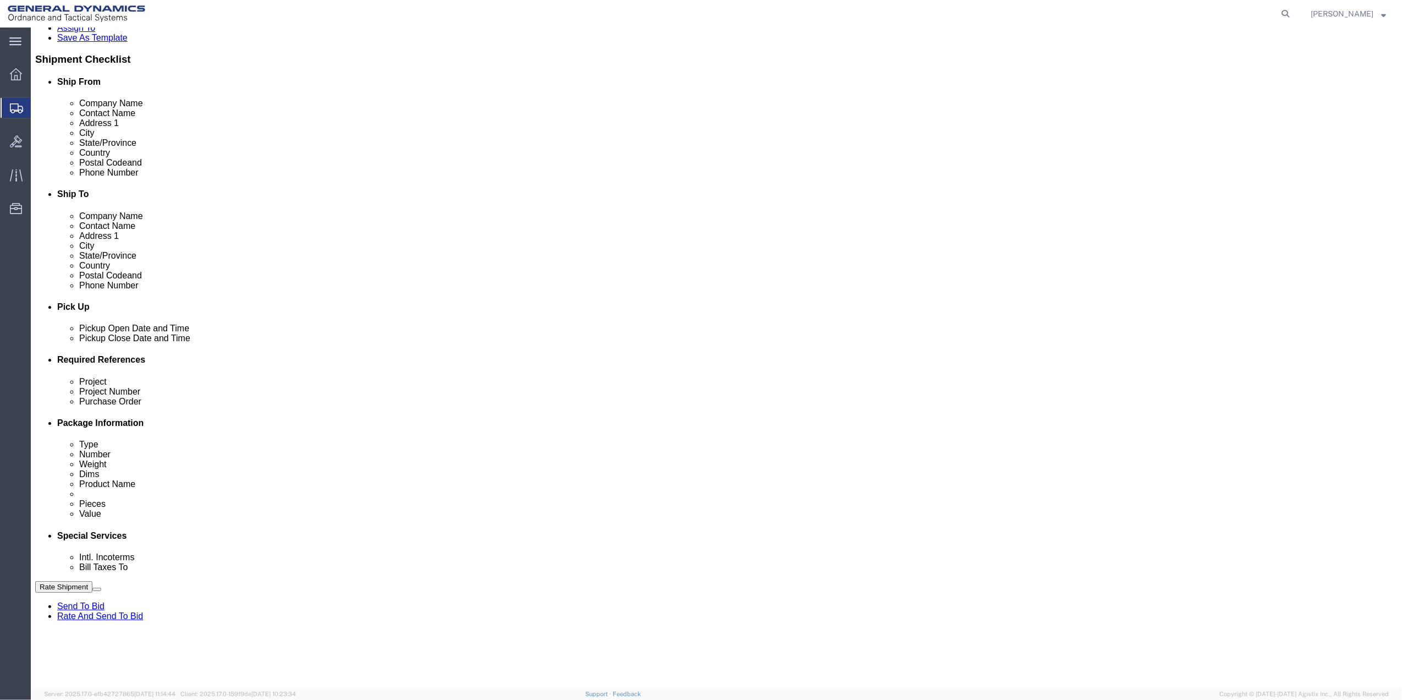
scroll to position [220, 0]
click input "text"
click div
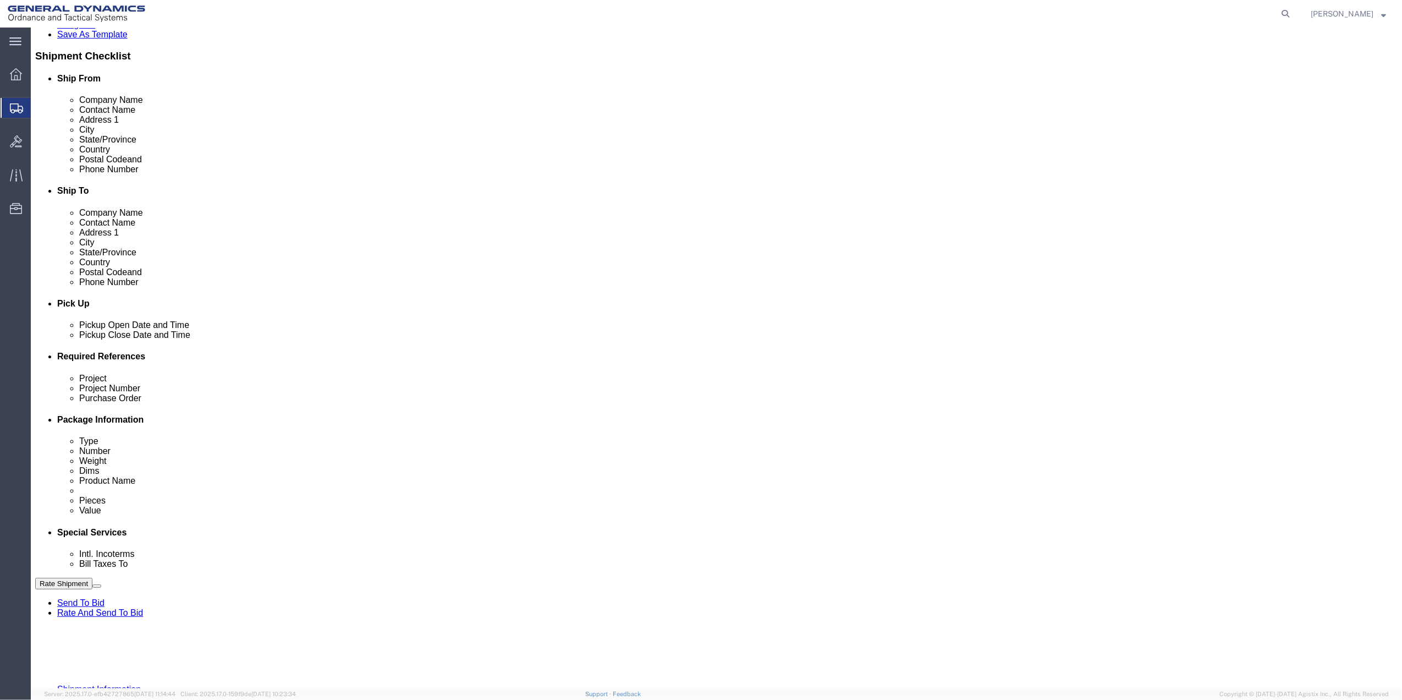
click input "text"
paste input "727-401-2625"
click button "Add reference"
click input "text"
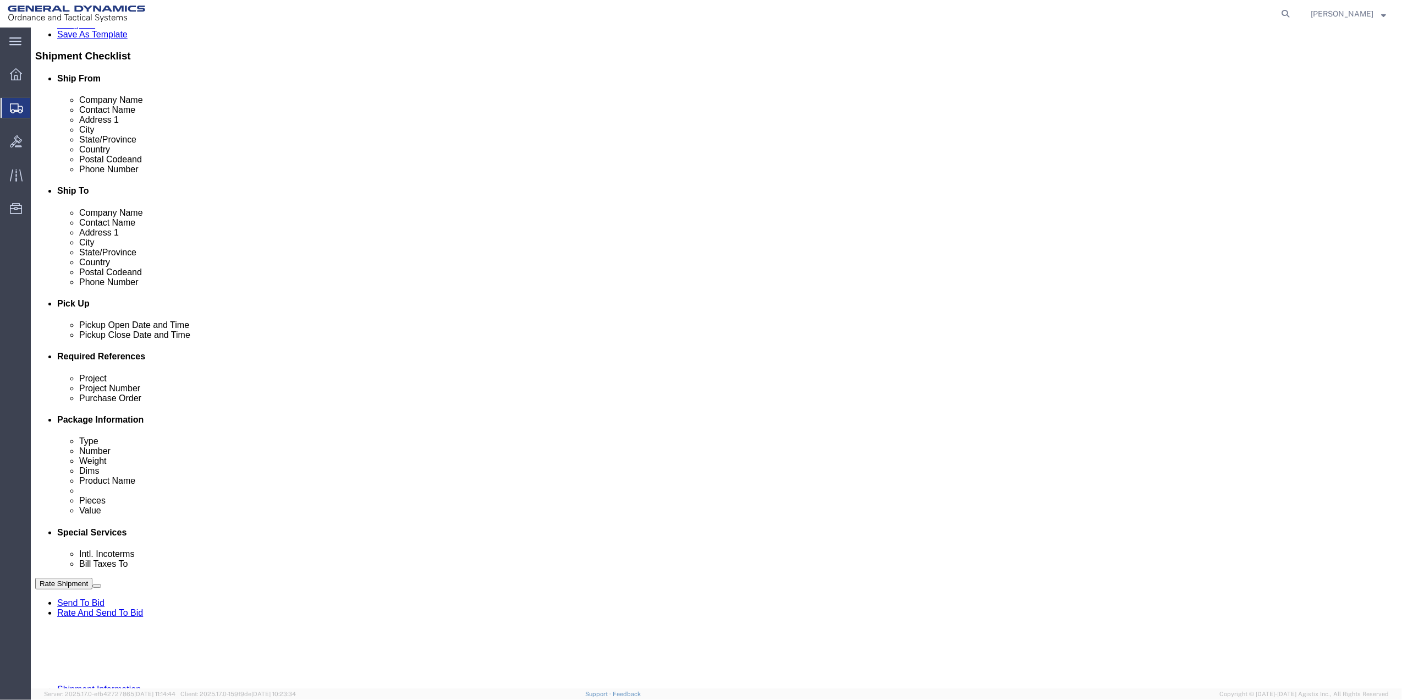
paste input "9411"
click input "text"
paste input "9411"
drag, startPoint x: 235, startPoint y: 476, endPoint x: 190, endPoint y: 479, distance: 45.7
click input "text"
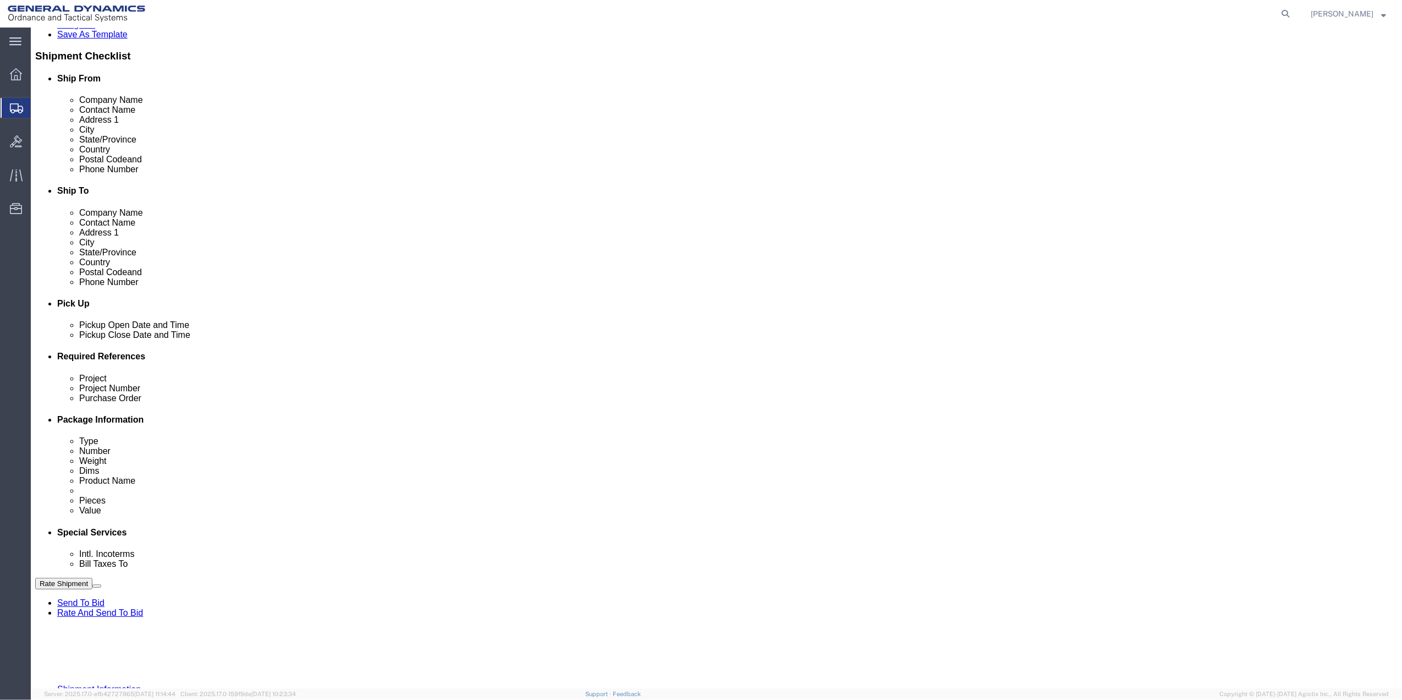
paste input "9411"
click select "Select Account Type Activity ID Airline Appointment Number ASN Batch Request # …"
click link "Package Information"
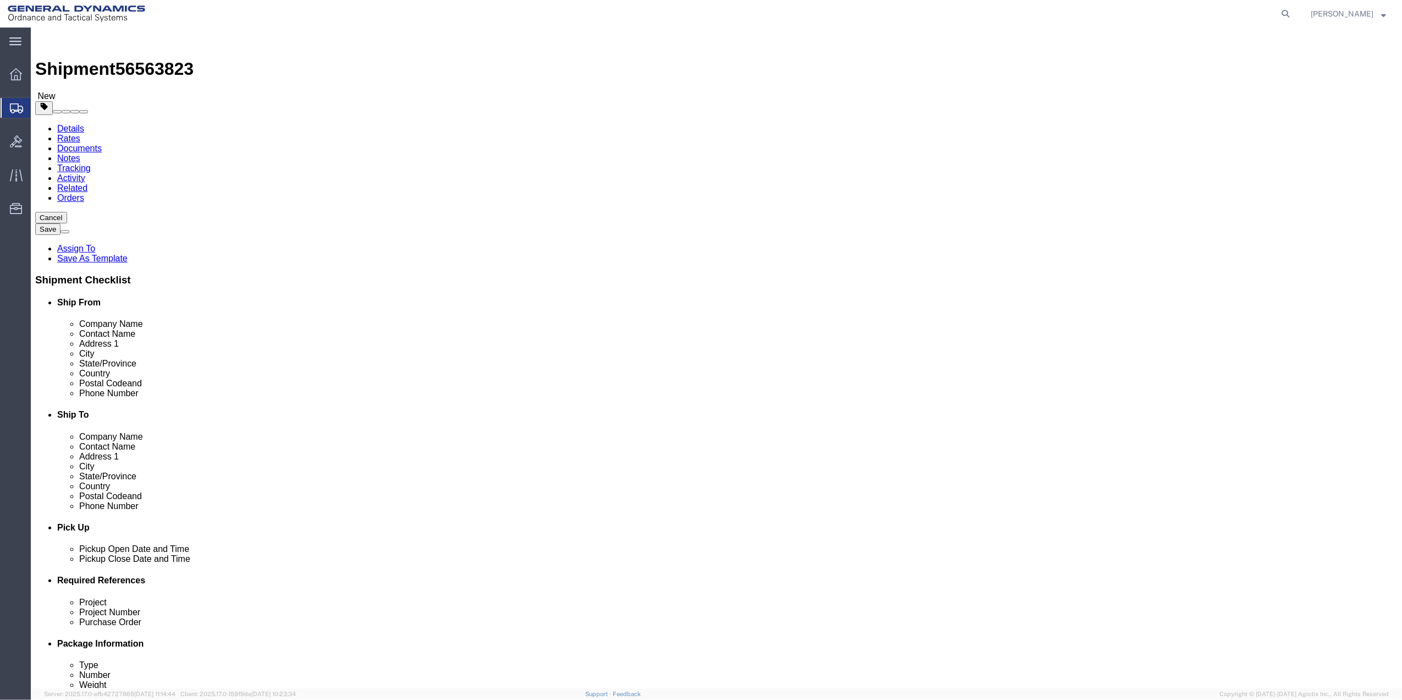
click select "Select Bale(s) Basket(s) Bolt(s) Bottle(s) Buckets Bulk Bundle(s) Can(s) Cardbo…"
click div "Package Type Select Bale(s) Basket(s) Bolt(s) Bottle(s) Buckets Bulk Bundle(s) …"
click input "0.00"
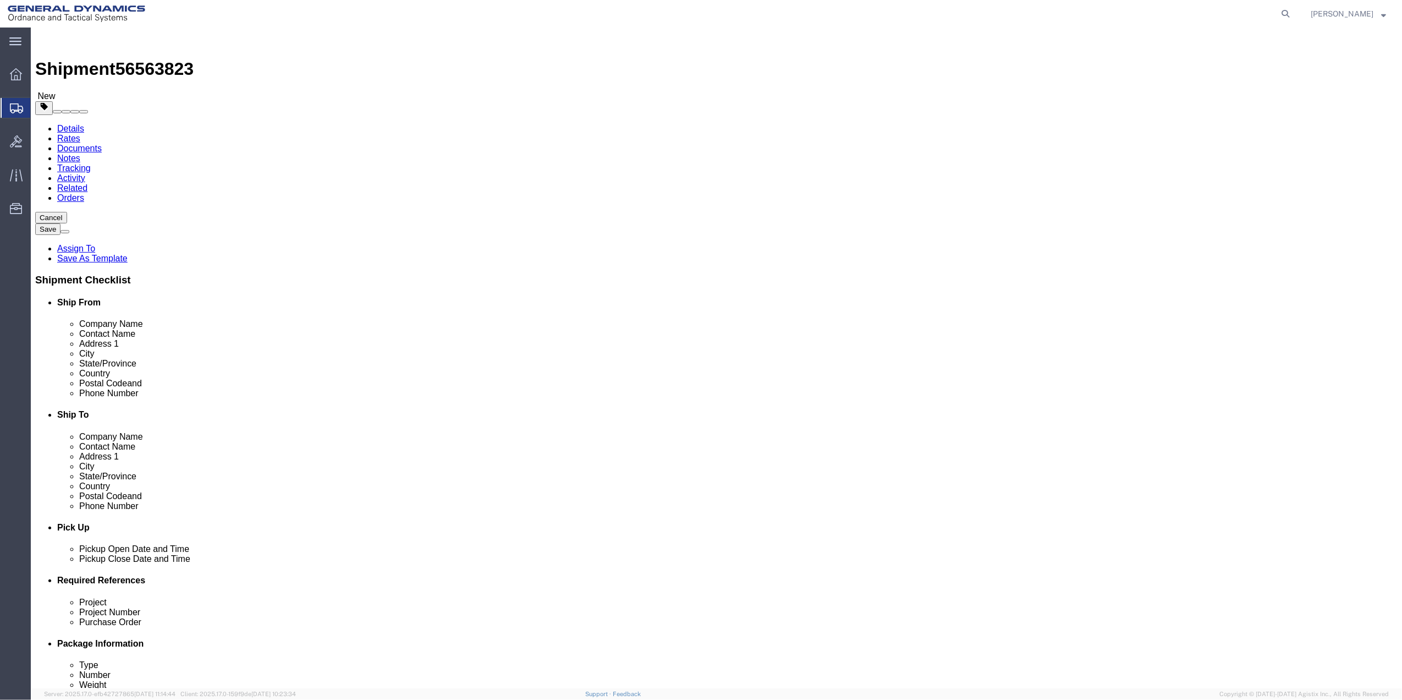
click input "0.00"
click link "Add Content"
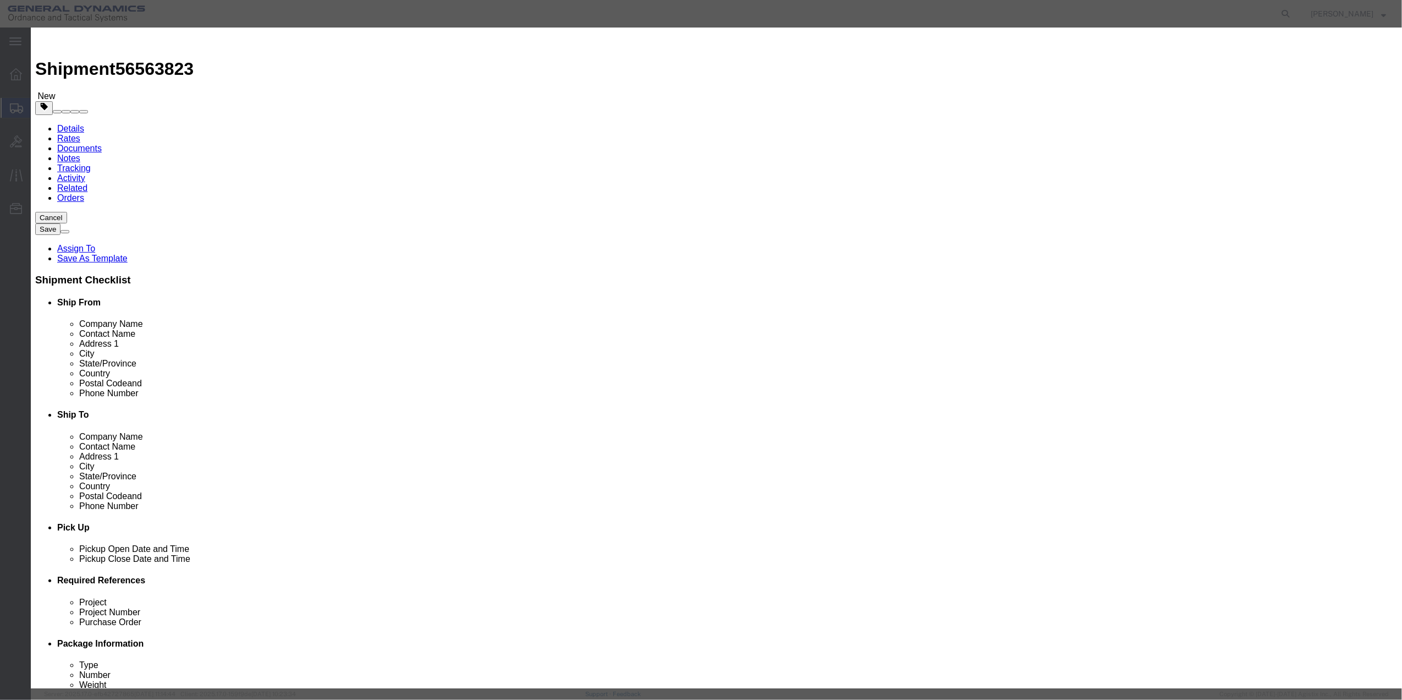
click input "text"
click input "0"
drag, startPoint x: 522, startPoint y: 150, endPoint x: 525, endPoint y: 158, distance: 8.7
click select "Select 50 55 60 65 70 85 92.5 100 125 175 250 300 400"
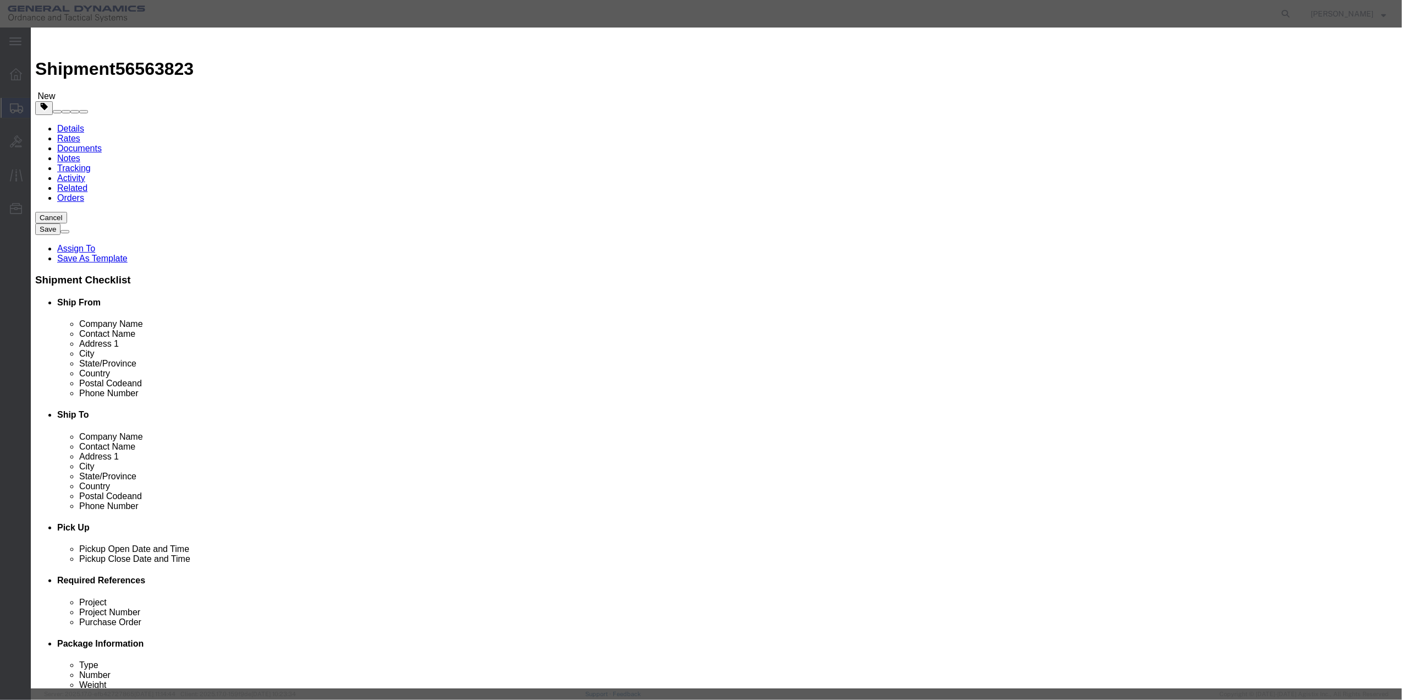
click button "Save & Close"
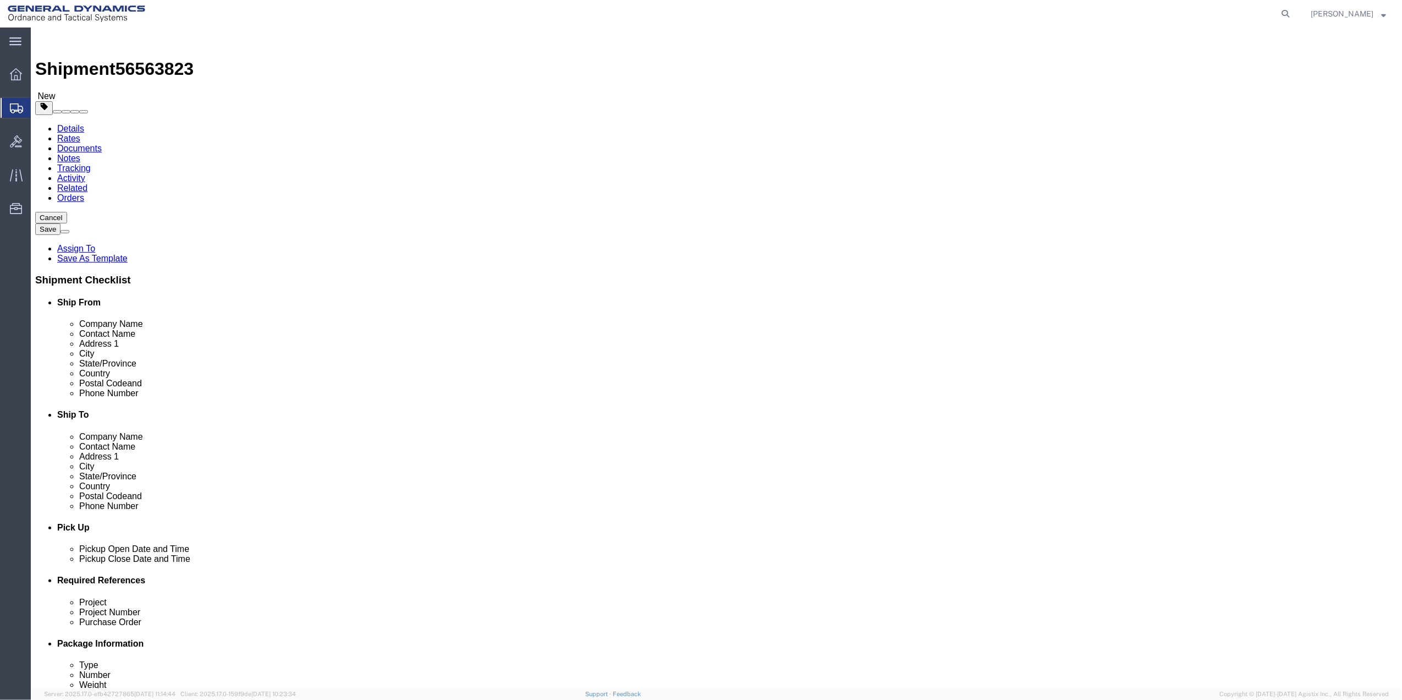
click icon
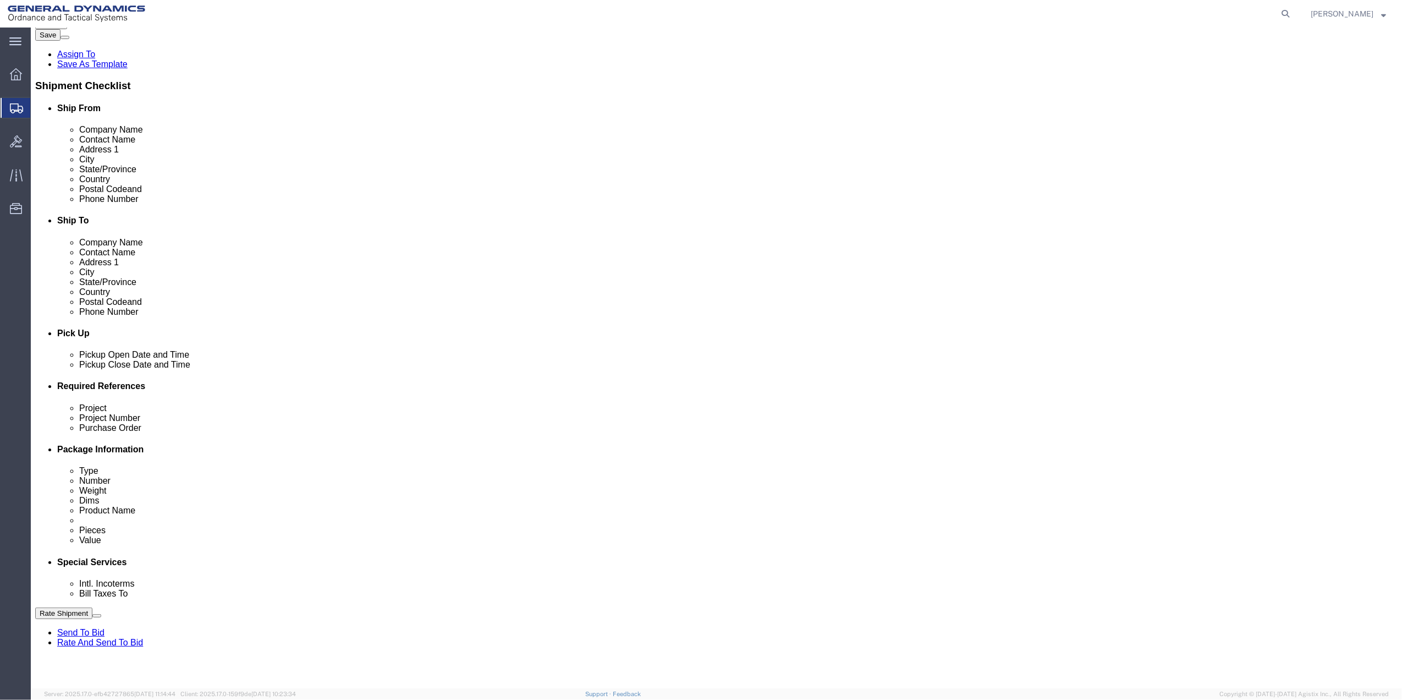
scroll to position [220, 0]
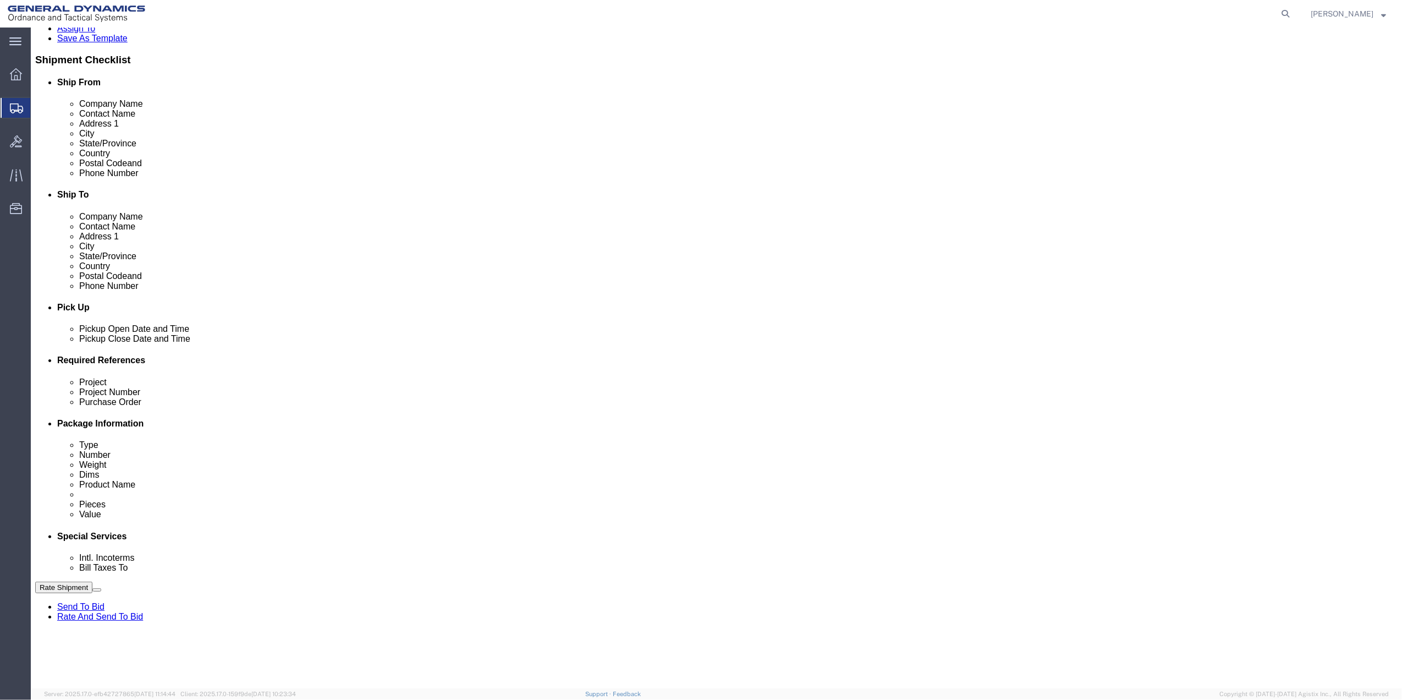
click select "Select Buyer Cost Center Department Operations Number Order Number Sales Person"
click select "Select Anniston Bothell Camden Defuniak Springs GDAS Garland Huntsville Joplin …"
click select "Select 10AFM 10GAG 10GAH 10GFL 10GFO 10GIE 10GIS 30MABS St Pete Program"
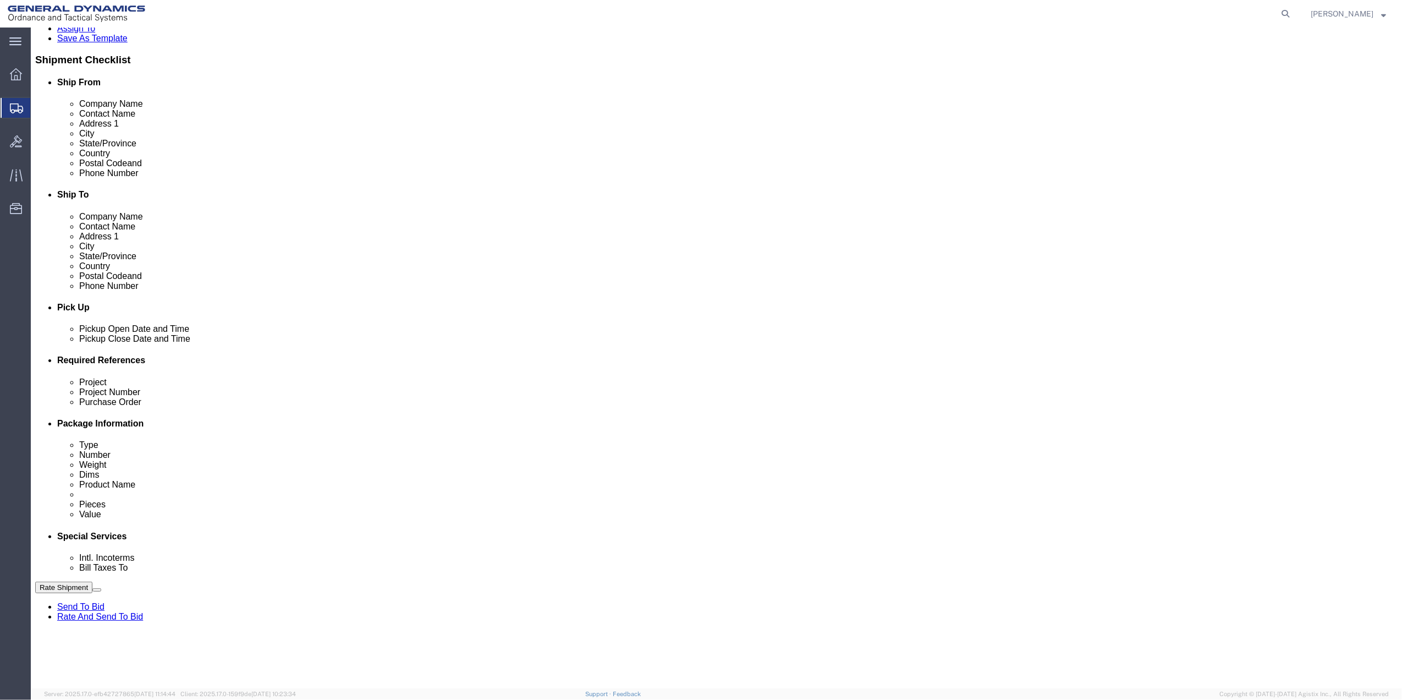
click select "Select 10AFM 10GAG 10GAH 10GFL 10GFO 10GIE 10GIS 30MABS St Pete Program"
click input "General Dynamics OTS % Data2Logistics"
click p "- GEDOTS %DATA 2 LOGISTICS - (GEDOTS %DATA 2 LOGISTICS) PO BOX 61050, FORT MYER…"
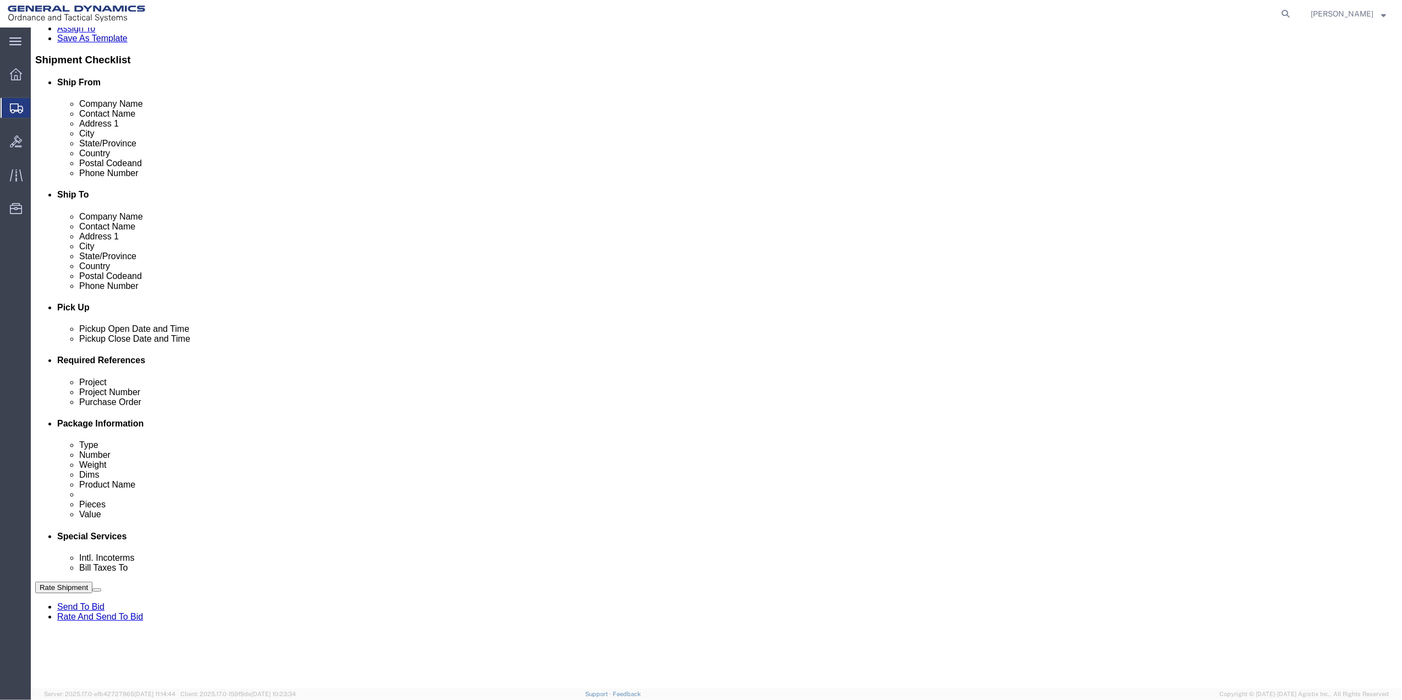
click button "Rate Shipment"
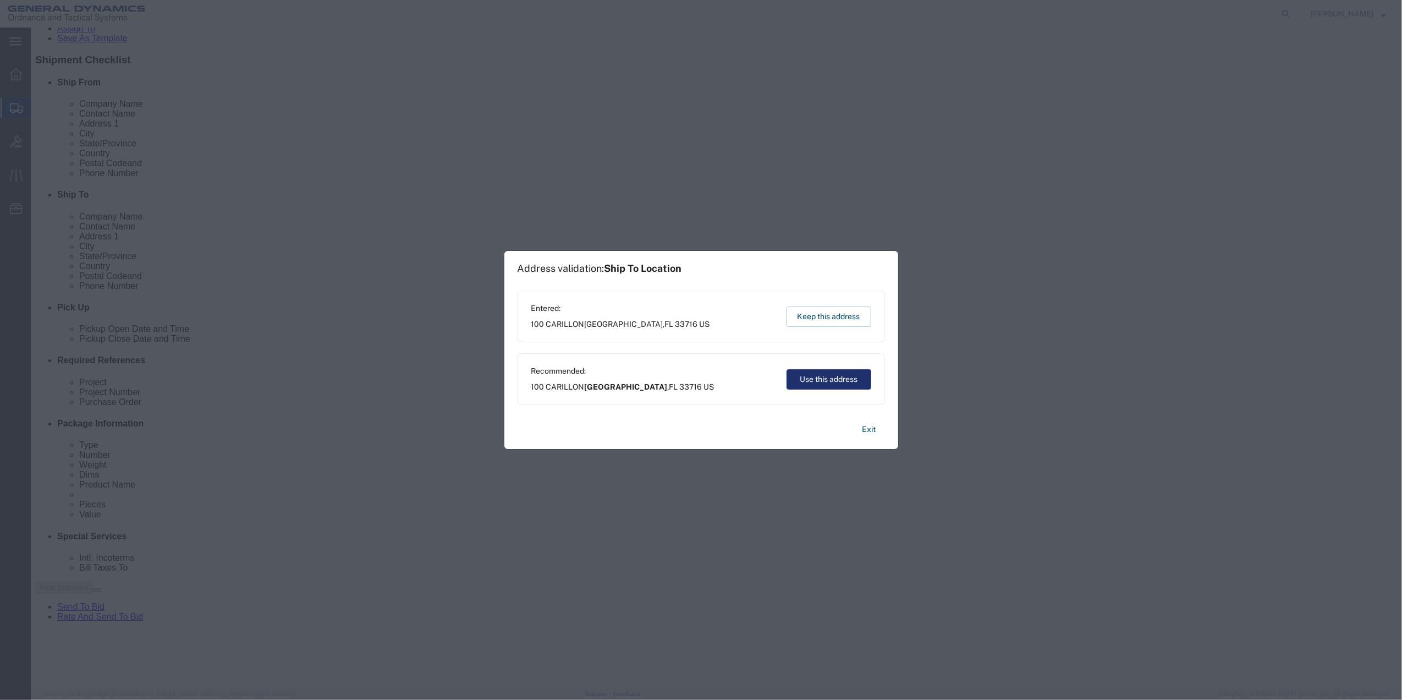
click at [839, 379] on button "Use this address" at bounding box center [828, 379] width 85 height 20
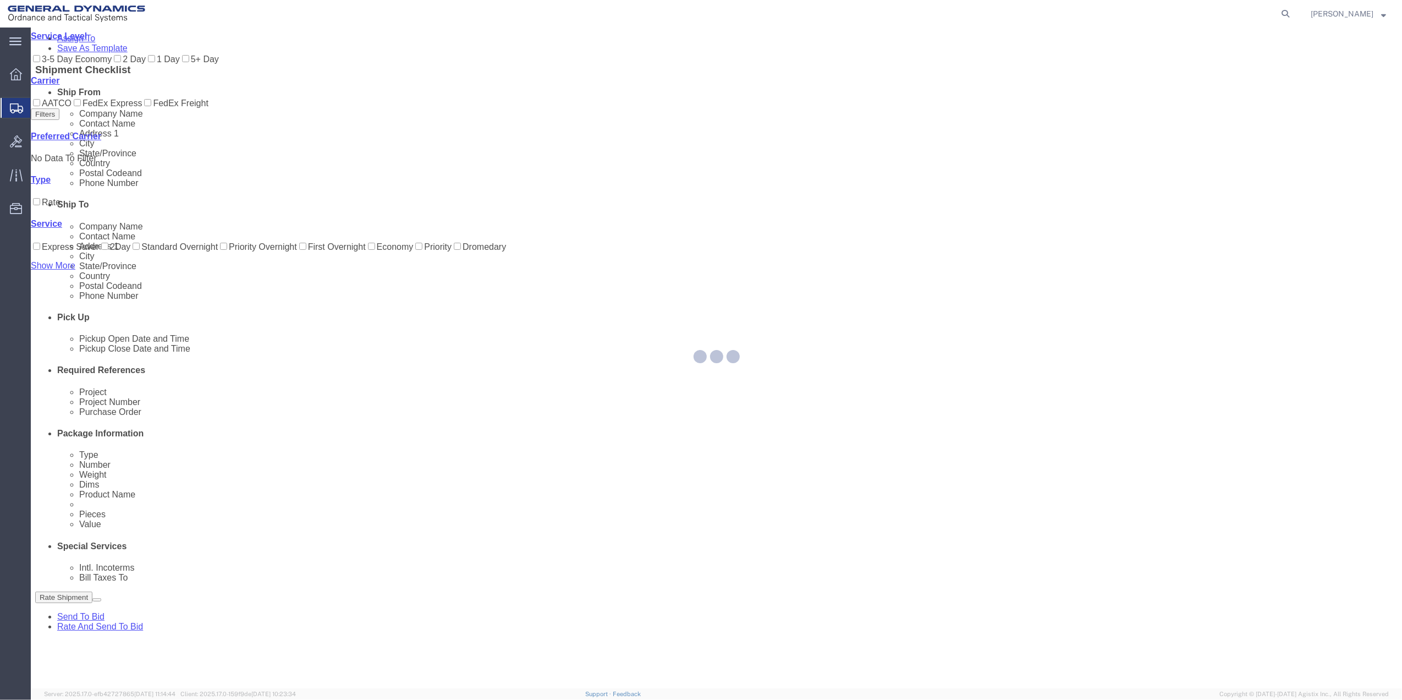
scroll to position [0, 0]
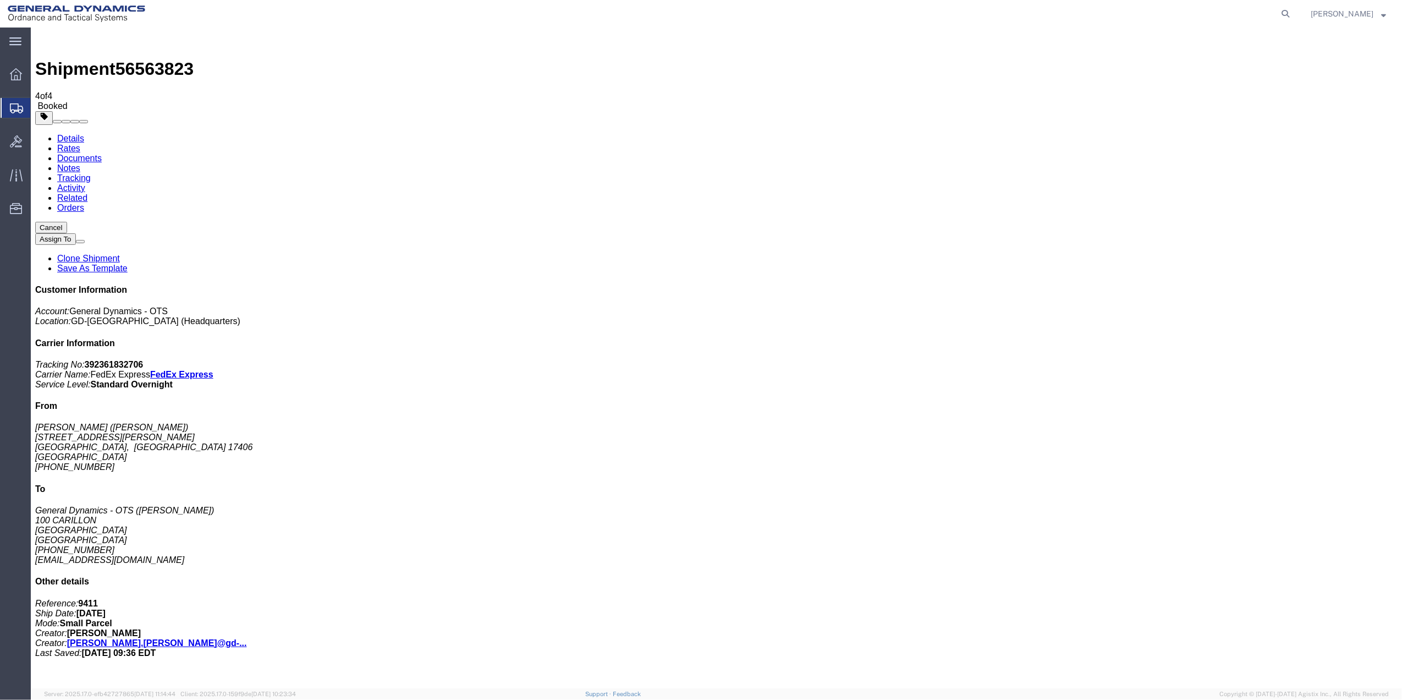
drag, startPoint x: 157, startPoint y: 221, endPoint x: 1033, endPoint y: 255, distance: 876.7
